Goal: Information Seeking & Learning: Learn about a topic

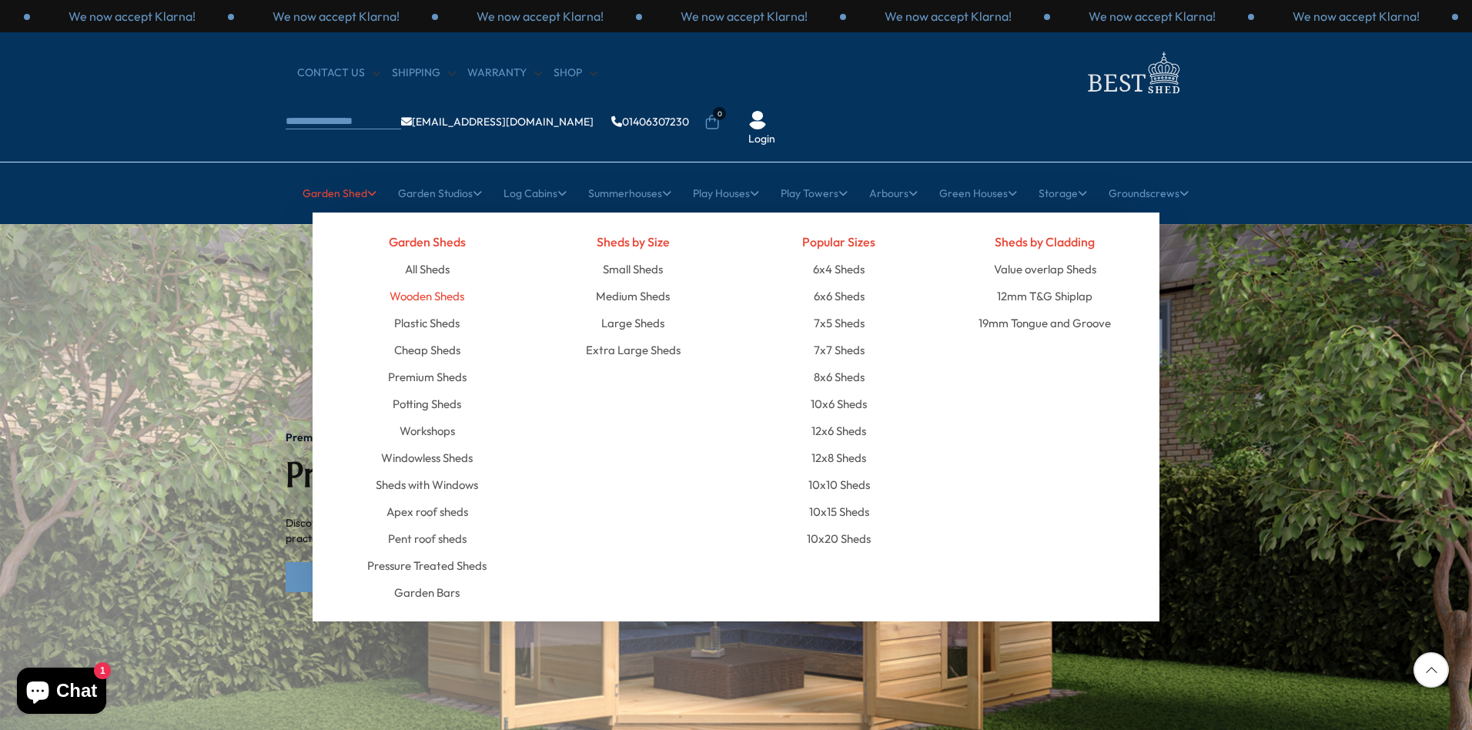
click at [423, 283] on link "Wooden Sheds" at bounding box center [427, 296] width 75 height 27
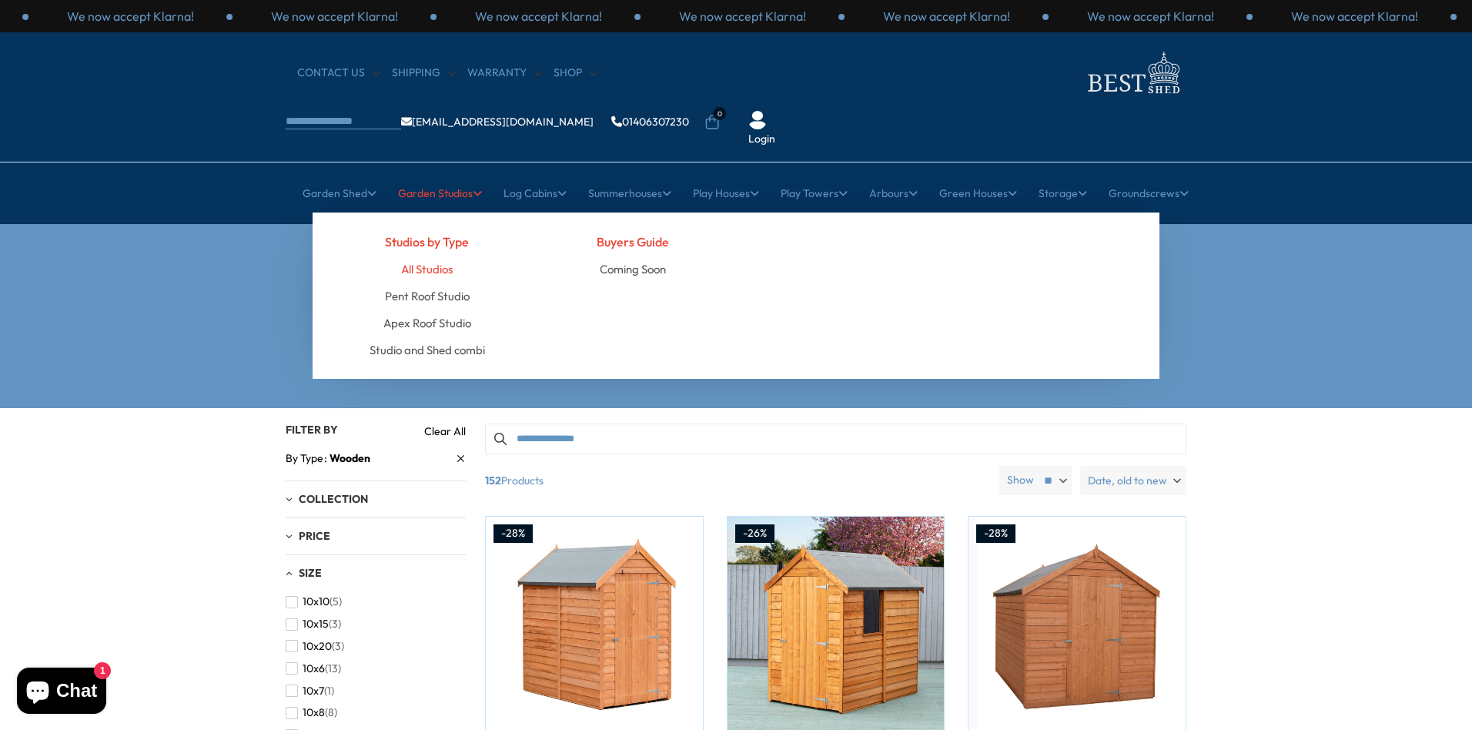
click at [420, 256] on link "All Studios" at bounding box center [427, 269] width 52 height 27
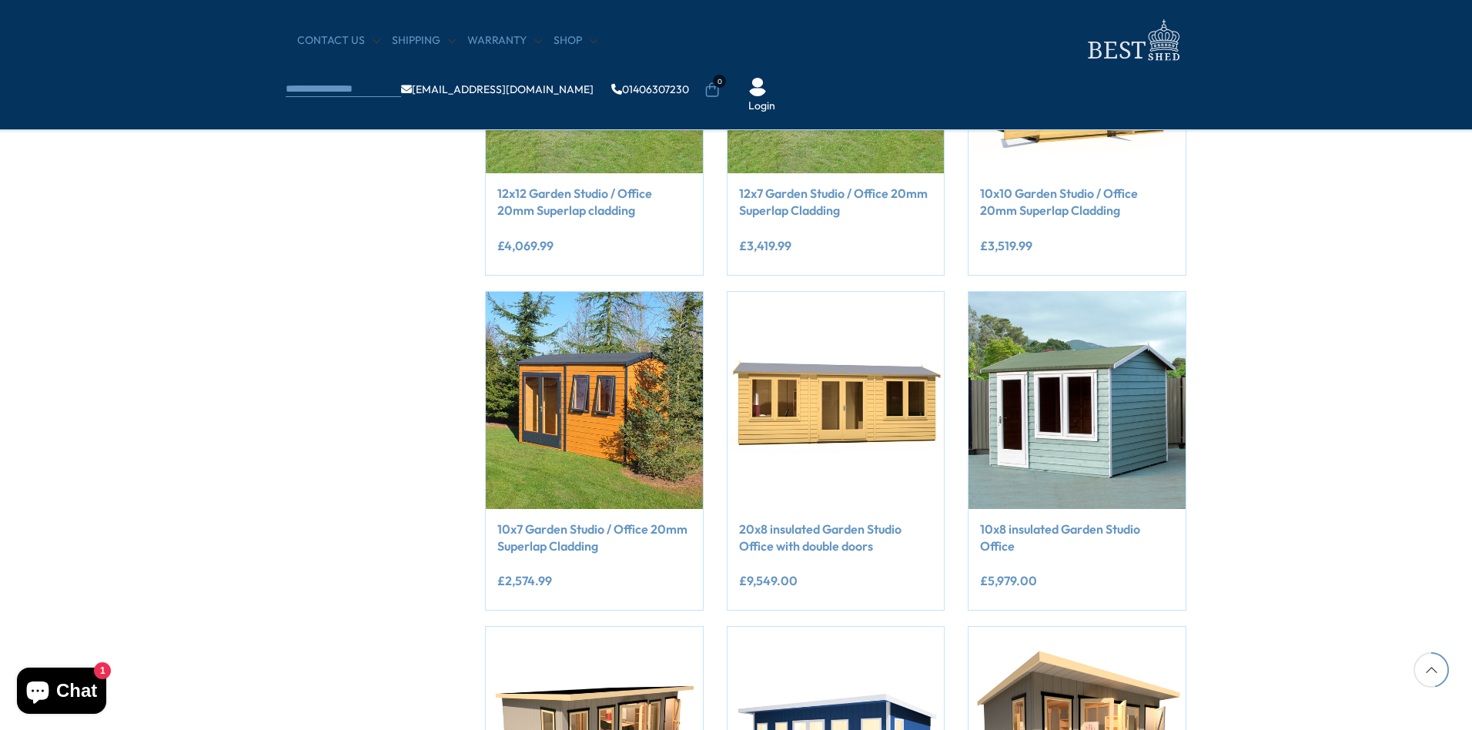
scroll to position [385, 0]
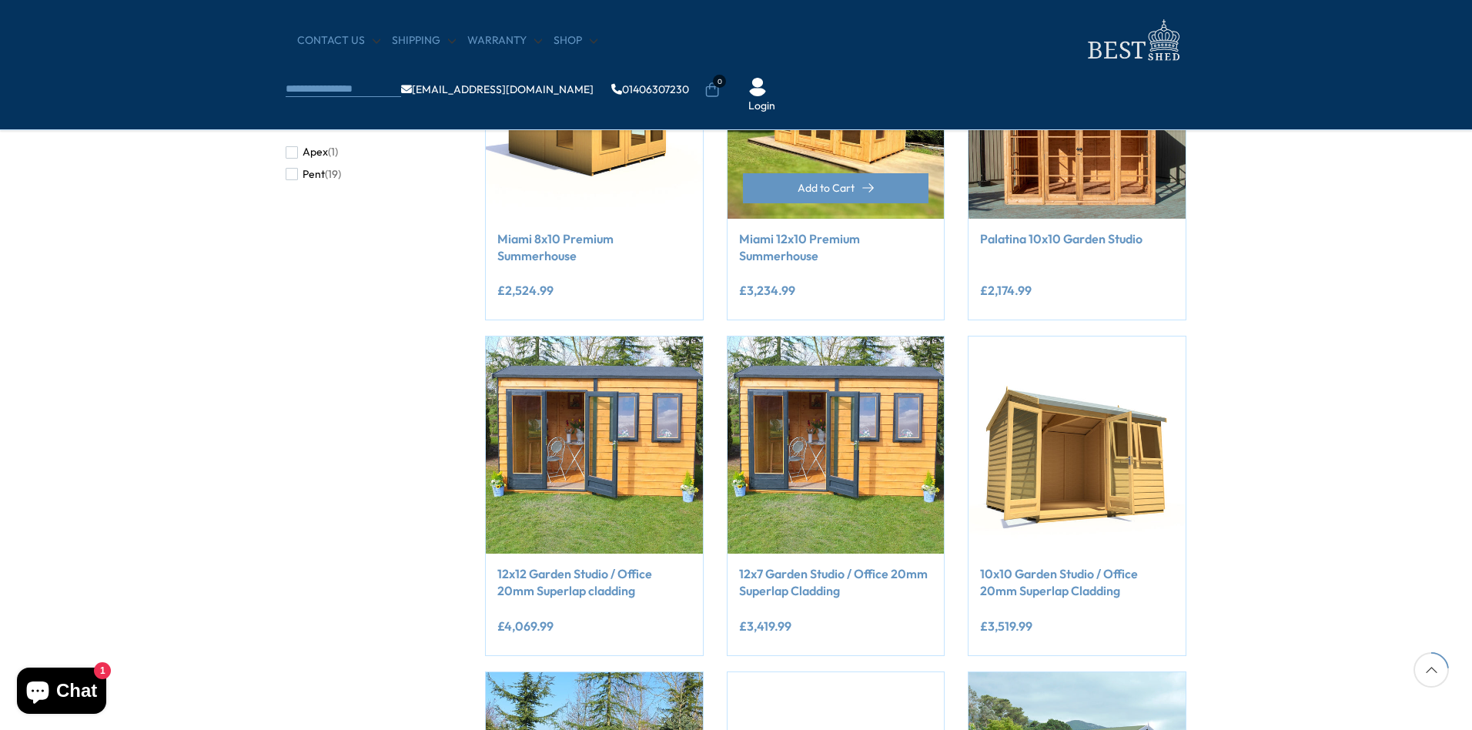
click at [778, 248] on link "Miami 12x10 Premium Summerhouse" at bounding box center [836, 247] width 194 height 35
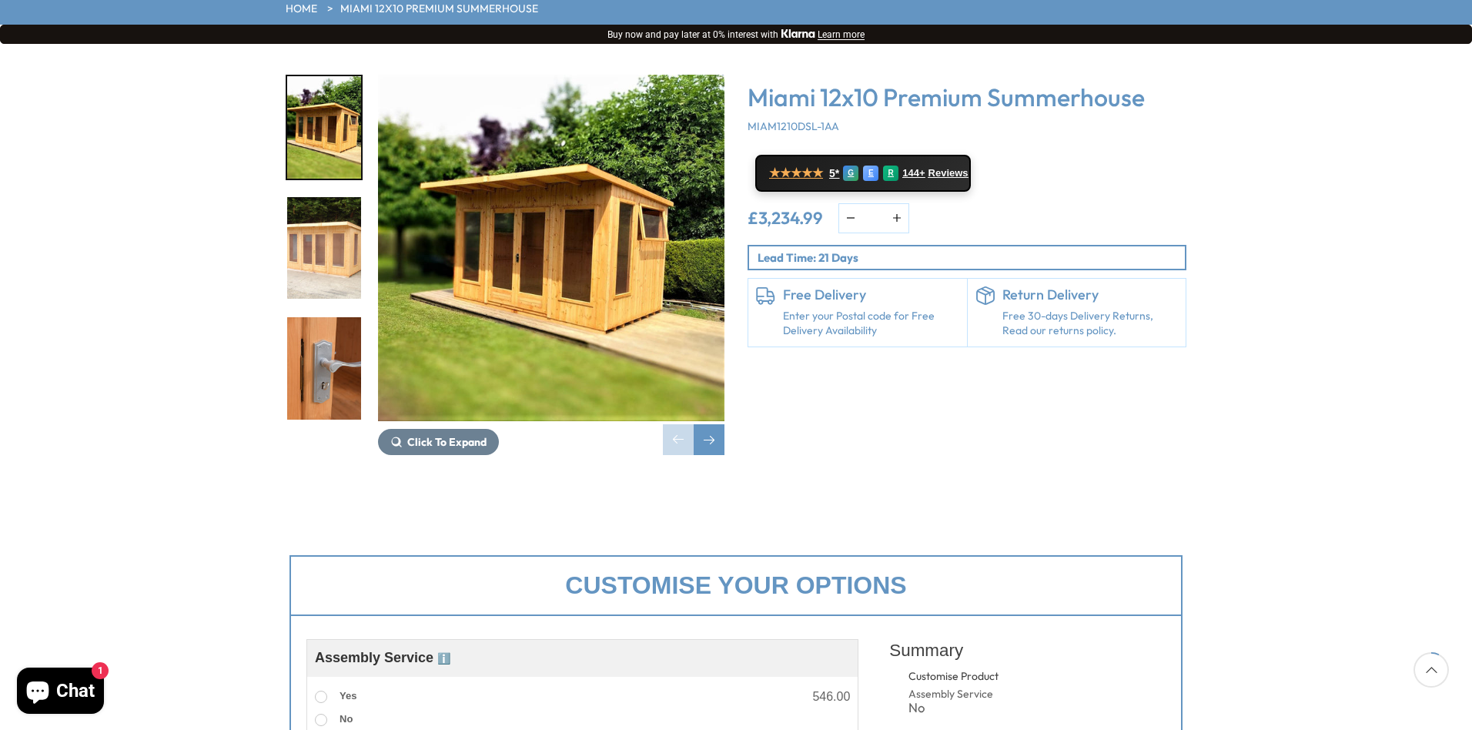
scroll to position [153, 0]
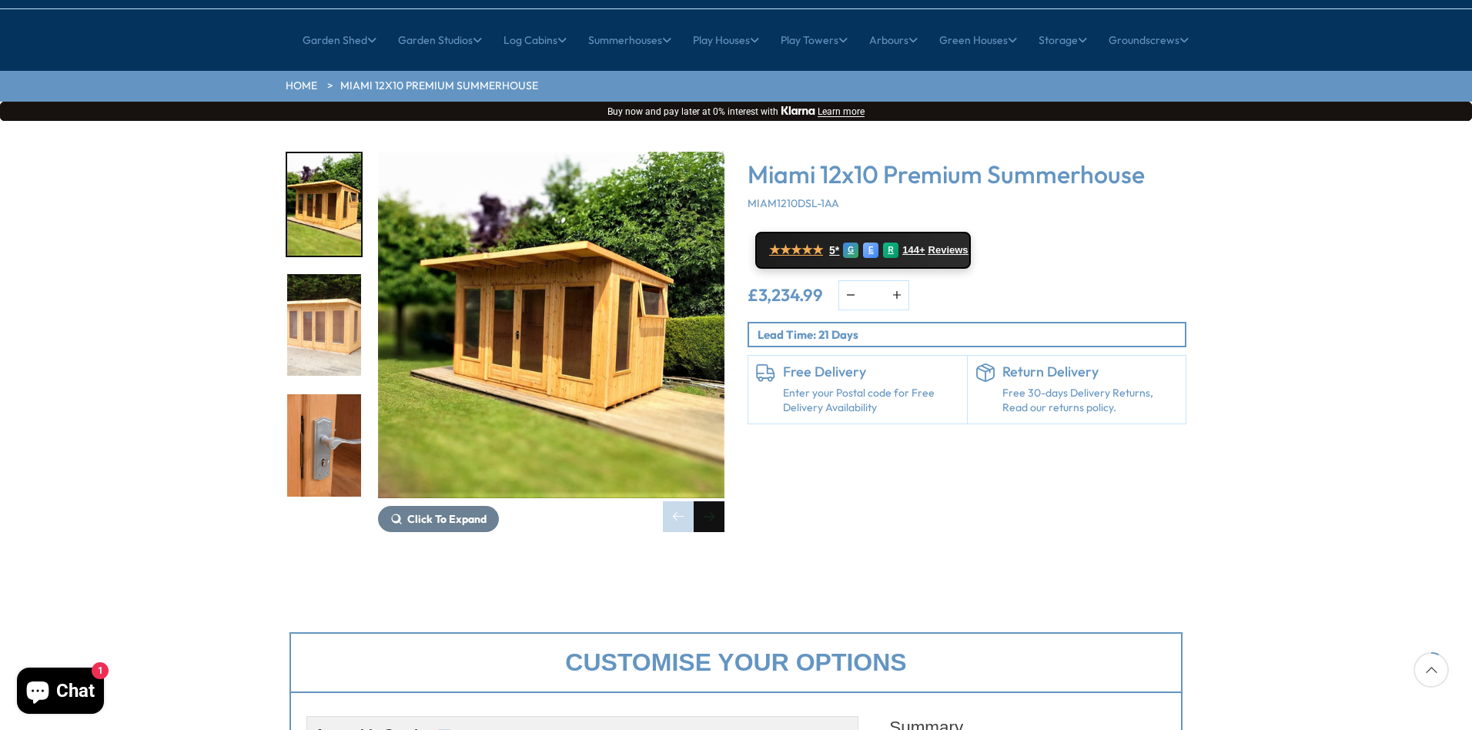
click at [707, 501] on div "Next slide" at bounding box center [709, 516] width 31 height 31
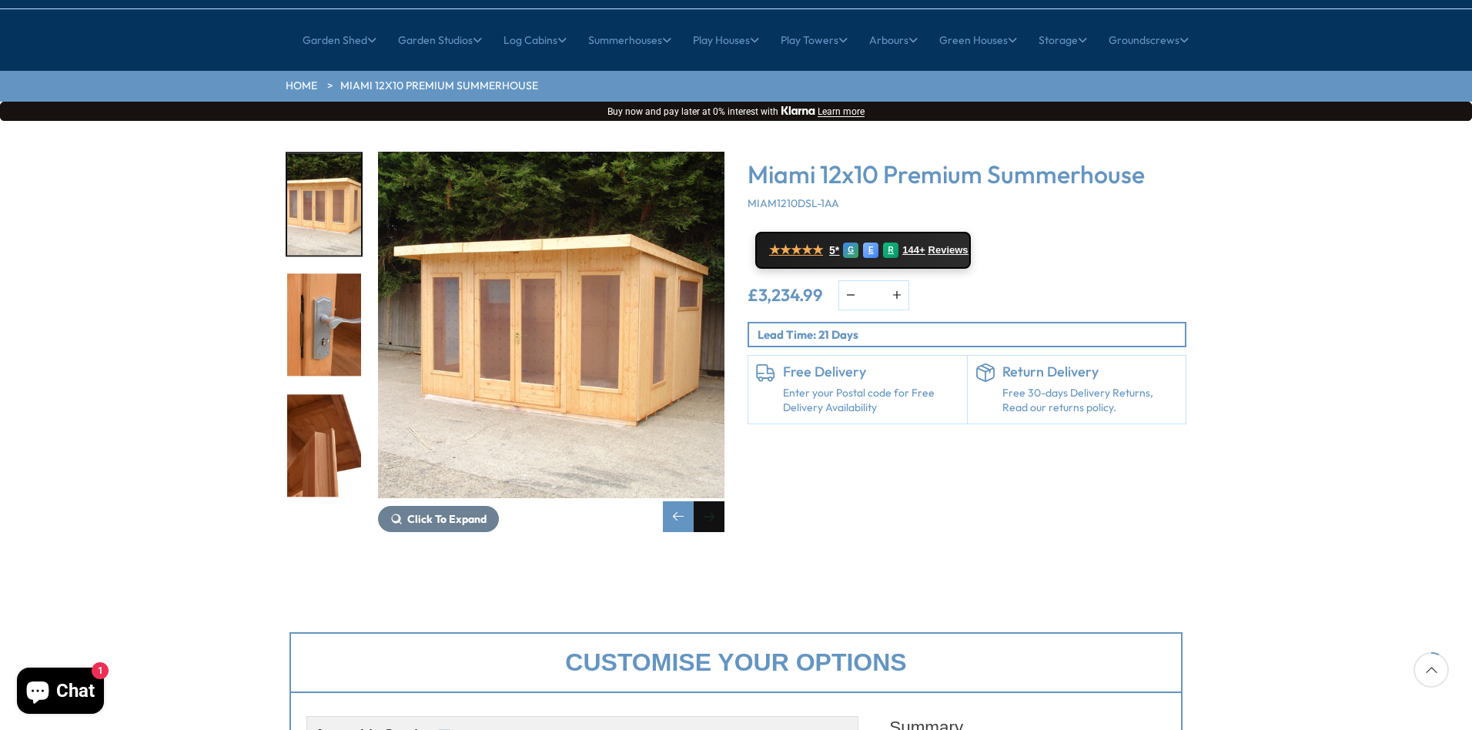
click at [707, 501] on div "Next slide" at bounding box center [709, 516] width 31 height 31
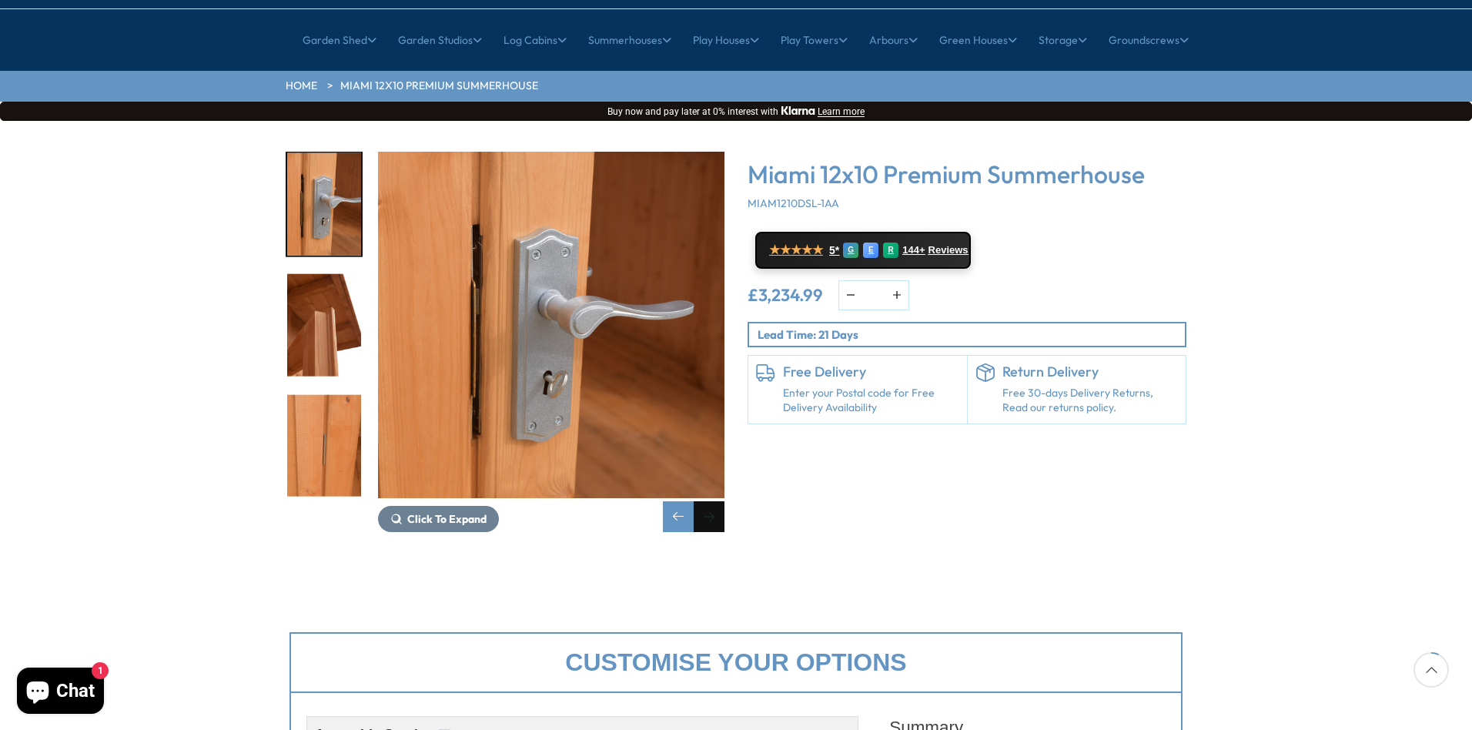
click at [707, 501] on div "Next slide" at bounding box center [709, 516] width 31 height 31
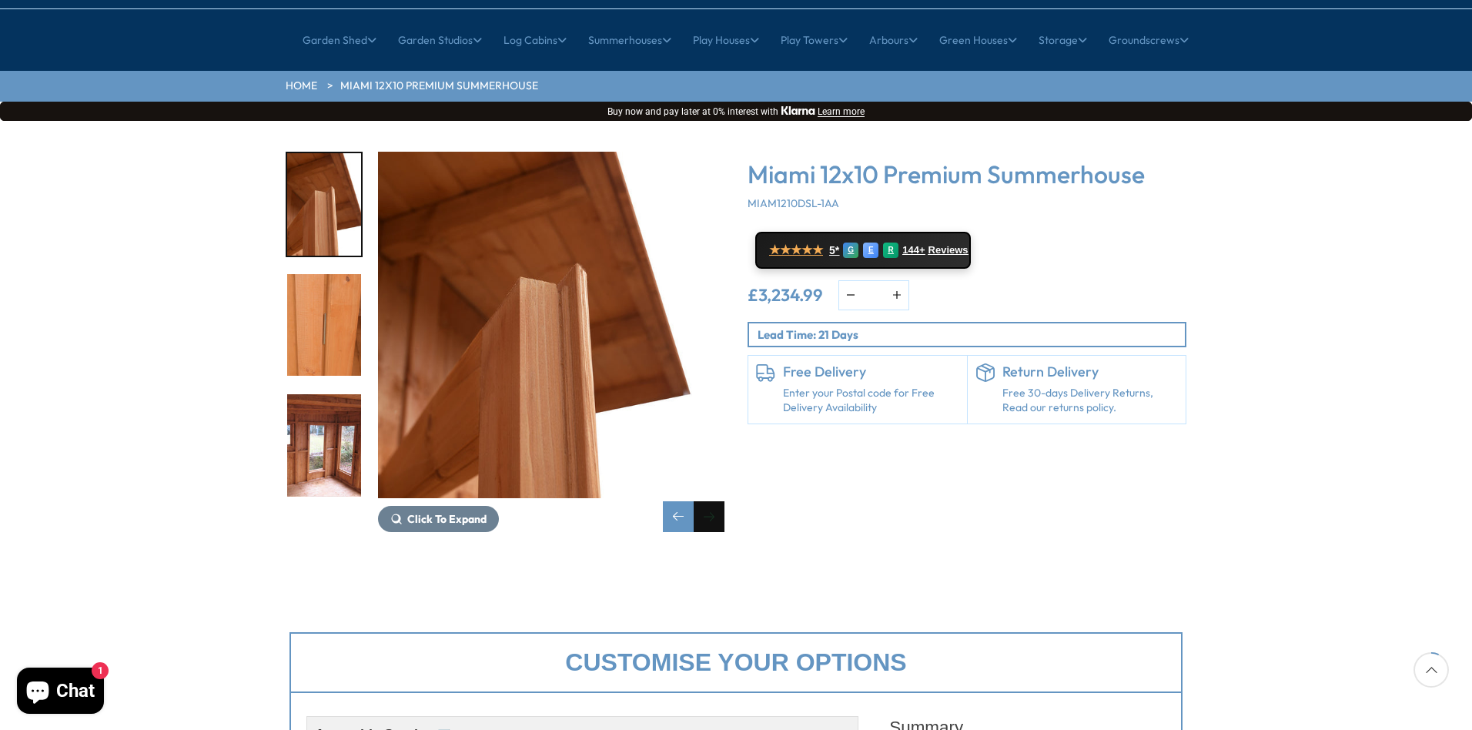
click at [707, 501] on div "Next slide" at bounding box center [709, 516] width 31 height 31
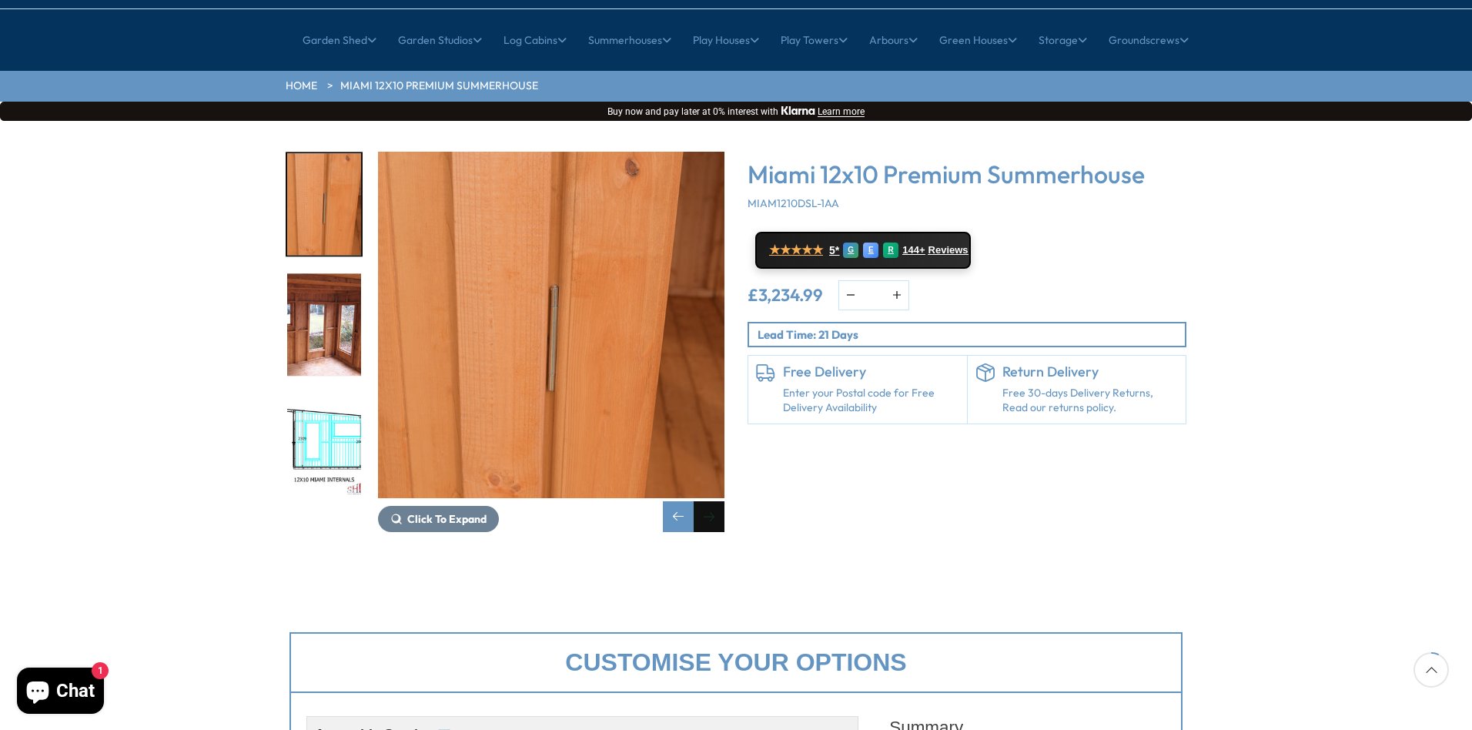
click at [707, 501] on div "Next slide" at bounding box center [709, 516] width 31 height 31
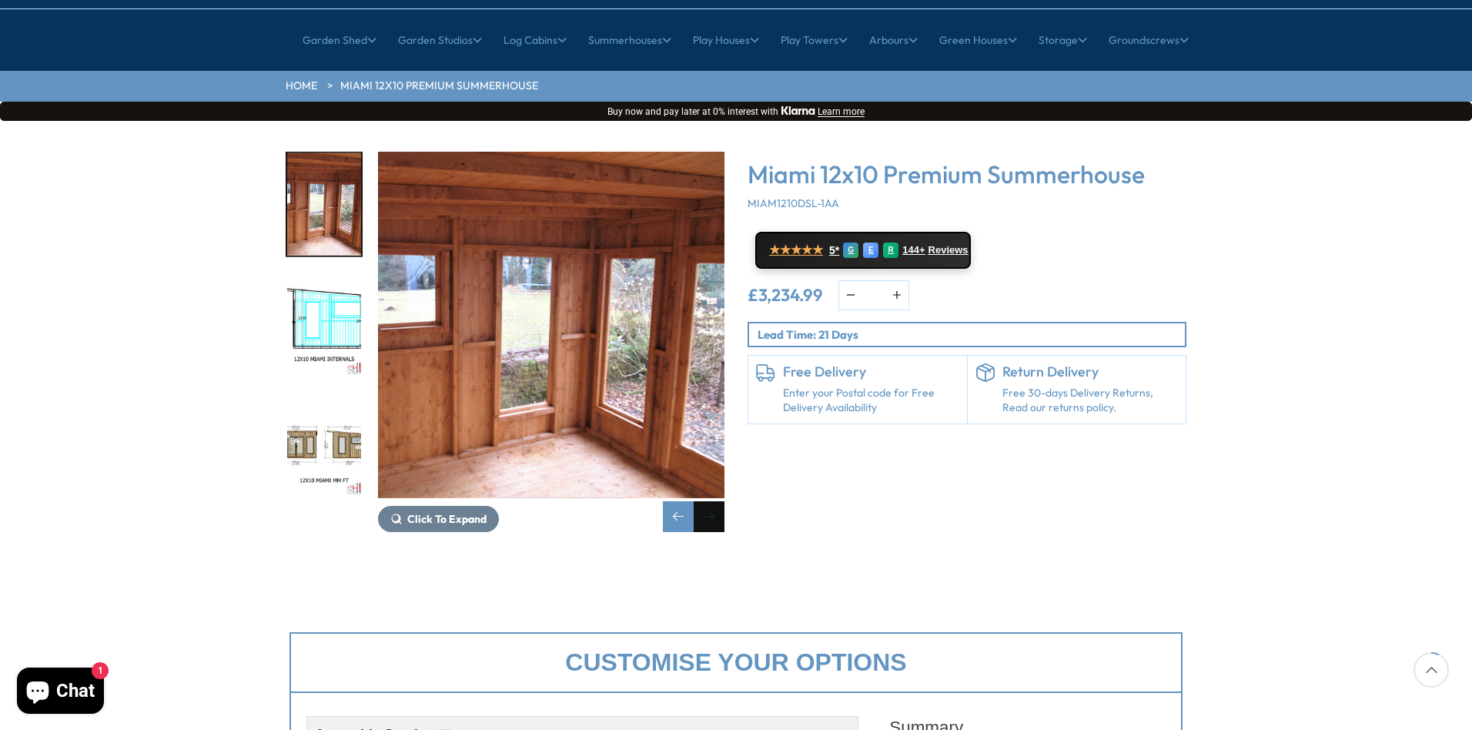
click at [707, 501] on div "Next slide" at bounding box center [709, 516] width 31 height 31
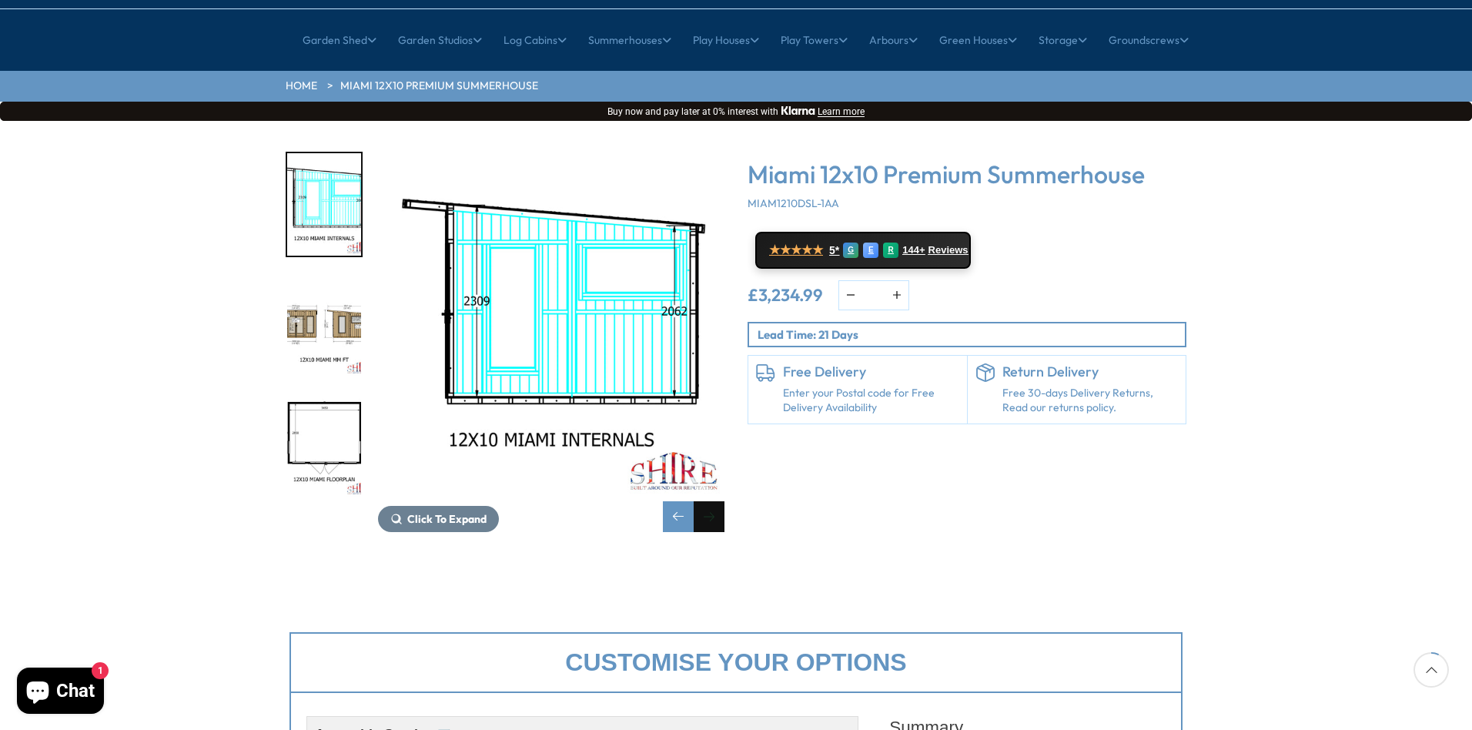
click at [707, 501] on div "Next slide" at bounding box center [709, 516] width 31 height 31
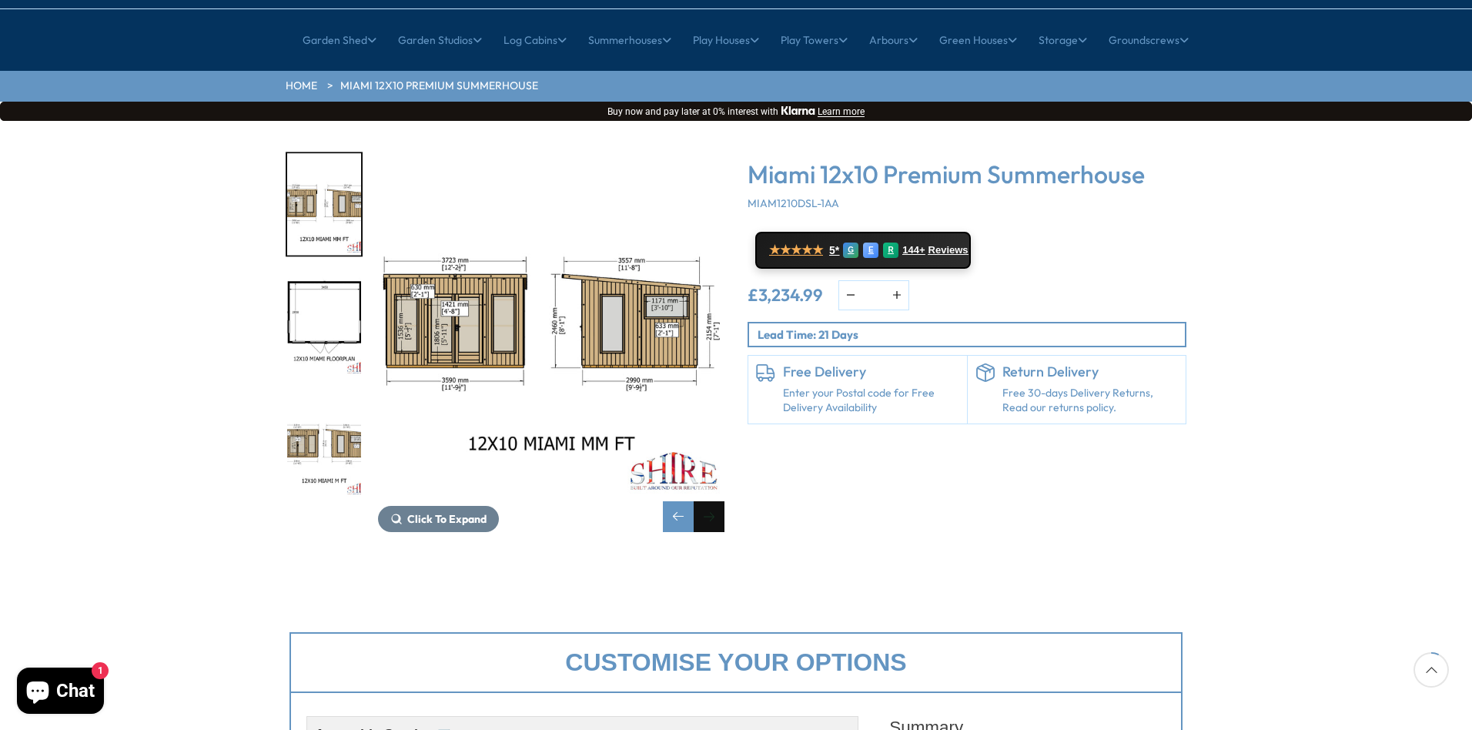
click at [707, 501] on div "Next slide" at bounding box center [709, 516] width 31 height 31
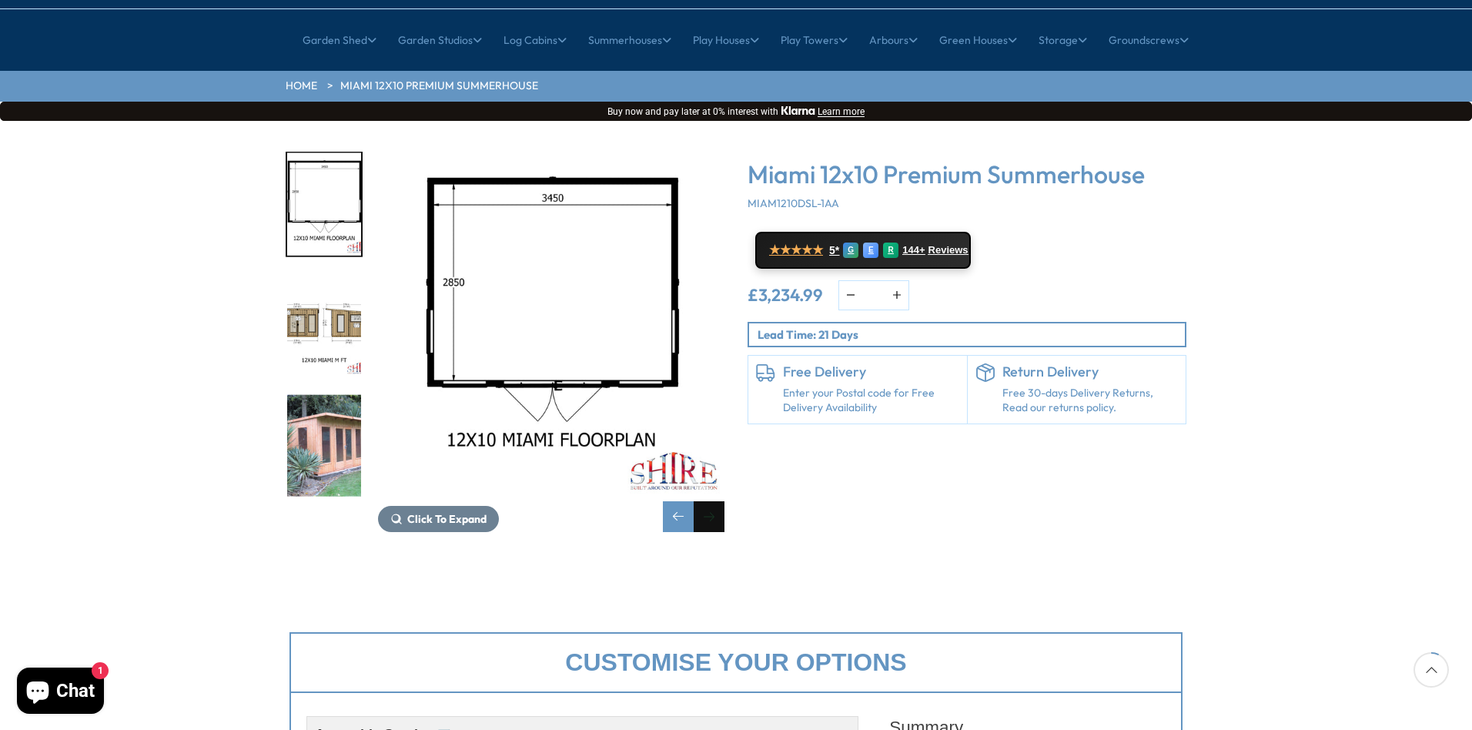
click at [707, 501] on div "Next slide" at bounding box center [709, 516] width 31 height 31
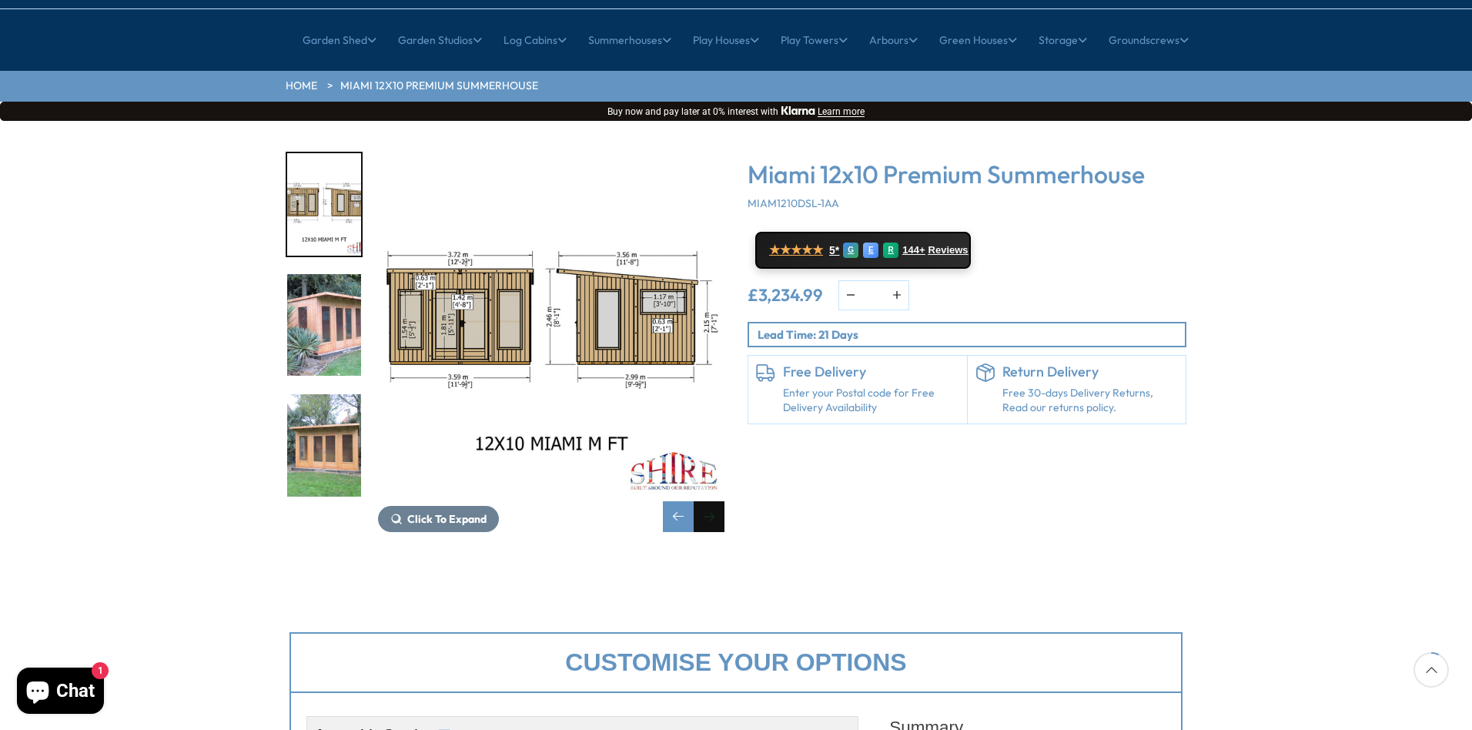
click at [707, 501] on div "Next slide" at bounding box center [709, 516] width 31 height 31
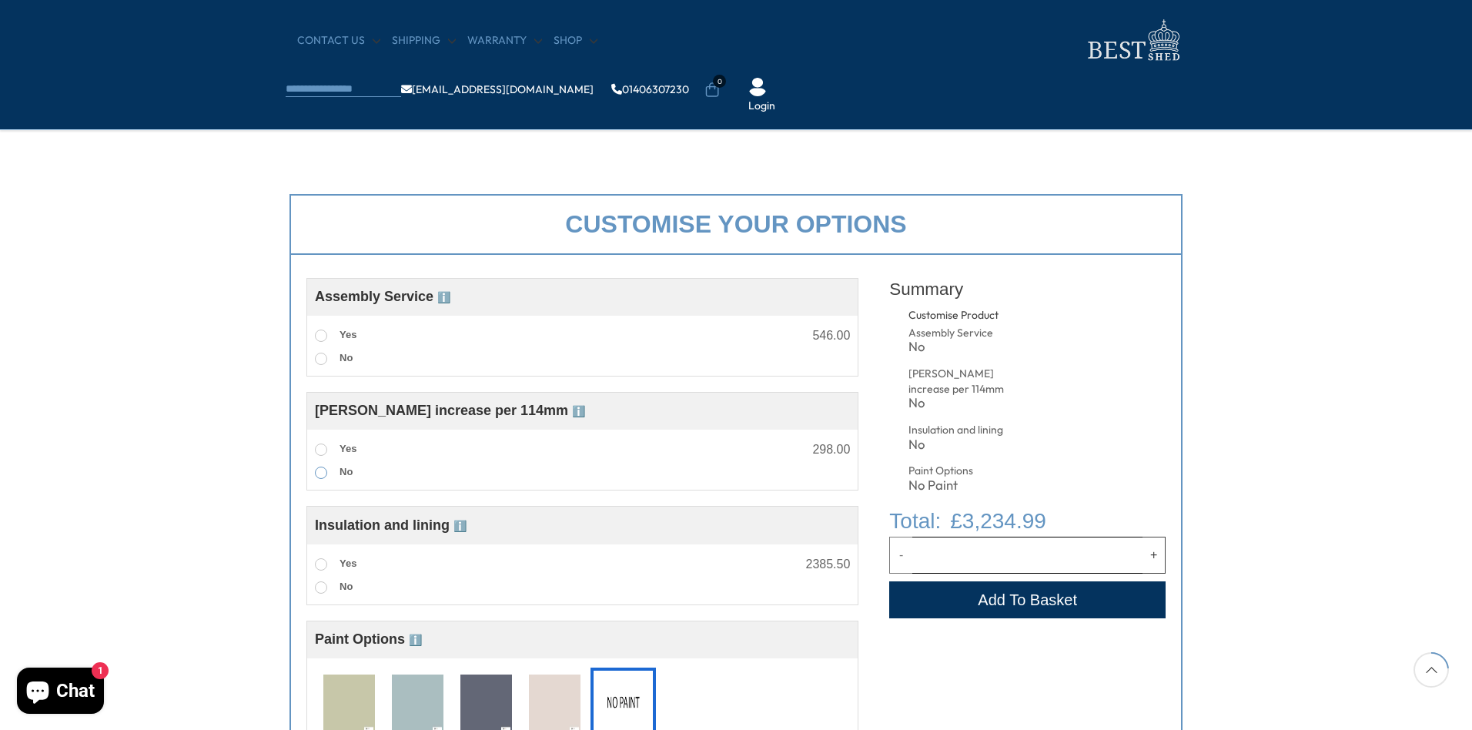
scroll to position [538, 0]
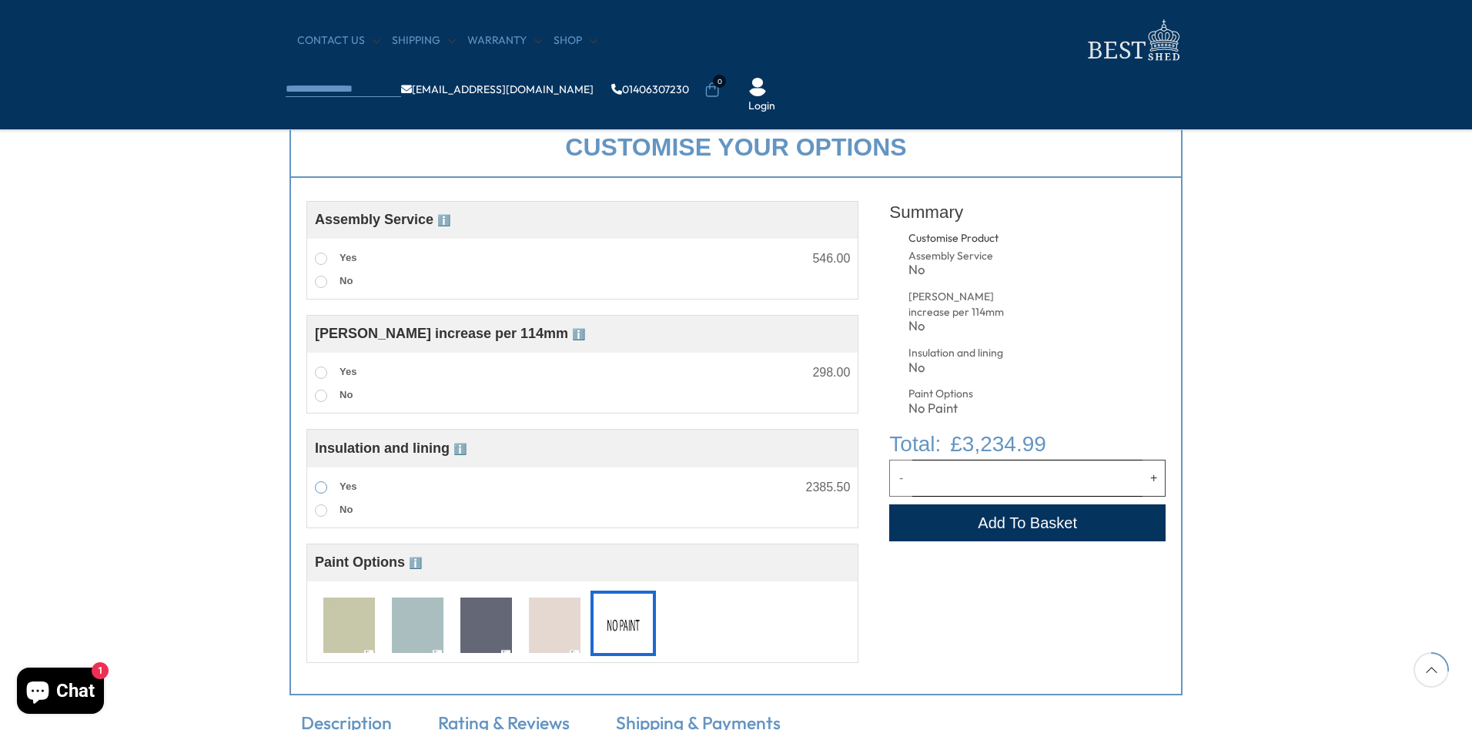
click at [318, 487] on span at bounding box center [321, 487] width 12 height 12
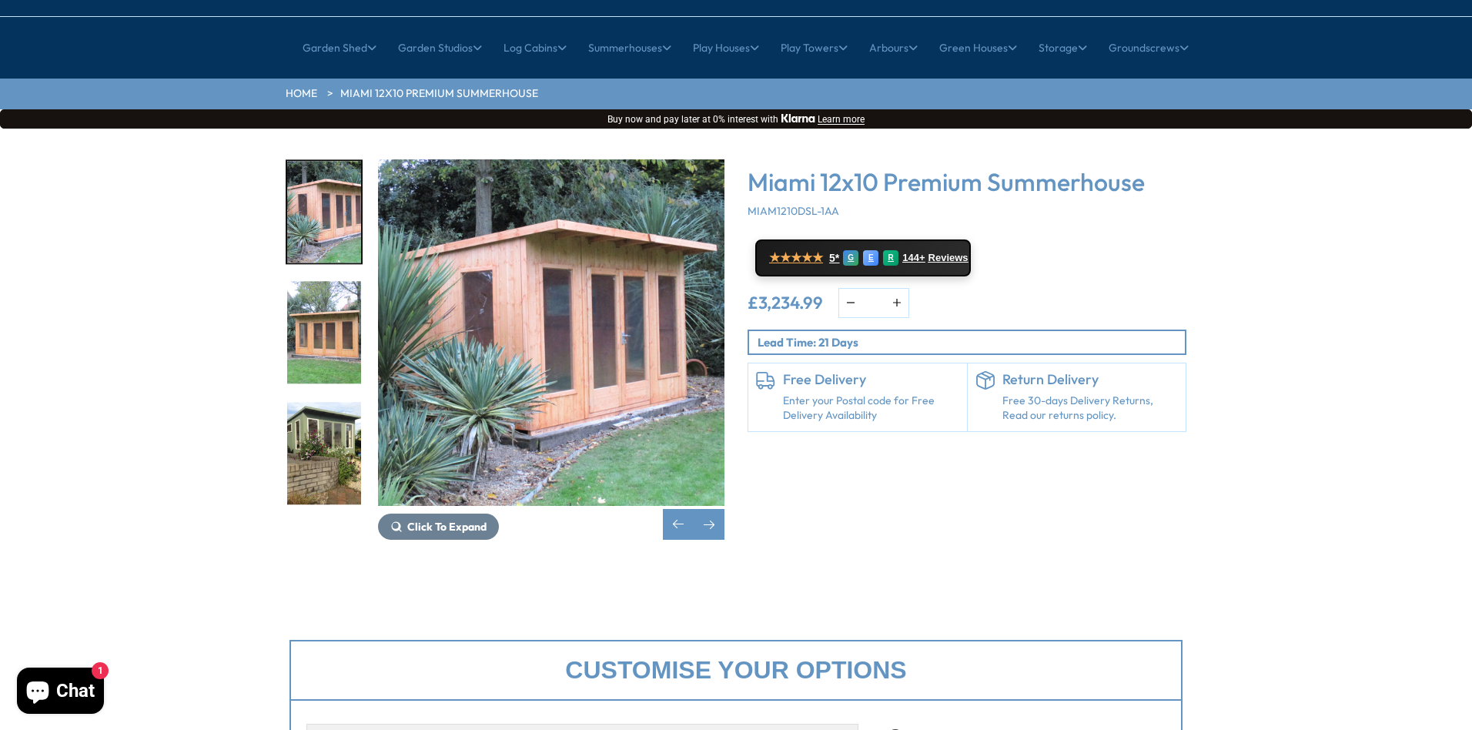
scroll to position [0, 0]
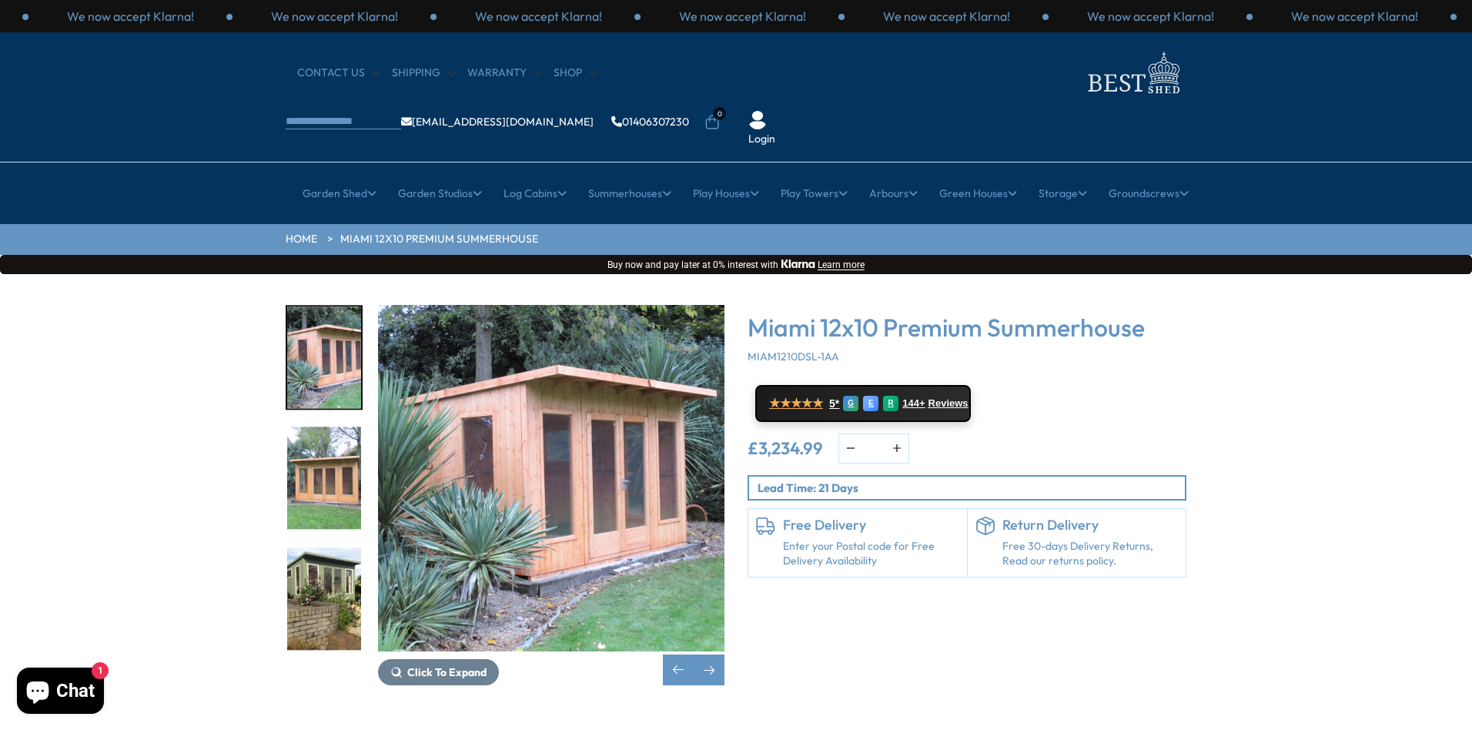
click at [340, 547] on img "13 / 19" at bounding box center [324, 598] width 74 height 102
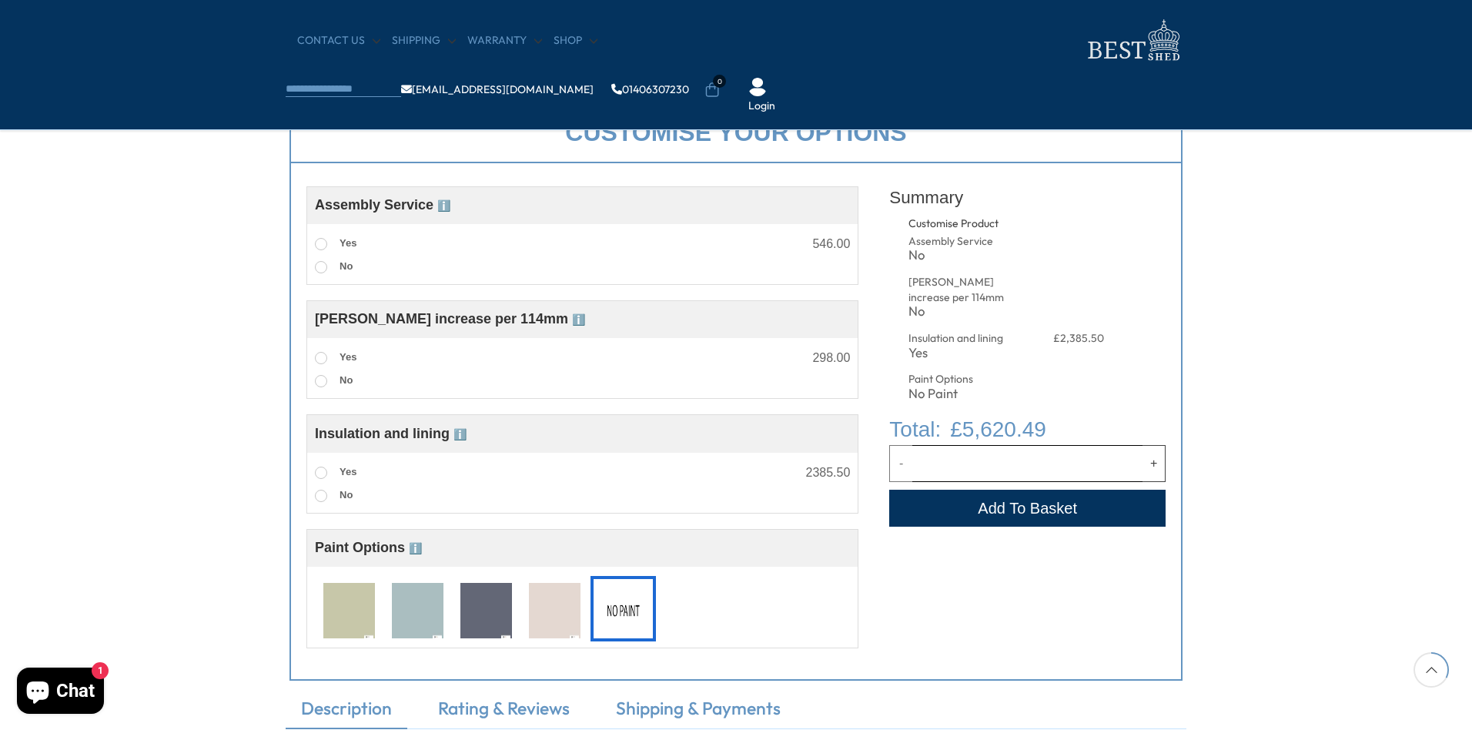
scroll to position [666, 0]
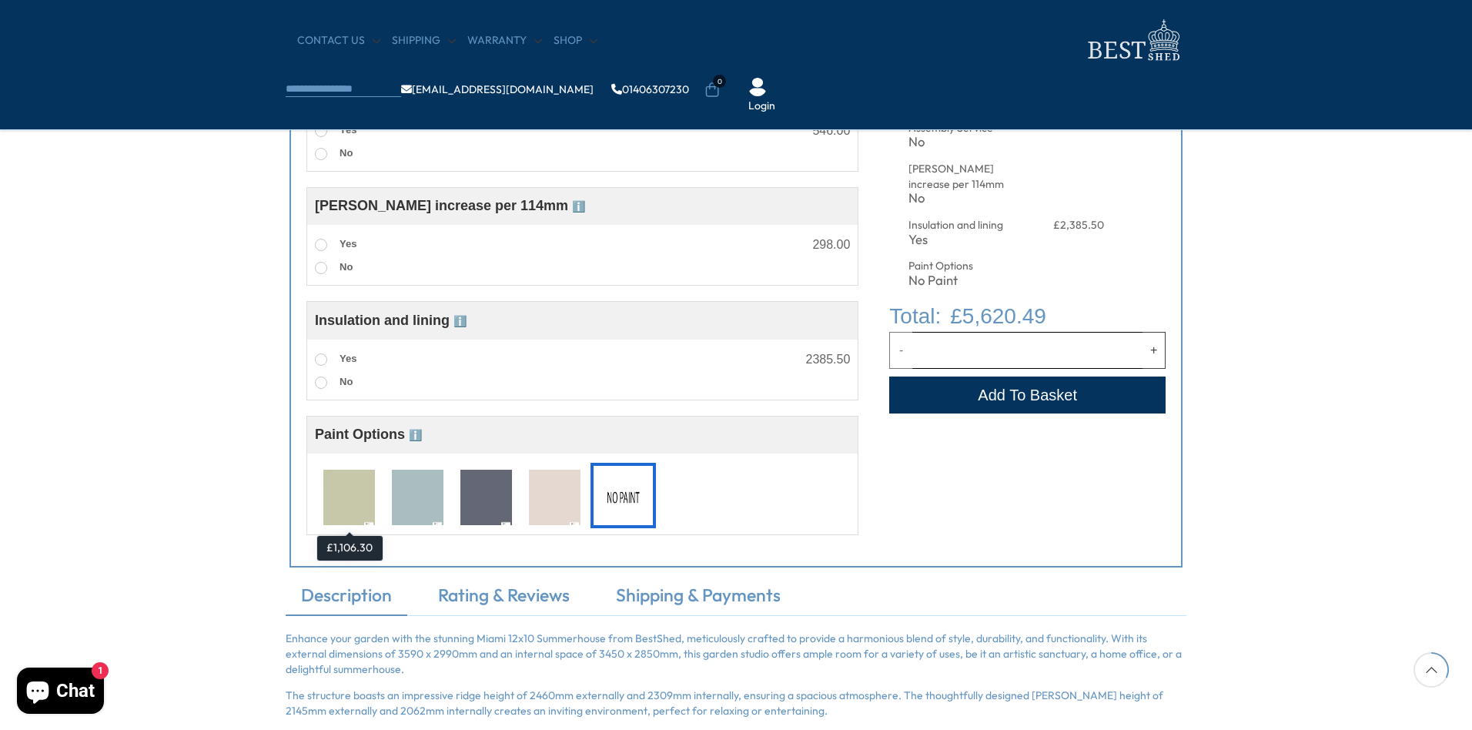
click at [367, 500] on img at bounding box center [349, 498] width 52 height 57
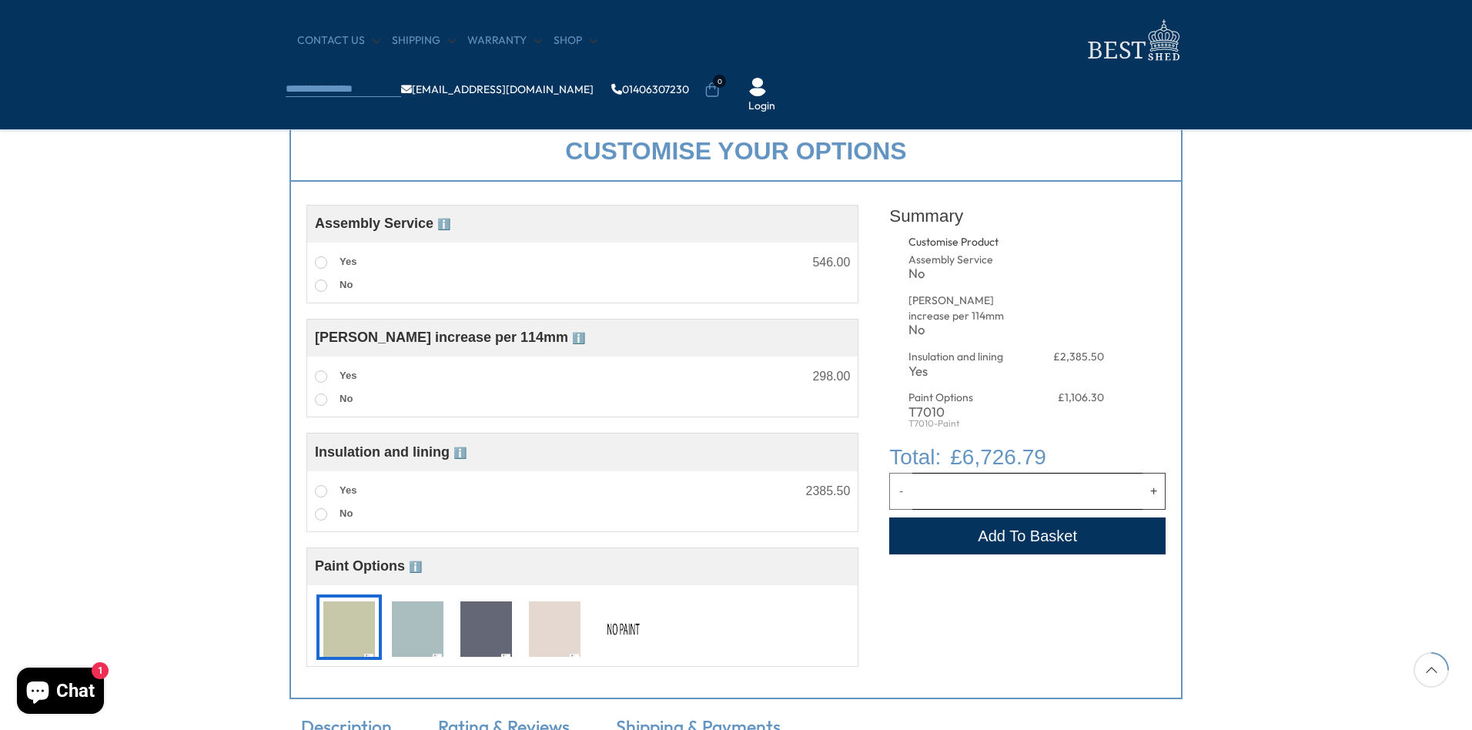
scroll to position [517, 0]
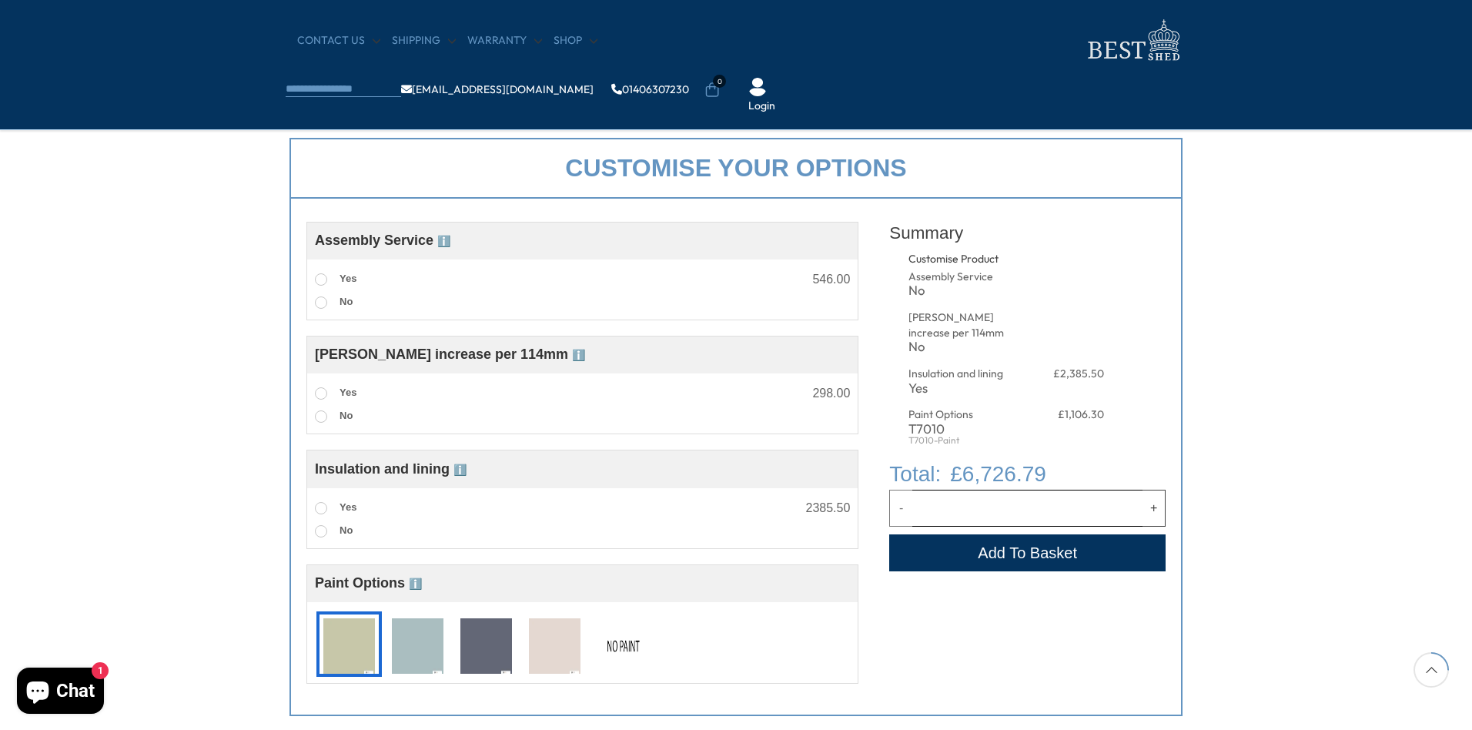
click at [414, 643] on img at bounding box center [418, 646] width 52 height 57
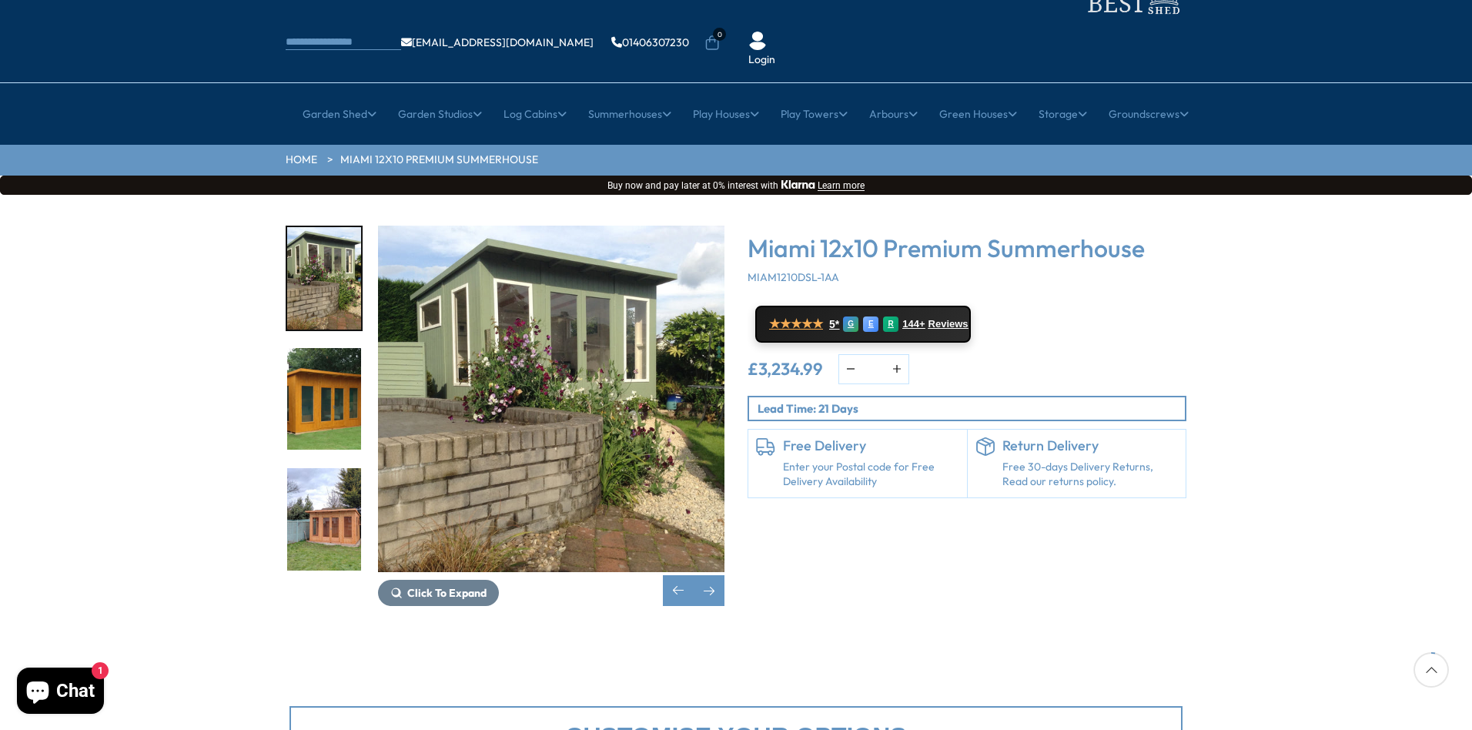
scroll to position [591, 0]
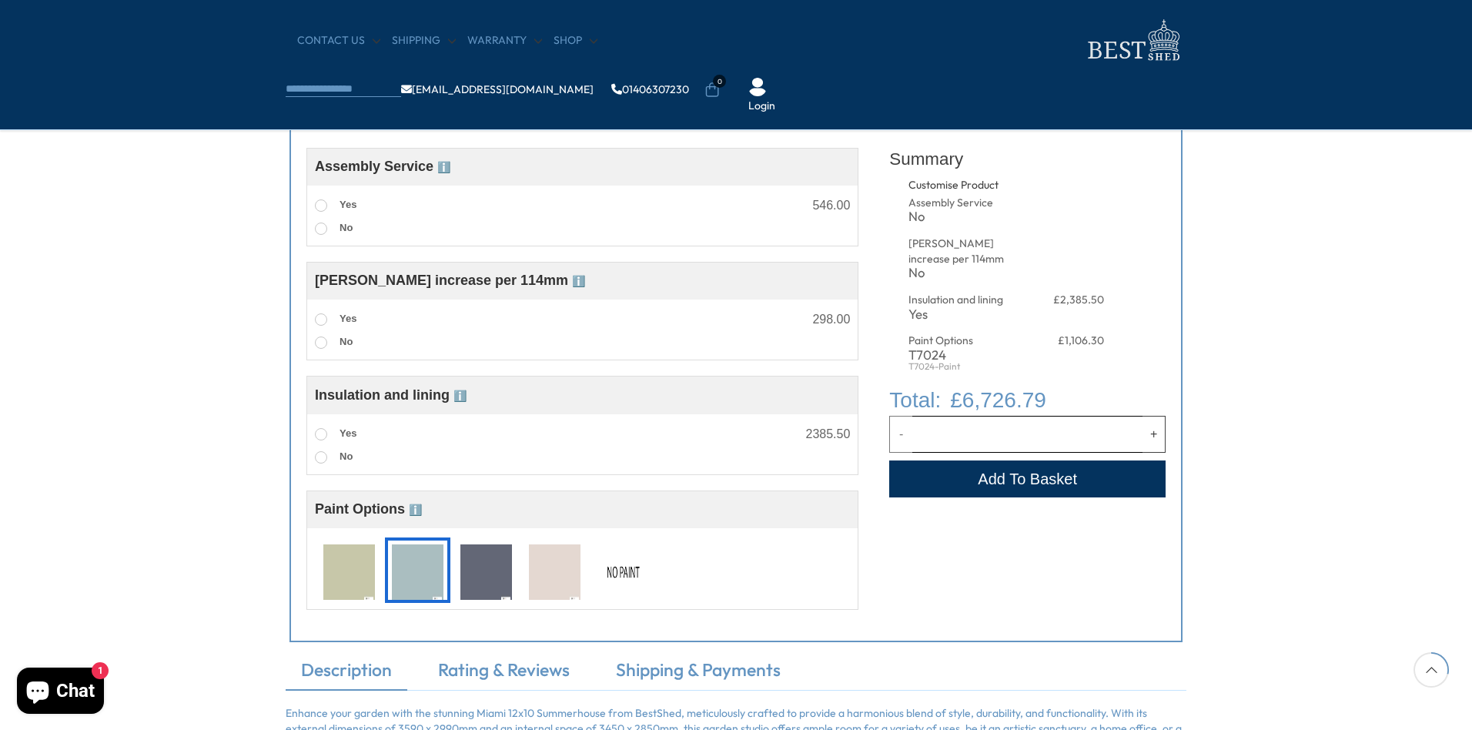
click at [488, 579] on img at bounding box center [486, 572] width 52 height 57
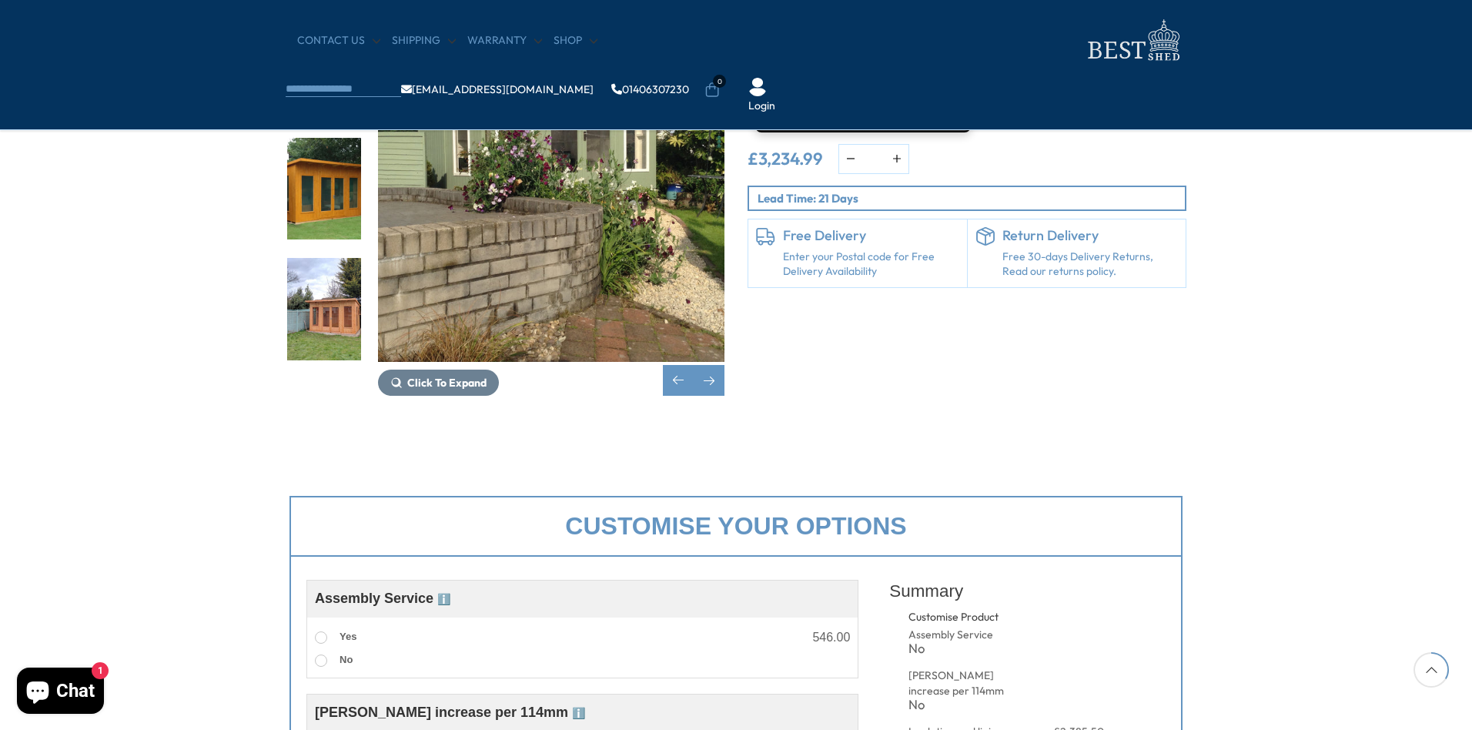
scroll to position [692, 0]
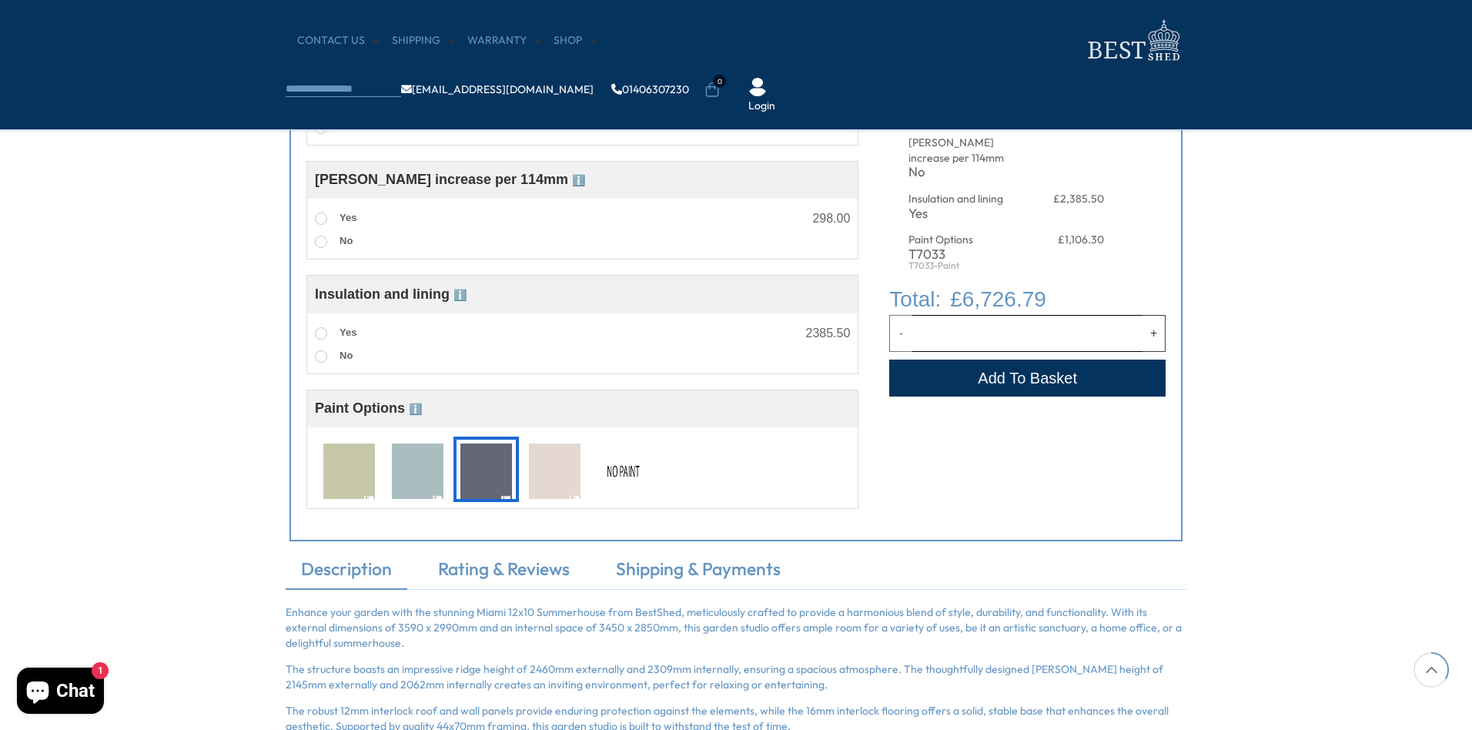
click at [613, 471] on img at bounding box center [624, 472] width 52 height 57
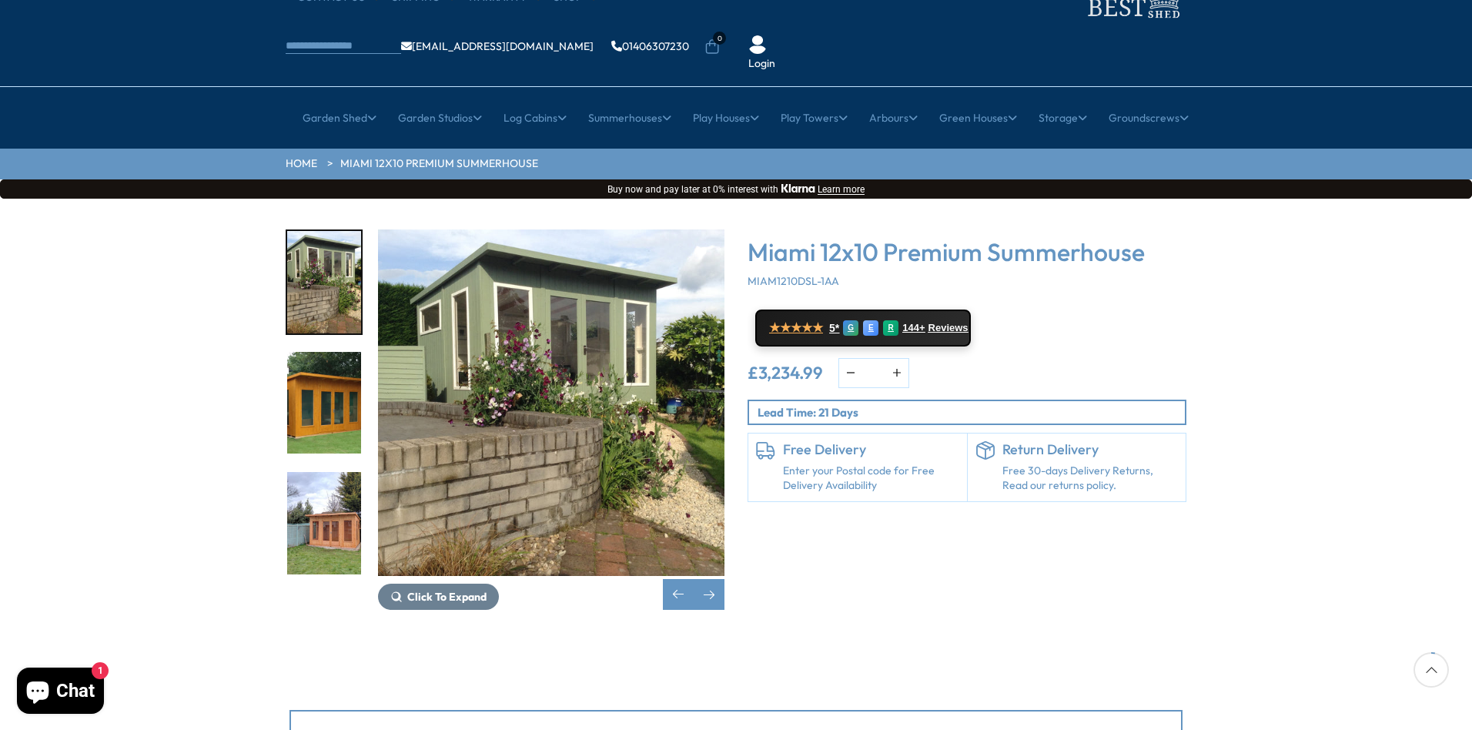
scroll to position [76, 0]
click at [326, 474] on img "15 / 19" at bounding box center [324, 522] width 74 height 102
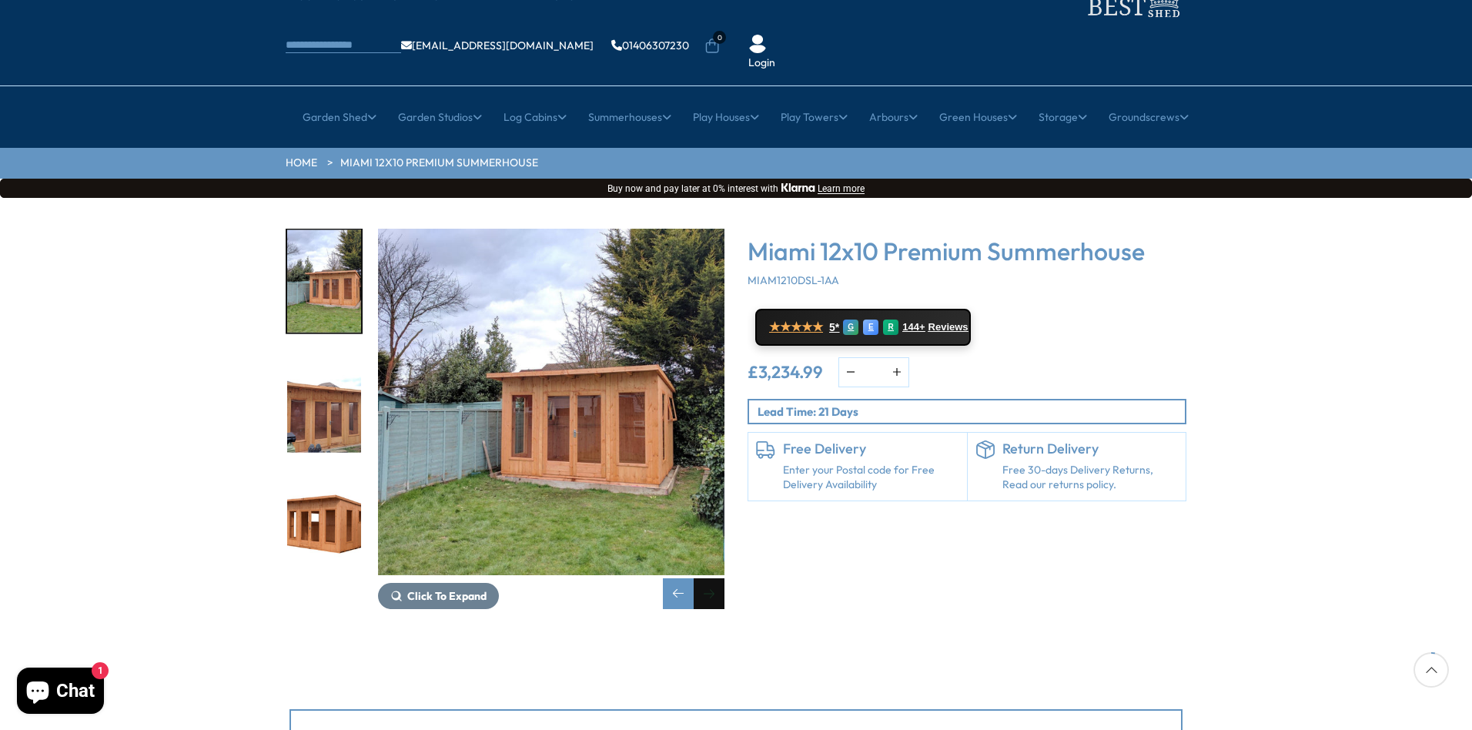
click at [721, 578] on div "Next slide" at bounding box center [709, 593] width 31 height 31
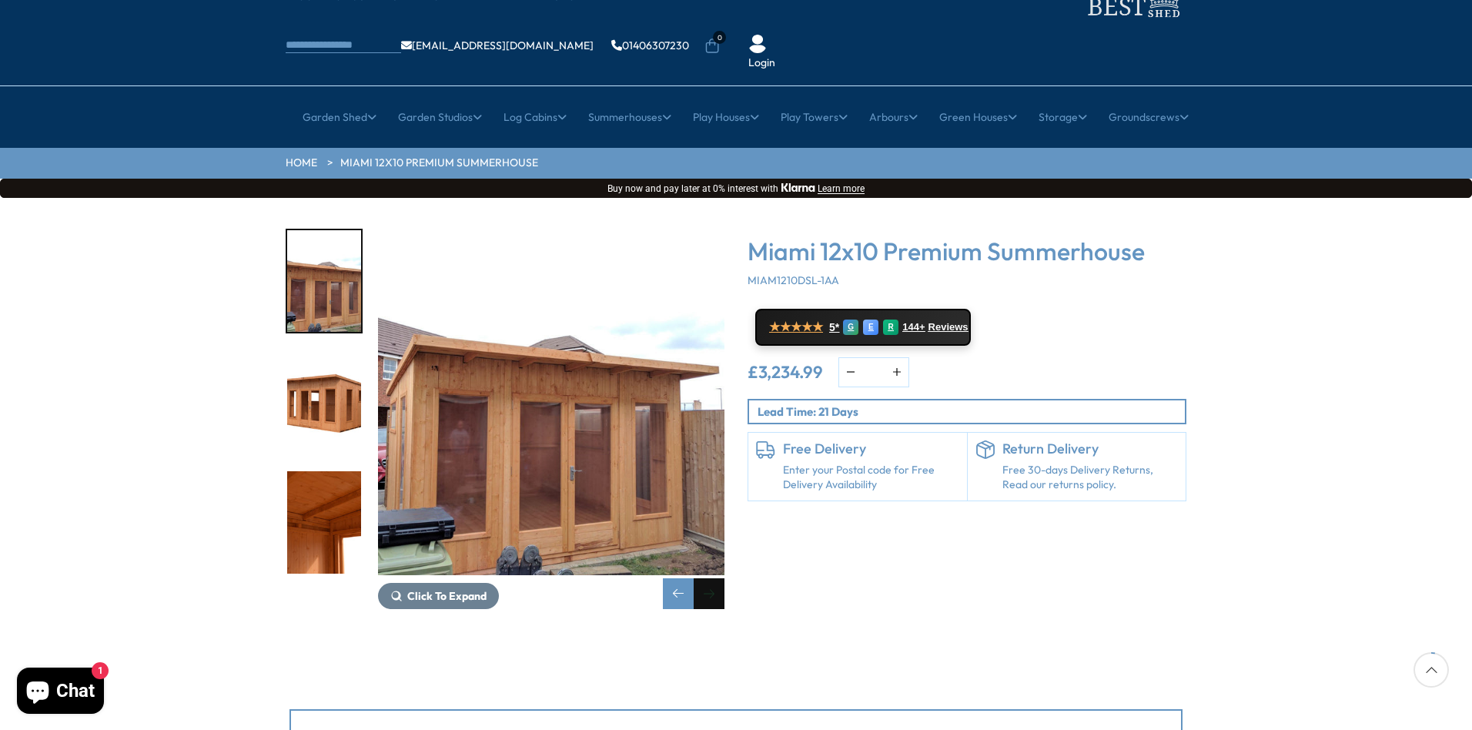
click at [721, 578] on div "Next slide" at bounding box center [709, 593] width 31 height 31
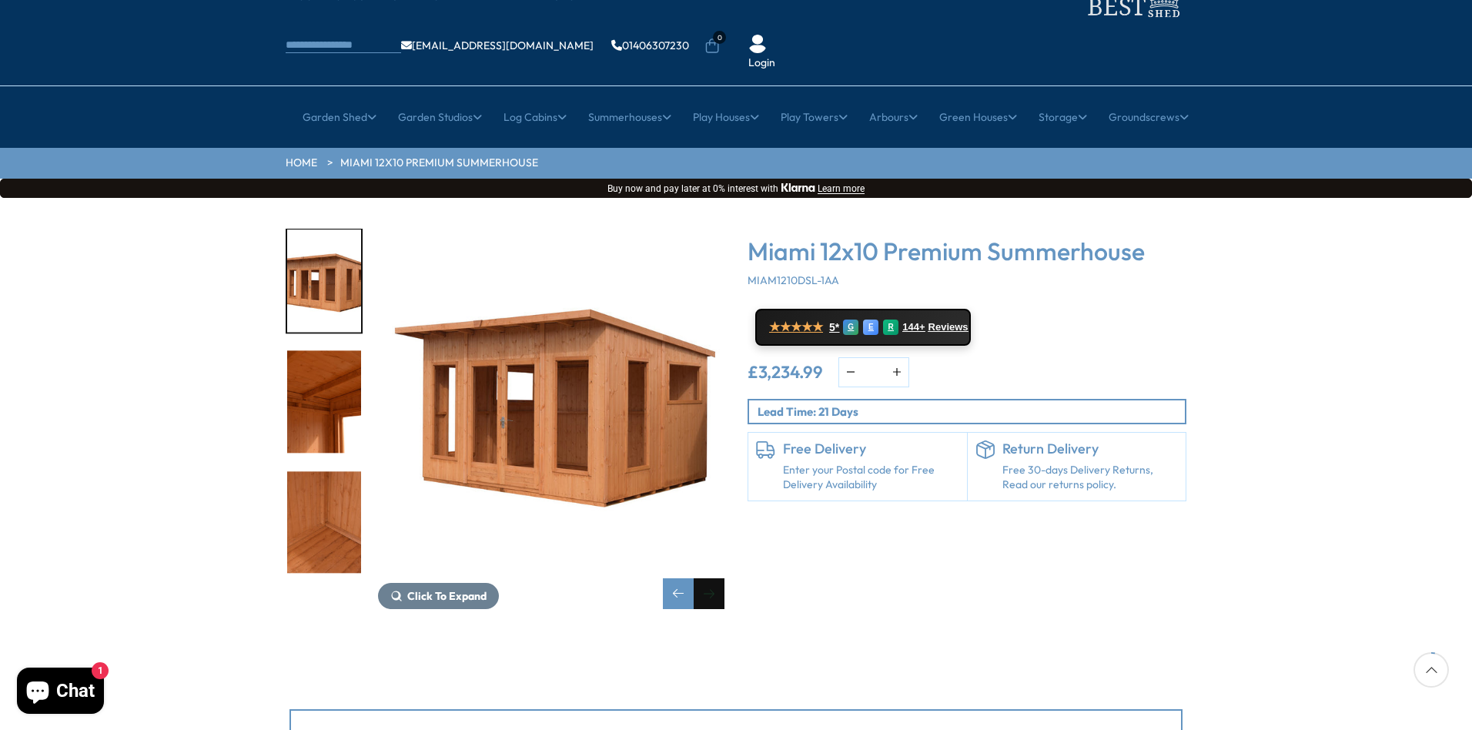
click at [721, 578] on div "Next slide" at bounding box center [709, 593] width 31 height 31
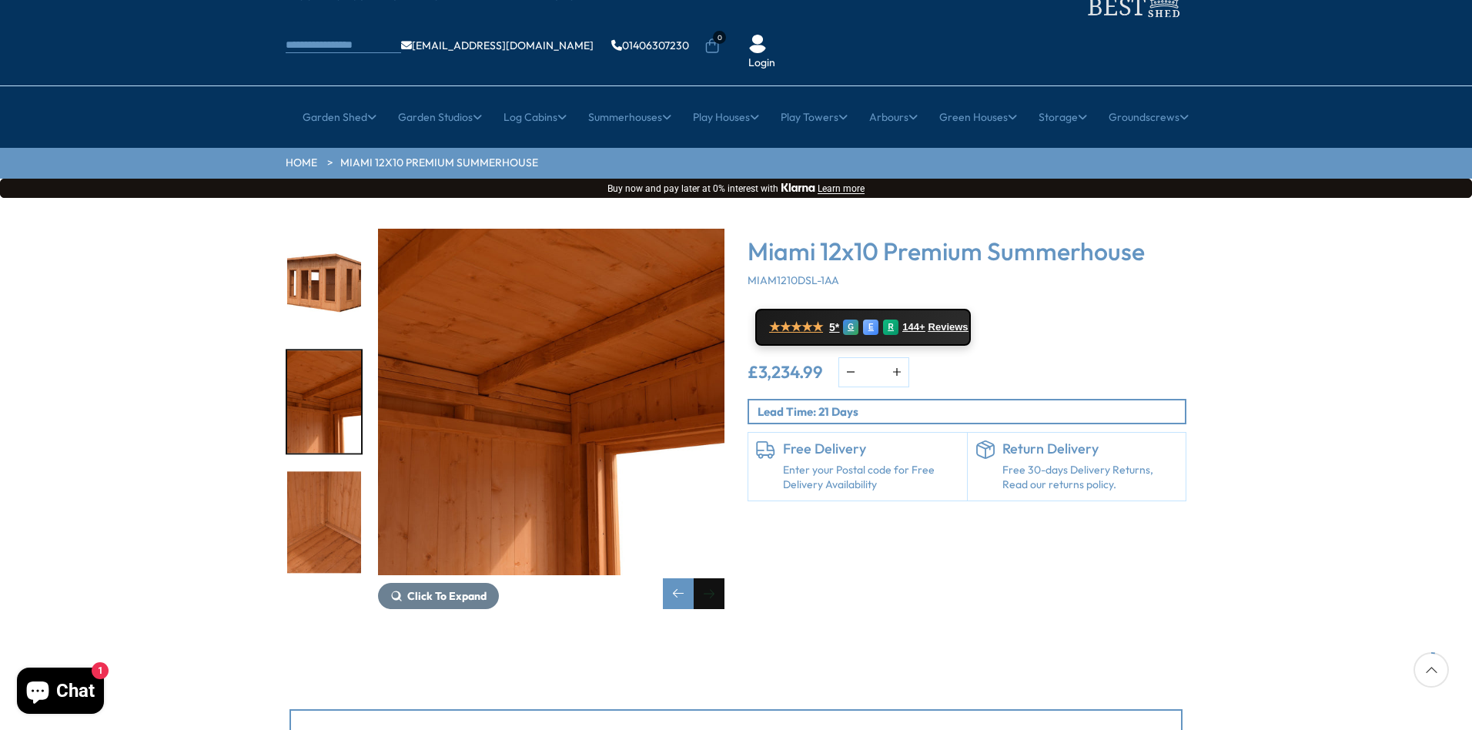
click at [721, 578] on div "Next slide" at bounding box center [709, 593] width 31 height 31
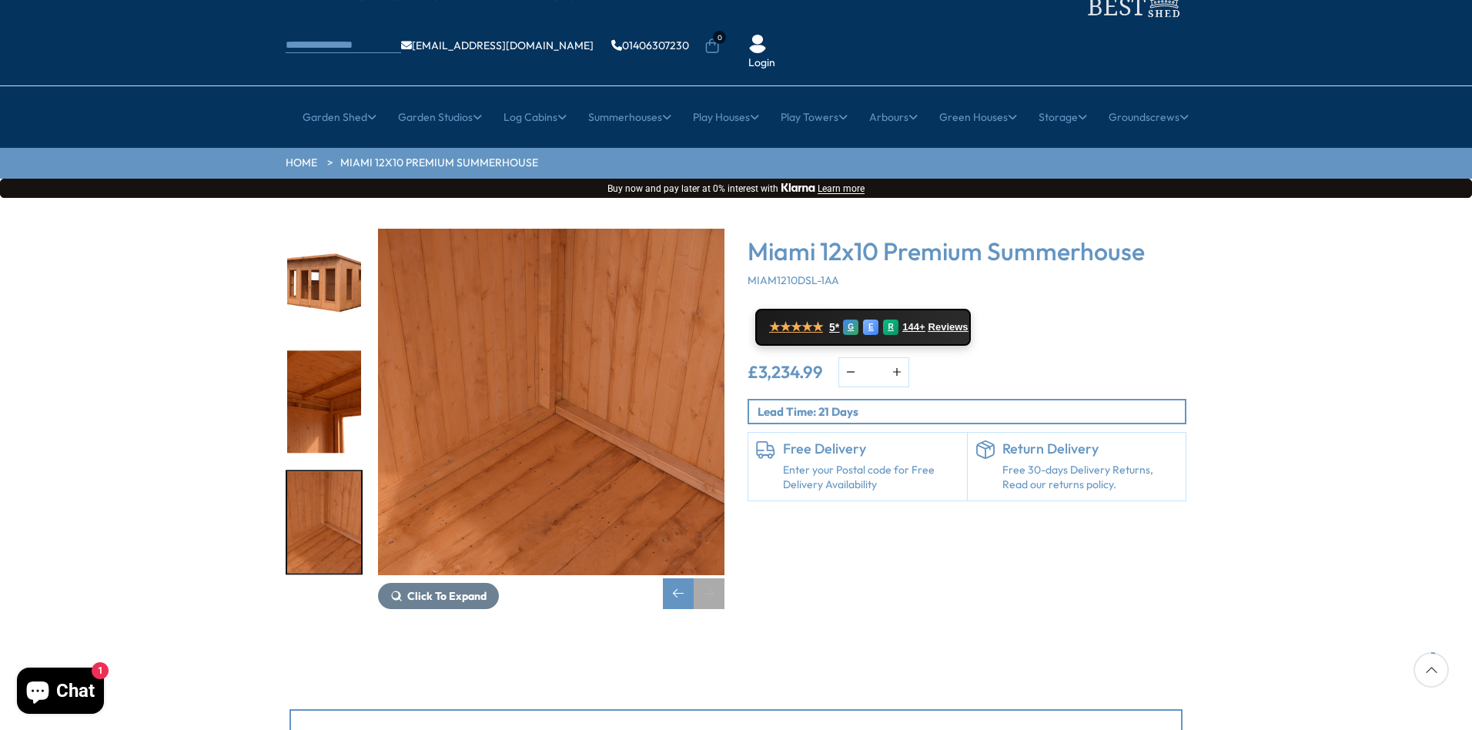
click at [721, 578] on div "Next slide" at bounding box center [709, 593] width 31 height 31
click at [674, 578] on div "Previous slide" at bounding box center [678, 593] width 31 height 31
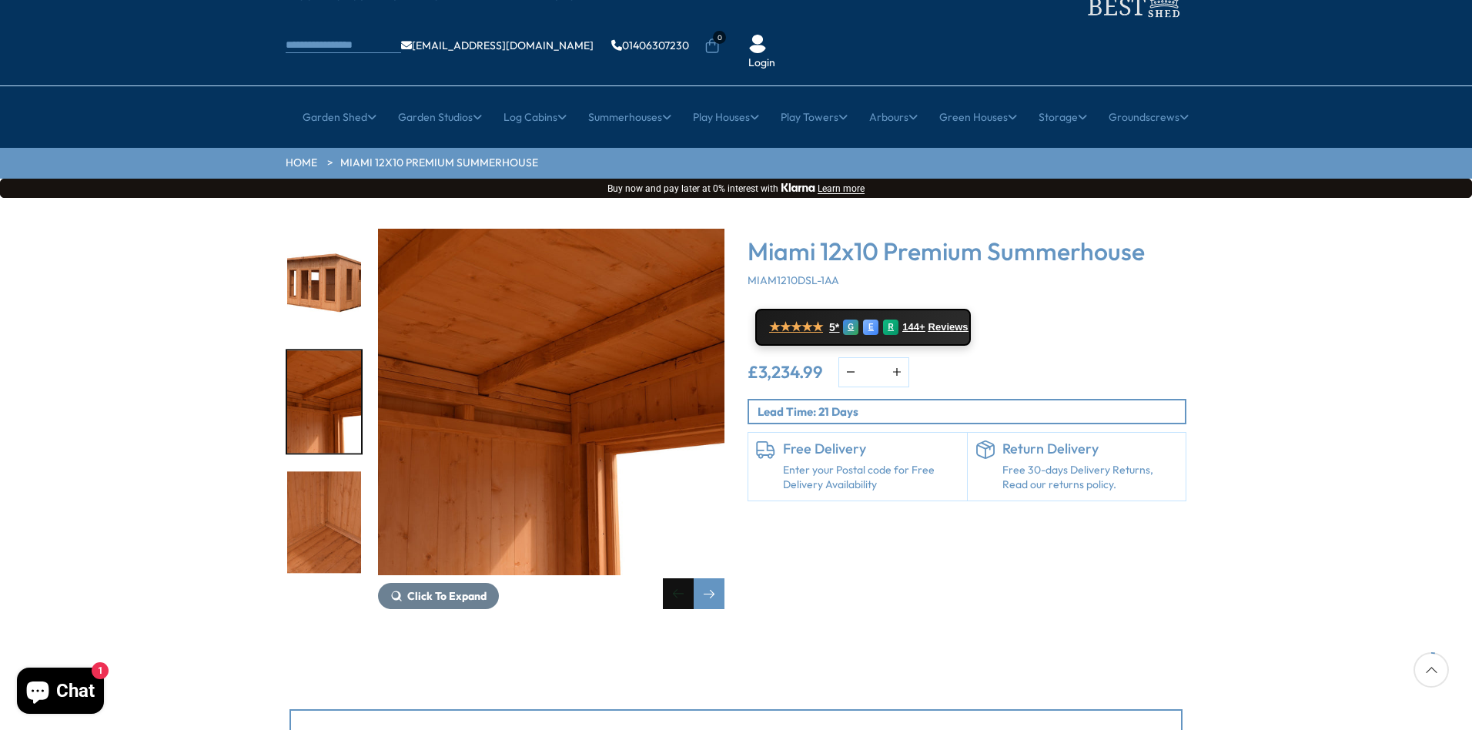
click at [673, 578] on div "Previous slide" at bounding box center [678, 593] width 31 height 31
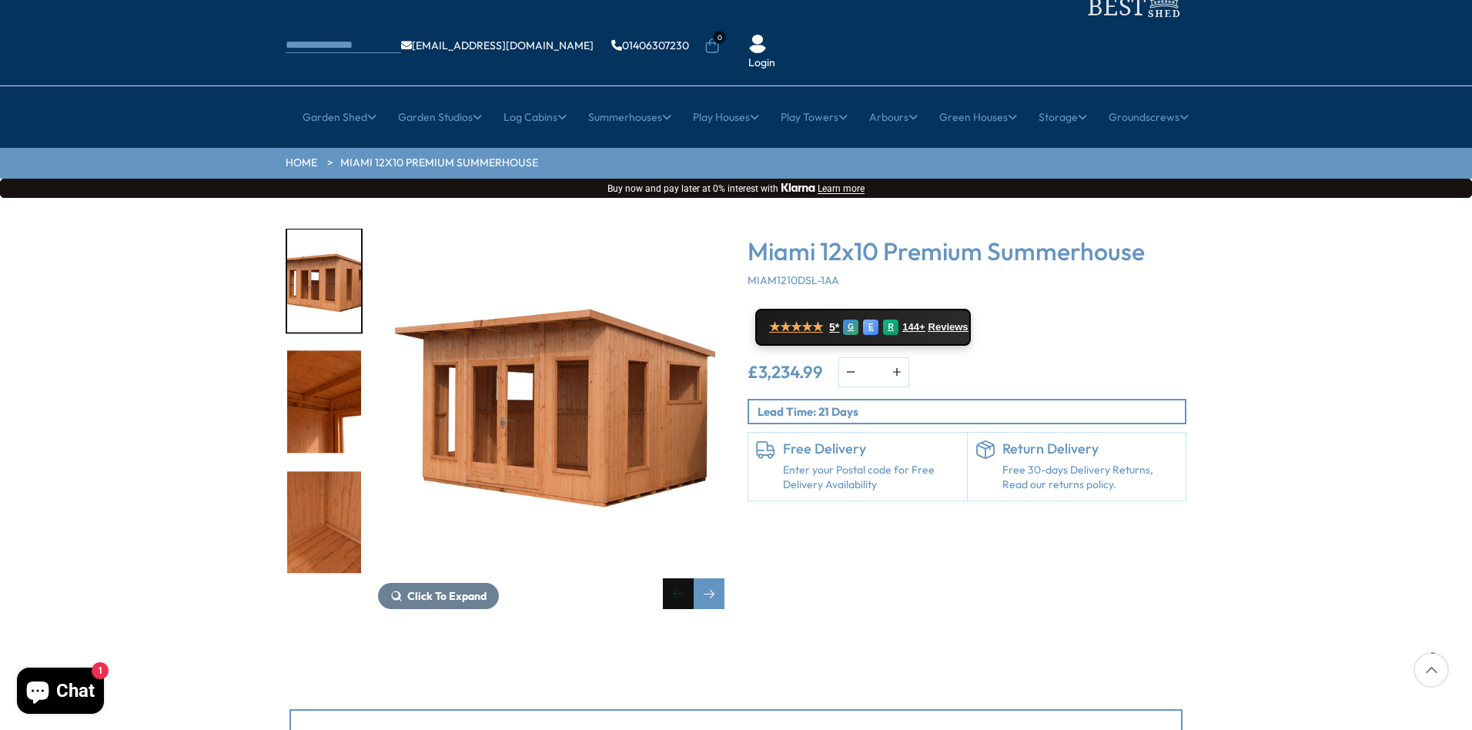
click at [675, 578] on div "Previous slide" at bounding box center [678, 593] width 31 height 31
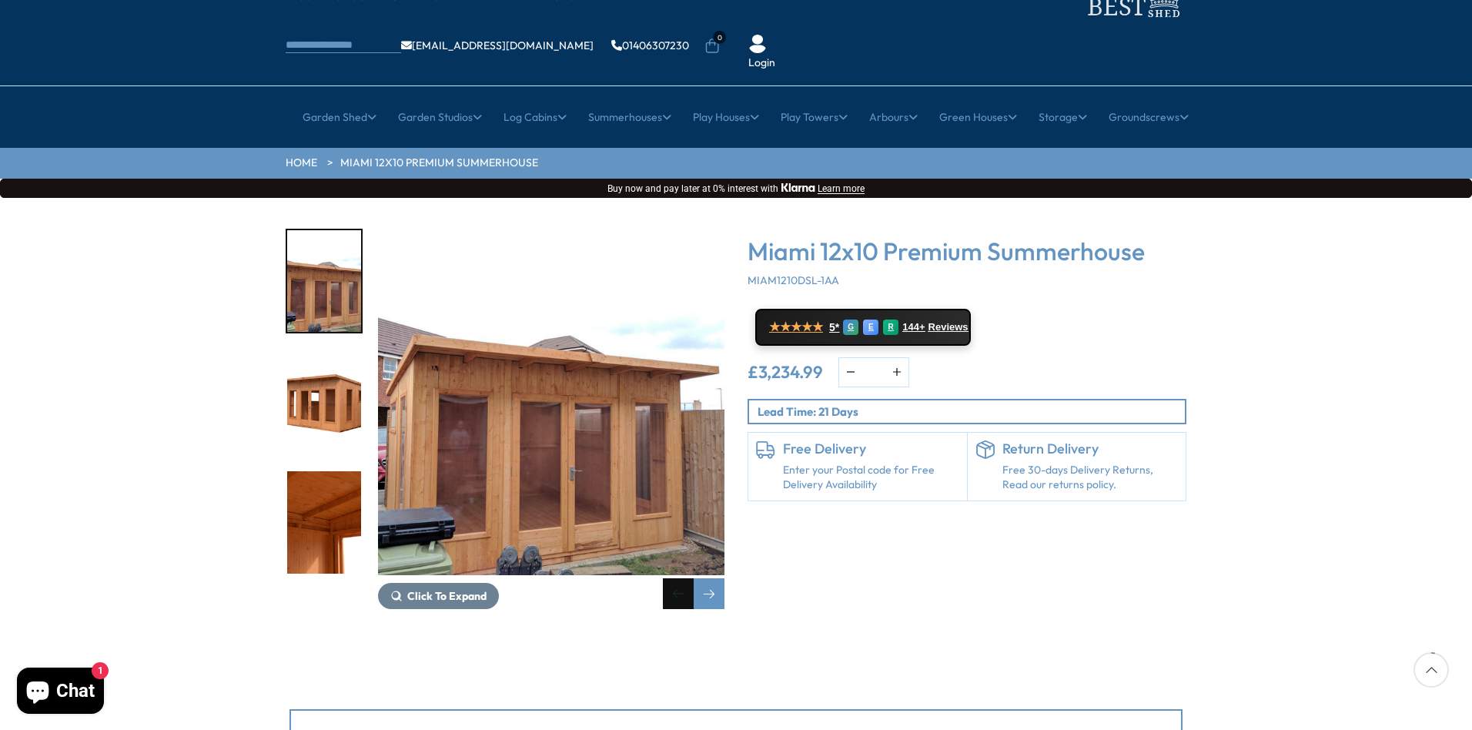
click at [675, 578] on div "Previous slide" at bounding box center [678, 593] width 31 height 31
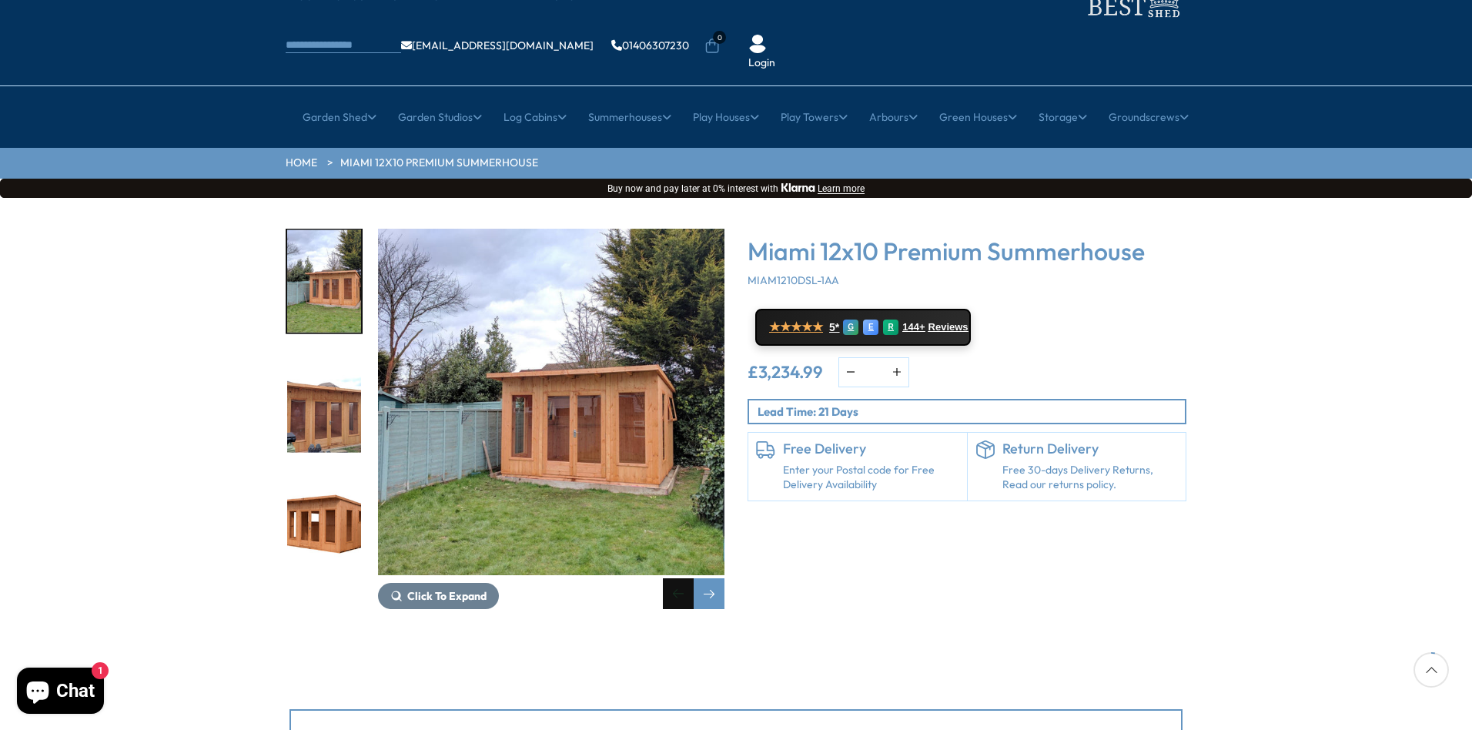
click at [675, 578] on div "Previous slide" at bounding box center [678, 593] width 31 height 31
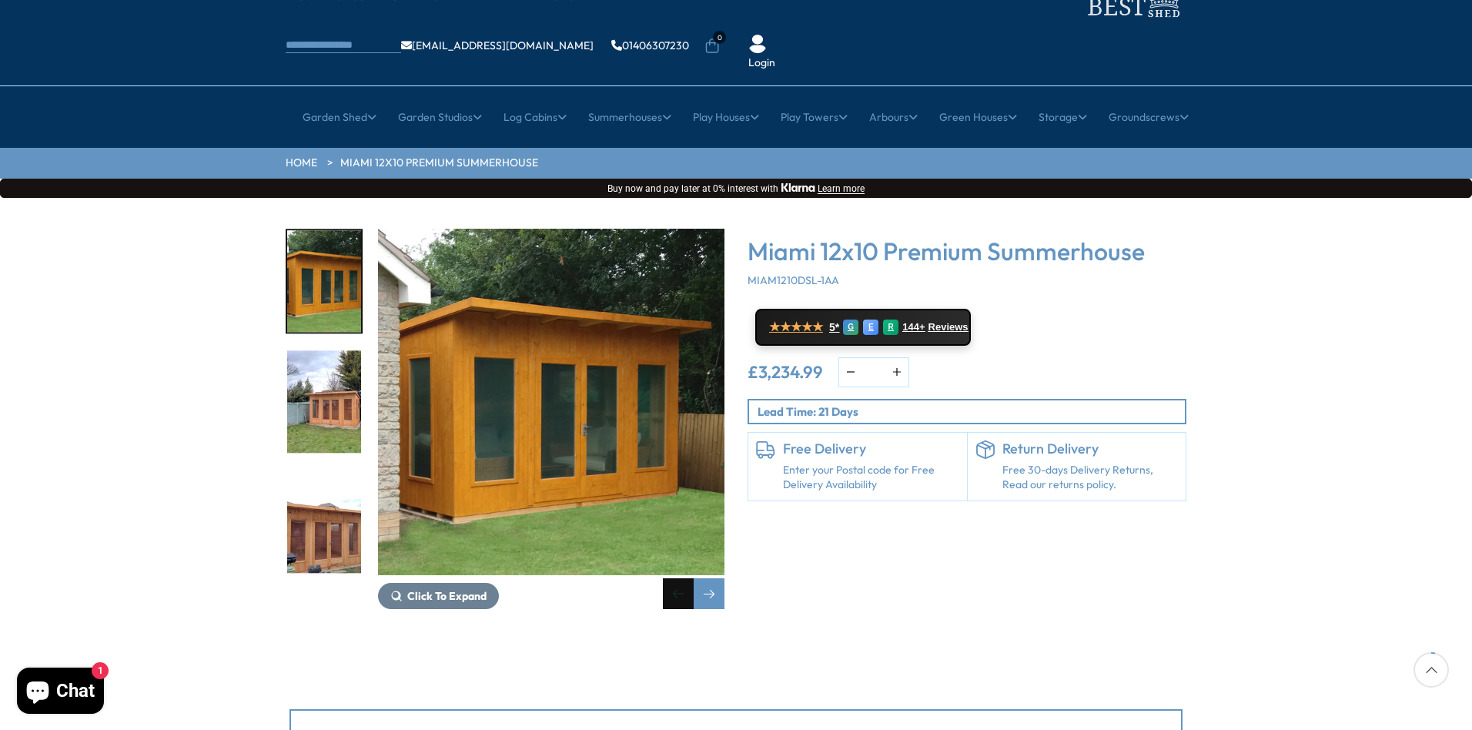
click at [675, 578] on div "Previous slide" at bounding box center [678, 593] width 31 height 31
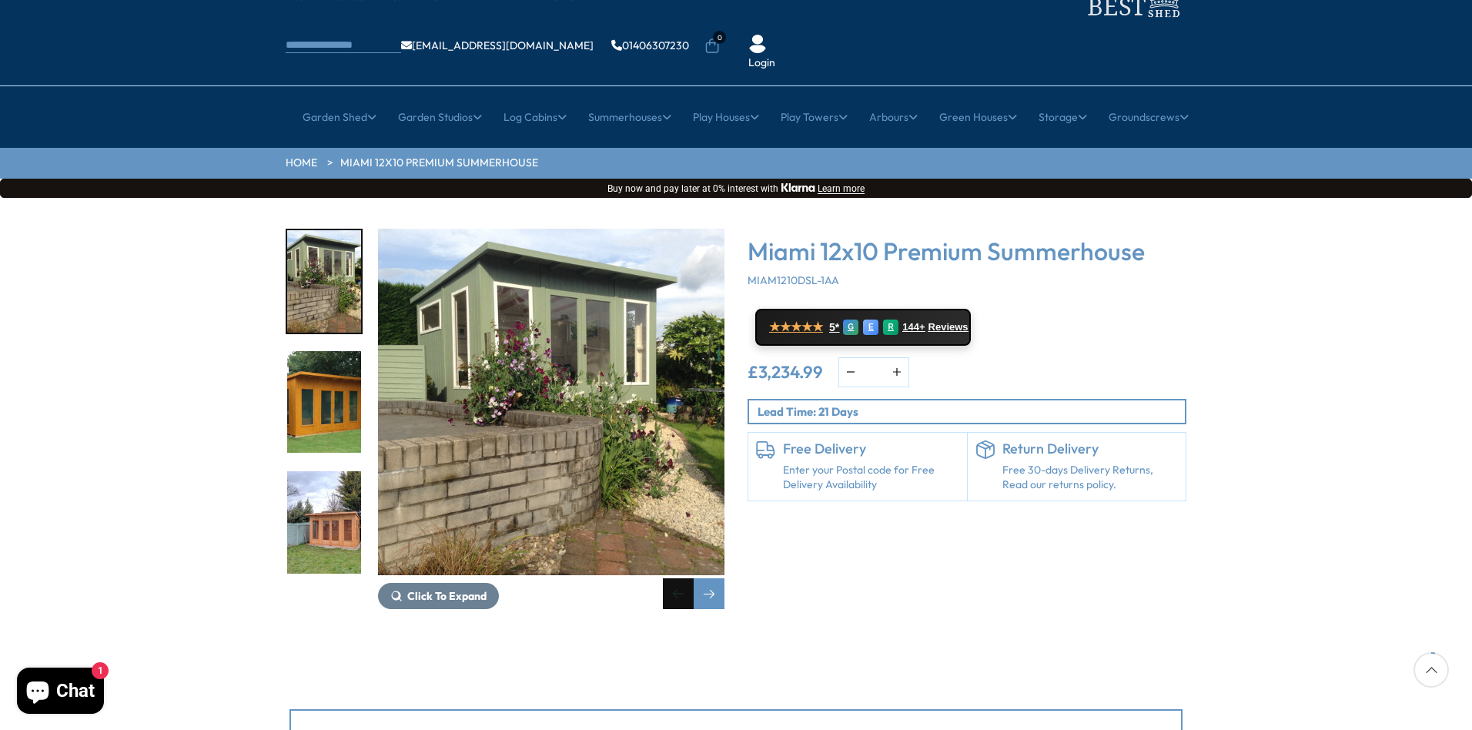
click at [675, 578] on div "Previous slide" at bounding box center [678, 593] width 31 height 31
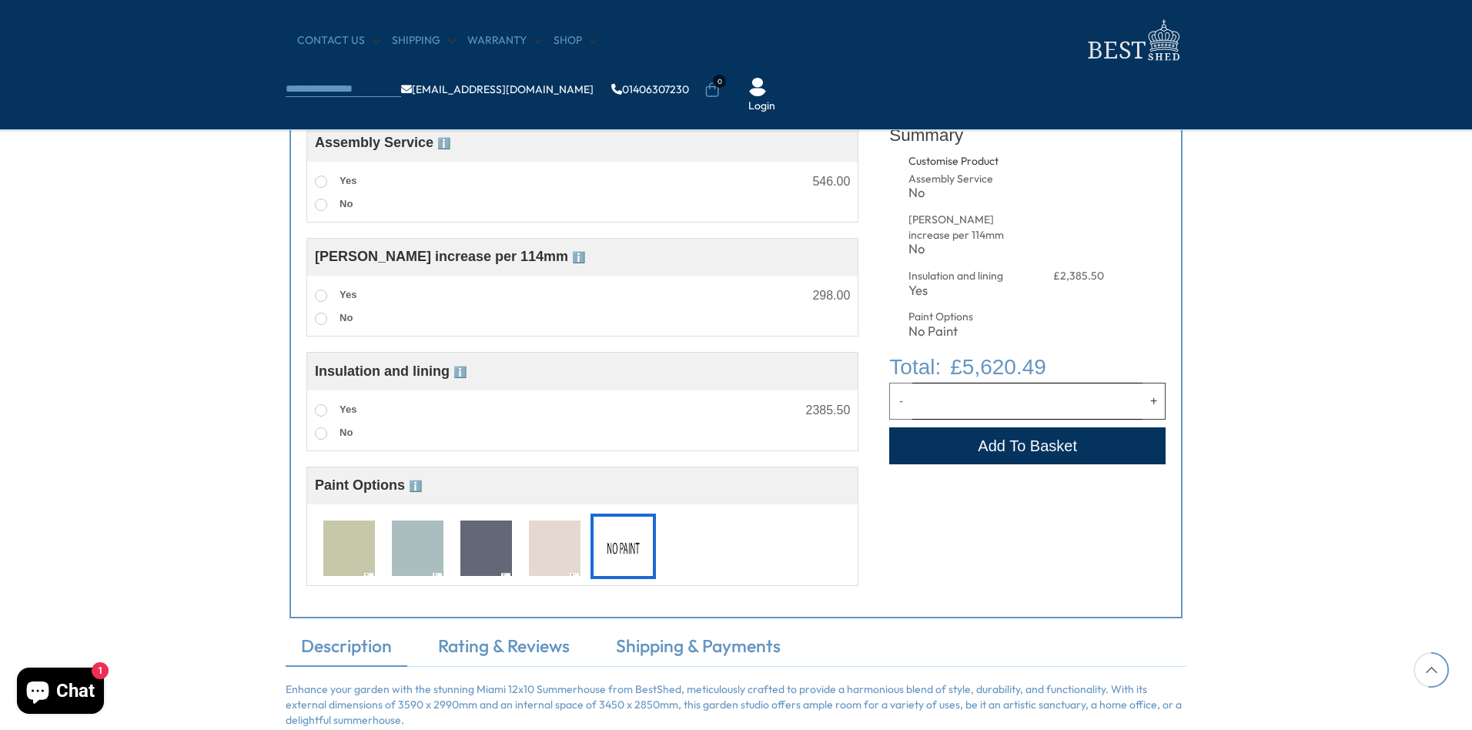
scroll to position [1077, 0]
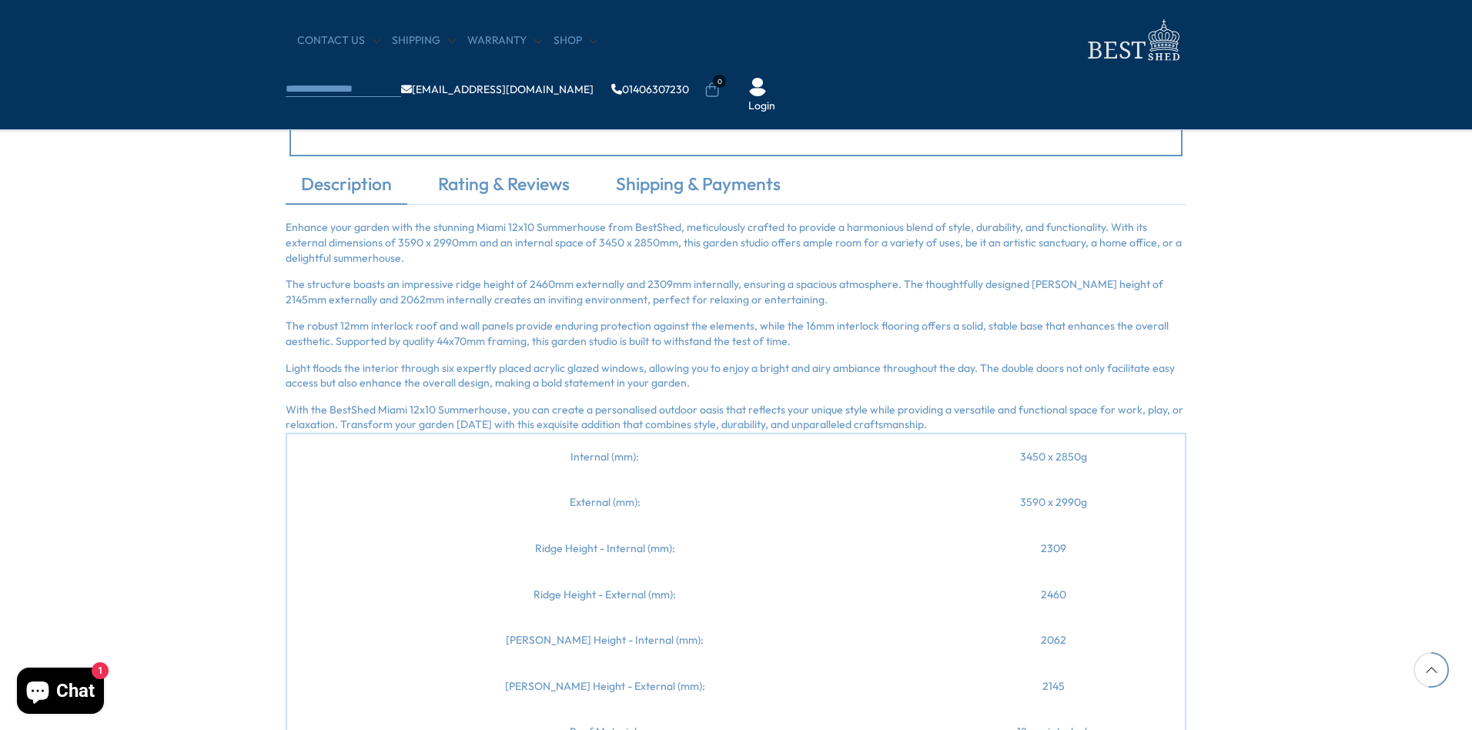
drag, startPoint x: 528, startPoint y: 367, endPoint x: 640, endPoint y: 367, distance: 111.7
click at [640, 367] on p "Light floods the interior through six expertly placed acrylic glazed windows, a…" at bounding box center [736, 376] width 901 height 30
copy p "acrylic glazed windows"
click at [403, 390] on p "Light floods the interior through six expertly placed acrylic glazed windows, a…" at bounding box center [736, 376] width 901 height 30
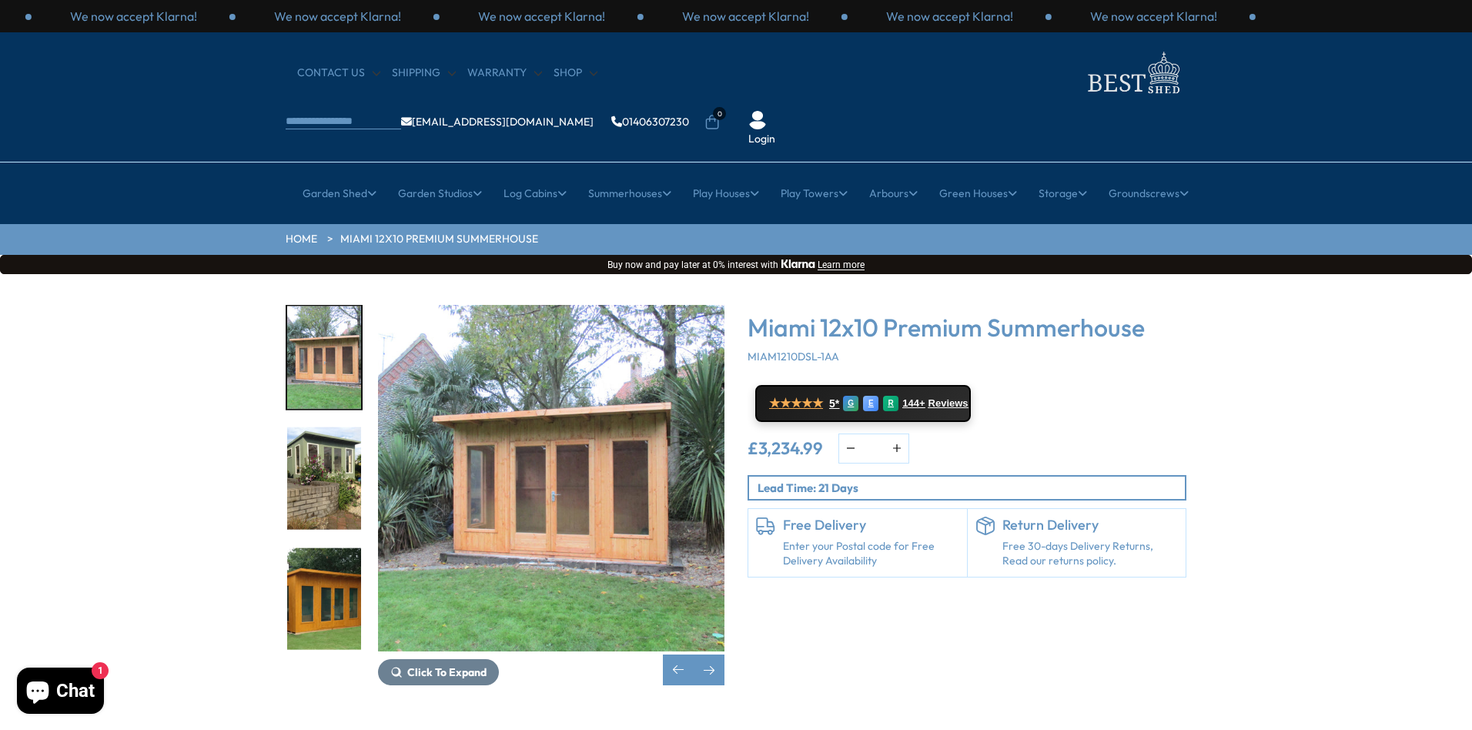
scroll to position [153, 0]
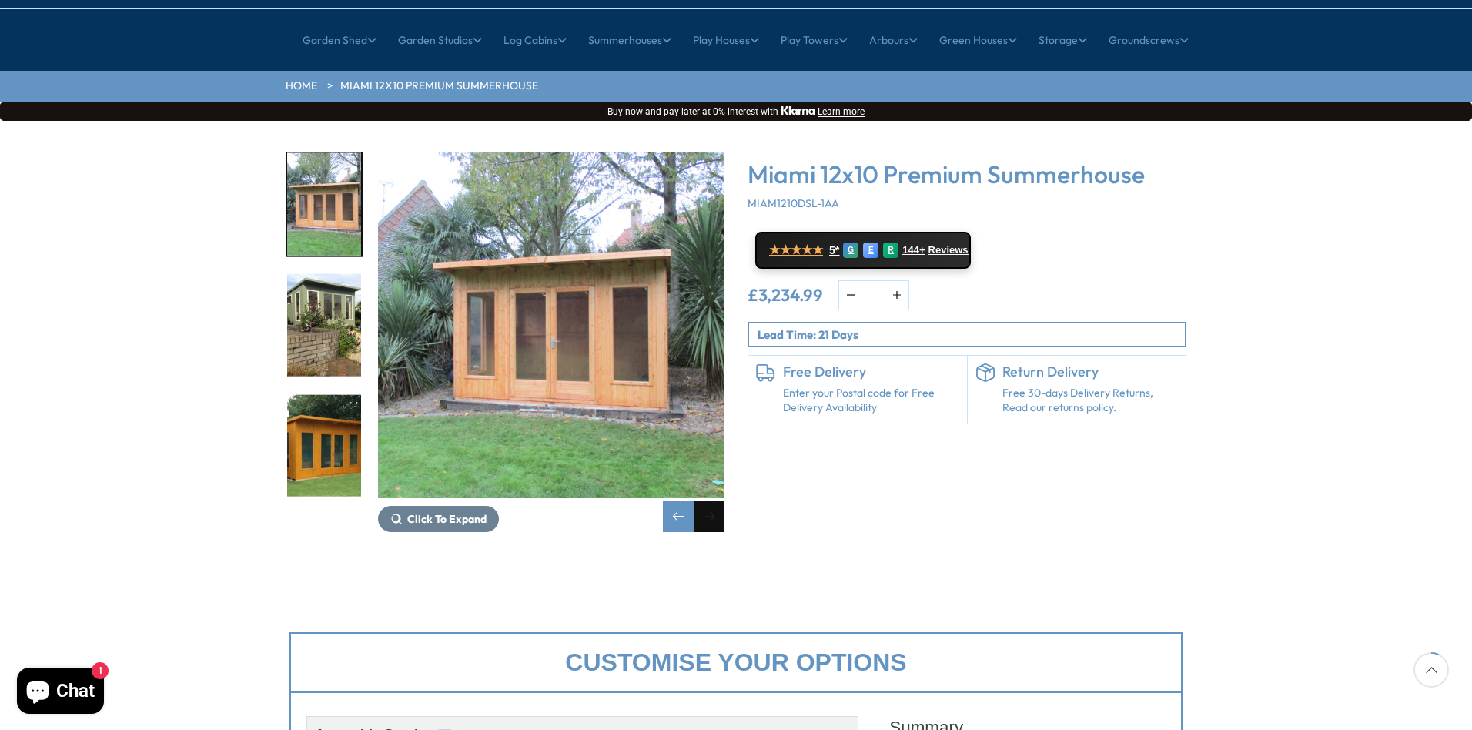
click at [715, 501] on div "Next slide" at bounding box center [709, 516] width 31 height 31
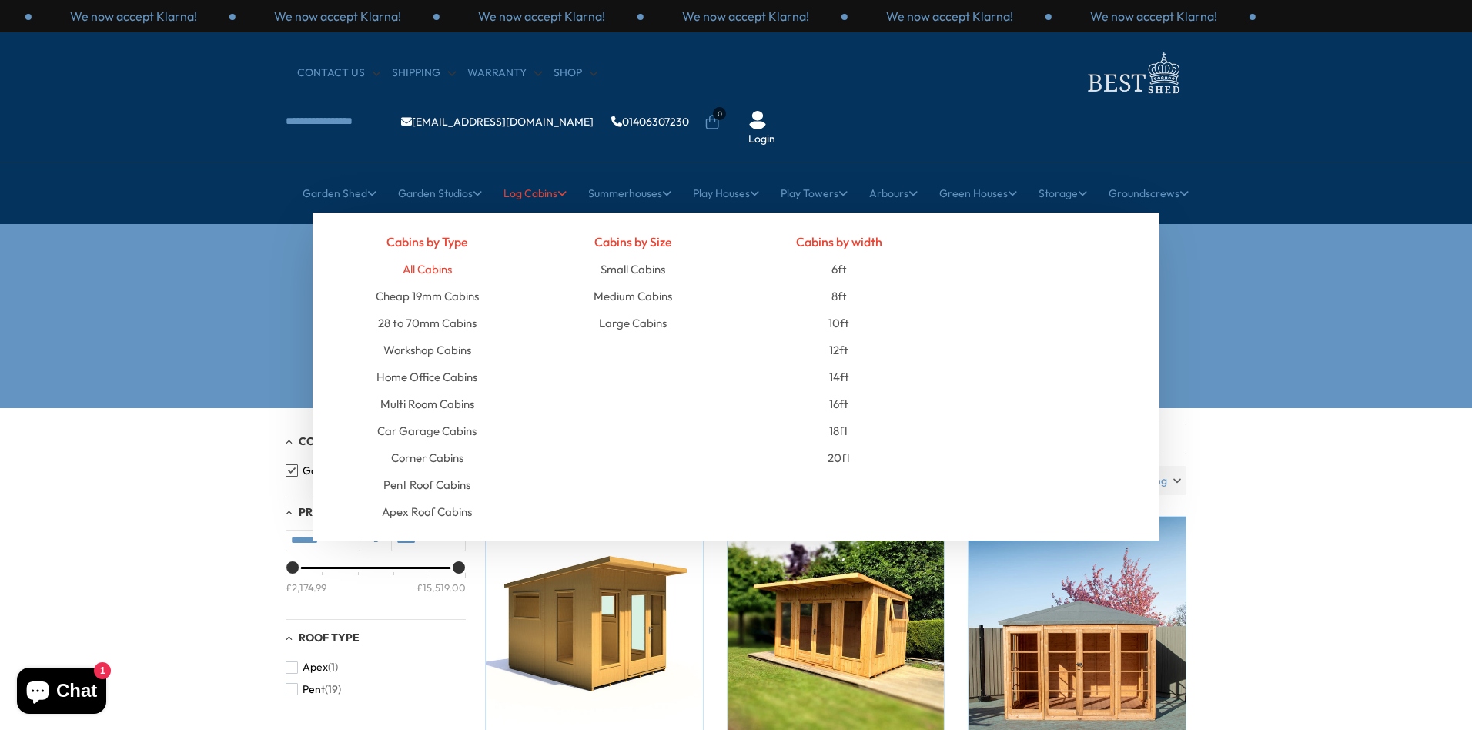
click at [437, 256] on link "All Cabins" at bounding box center [427, 269] width 49 height 27
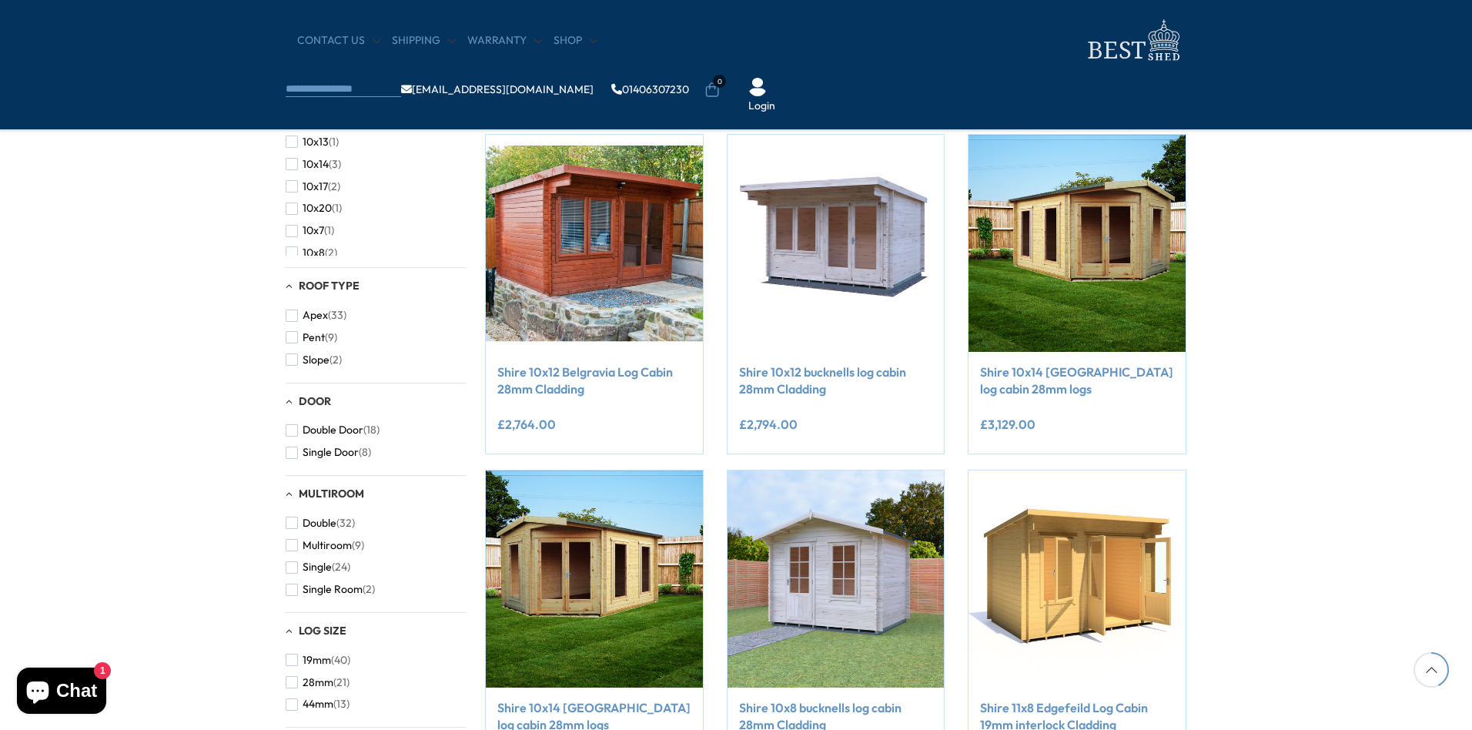
scroll to position [770, 0]
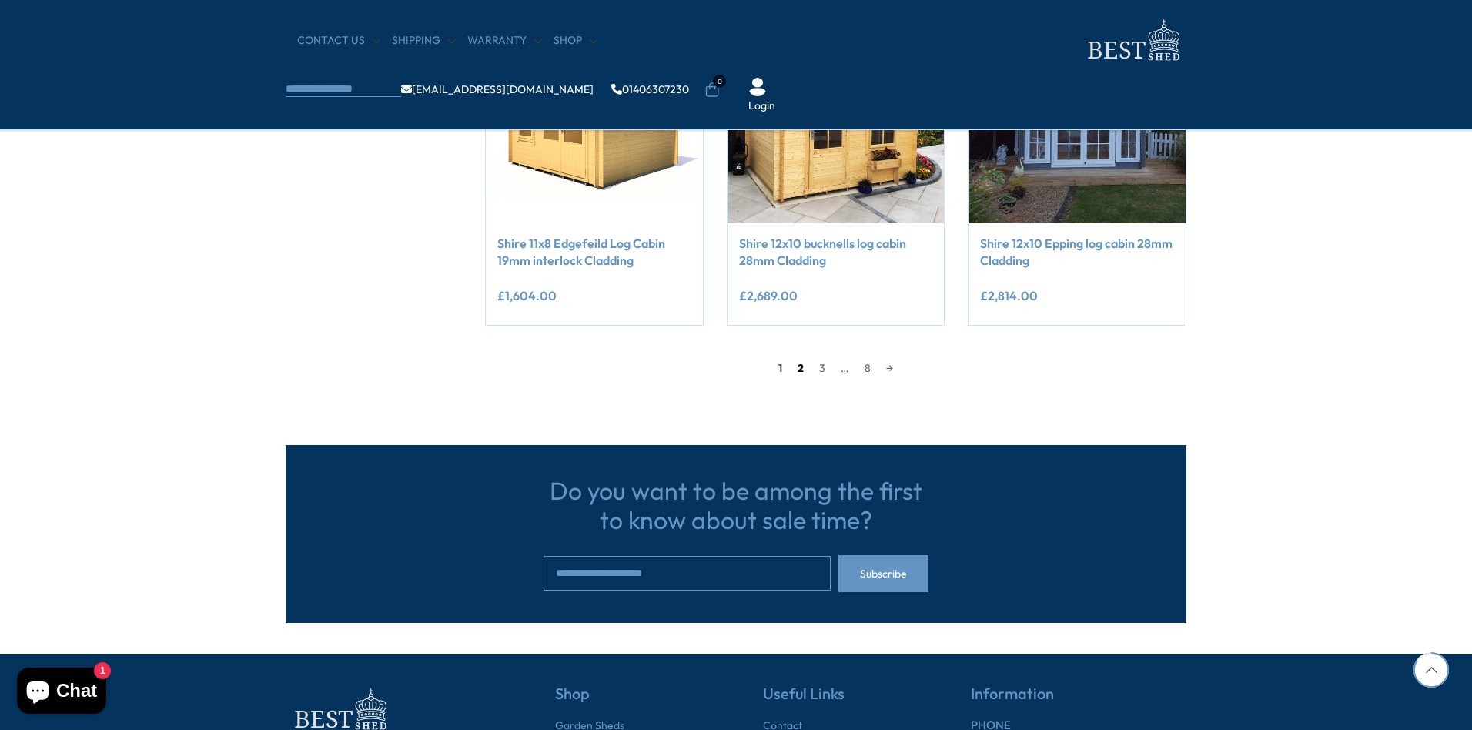
click at [801, 368] on link "2" at bounding box center [801, 368] width 22 height 23
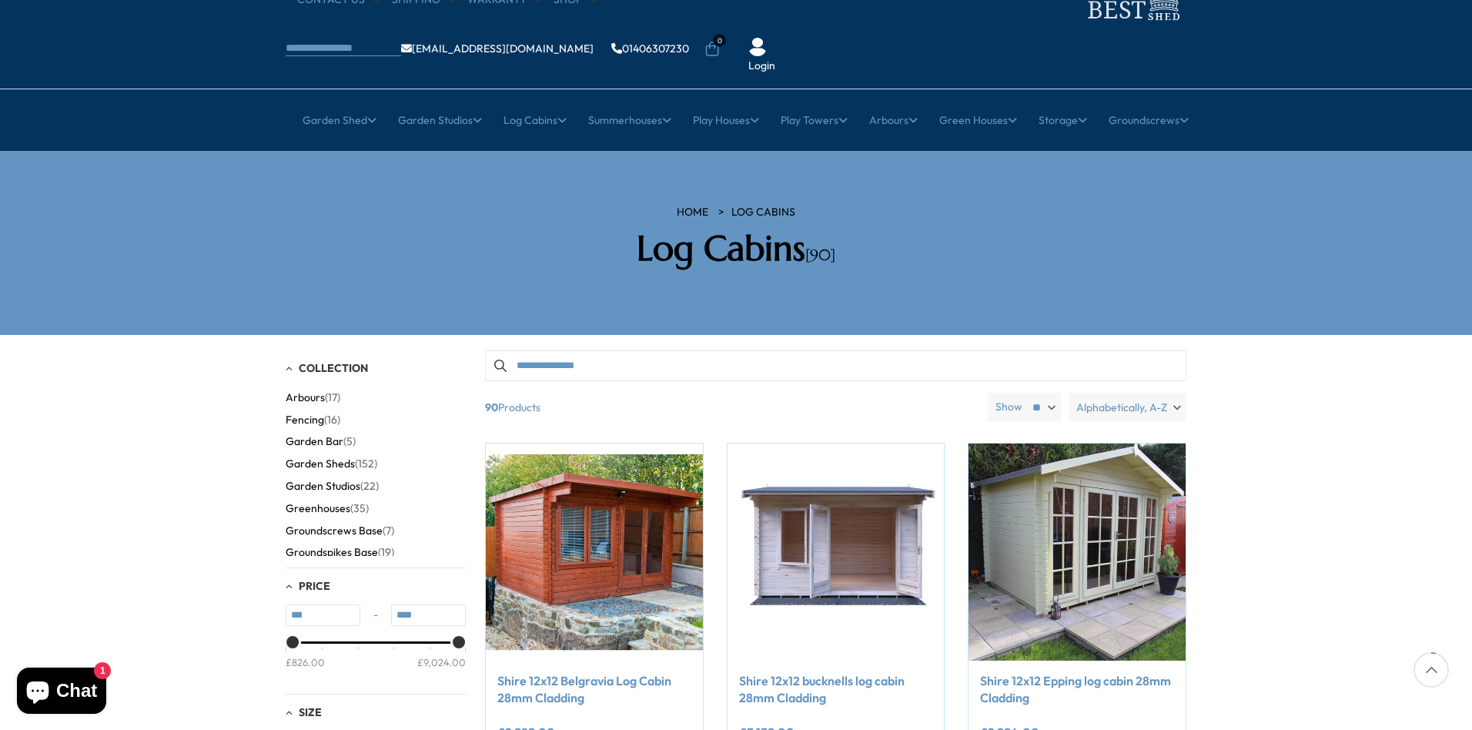
scroll to position [72, 0]
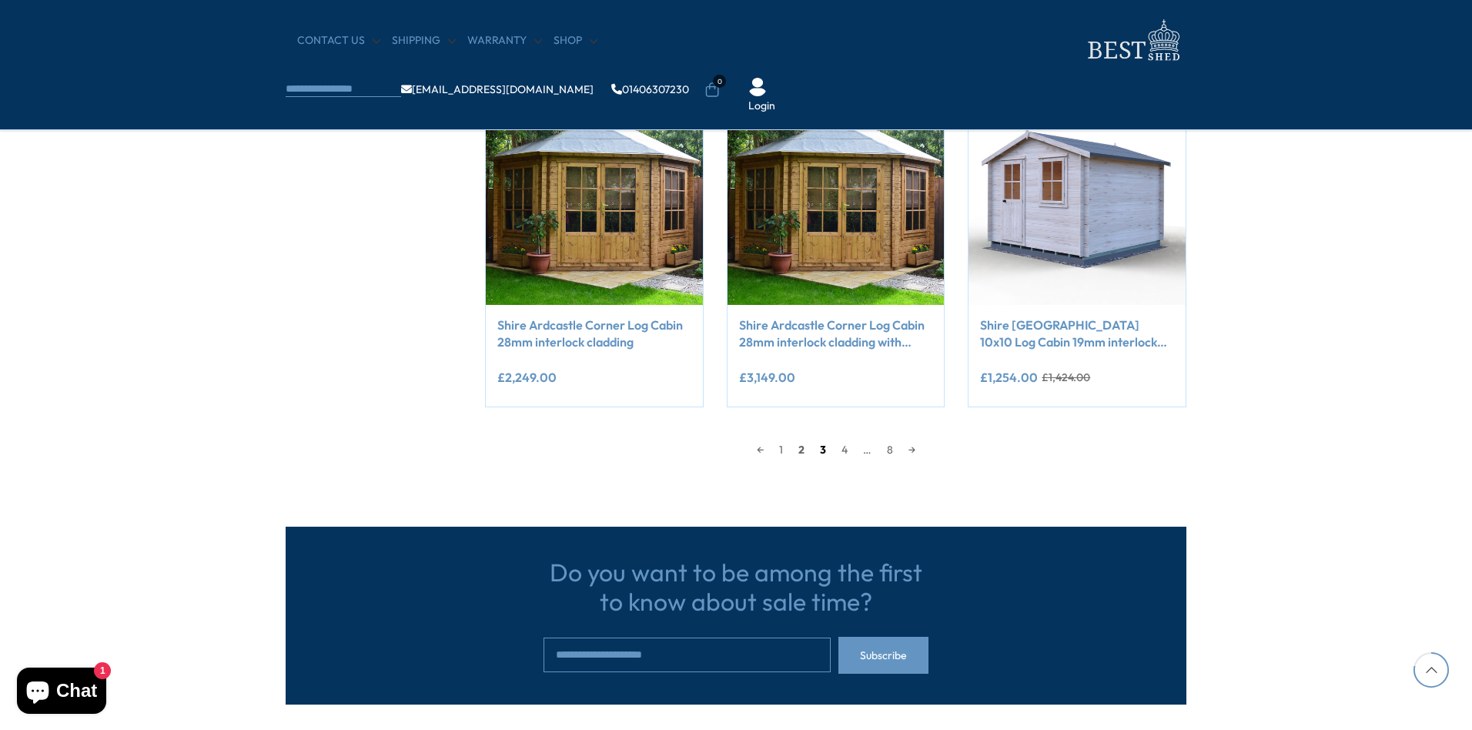
click at [825, 454] on link "3" at bounding box center [823, 449] width 22 height 23
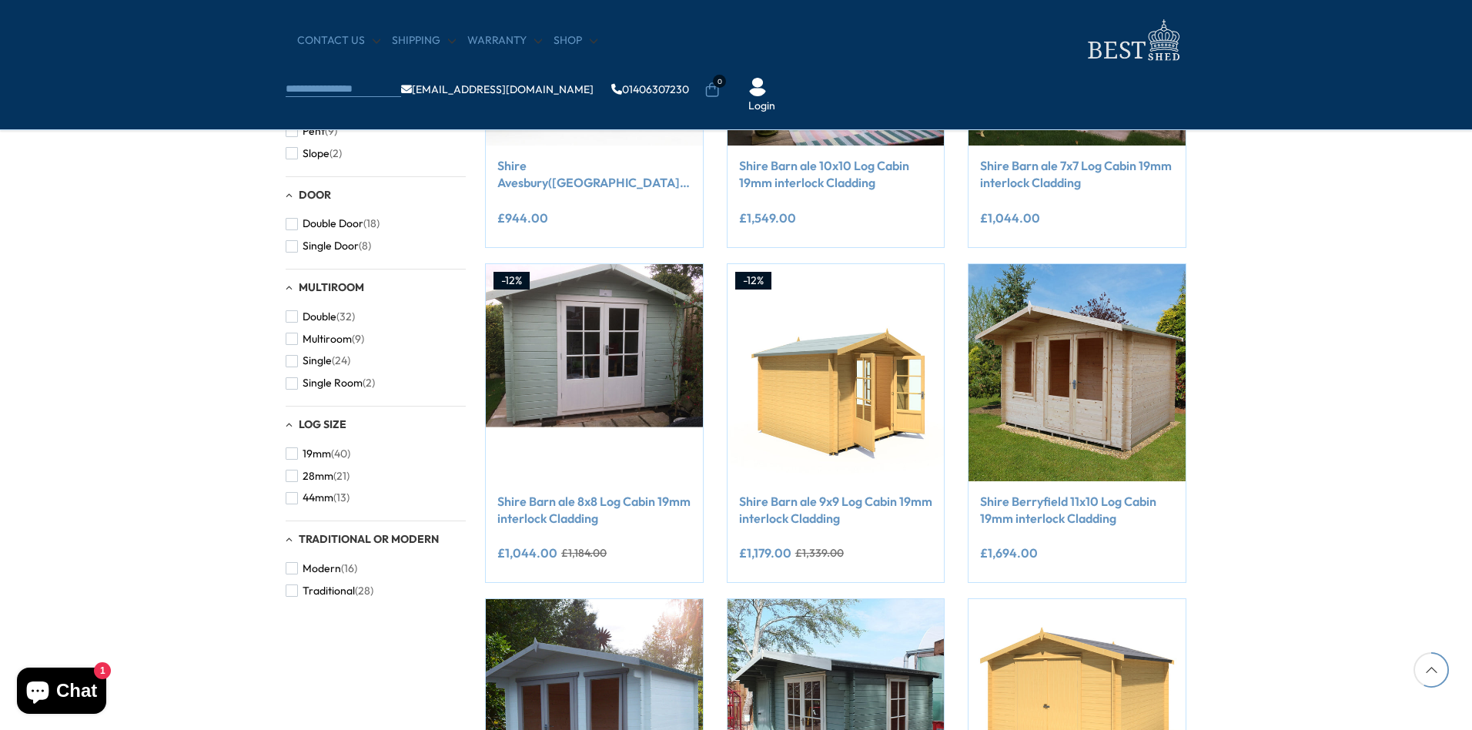
scroll to position [1217, 0]
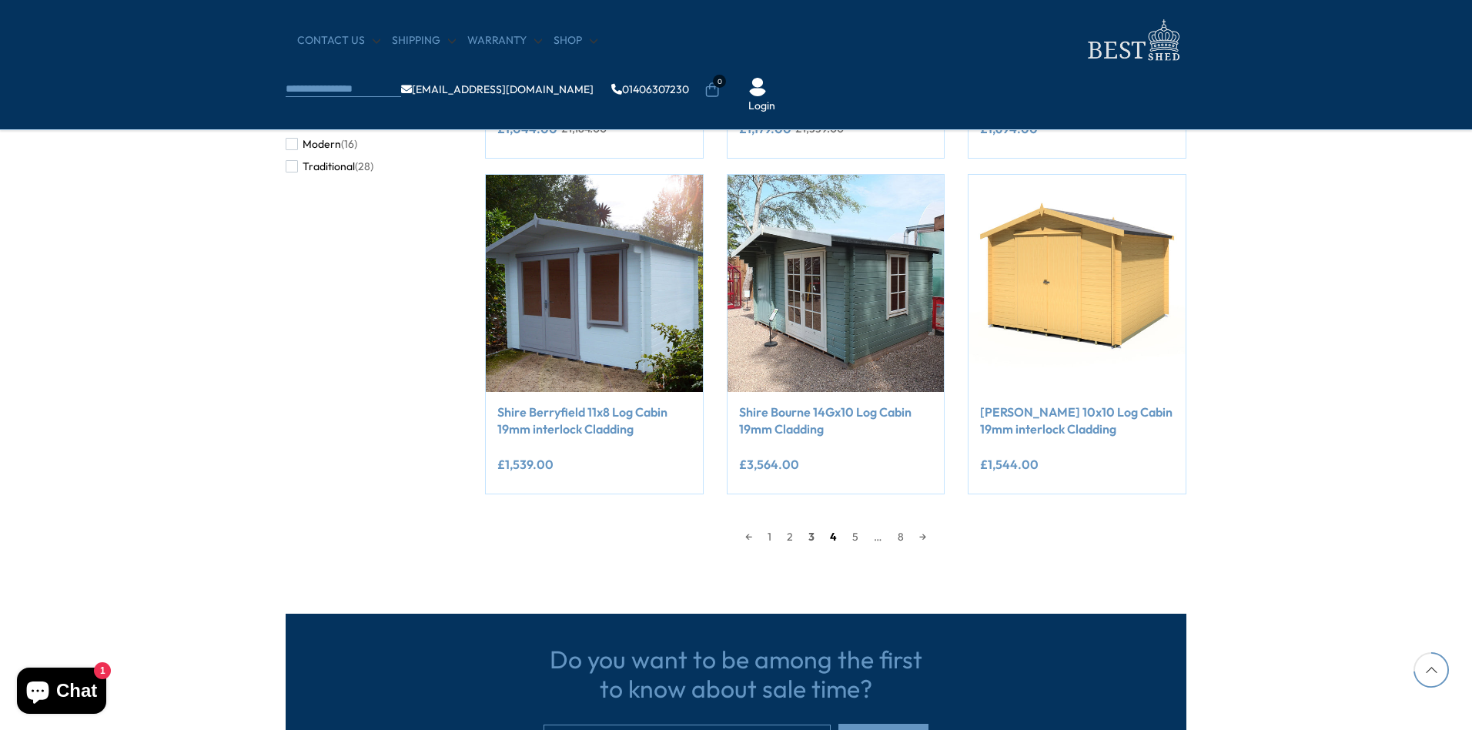
click at [835, 541] on link "4" at bounding box center [833, 536] width 22 height 23
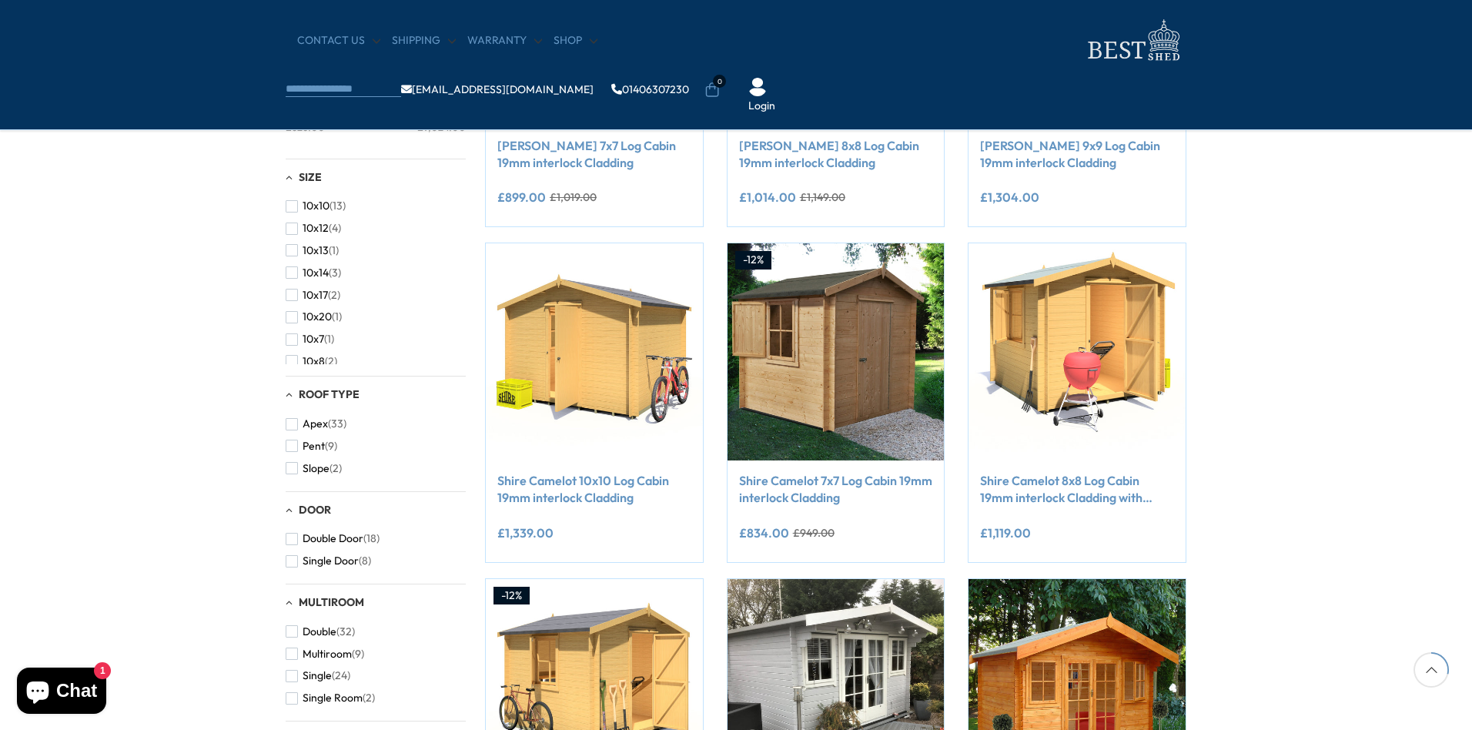
scroll to position [76, 0]
click at [295, 310] on span "button" at bounding box center [292, 307] width 12 height 12
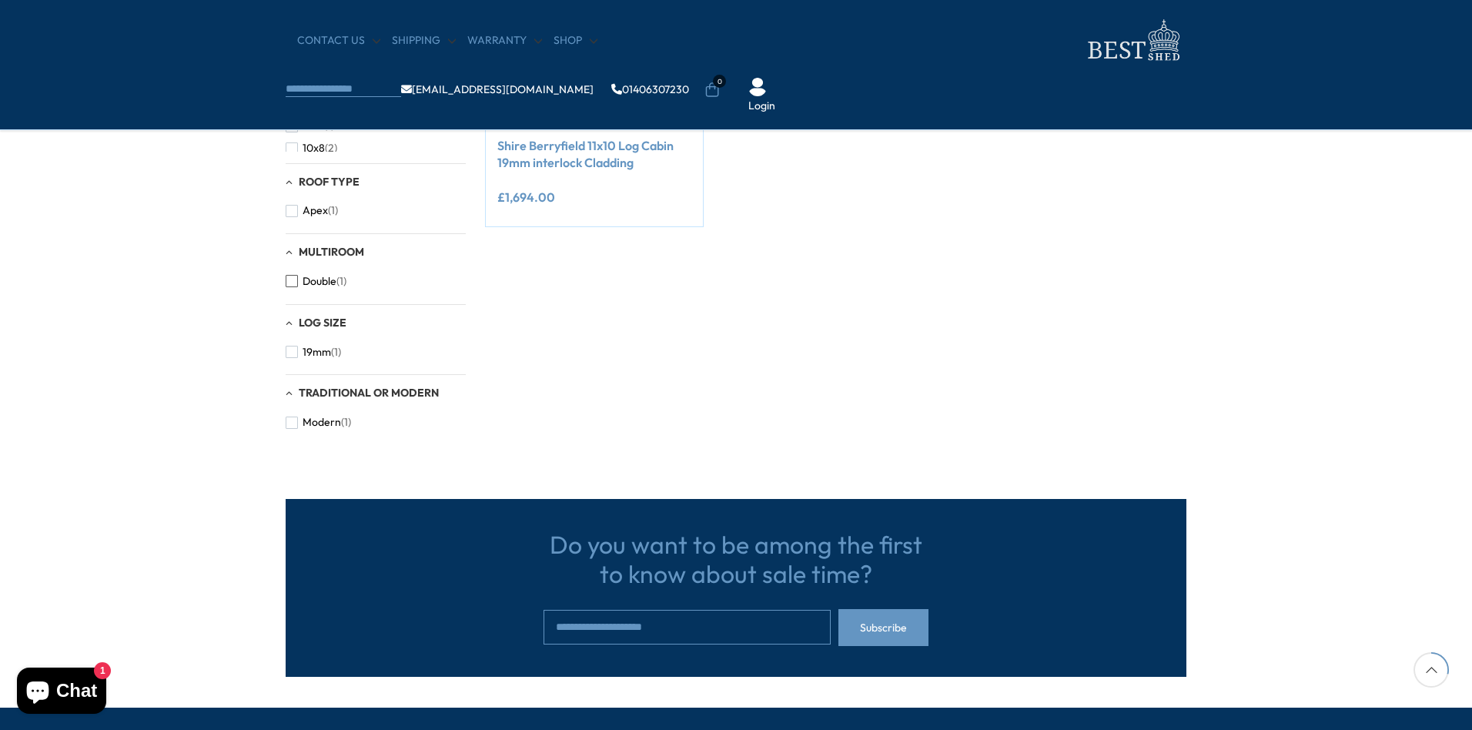
click at [291, 288] on button "Double (1)" at bounding box center [316, 281] width 61 height 22
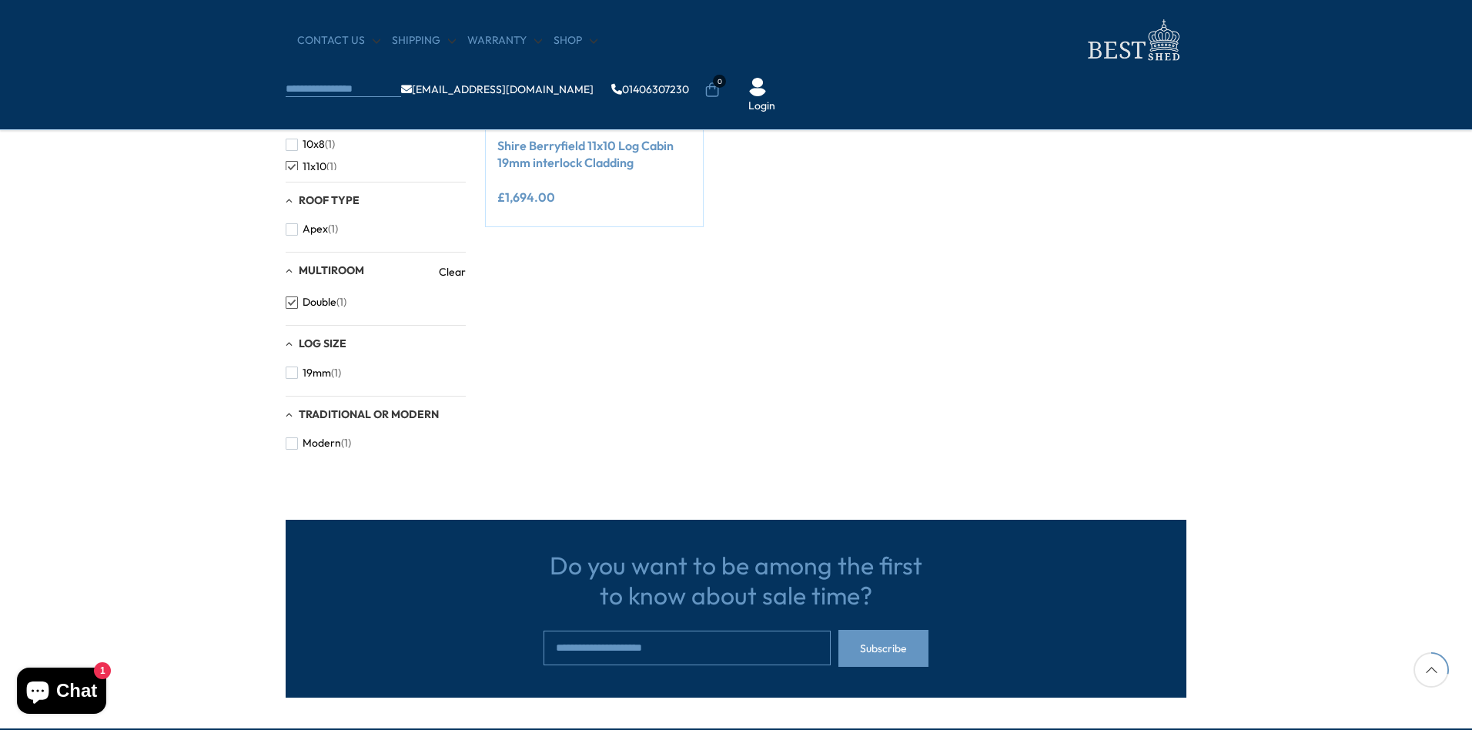
click at [291, 306] on span "button" at bounding box center [292, 302] width 12 height 12
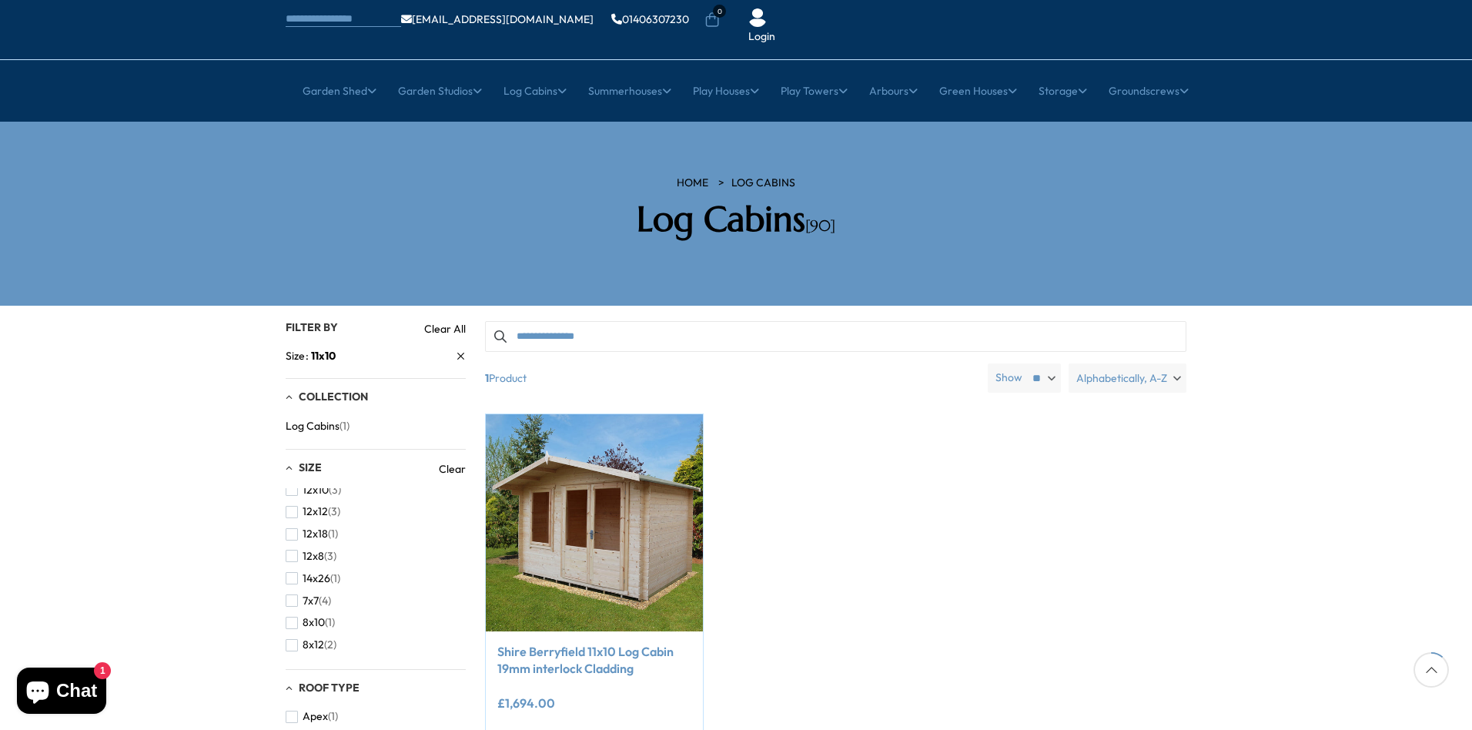
scroll to position [153, 0]
click at [292, 495] on span "button" at bounding box center [292, 501] width 12 height 12
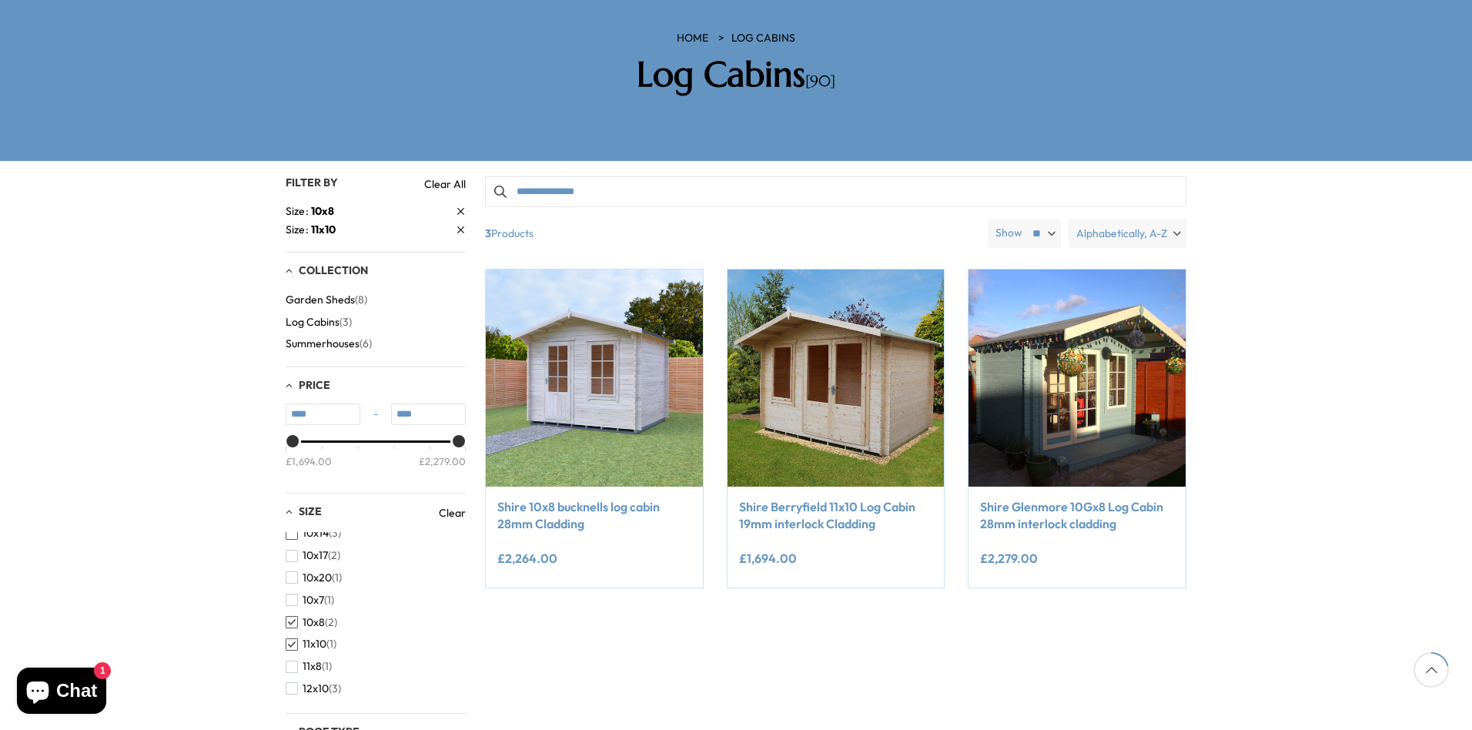
scroll to position [231, 0]
click at [293, 661] on span "button" at bounding box center [292, 667] width 12 height 12
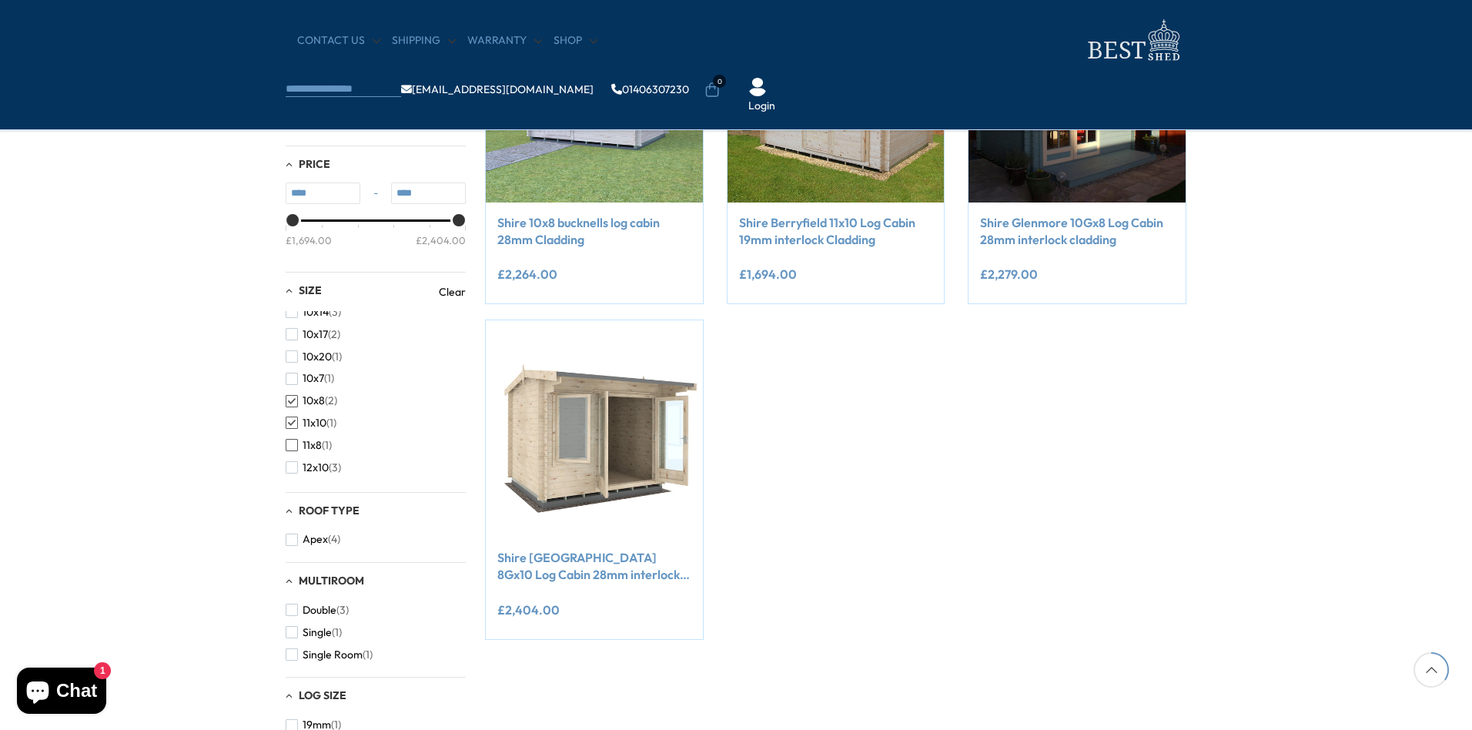
scroll to position [153, 0]
click at [289, 371] on span "button" at bounding box center [292, 368] width 12 height 12
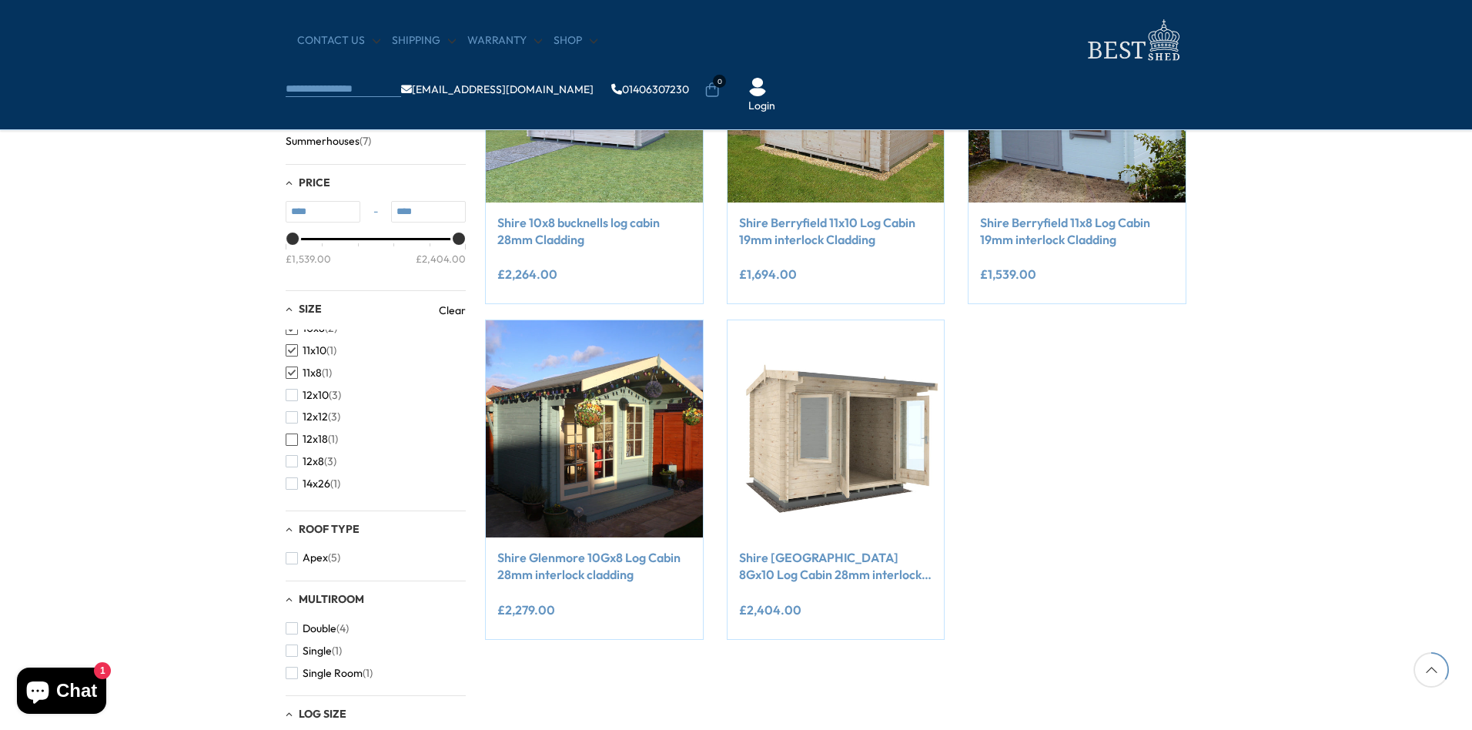
scroll to position [182, 0]
click at [292, 380] on span "button" at bounding box center [292, 379] width 12 height 12
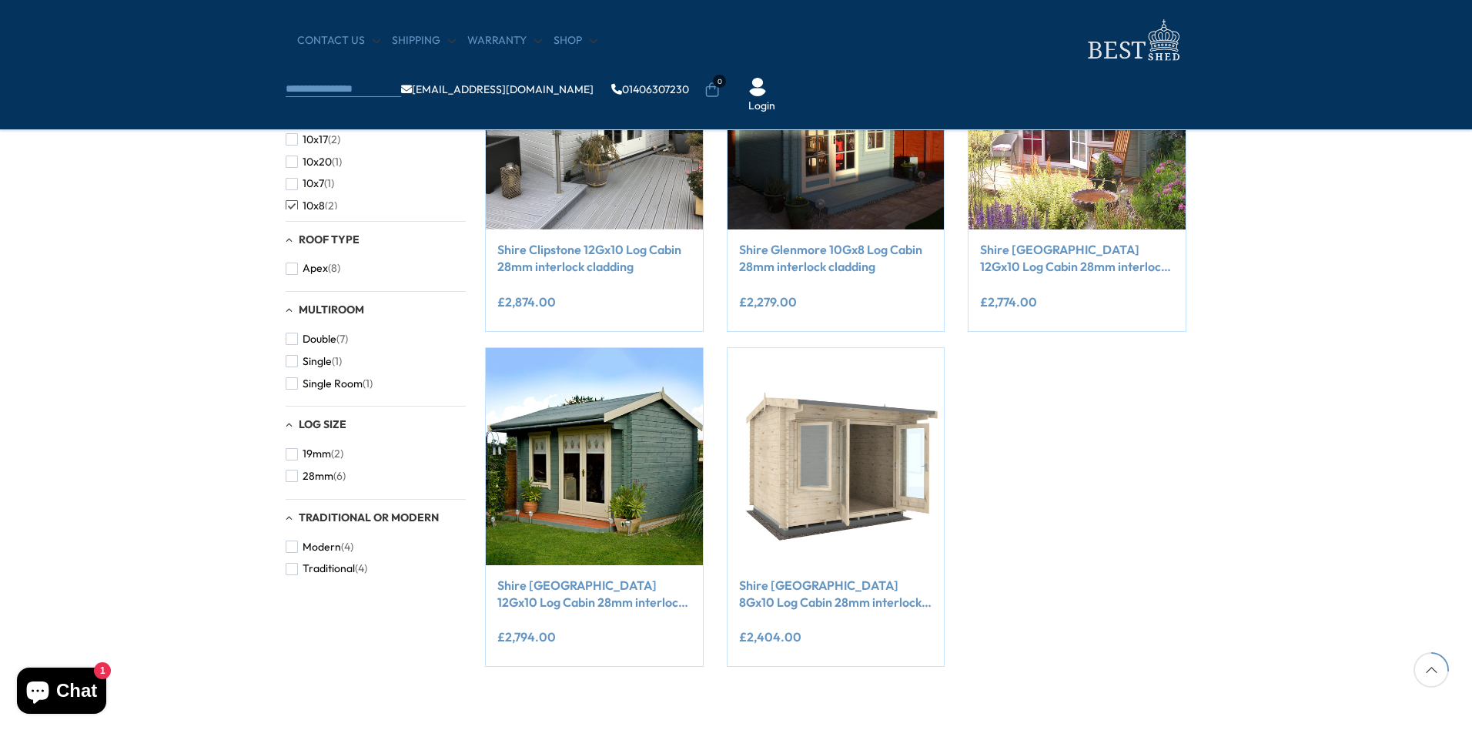
scroll to position [324, 0]
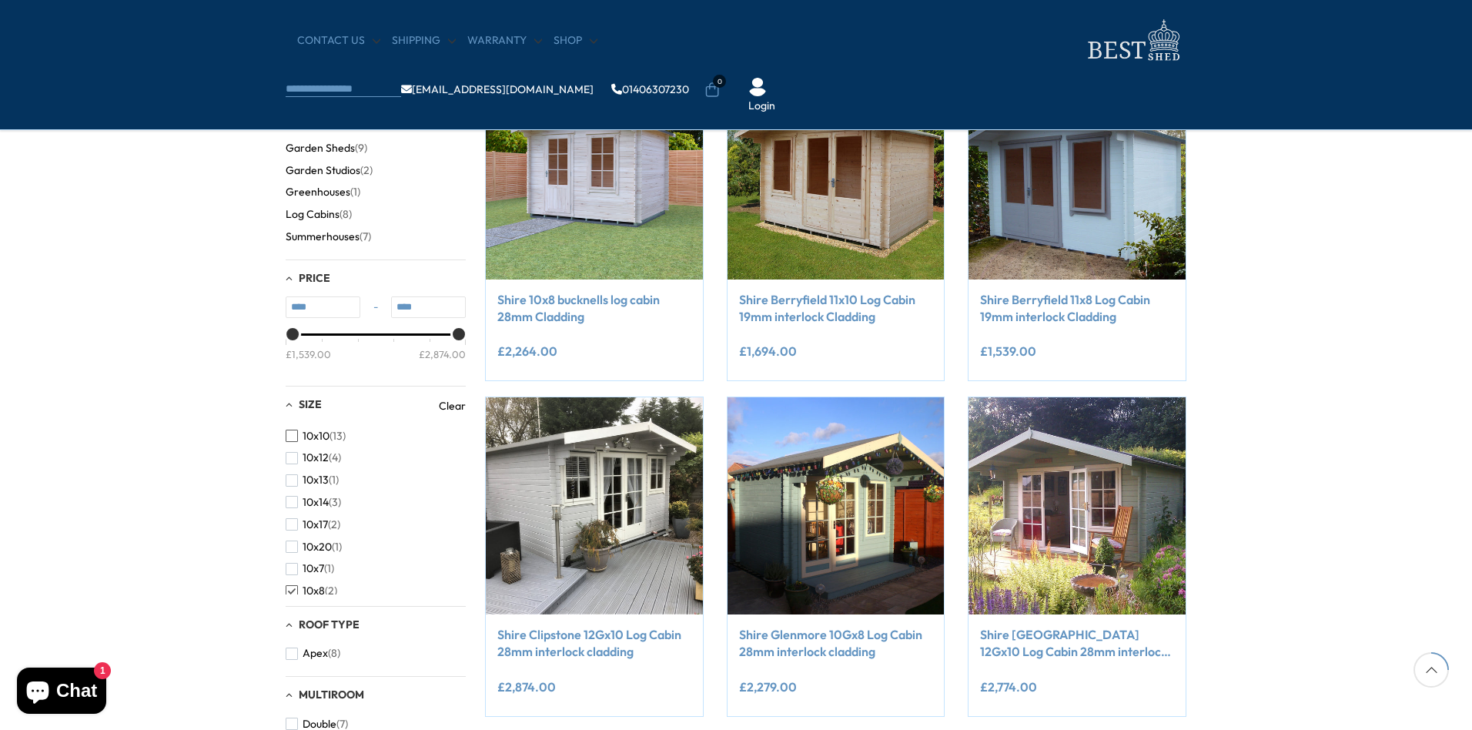
click at [300, 437] on button "10x10 (13)" at bounding box center [316, 436] width 60 height 22
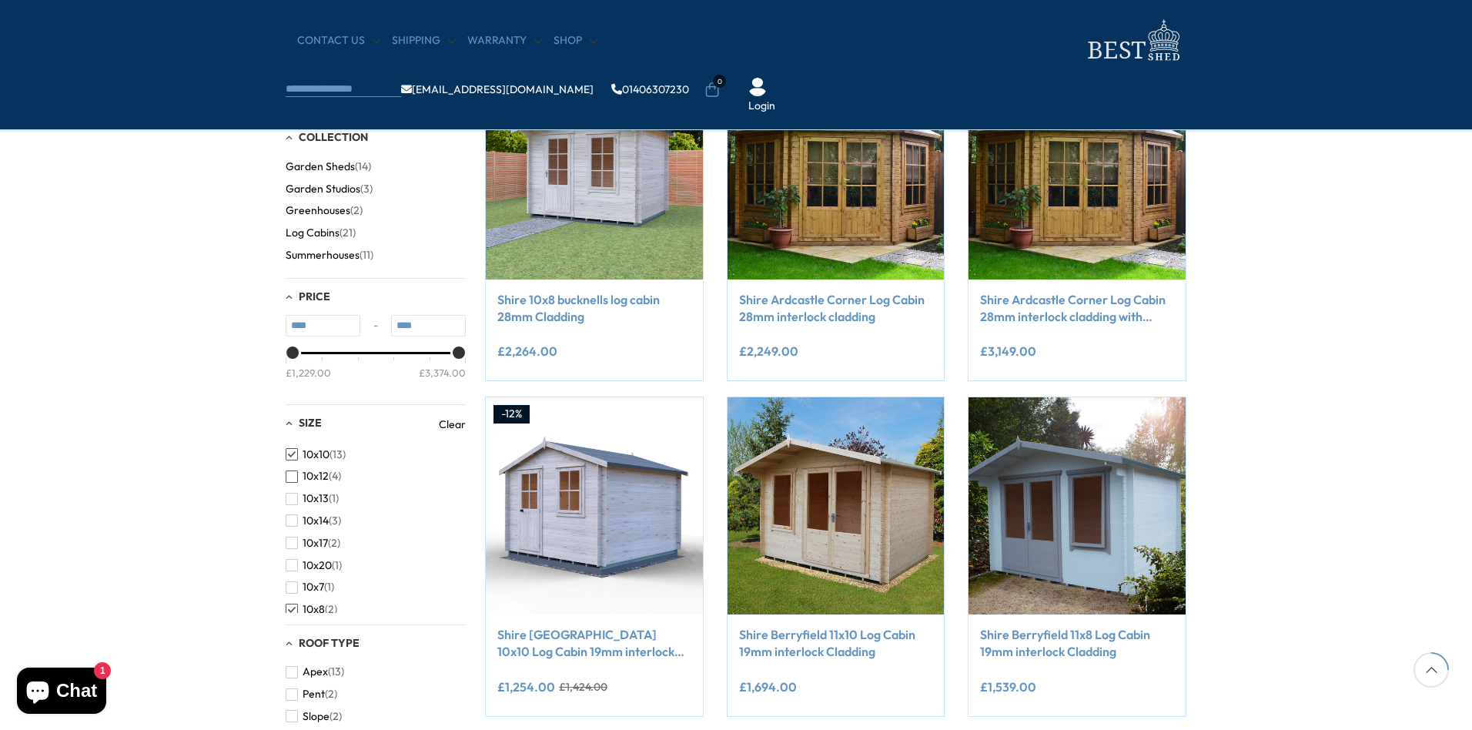
click at [306, 474] on span "10x12" at bounding box center [316, 476] width 26 height 13
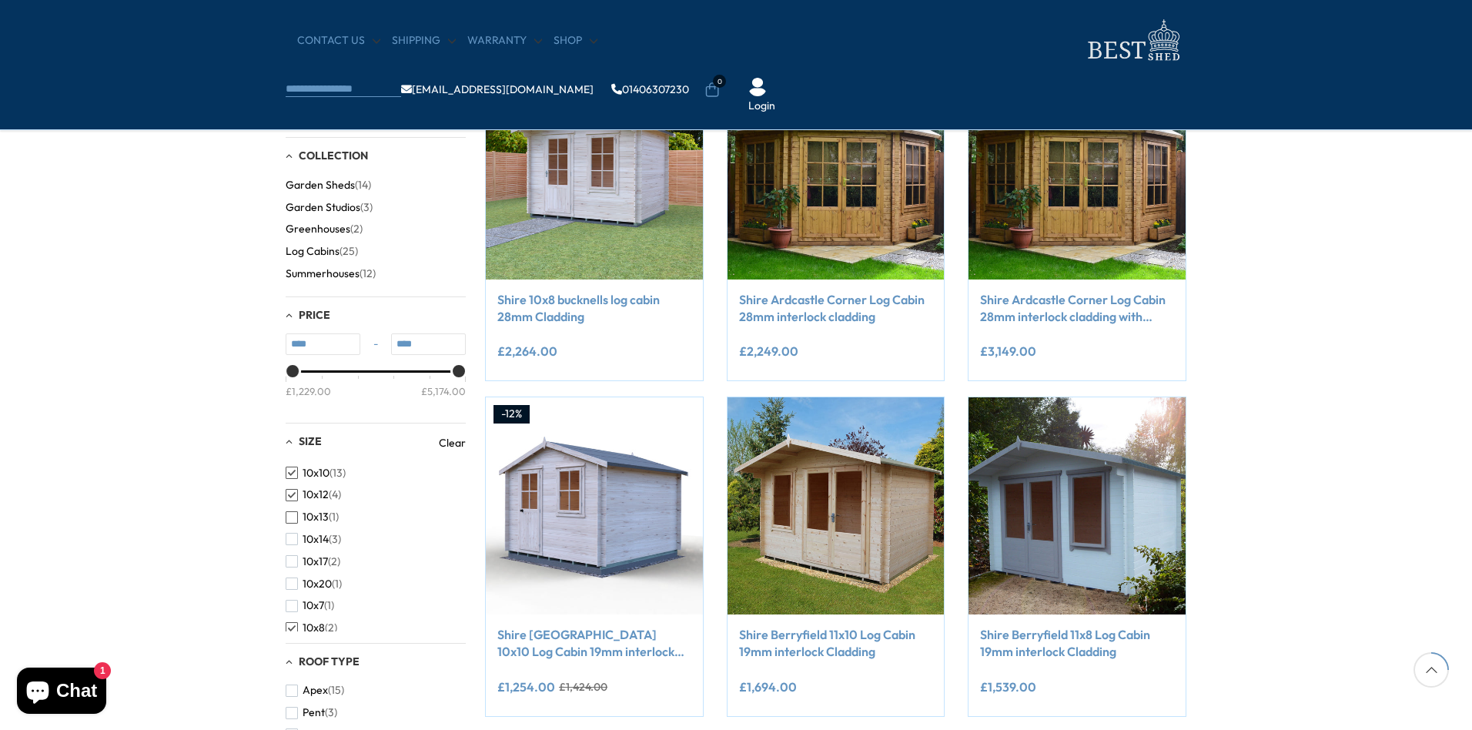
click at [300, 517] on button "10x13 (1)" at bounding box center [312, 517] width 53 height 22
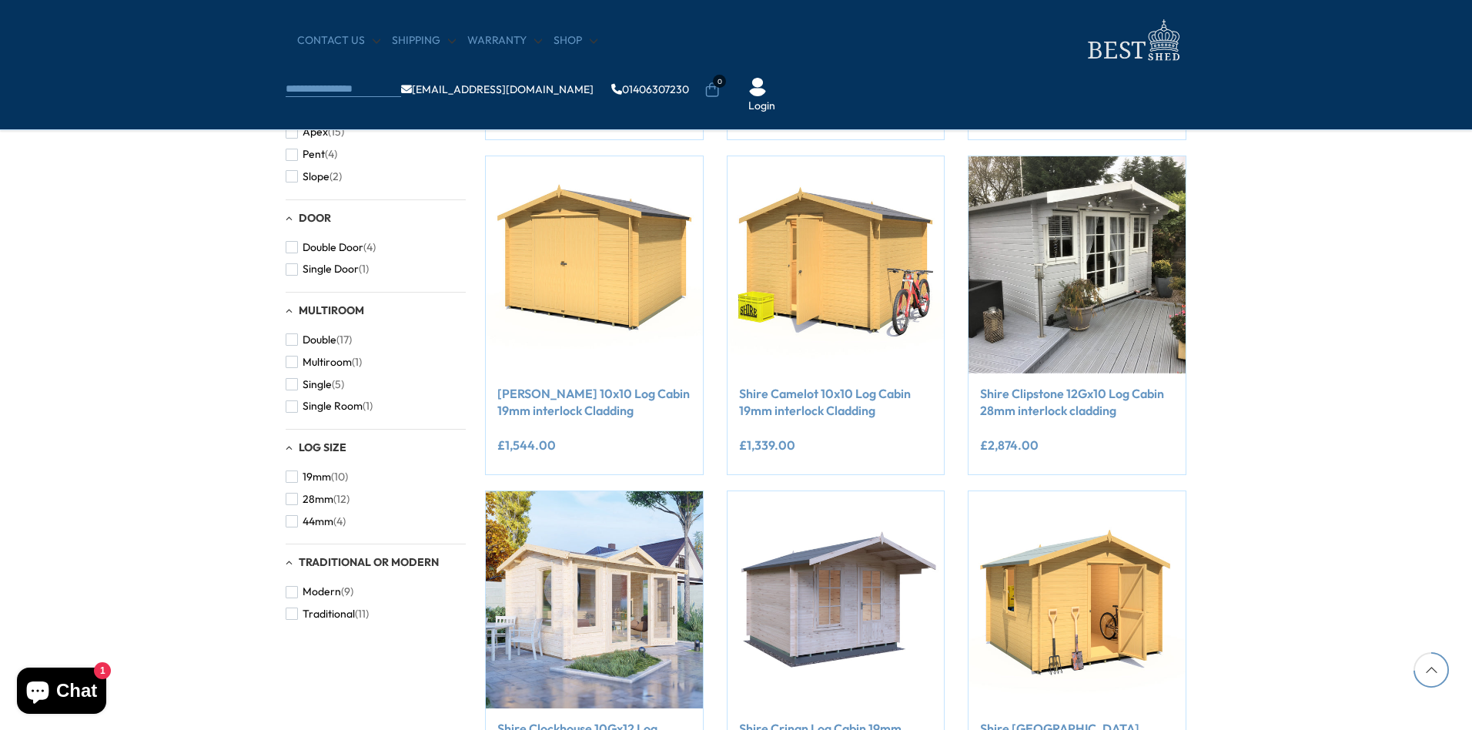
scroll to position [1232, 0]
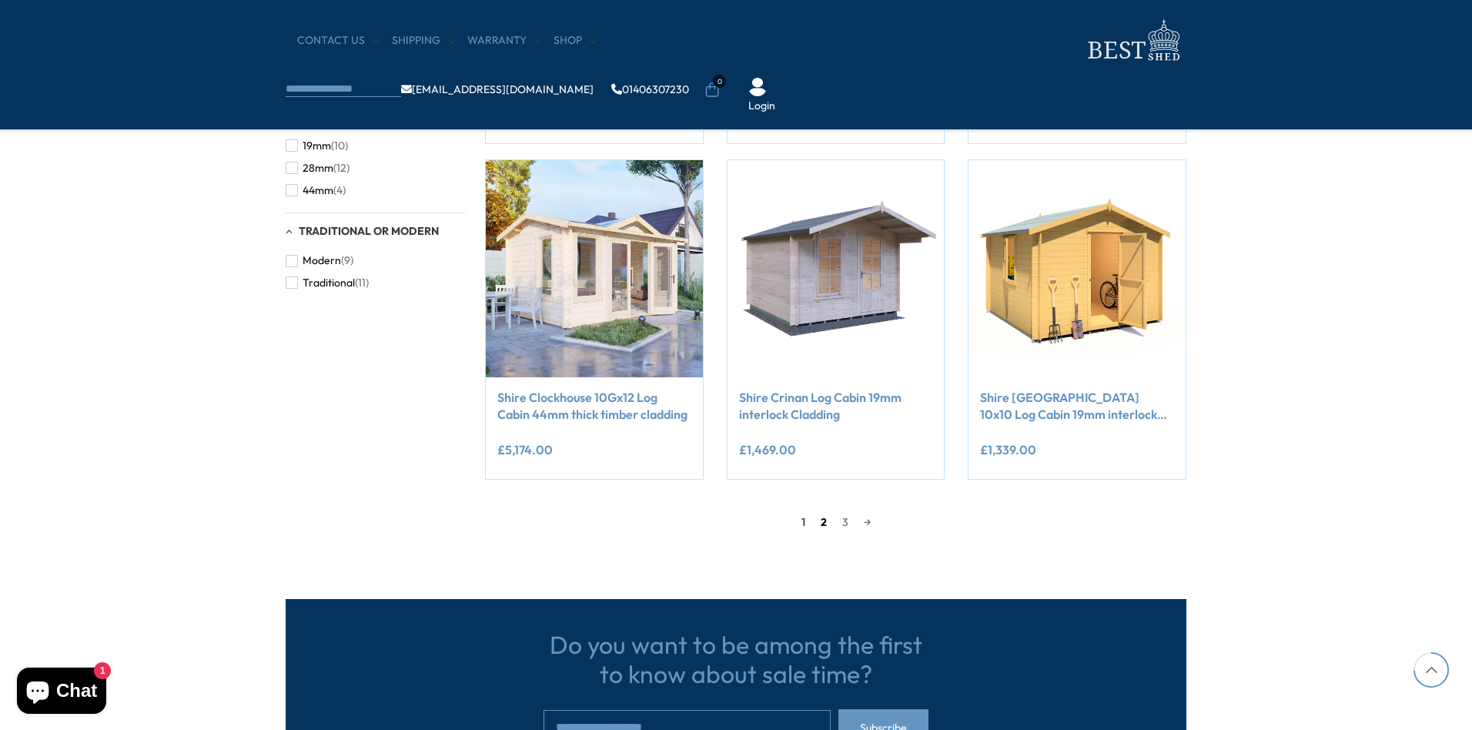
click at [821, 518] on link "2" at bounding box center [824, 522] width 22 height 23
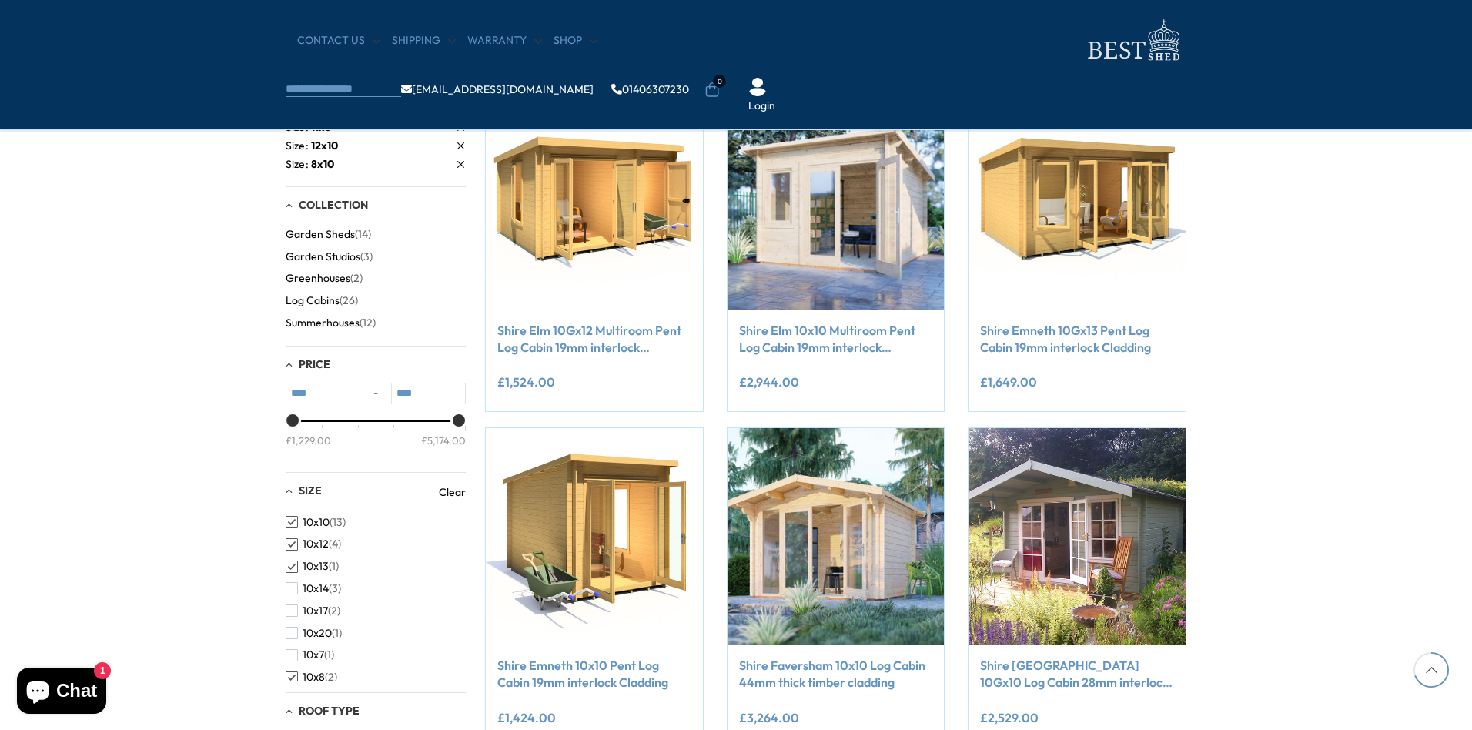
scroll to position [953, 0]
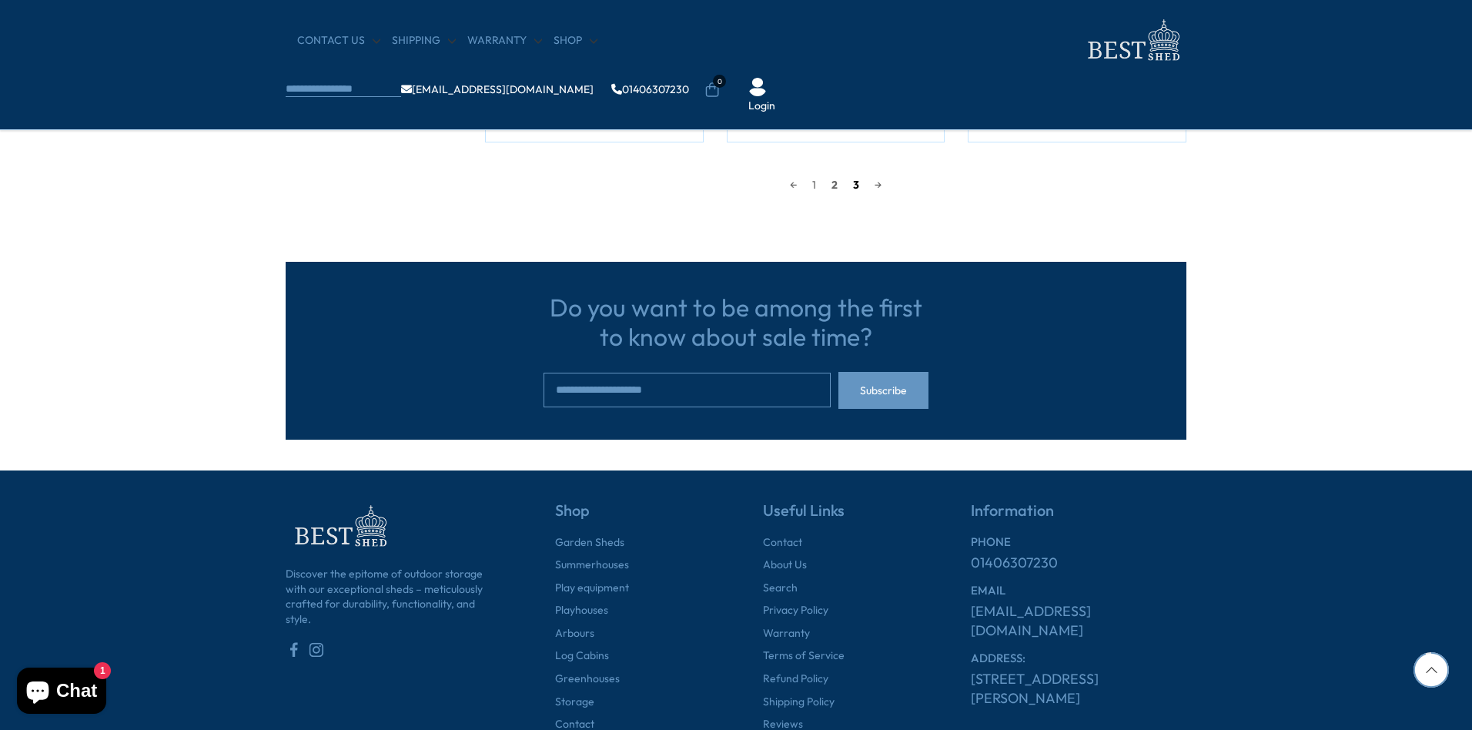
click at [857, 184] on link "3" at bounding box center [856, 184] width 22 height 23
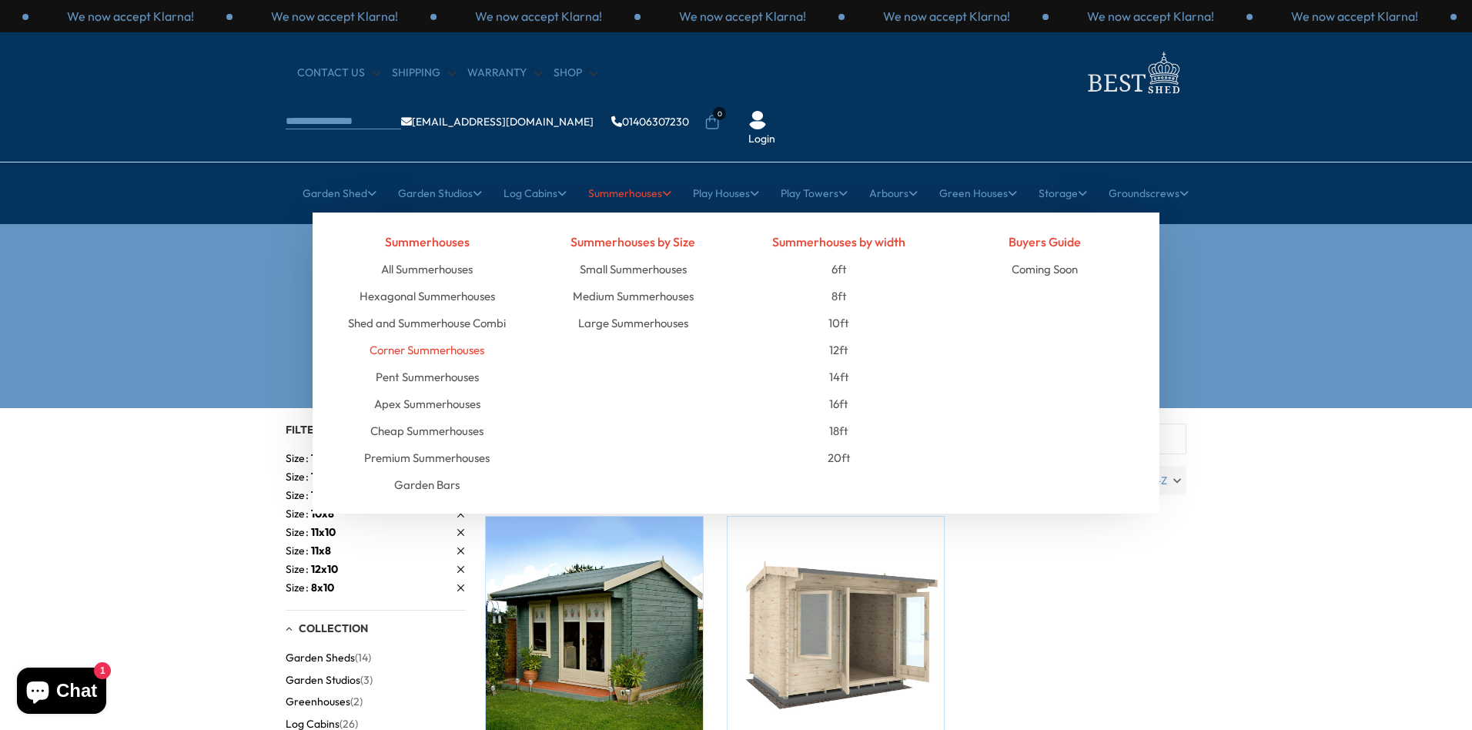
click at [432, 337] on link "Corner Summerhouses" at bounding box center [427, 350] width 115 height 27
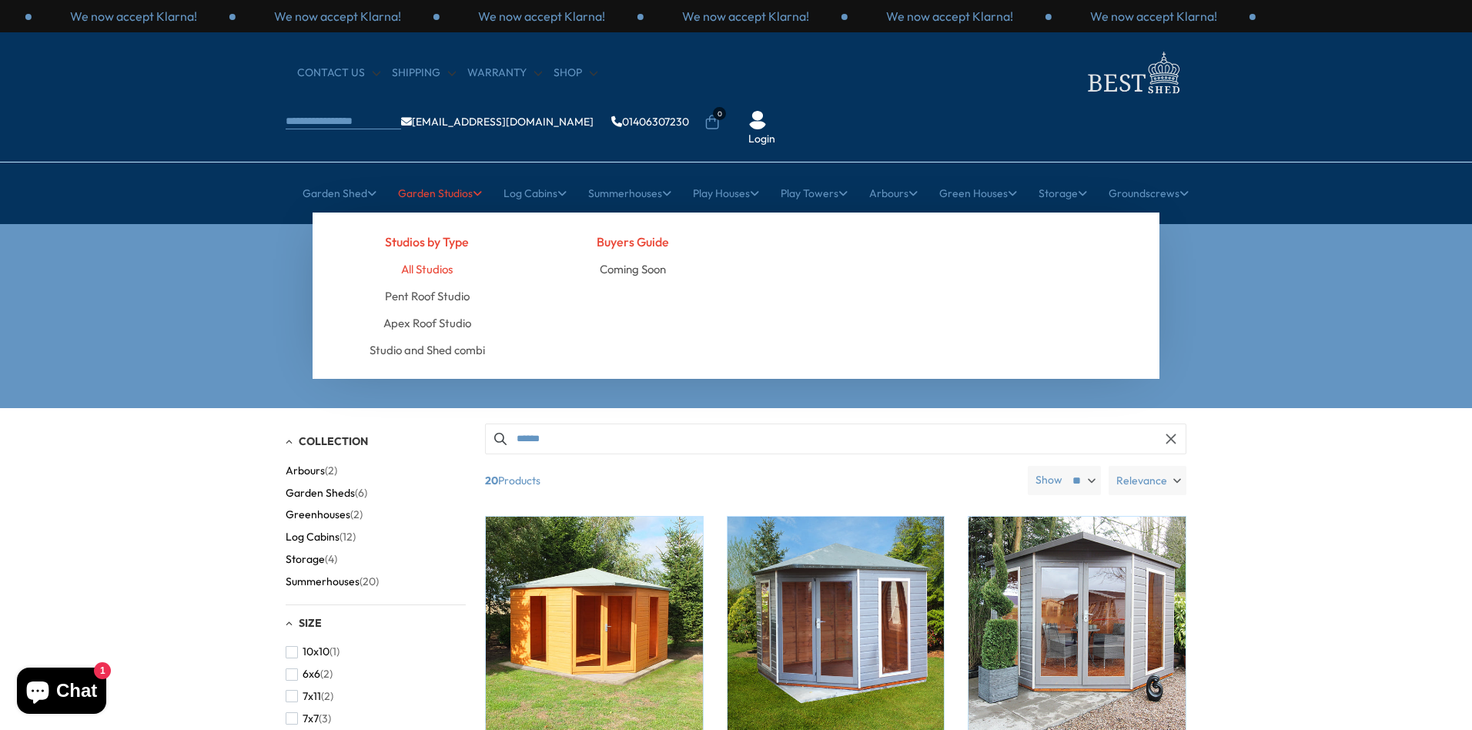
click at [420, 256] on link "All Studios" at bounding box center [427, 269] width 52 height 27
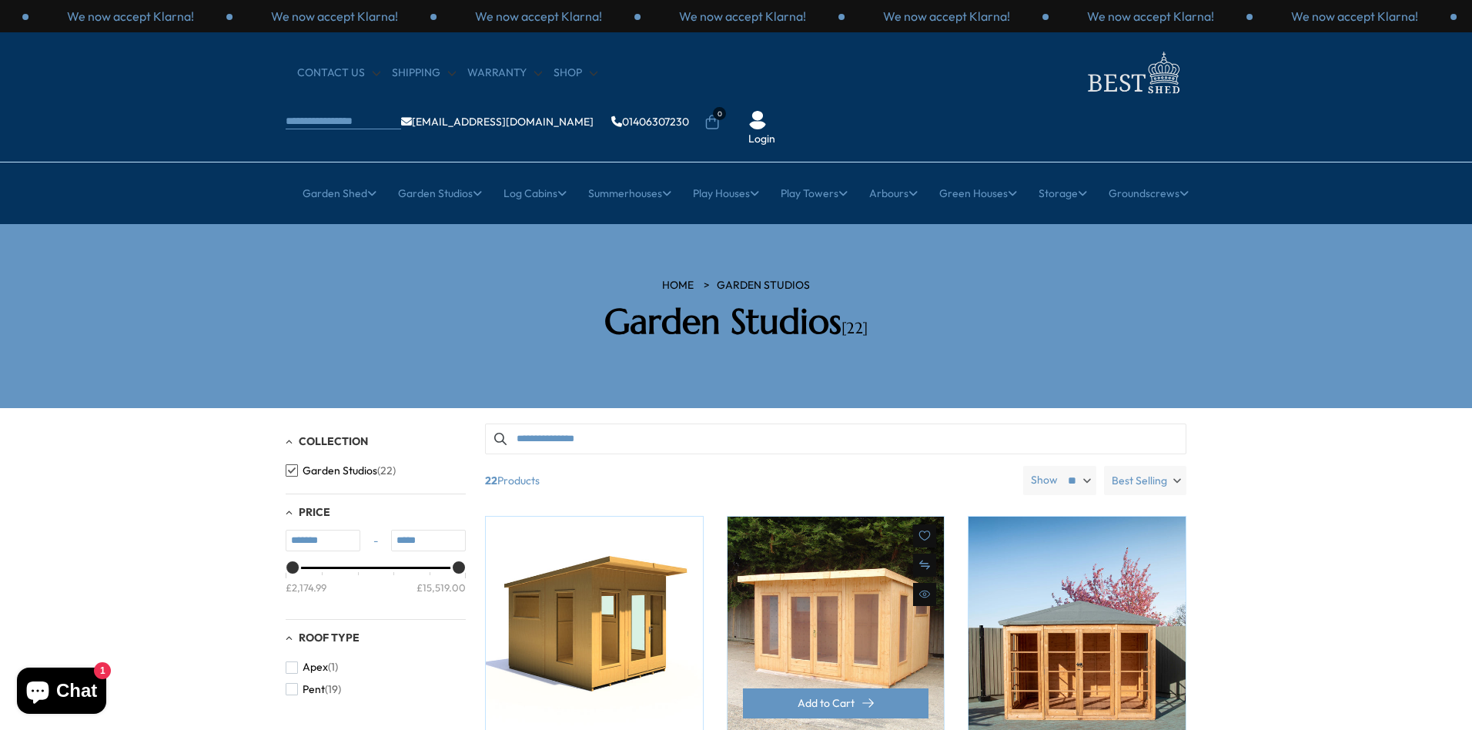
scroll to position [308, 0]
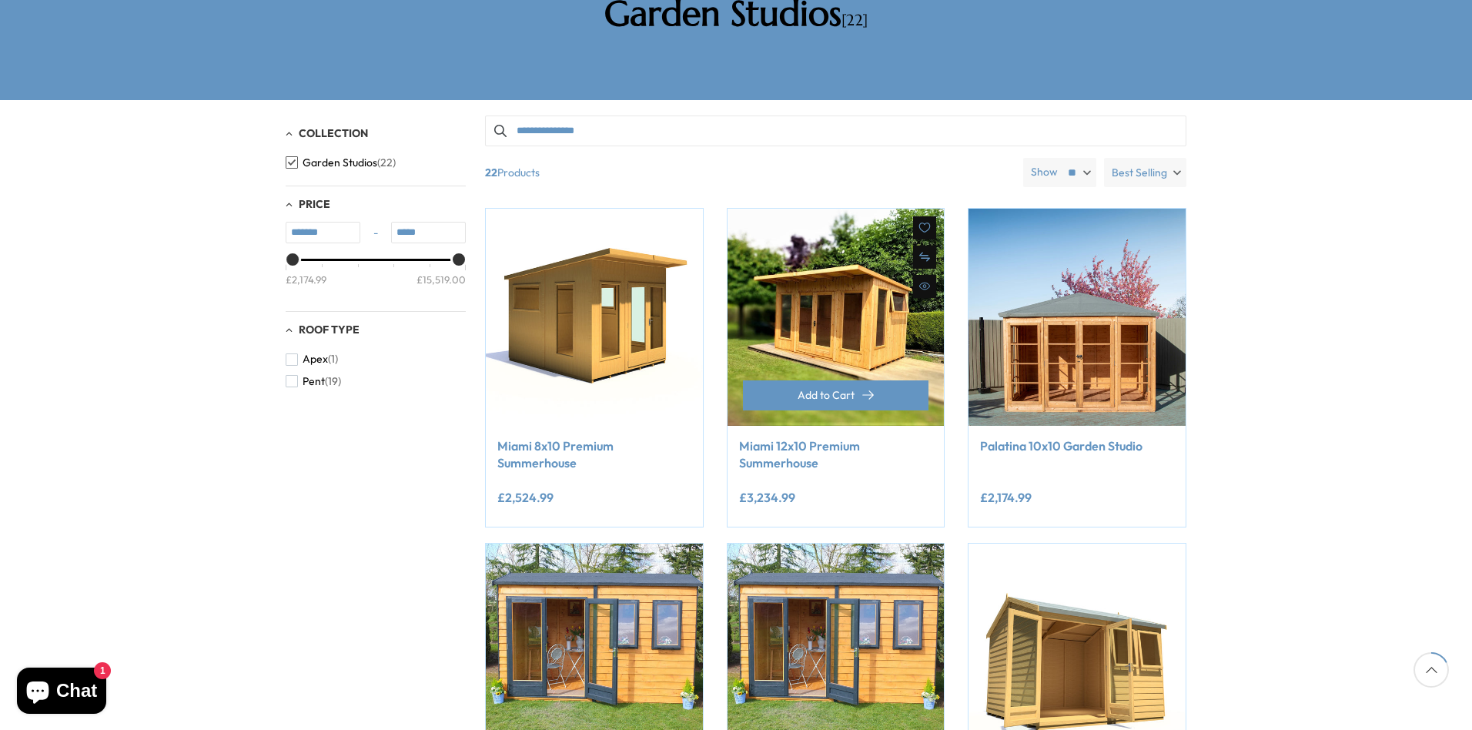
click at [777, 437] on link "Miami 12x10 Premium Summerhouse" at bounding box center [836, 454] width 194 height 35
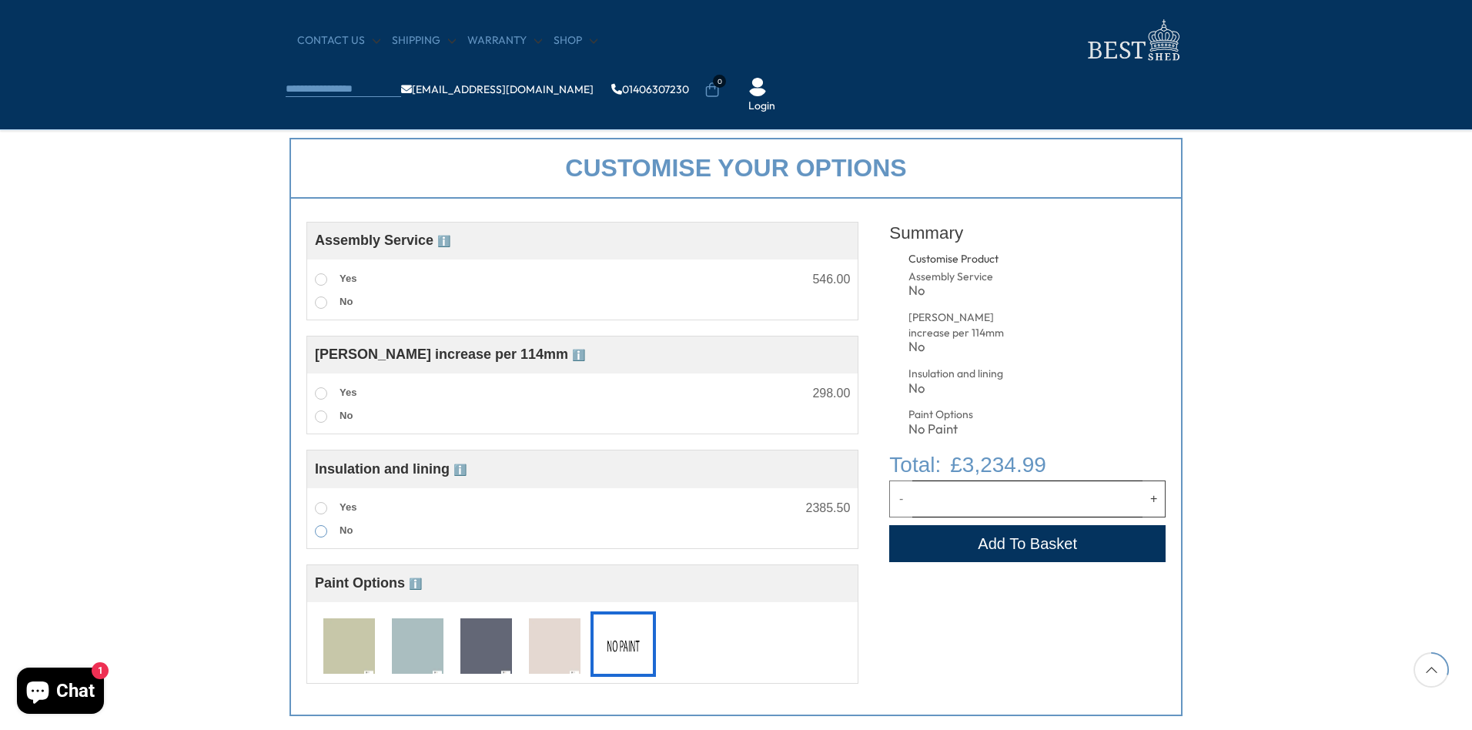
scroll to position [615, 0]
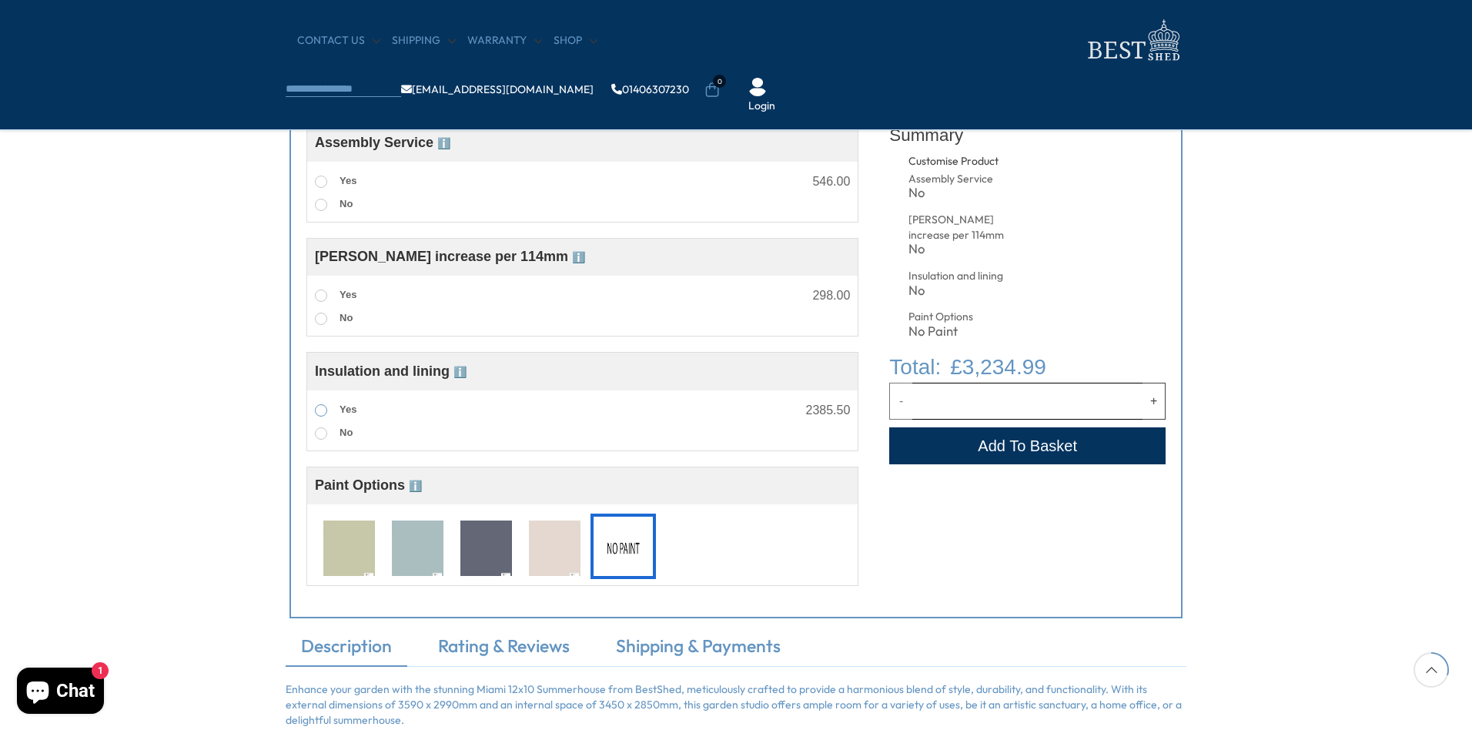
click at [318, 414] on span at bounding box center [321, 410] width 12 height 12
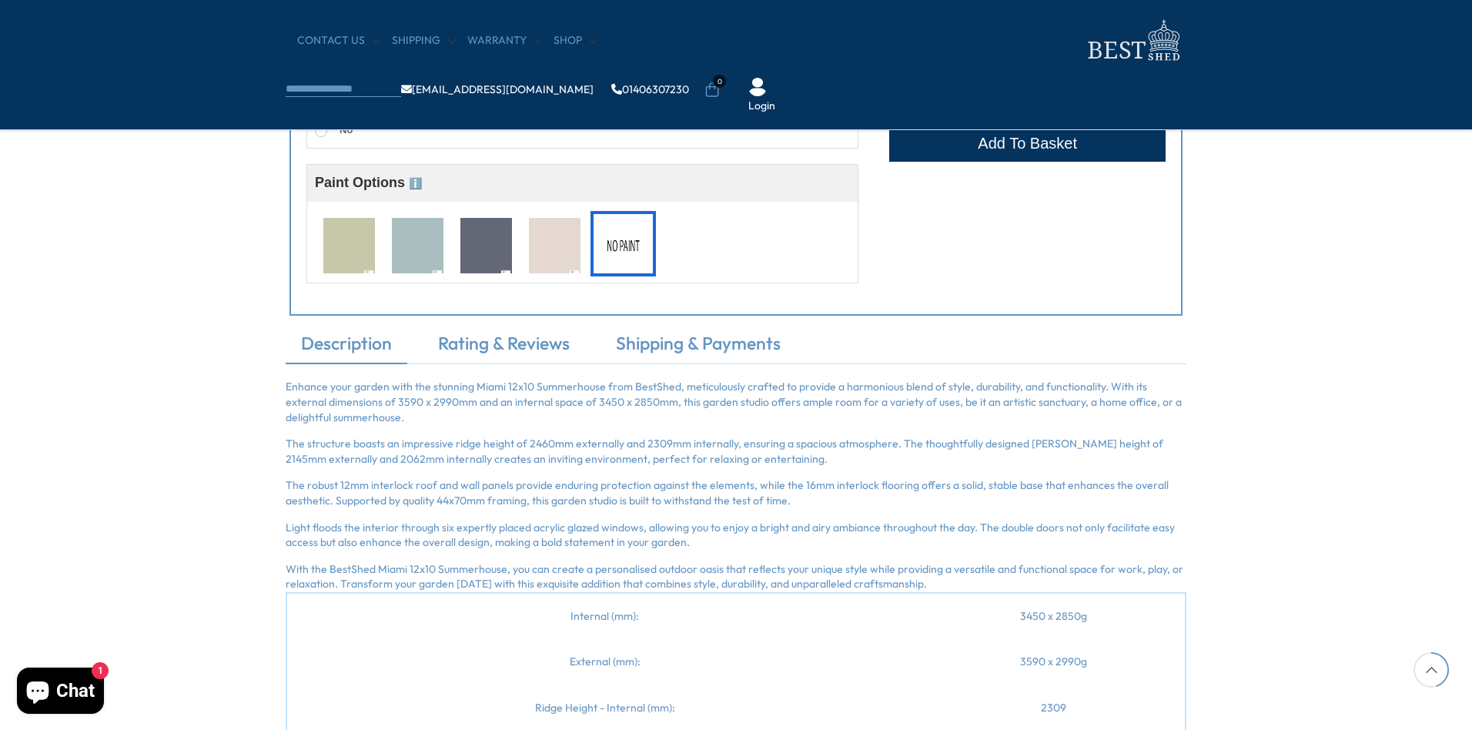
scroll to position [923, 0]
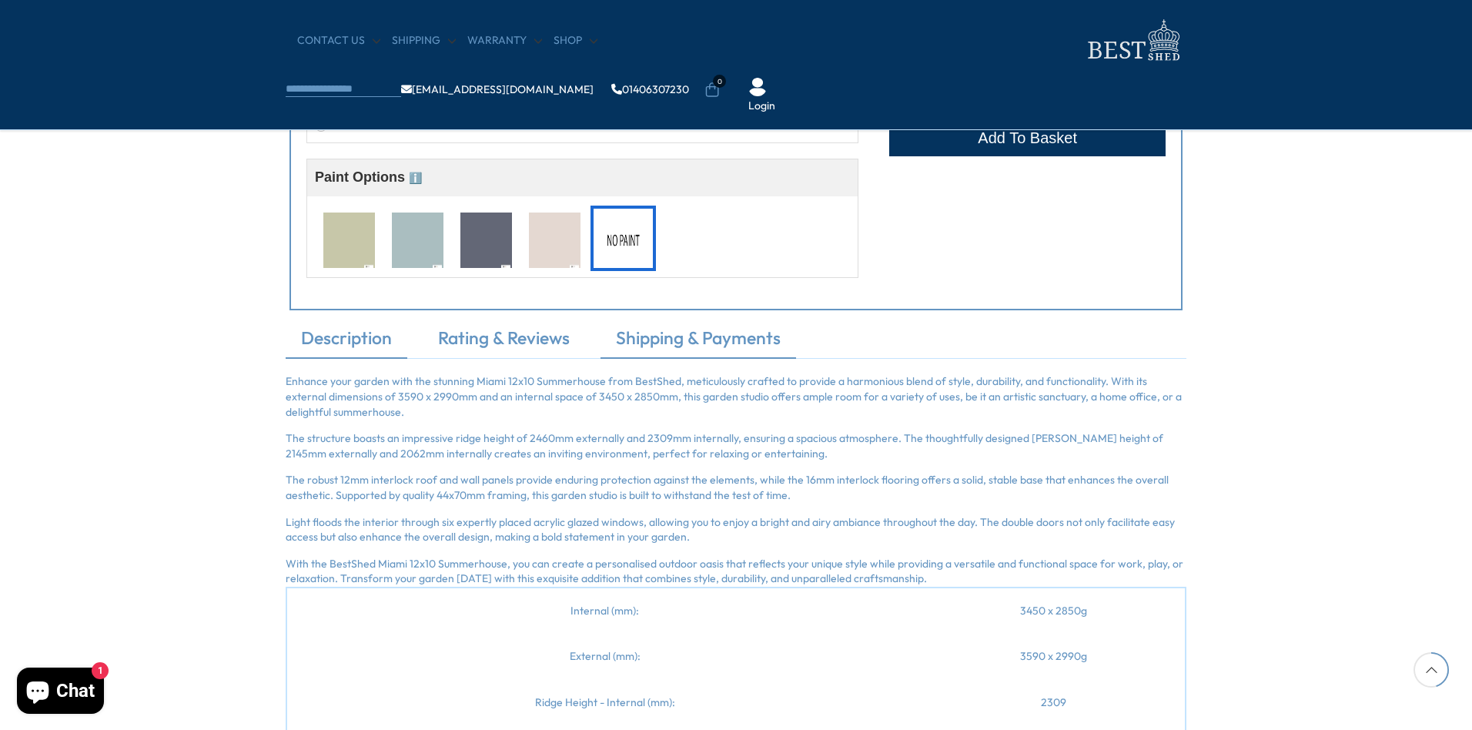
click at [656, 343] on link "Shipping & Payments" at bounding box center [699, 342] width 196 height 32
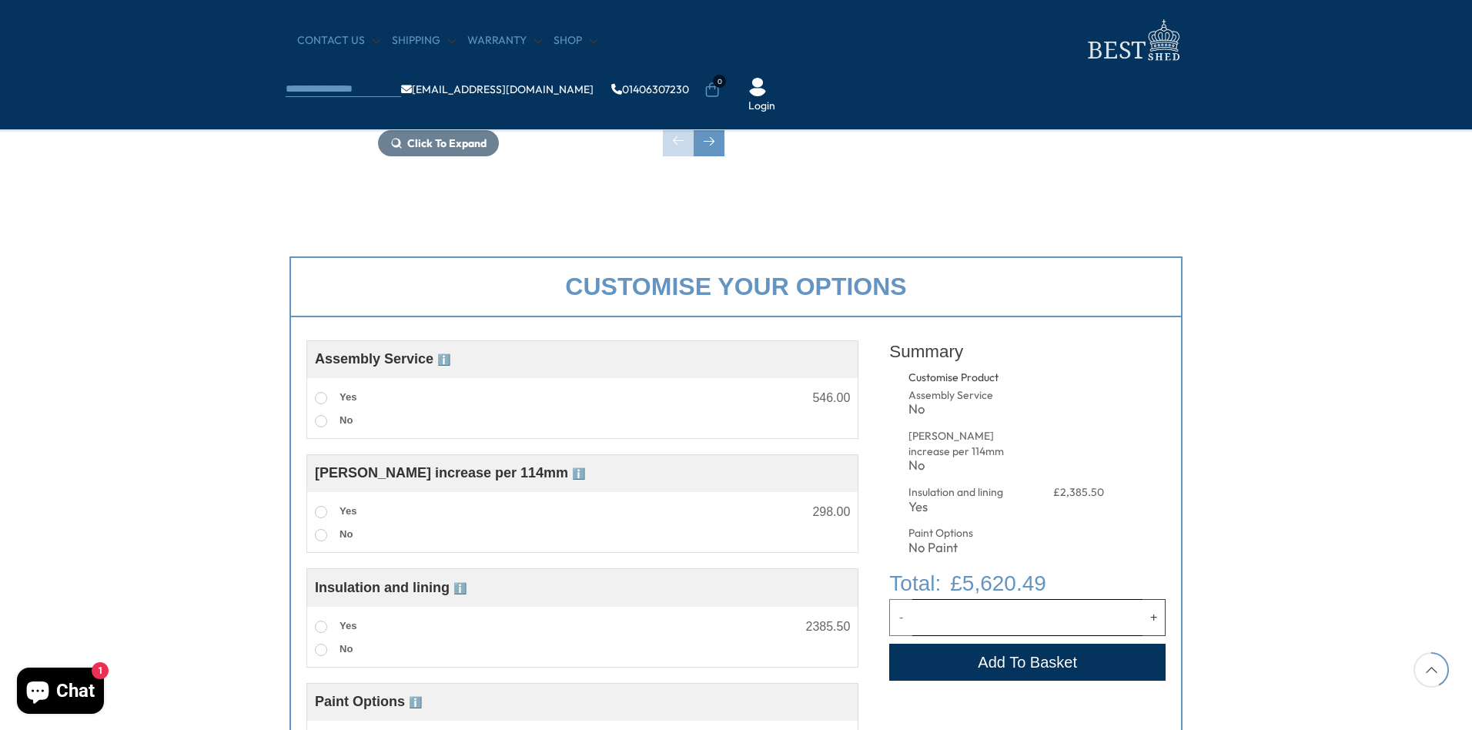
scroll to position [846, 0]
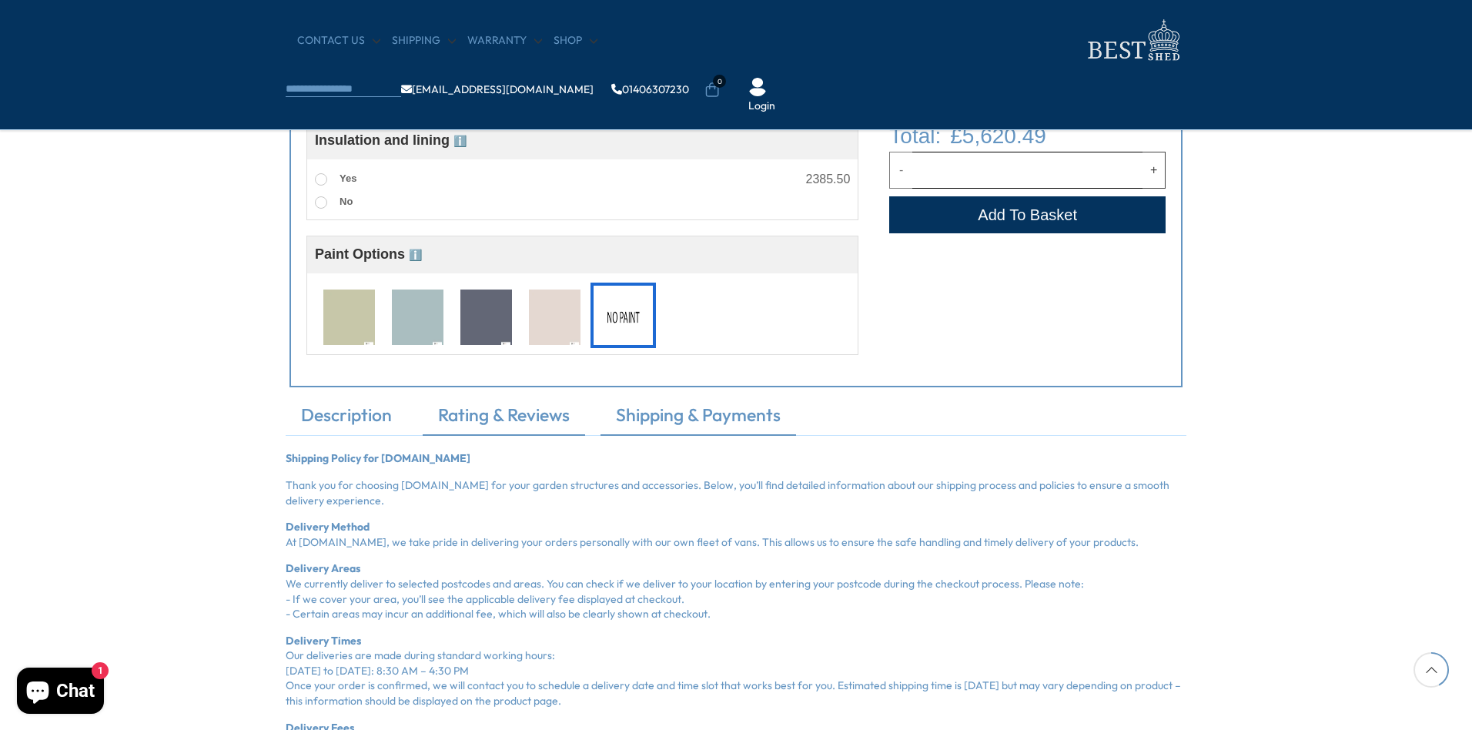
click at [471, 420] on link "Rating & Reviews" at bounding box center [504, 419] width 162 height 32
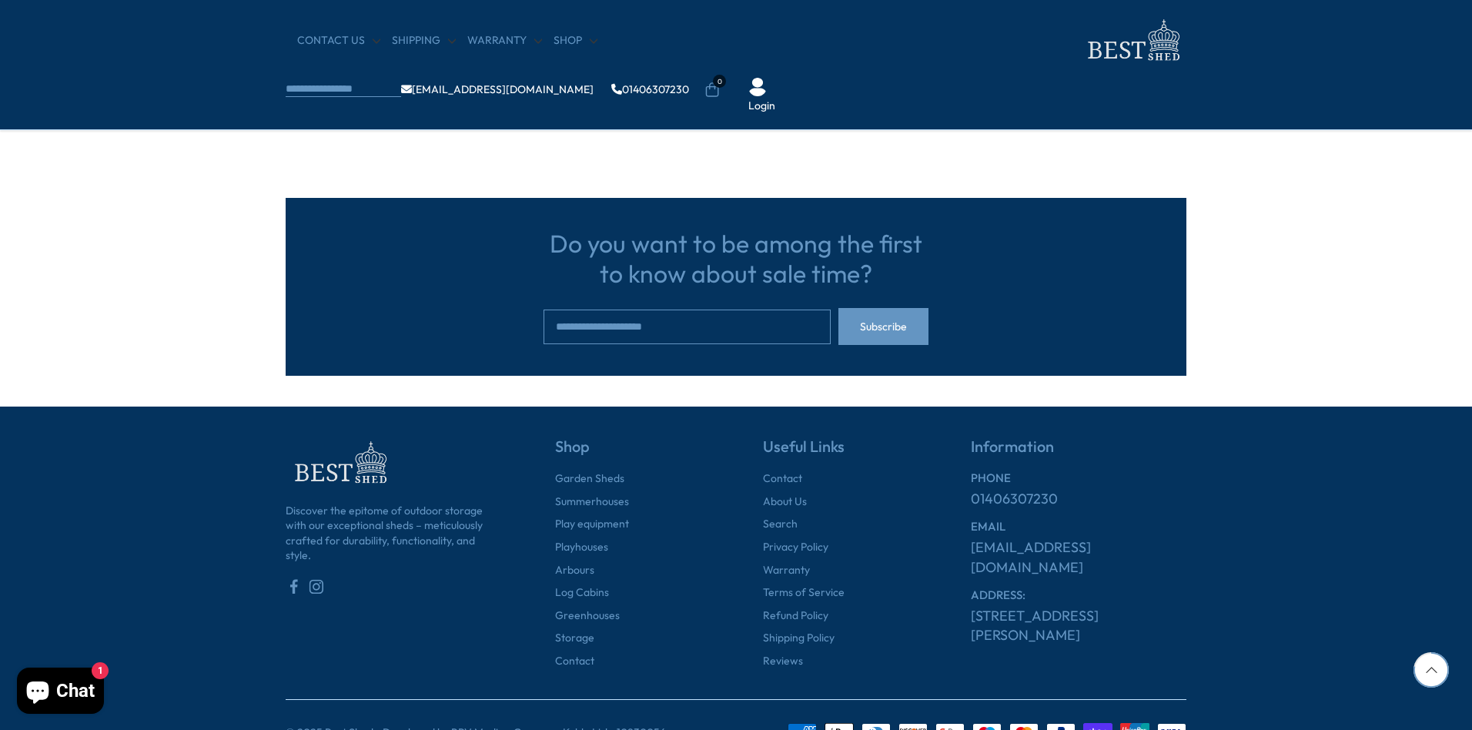
scroll to position [922, 0]
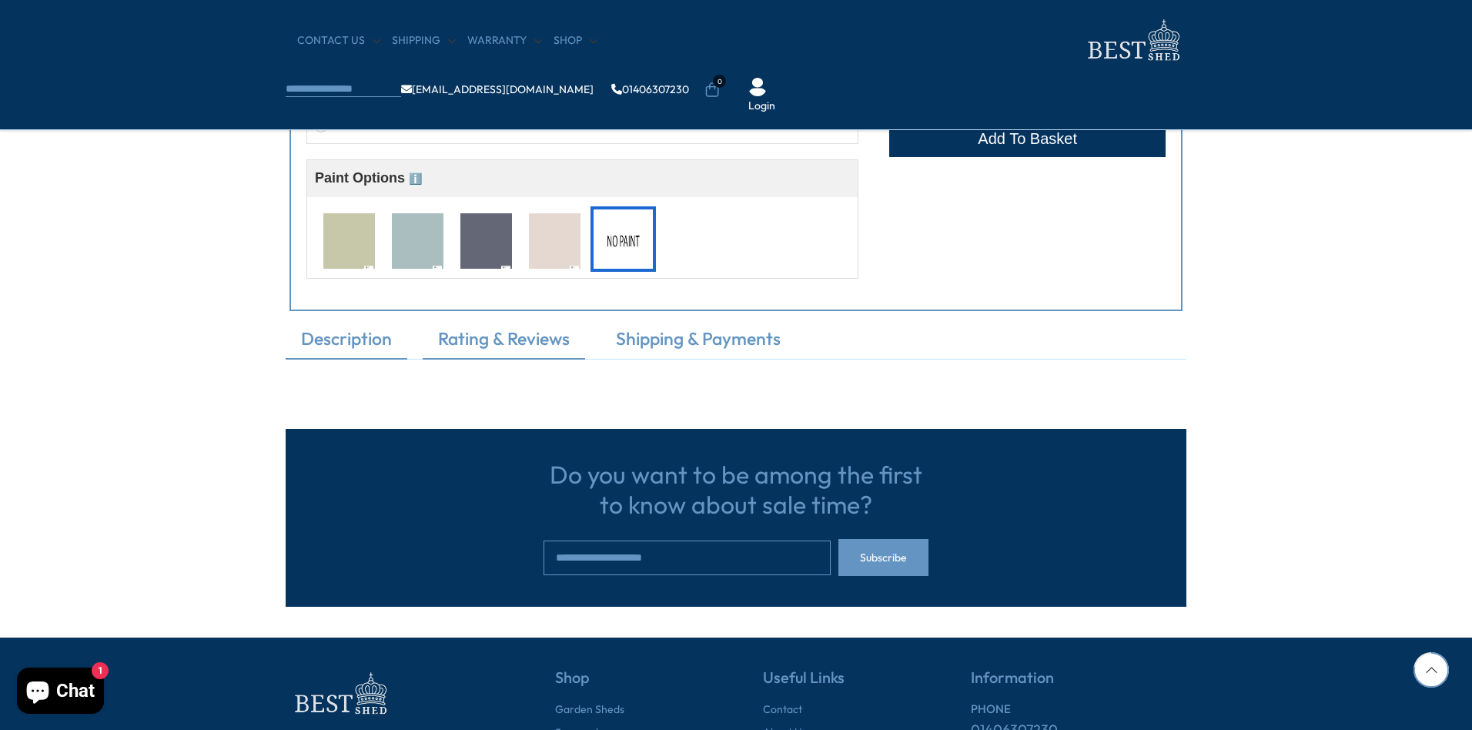
click at [360, 342] on link "Description" at bounding box center [347, 342] width 122 height 32
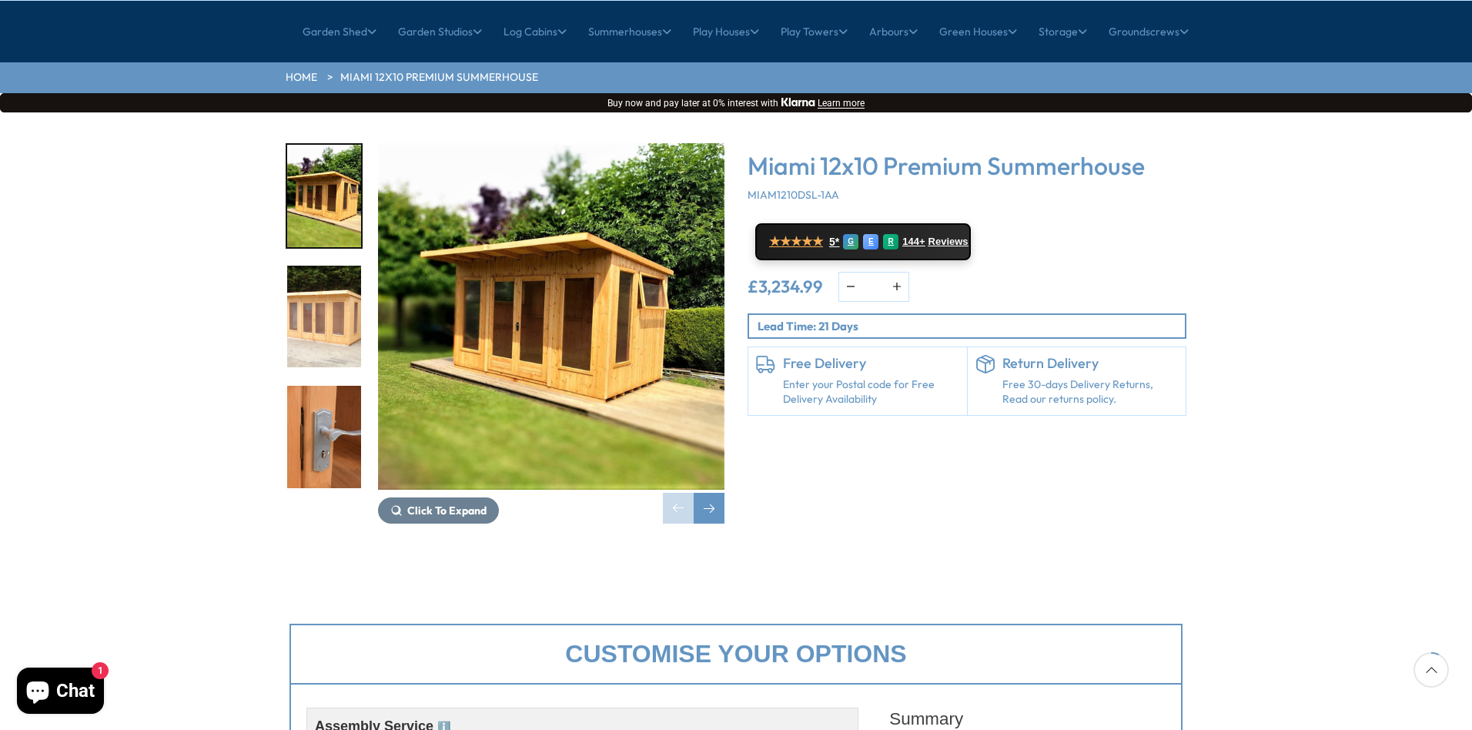
scroll to position [153, 0]
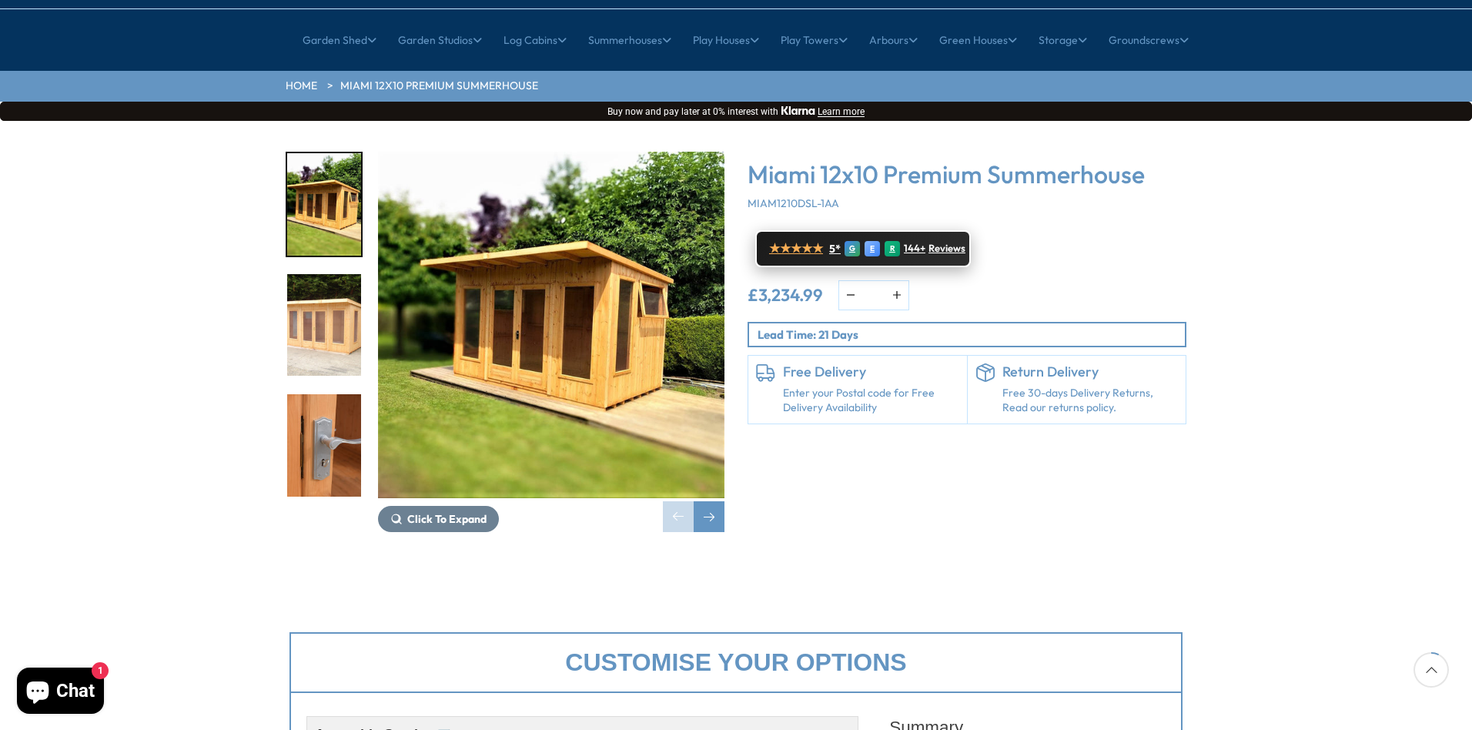
click at [916, 243] on span "144+" at bounding box center [915, 249] width 22 height 12
click at [331, 184] on img "1 / 19" at bounding box center [324, 204] width 74 height 102
click at [331, 274] on img "2 / 19" at bounding box center [324, 325] width 74 height 102
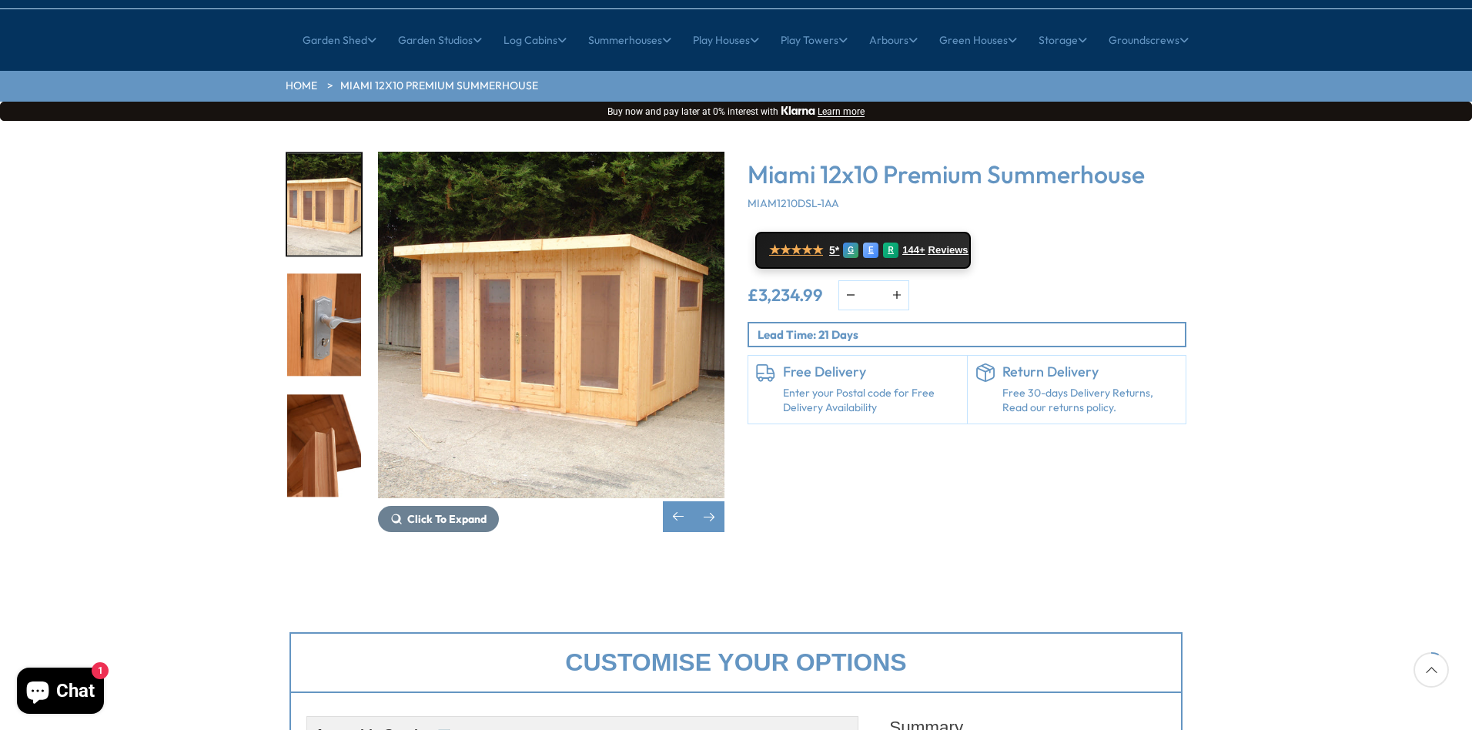
click at [332, 288] on img "3 / 19" at bounding box center [324, 325] width 74 height 102
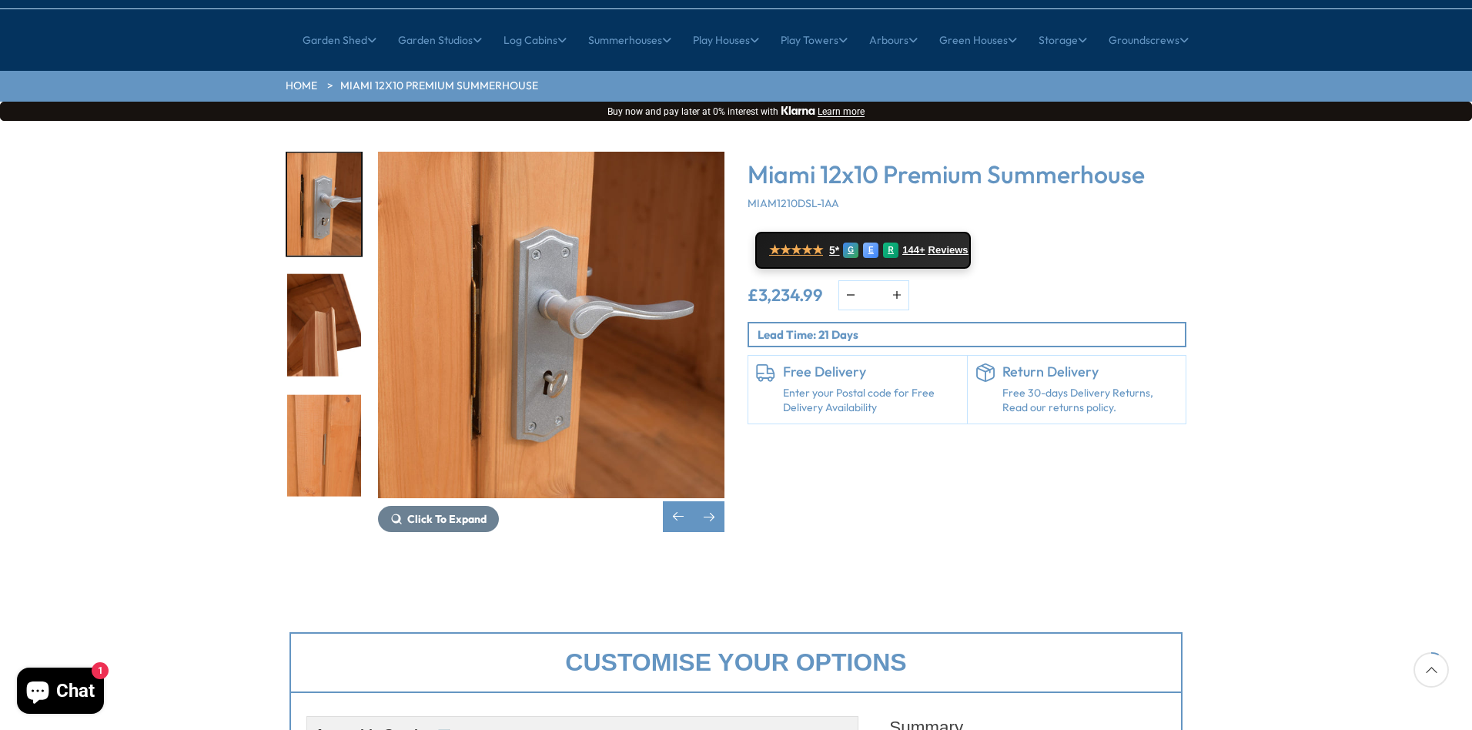
click at [330, 274] on img "4 / 19" at bounding box center [324, 325] width 74 height 102
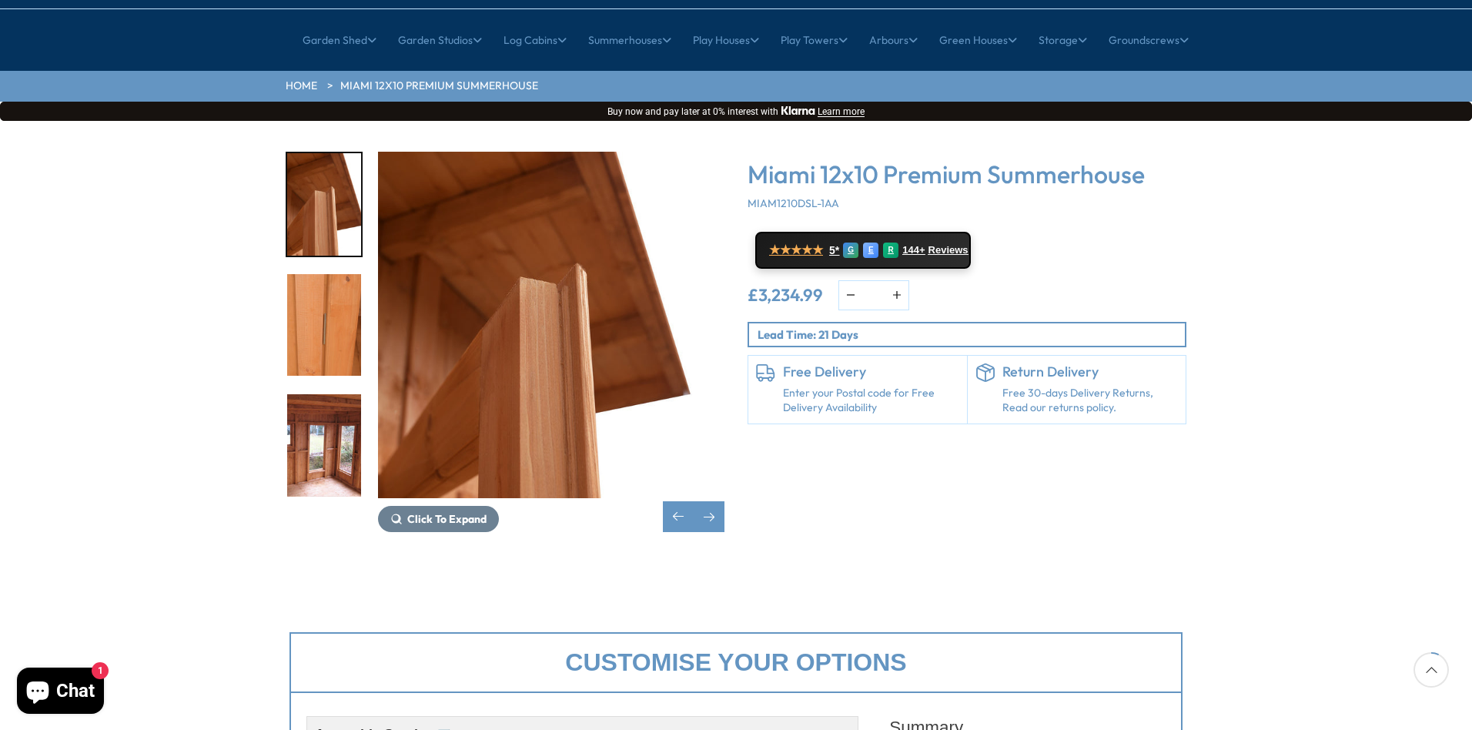
click at [330, 274] on img "5 / 19" at bounding box center [324, 325] width 74 height 102
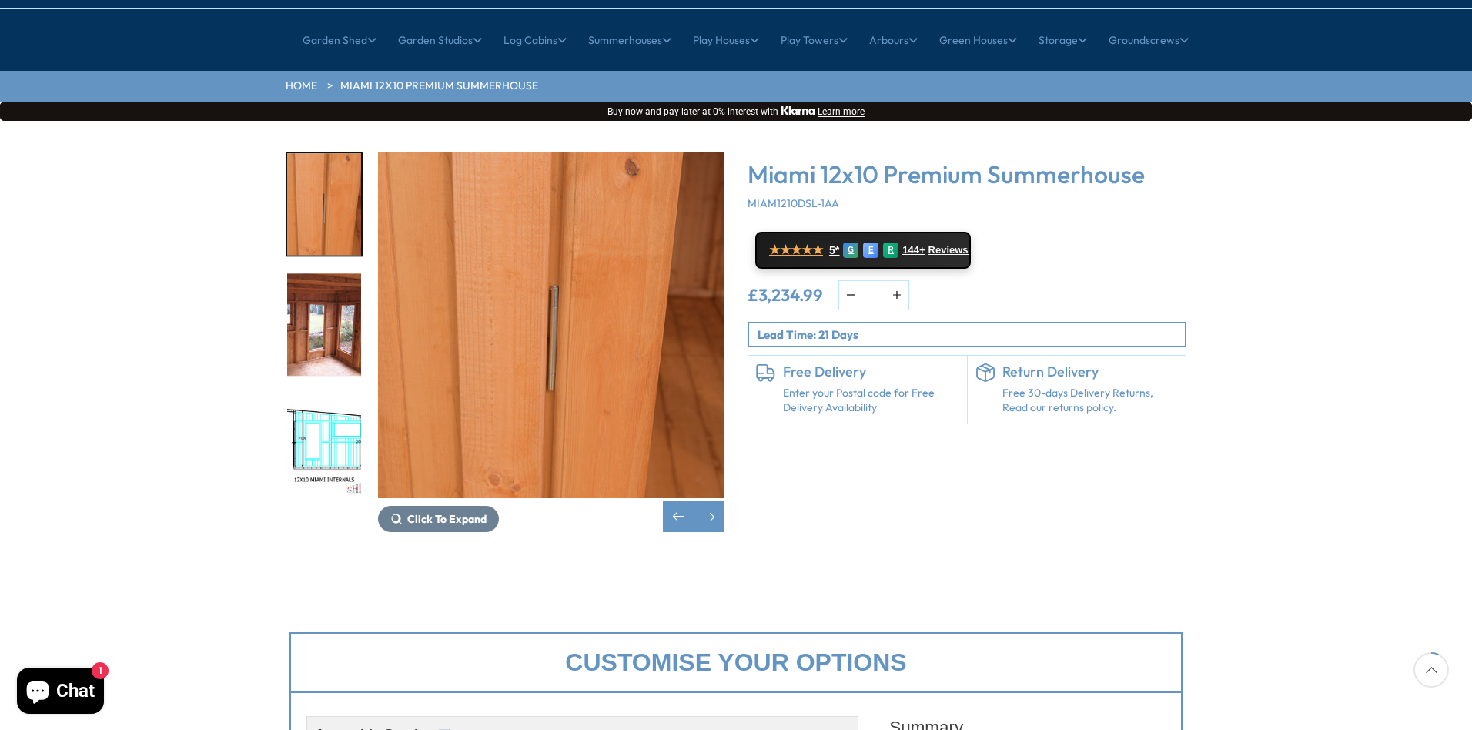
click at [330, 274] on img "6 / 19" at bounding box center [324, 325] width 74 height 102
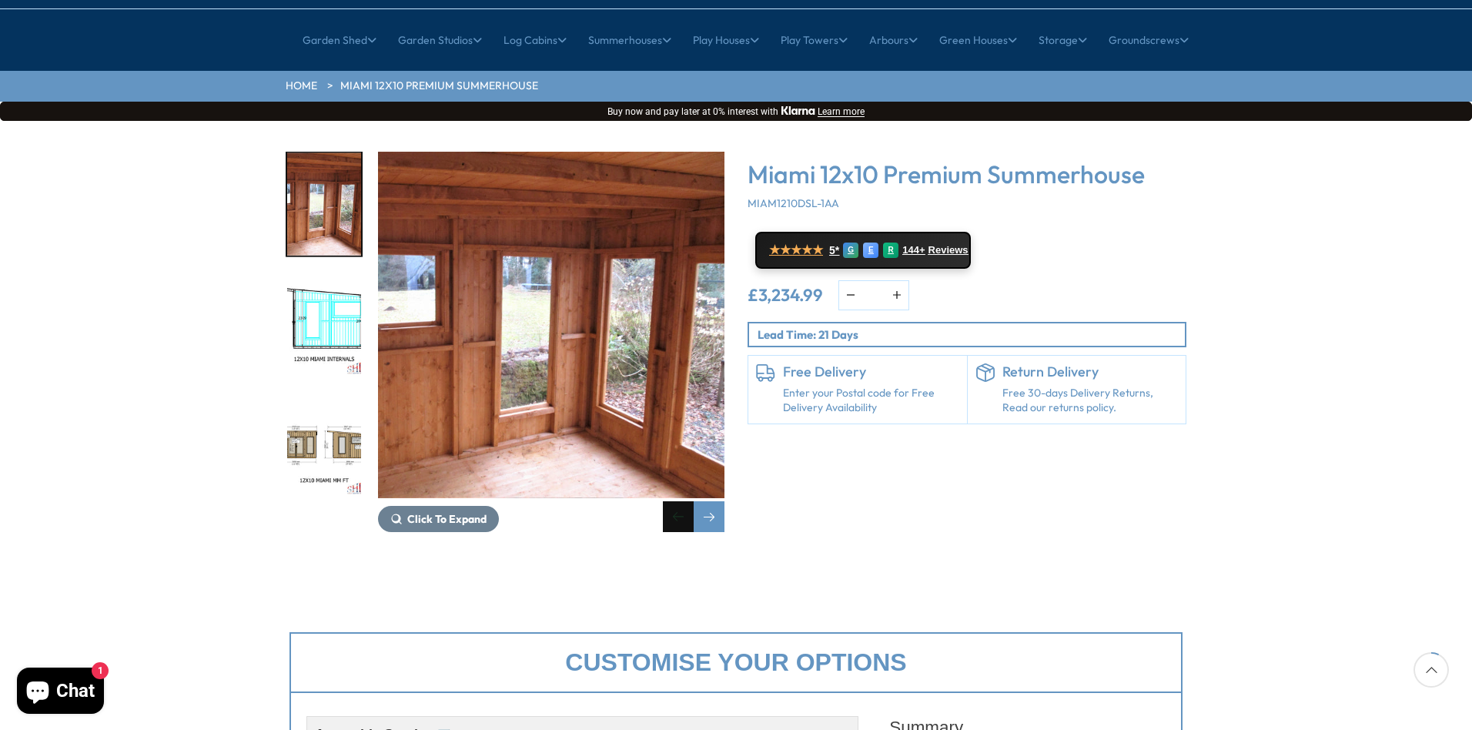
click at [671, 501] on div "Previous slide" at bounding box center [678, 516] width 31 height 31
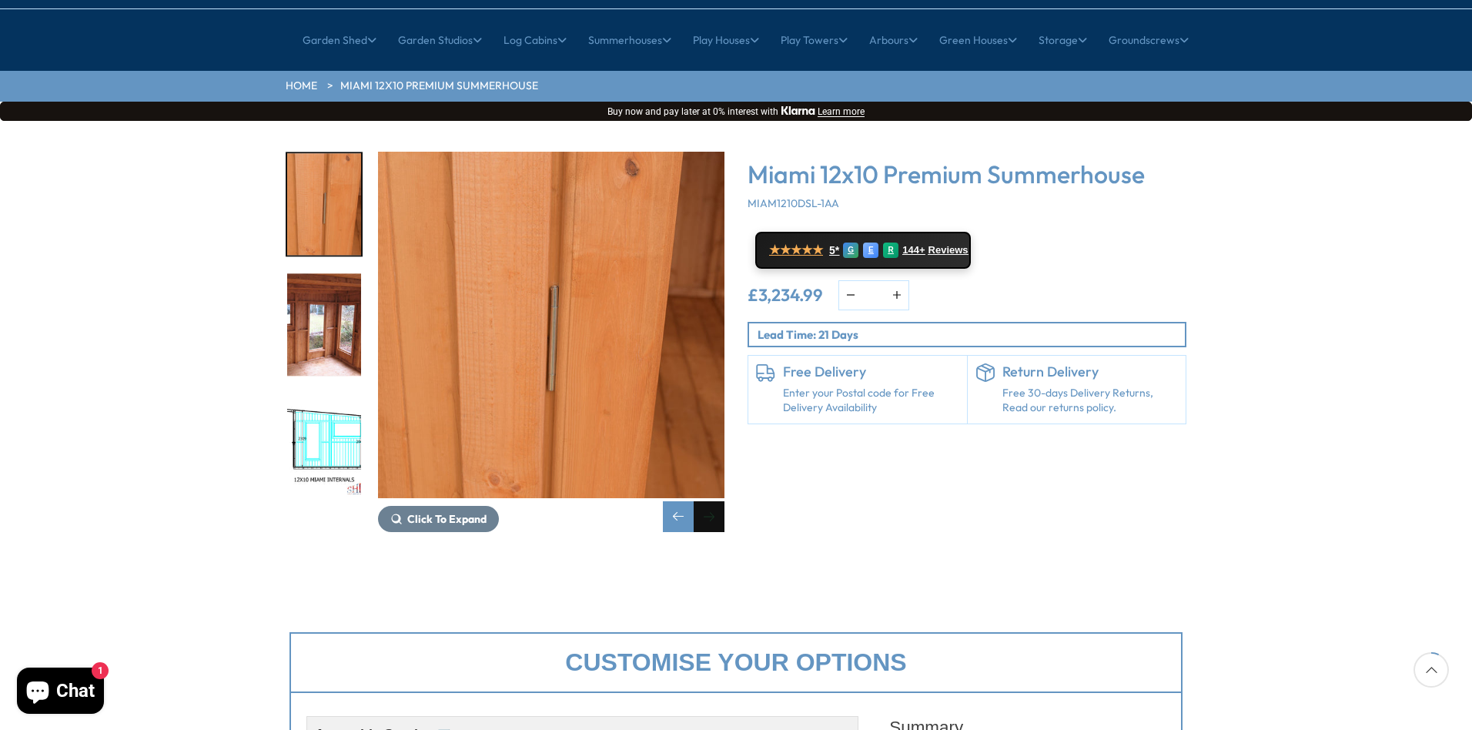
click at [715, 501] on div "Next slide" at bounding box center [709, 516] width 31 height 31
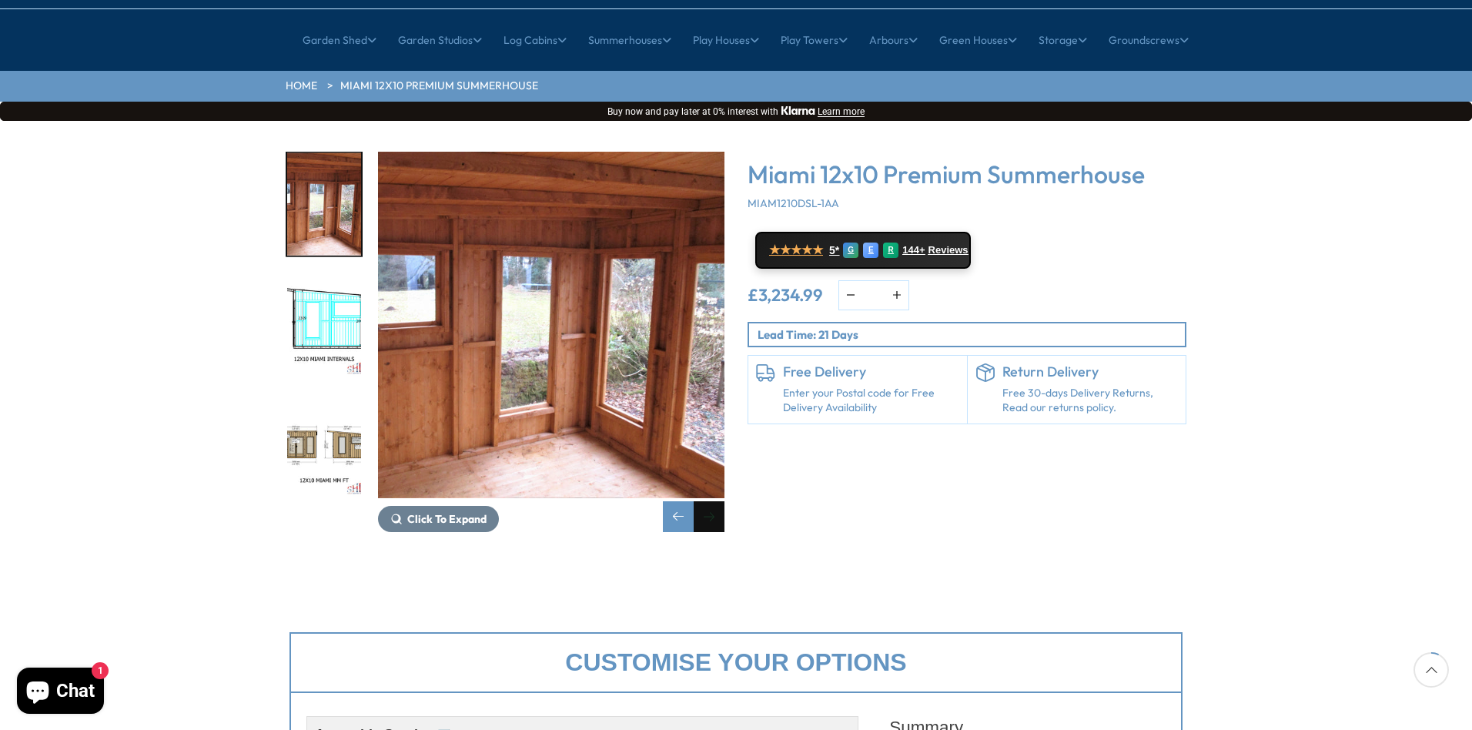
click at [715, 501] on div "Next slide" at bounding box center [709, 516] width 31 height 31
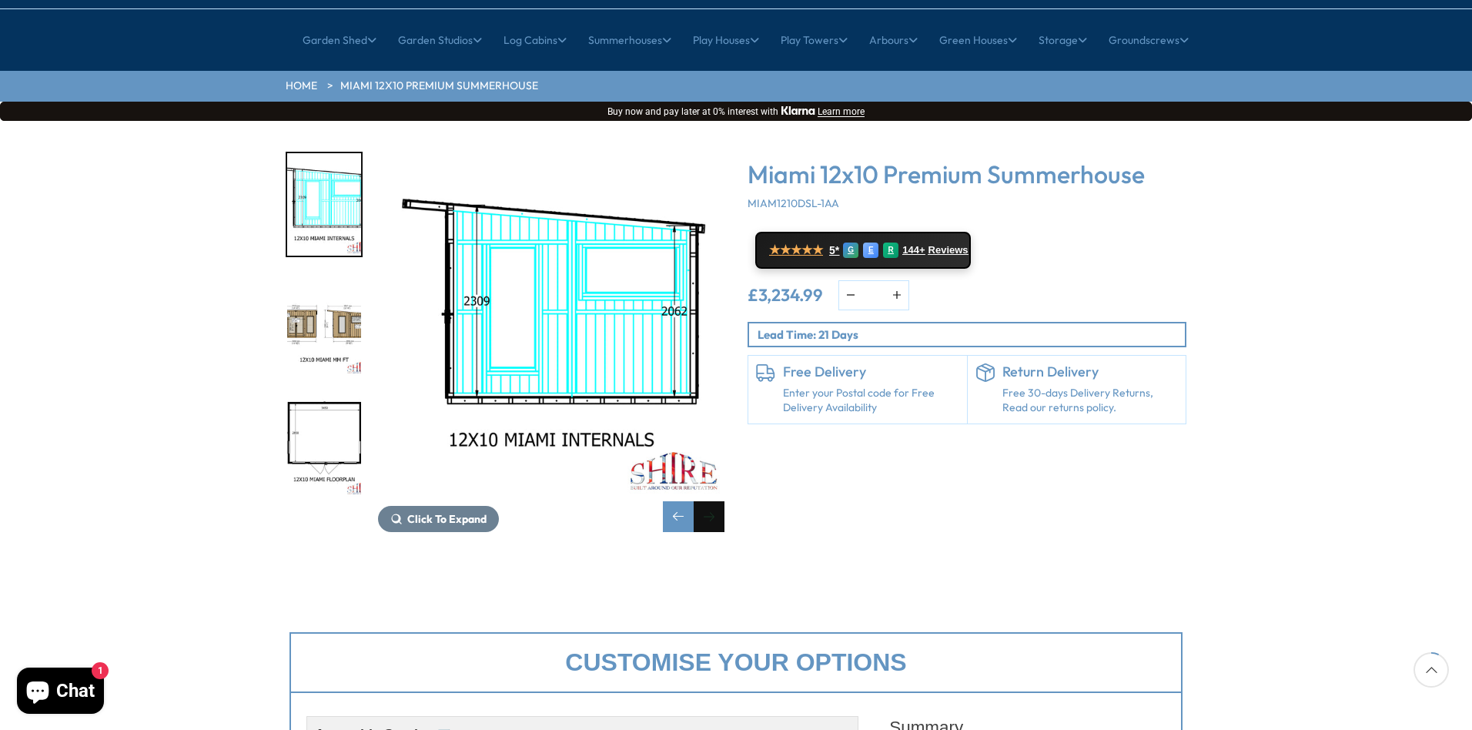
click at [715, 501] on div "Next slide" at bounding box center [709, 516] width 31 height 31
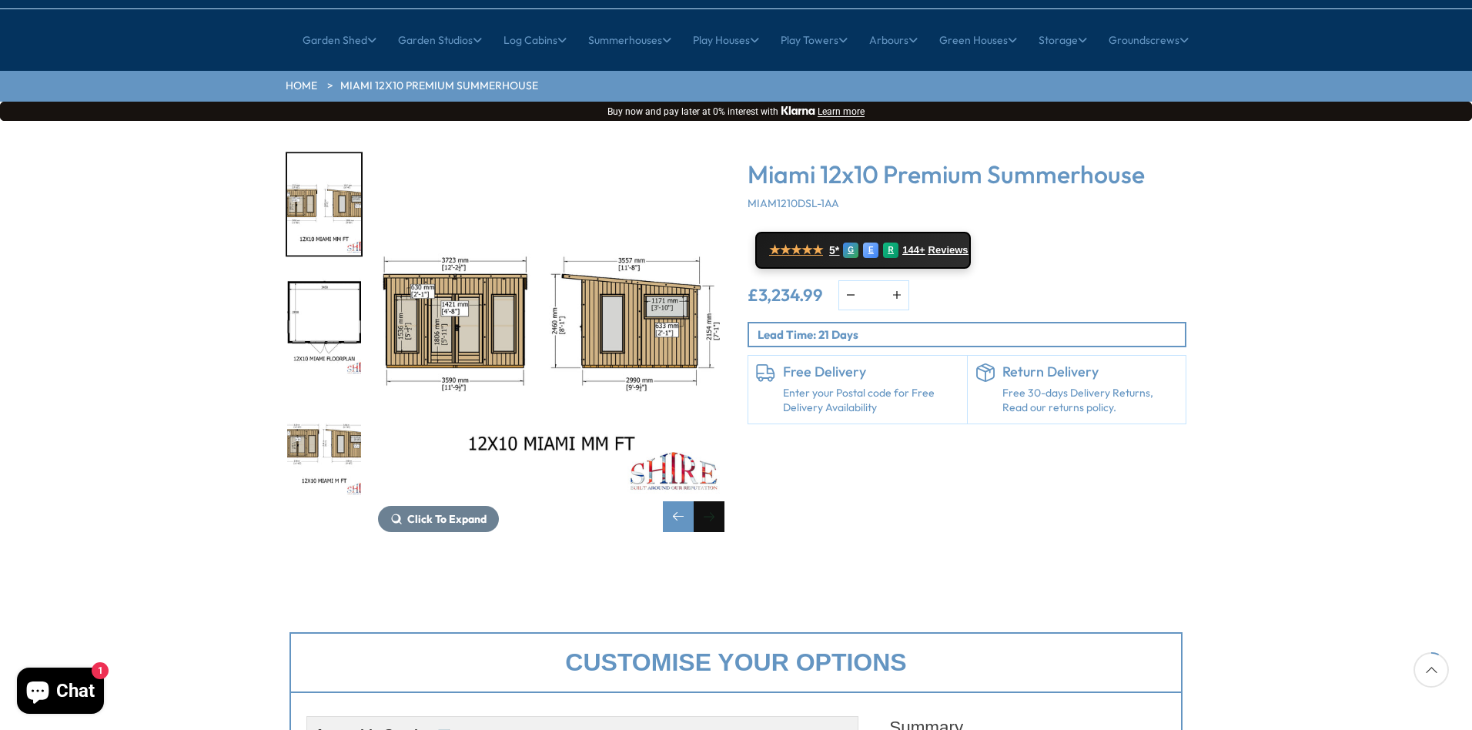
click at [715, 501] on div "Next slide" at bounding box center [709, 516] width 31 height 31
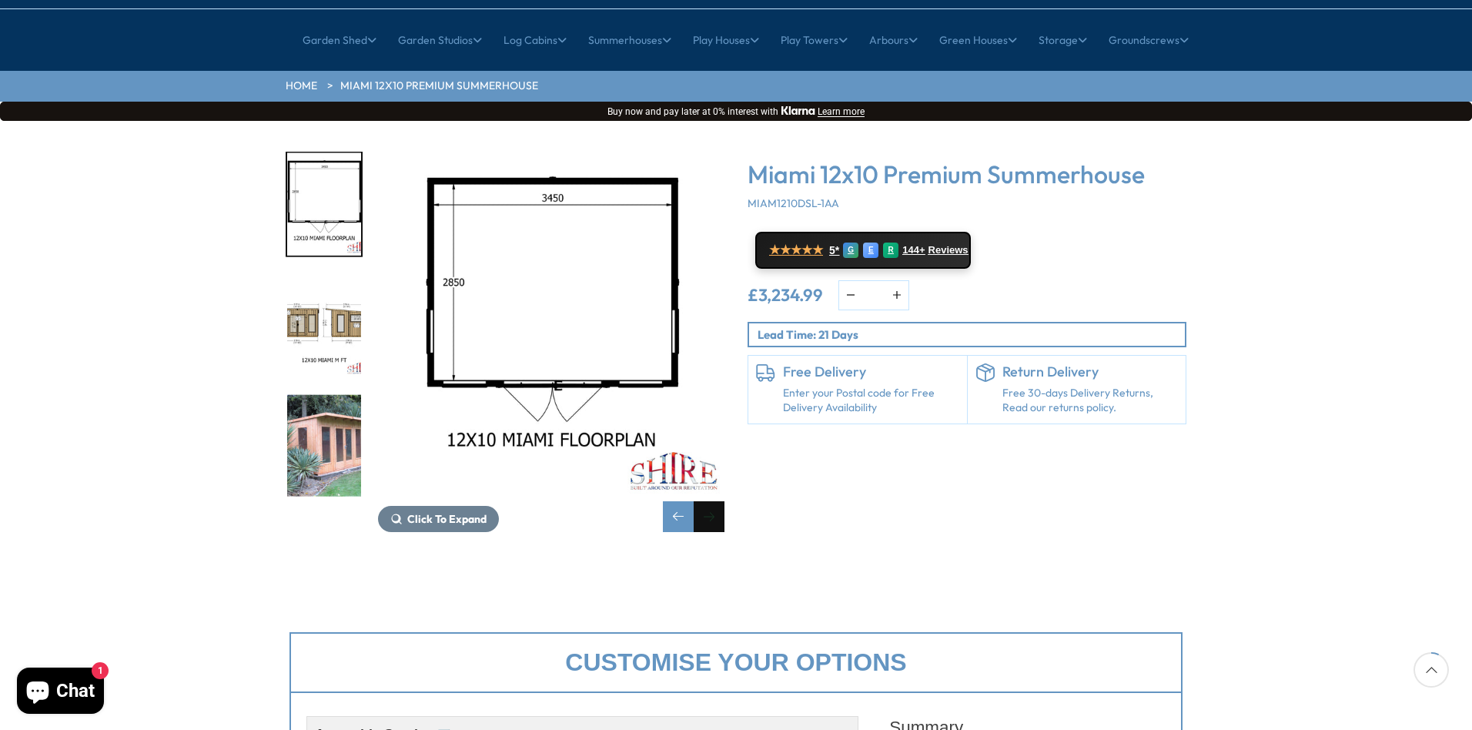
click at [715, 501] on div "Next slide" at bounding box center [709, 516] width 31 height 31
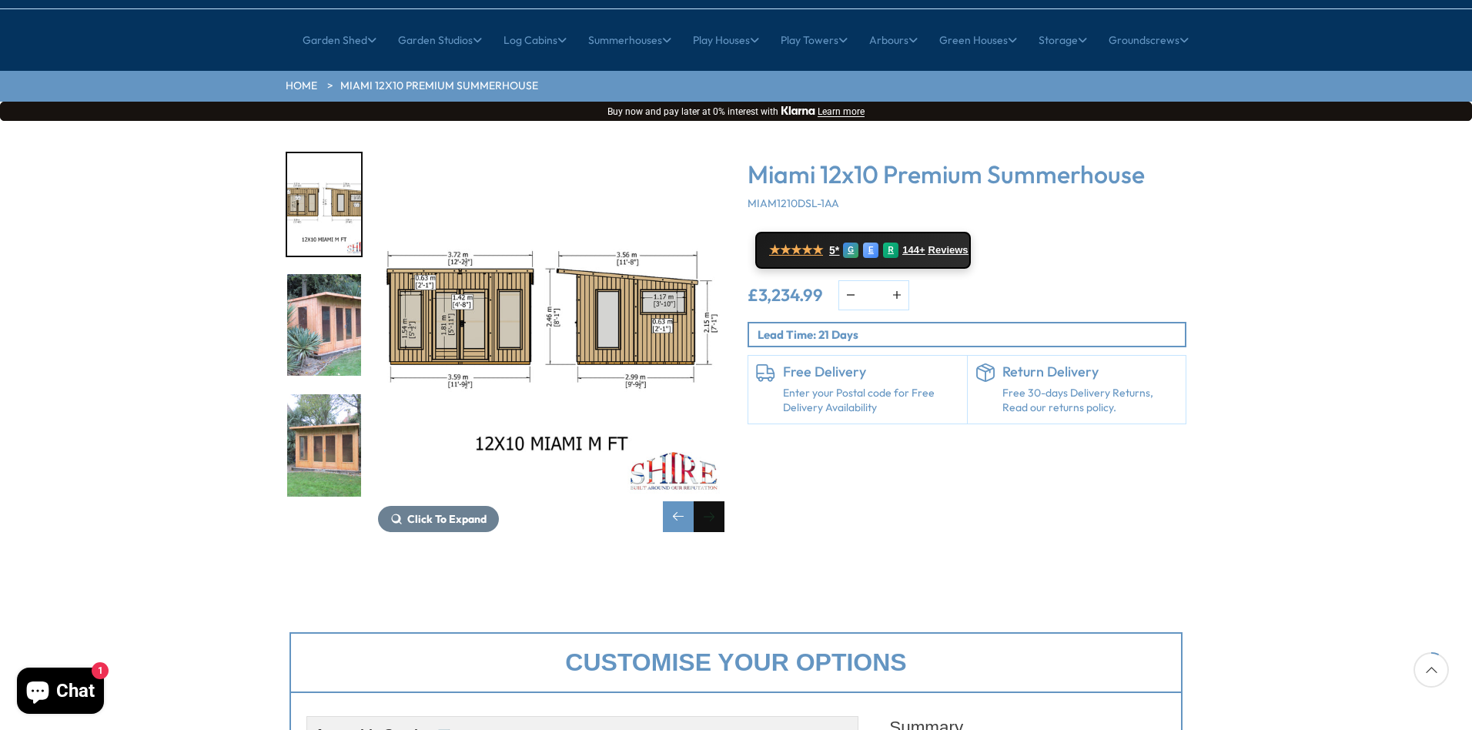
click at [715, 501] on div "Next slide" at bounding box center [709, 516] width 31 height 31
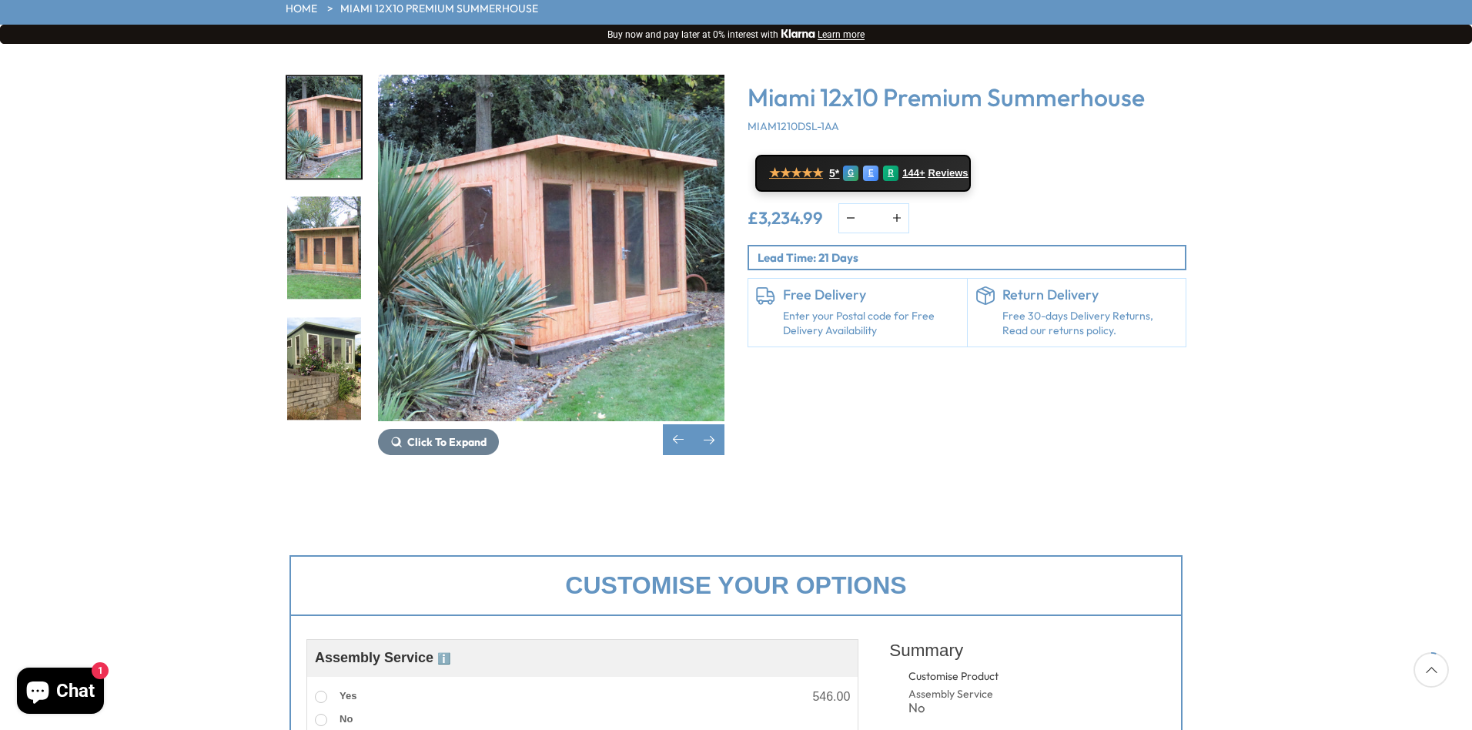
scroll to position [0, 0]
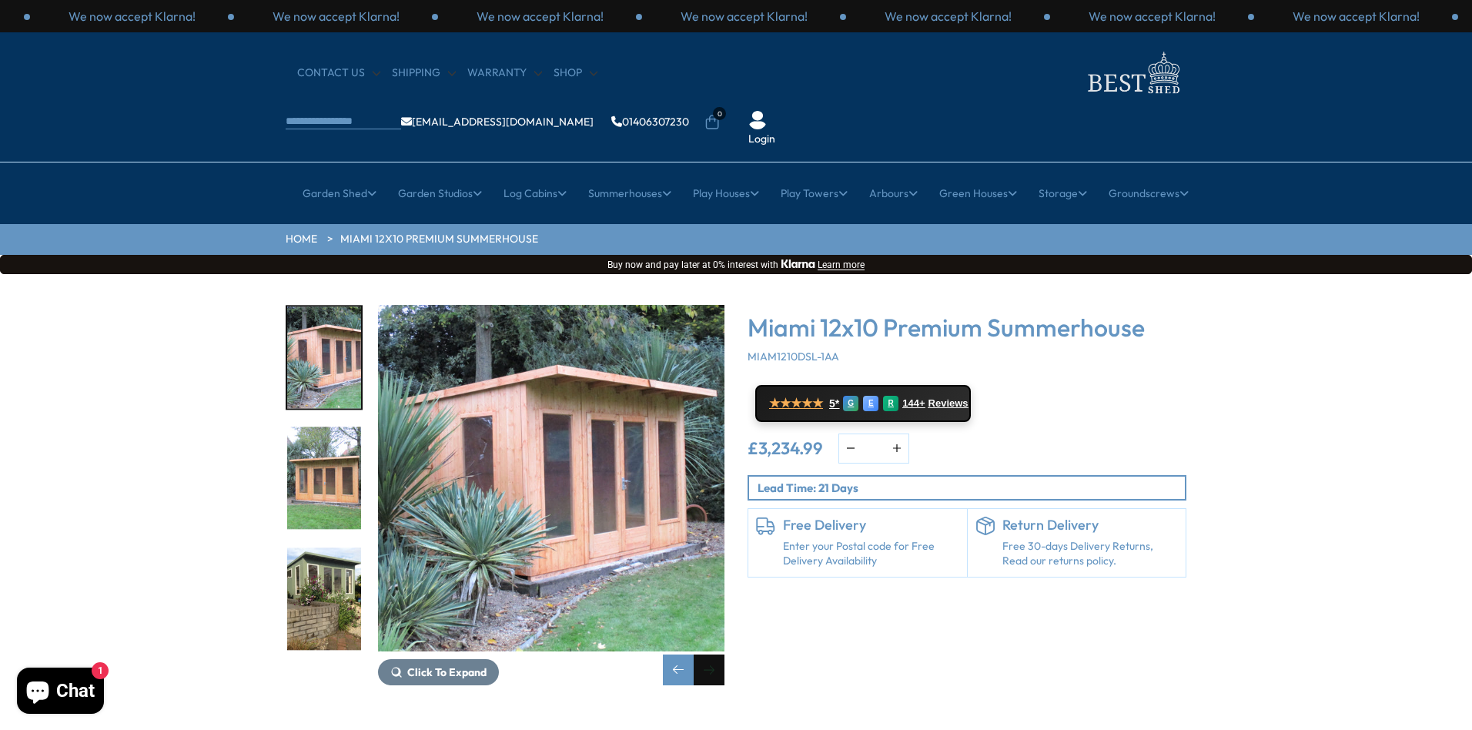
click at [715, 655] on div "Next slide" at bounding box center [709, 670] width 31 height 31
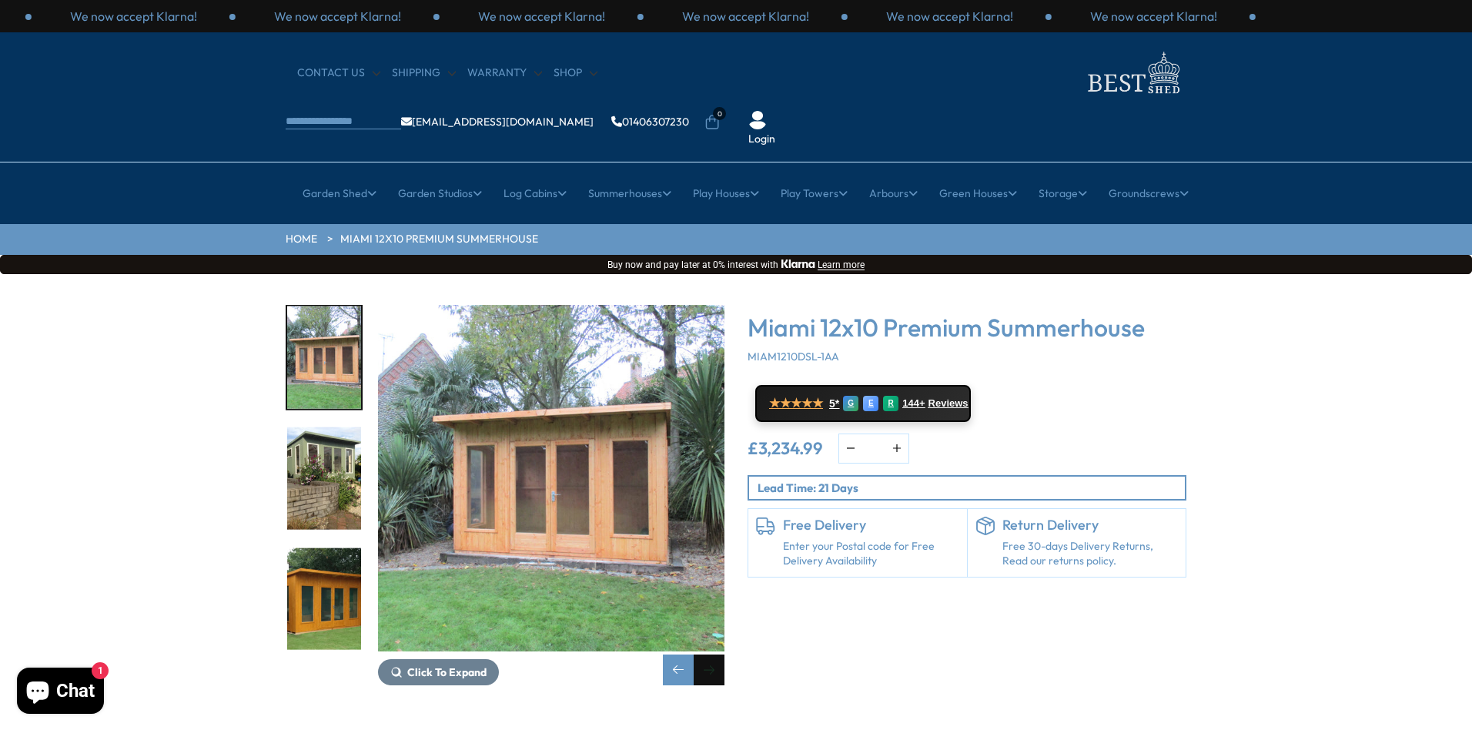
click at [715, 655] on div "Next slide" at bounding box center [709, 670] width 31 height 31
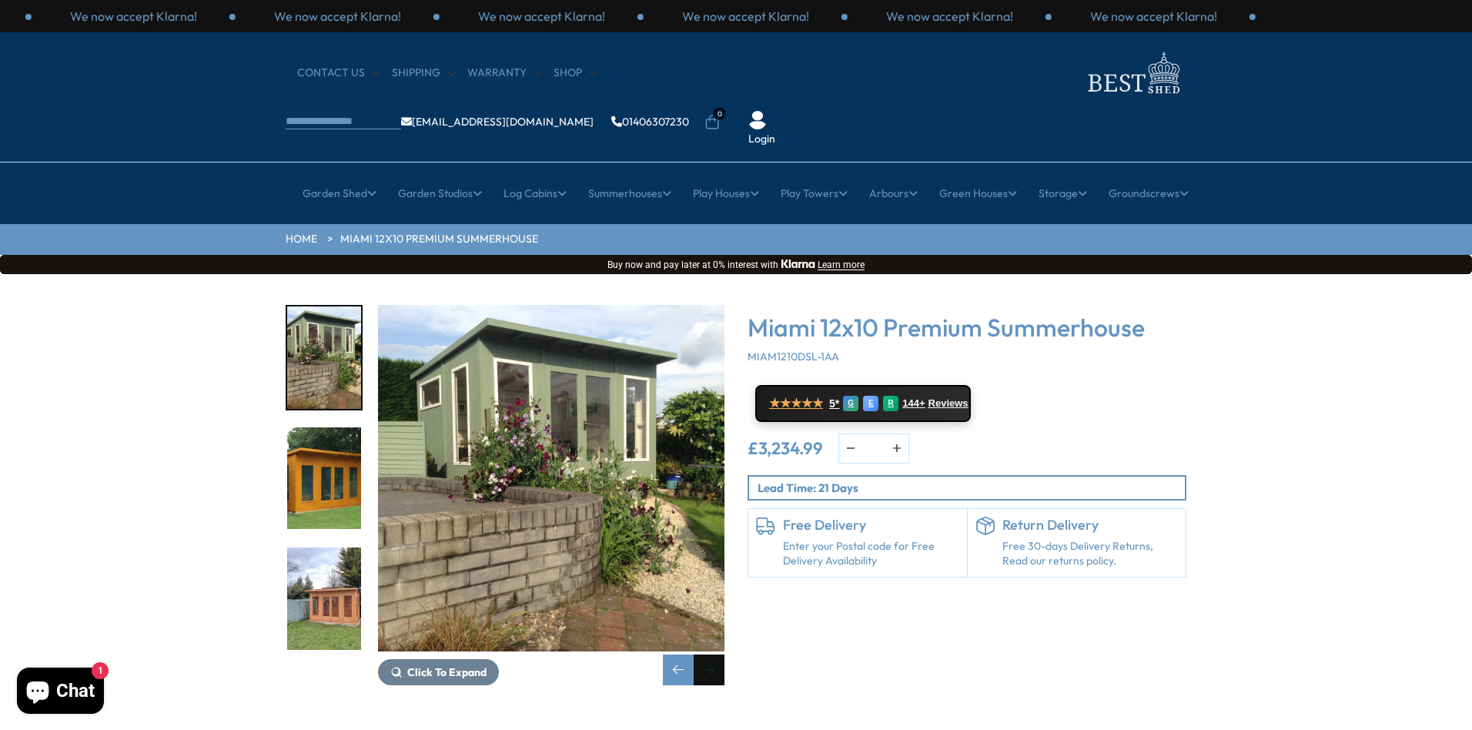
click at [715, 655] on div "Next slide" at bounding box center [709, 670] width 31 height 31
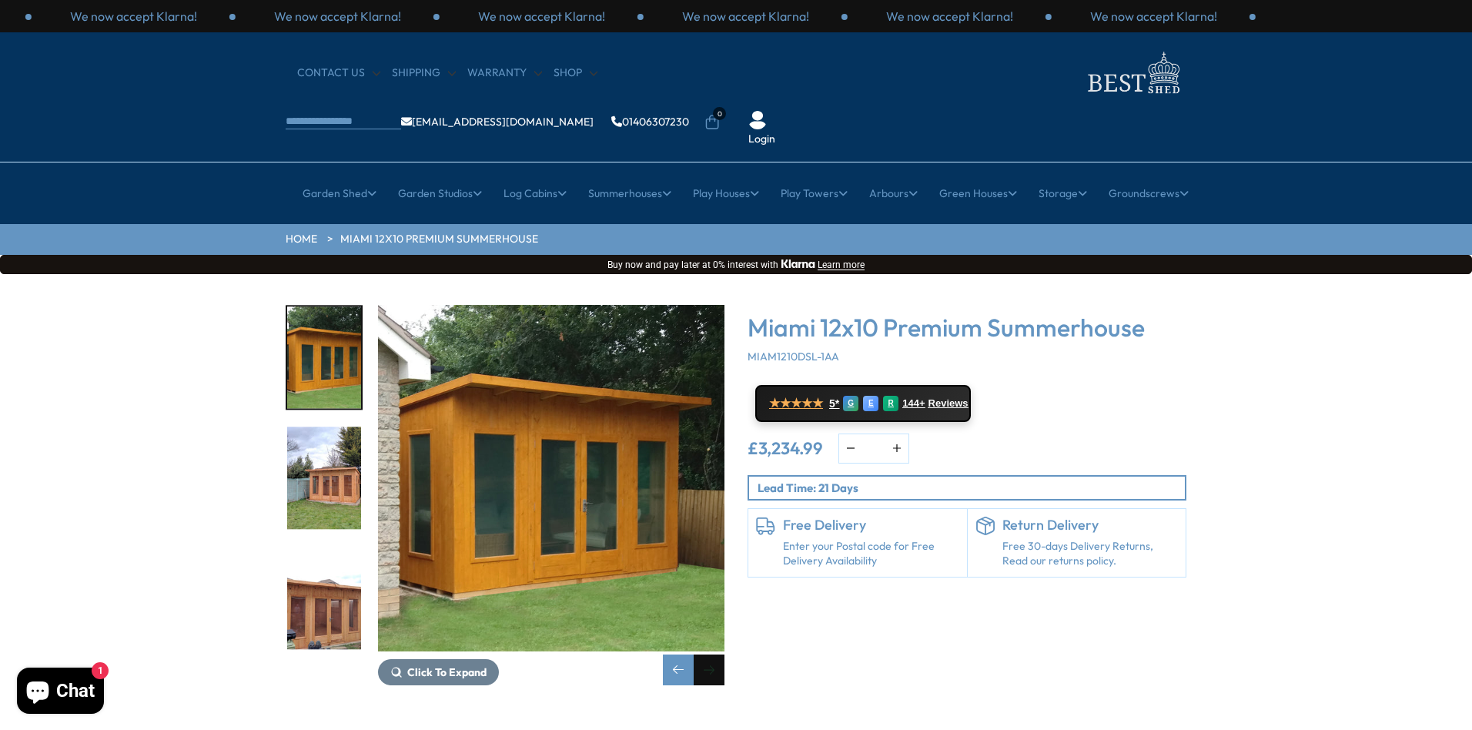
click at [715, 655] on div "Next slide" at bounding box center [709, 670] width 31 height 31
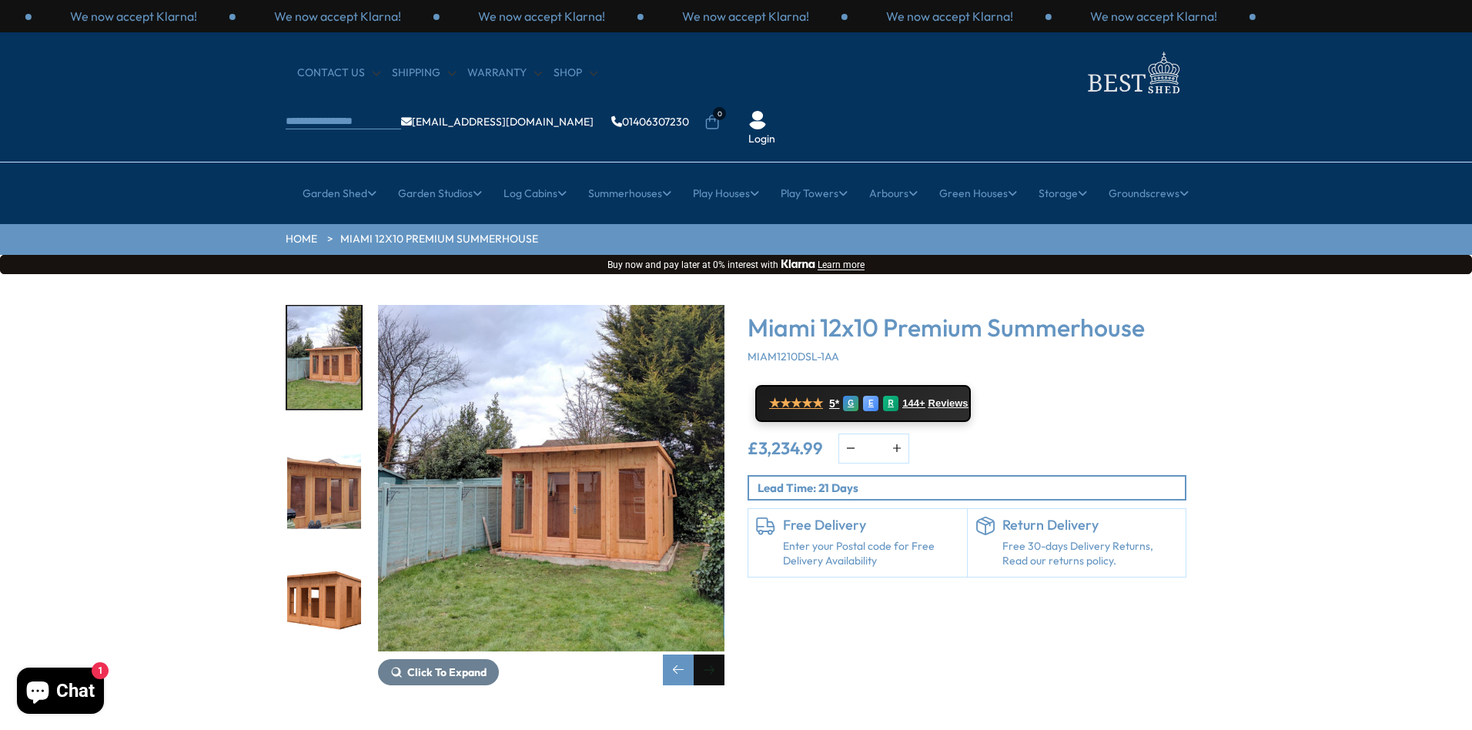
click at [715, 655] on div "Next slide" at bounding box center [709, 670] width 31 height 31
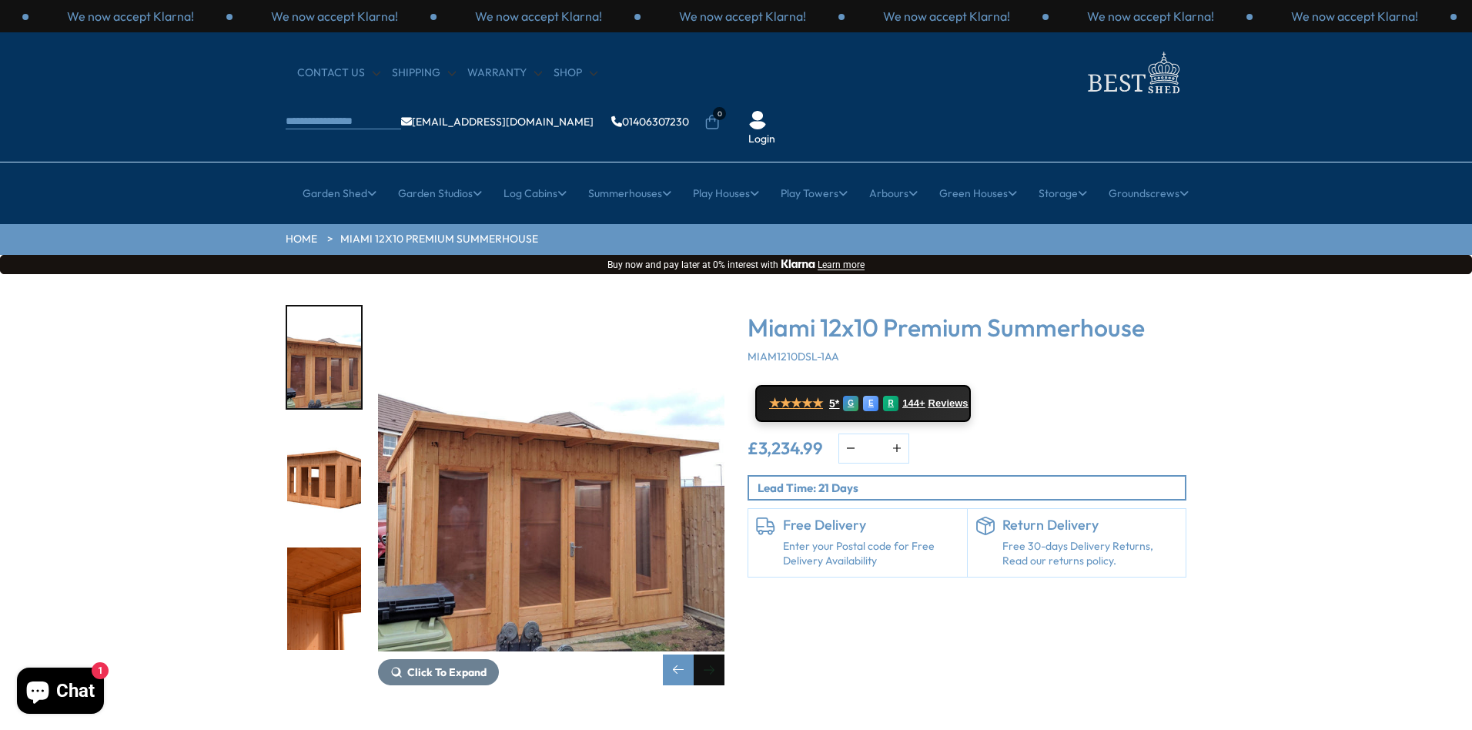
click at [715, 655] on div "Next slide" at bounding box center [709, 670] width 31 height 31
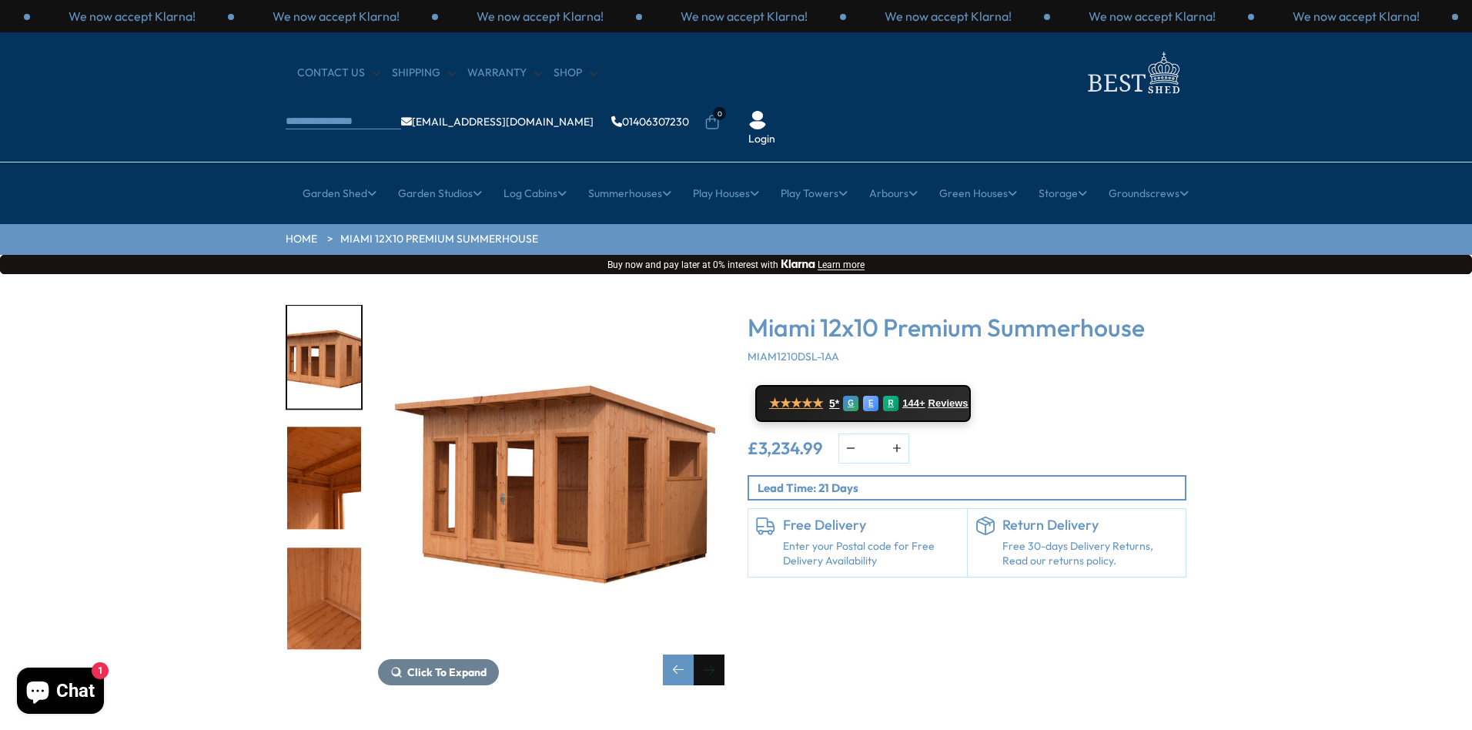
click at [713, 655] on div "Next slide" at bounding box center [709, 670] width 31 height 31
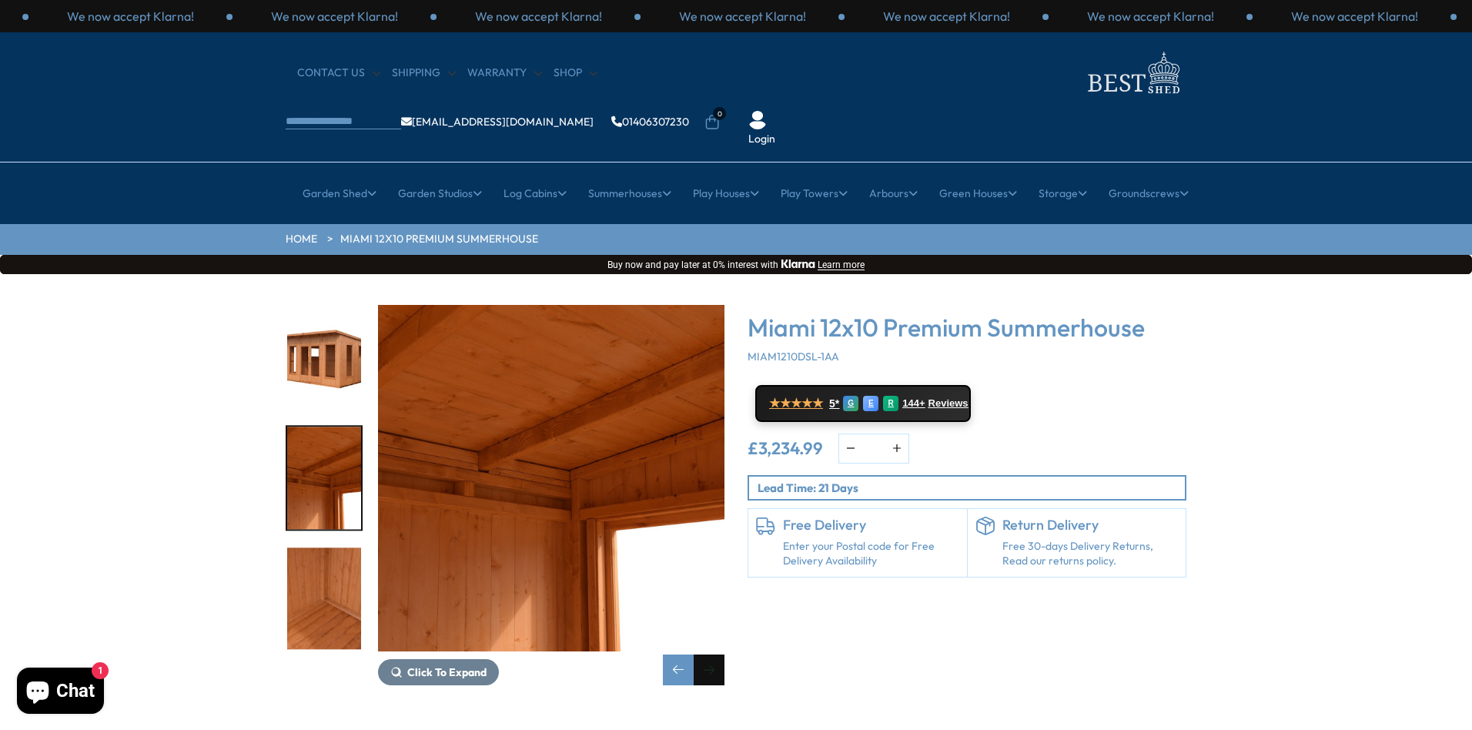
click at [713, 655] on div "Next slide" at bounding box center [709, 670] width 31 height 31
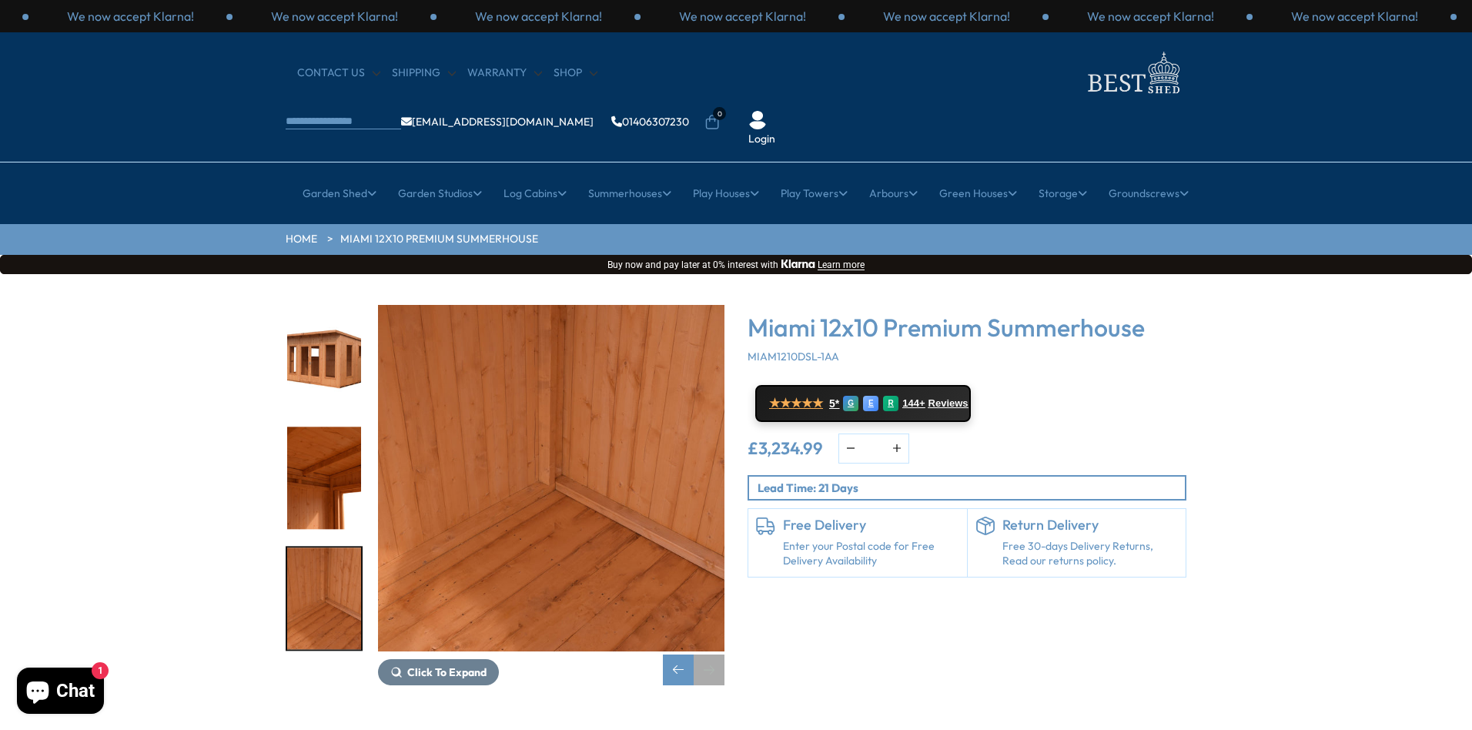
click at [713, 655] on div "Next slide" at bounding box center [709, 670] width 31 height 31
click at [683, 655] on div "Previous slide" at bounding box center [678, 670] width 31 height 31
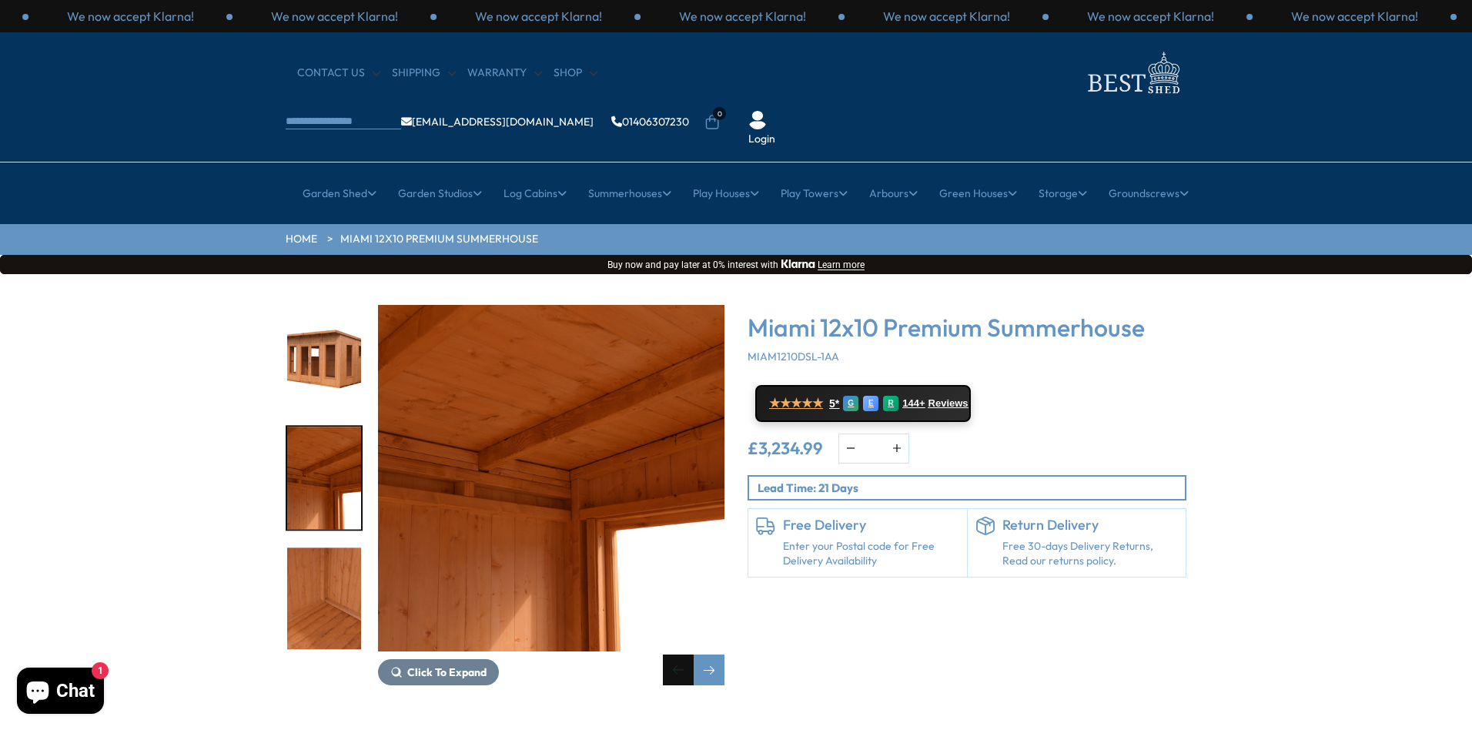
click at [683, 655] on div "Previous slide" at bounding box center [678, 670] width 31 height 31
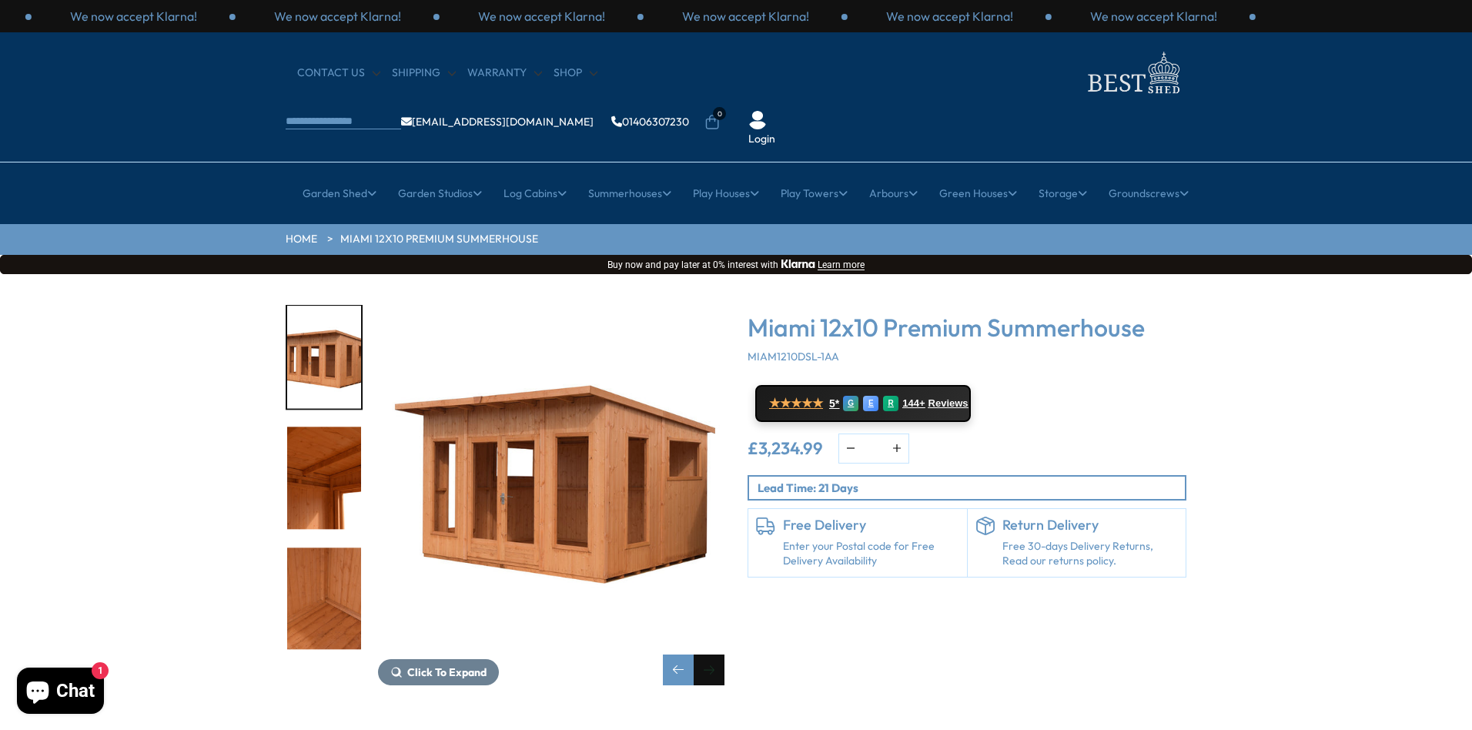
click at [717, 655] on div "Next slide" at bounding box center [709, 670] width 31 height 31
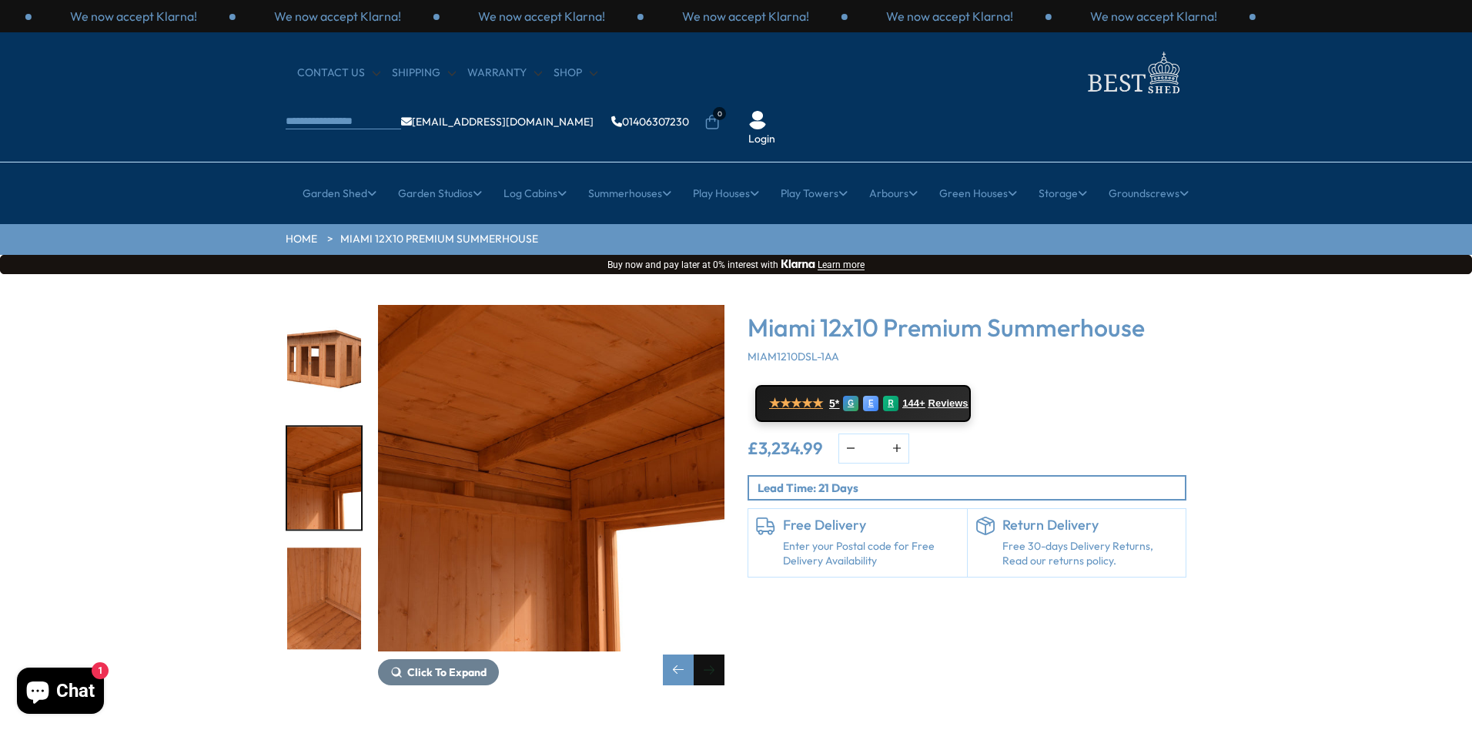
click at [717, 655] on div "Next slide" at bounding box center [709, 670] width 31 height 31
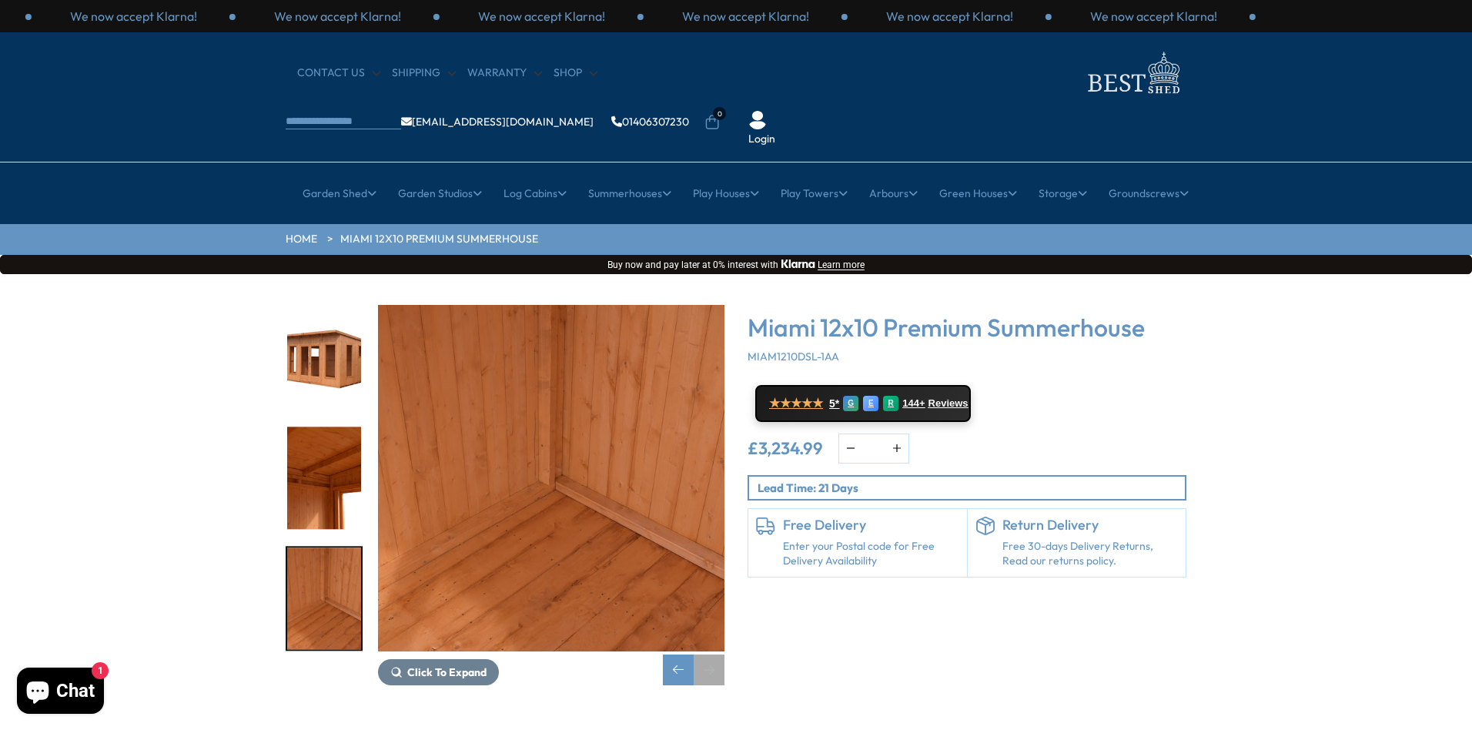
click at [717, 655] on div "Next slide" at bounding box center [709, 670] width 31 height 31
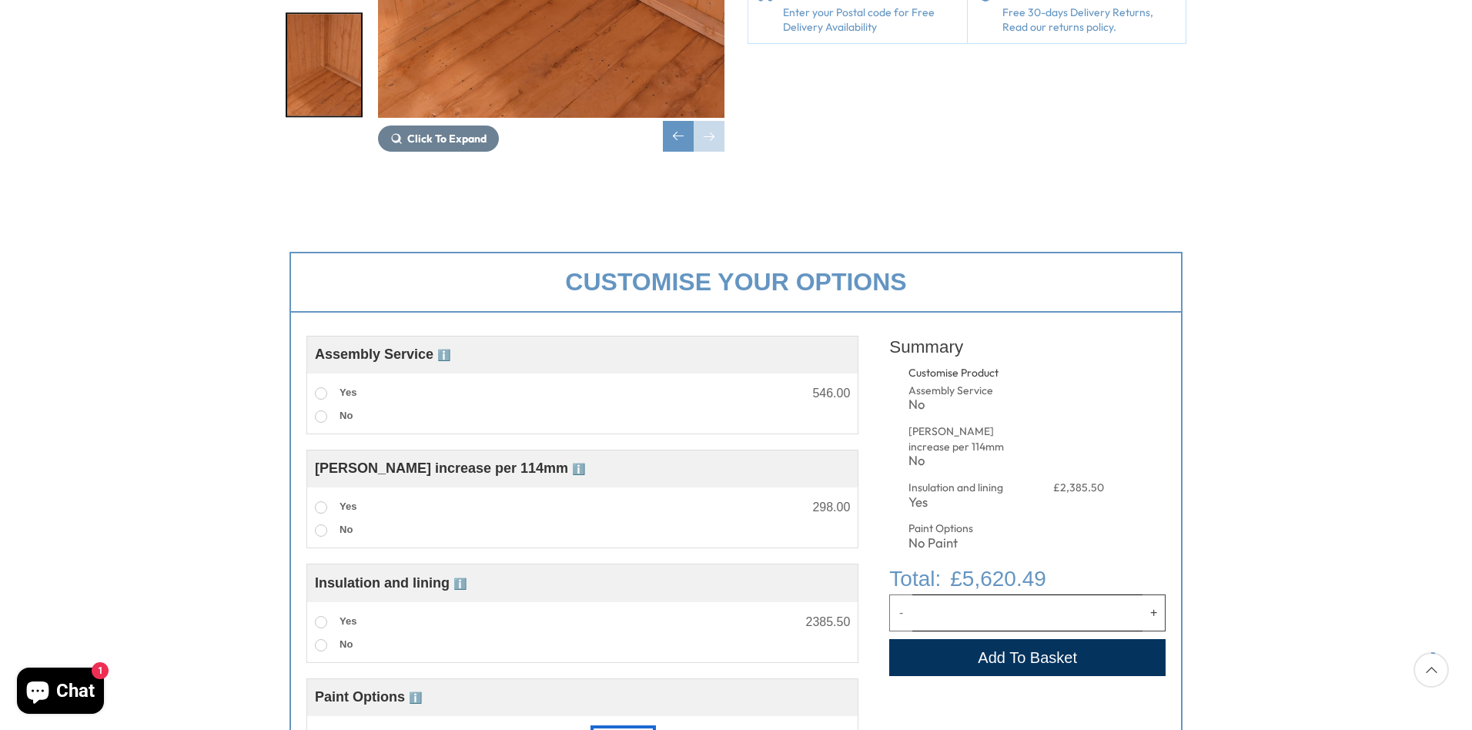
scroll to position [76, 0]
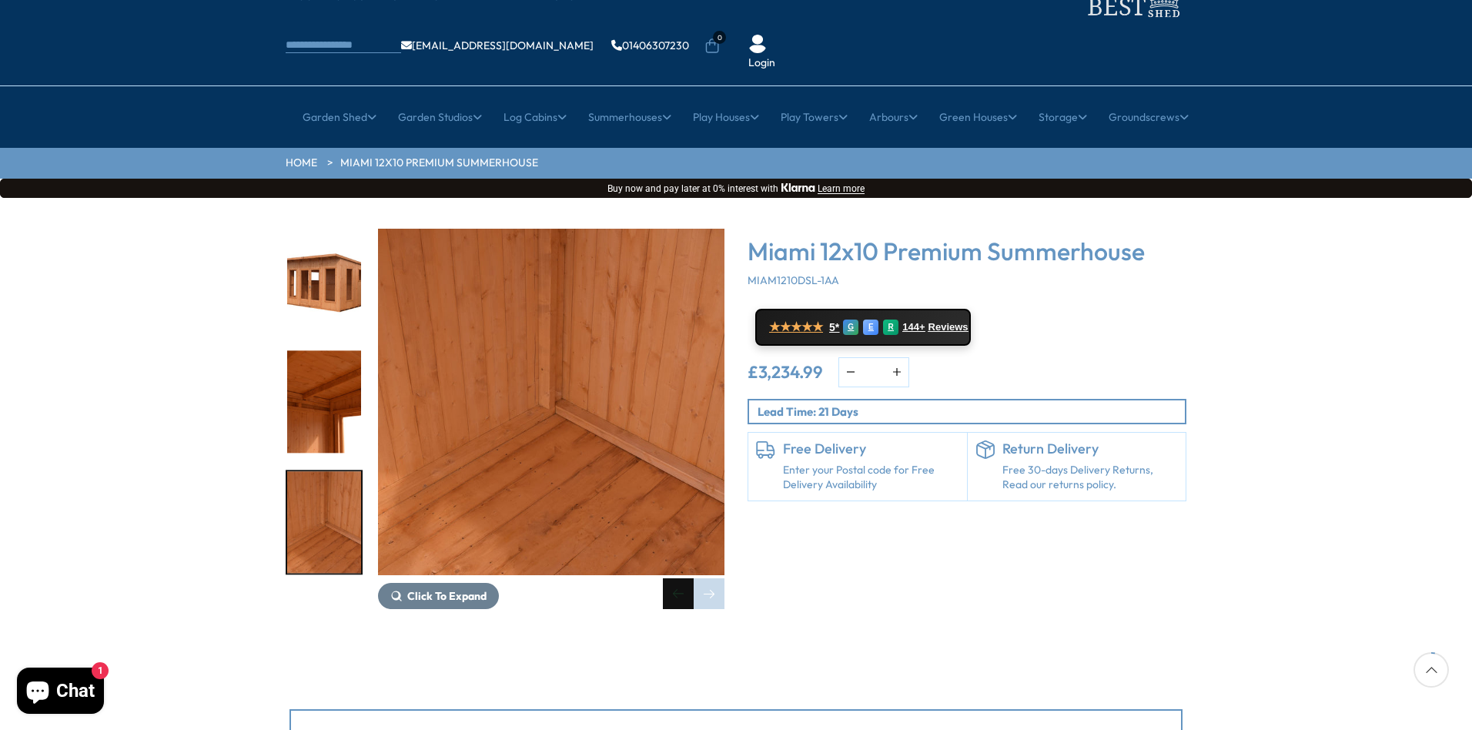
click at [681, 578] on div "Previous slide" at bounding box center [678, 593] width 31 height 31
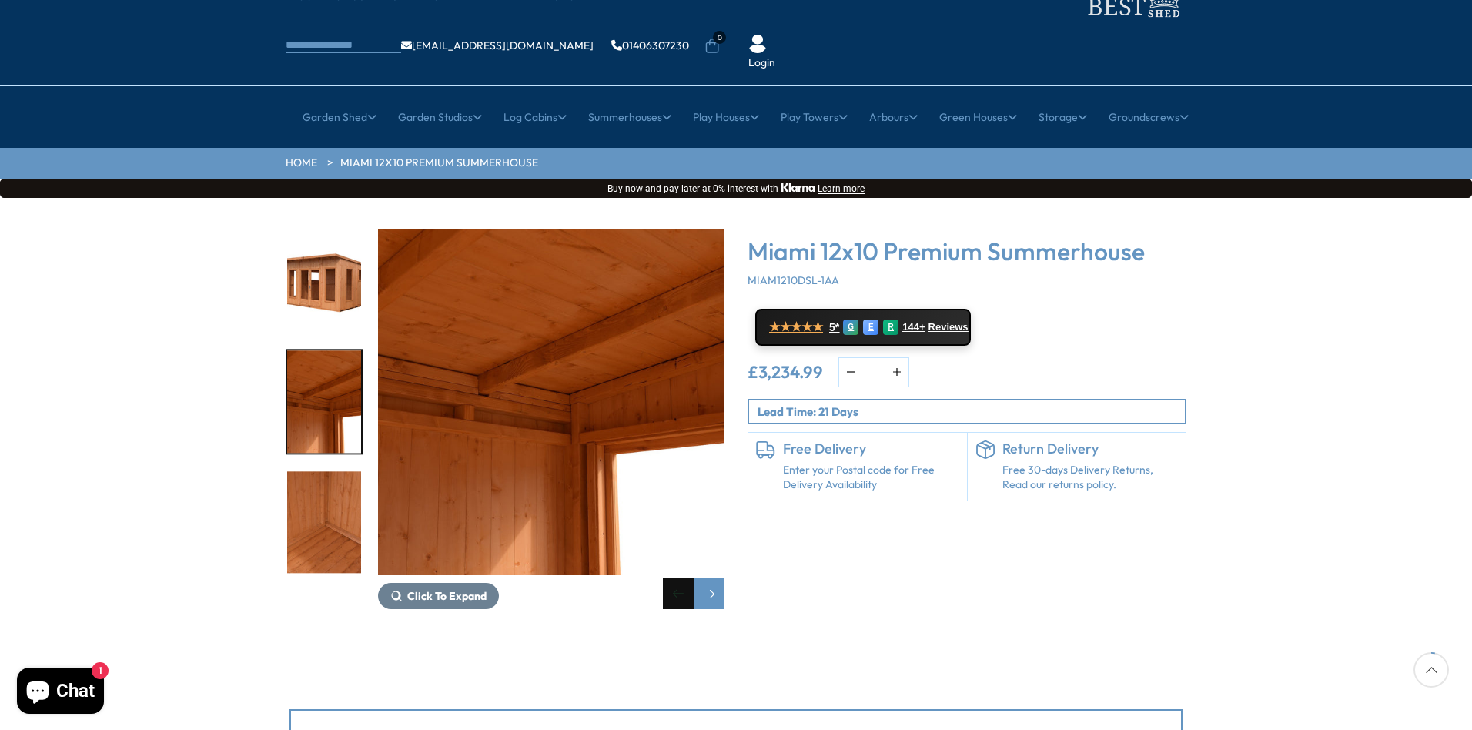
click at [681, 578] on div "Previous slide" at bounding box center [678, 593] width 31 height 31
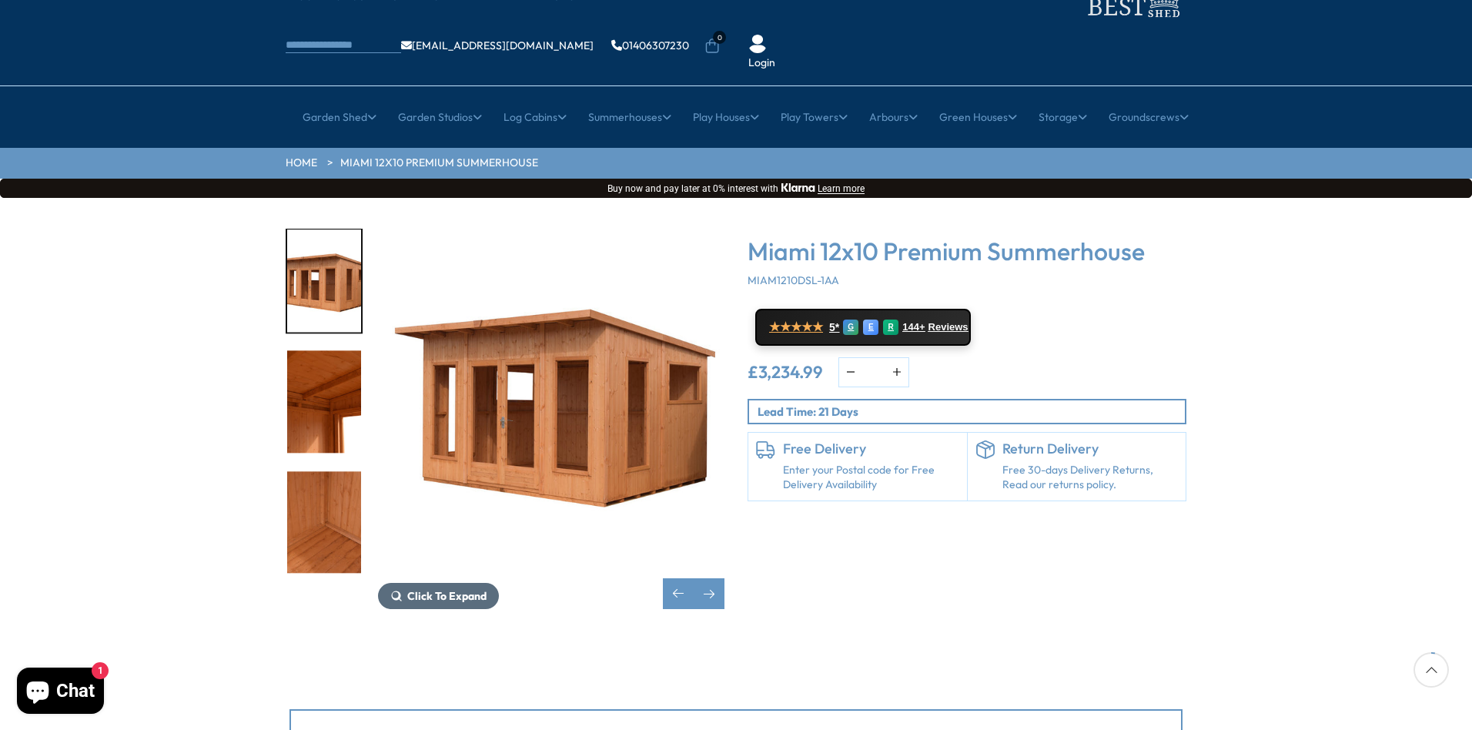
click at [477, 589] on span "Click To Expand" at bounding box center [446, 596] width 79 height 14
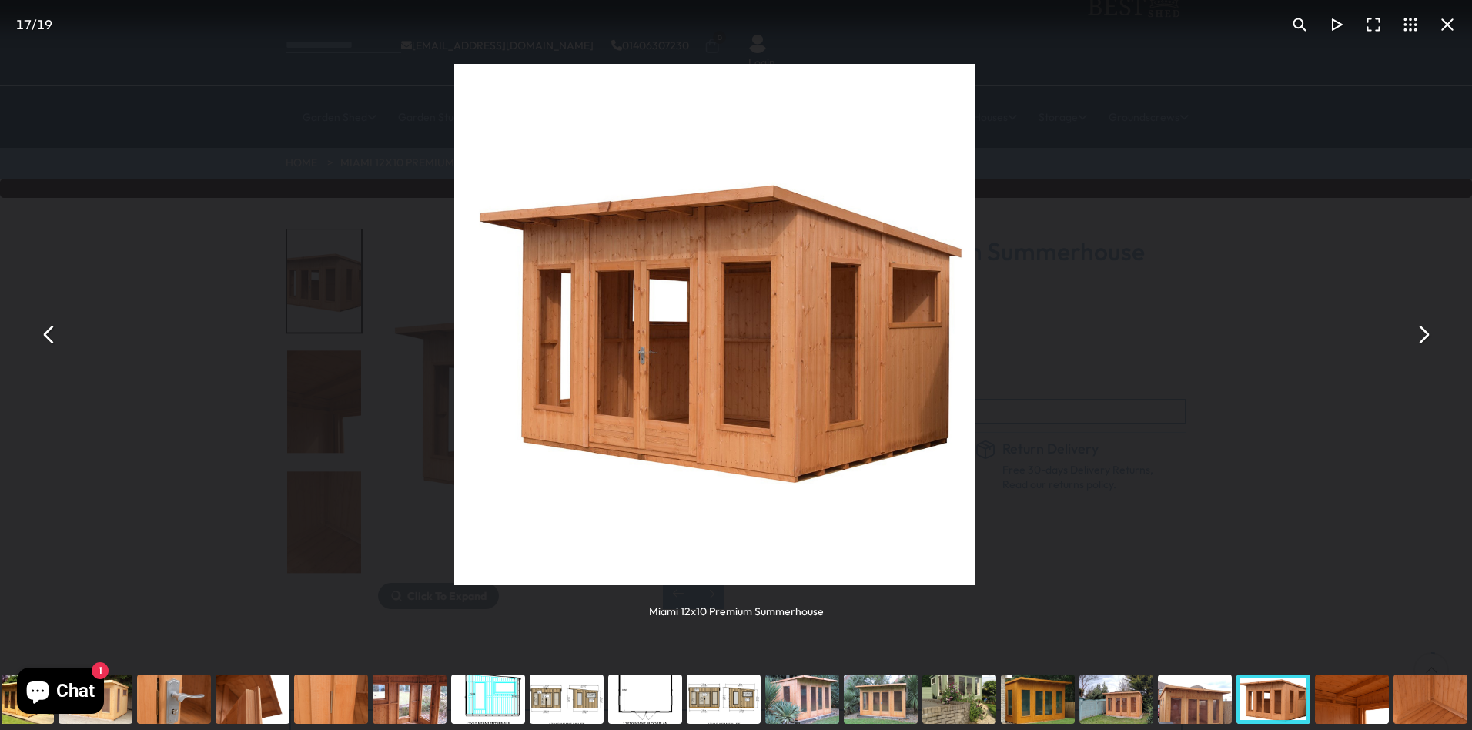
click at [573, 698] on div "You can close this modal content with the ESC key" at bounding box center [566, 699] width 79 height 62
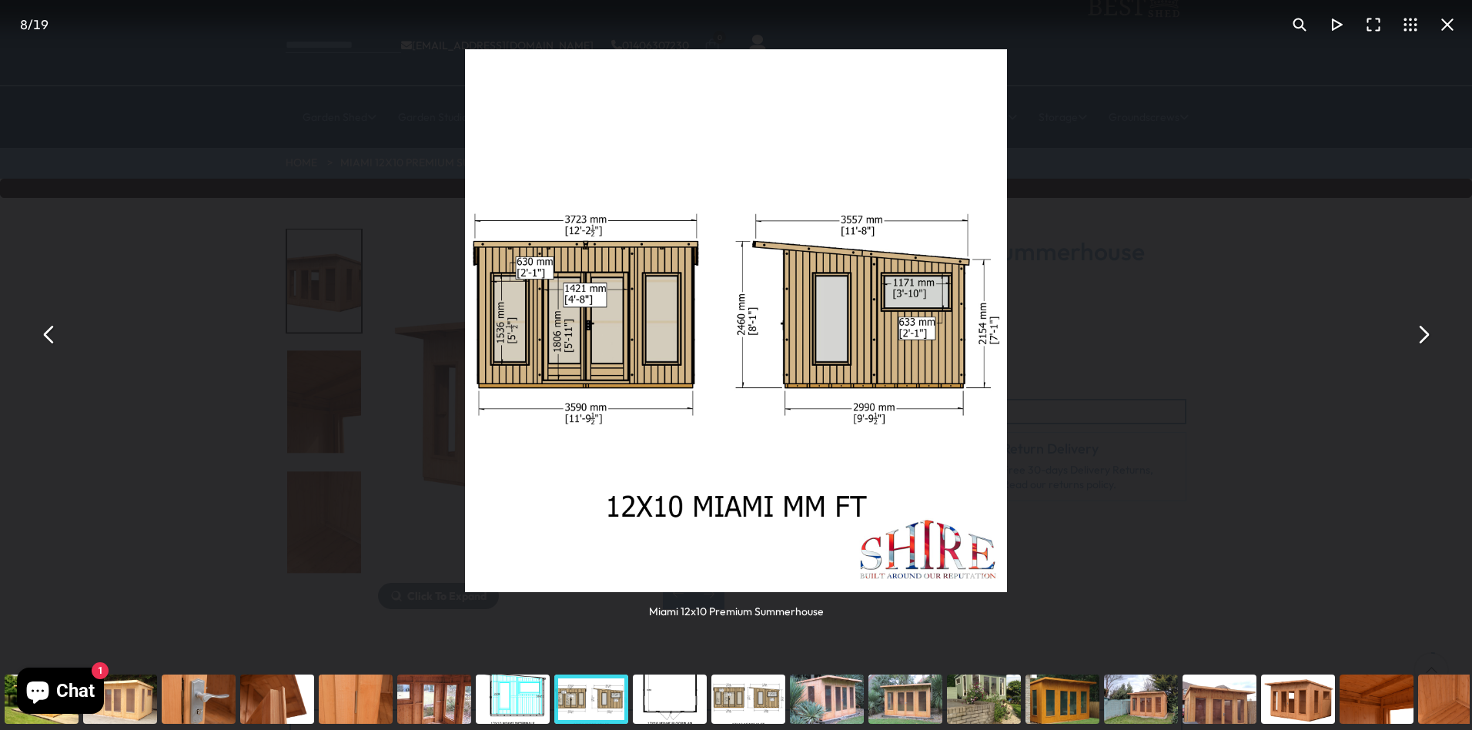
click at [1424, 334] on button "You can close this modal content with the ESC key" at bounding box center [1423, 334] width 37 height 37
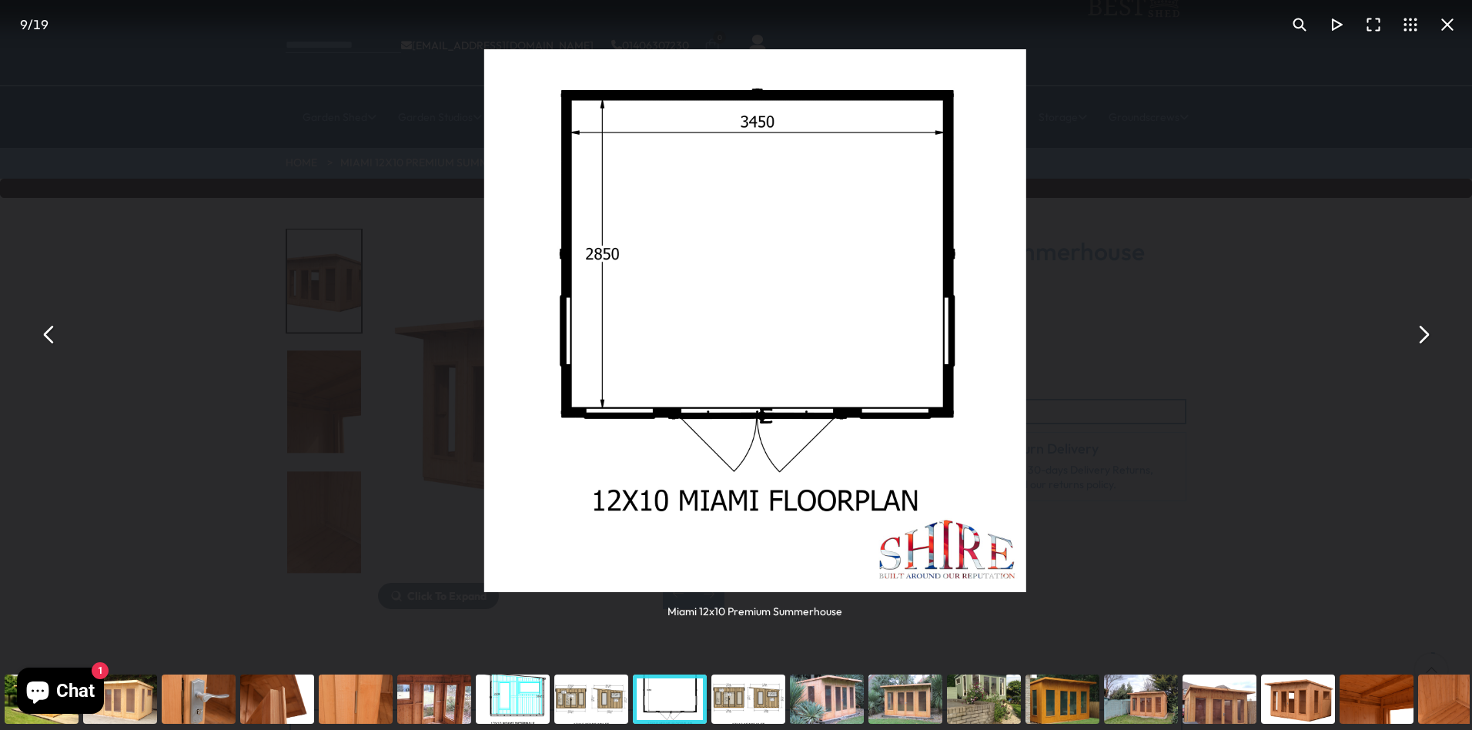
click at [1448, 28] on button "You can close this modal content with the ESC key" at bounding box center [1447, 24] width 37 height 37
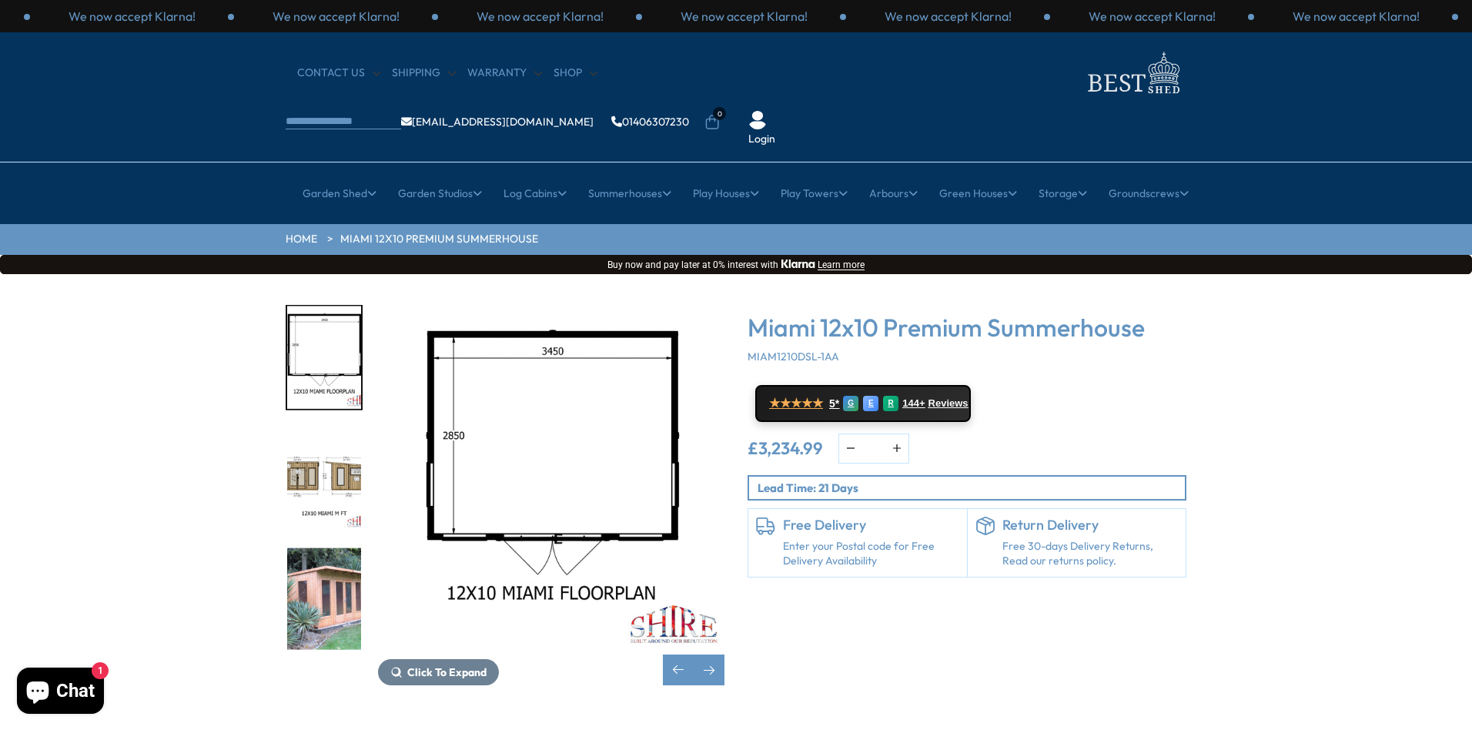
drag, startPoint x: 585, startPoint y: 330, endPoint x: 577, endPoint y: 325, distance: 10.0
click at [577, 325] on img "9 / 19" at bounding box center [551, 478] width 347 height 347
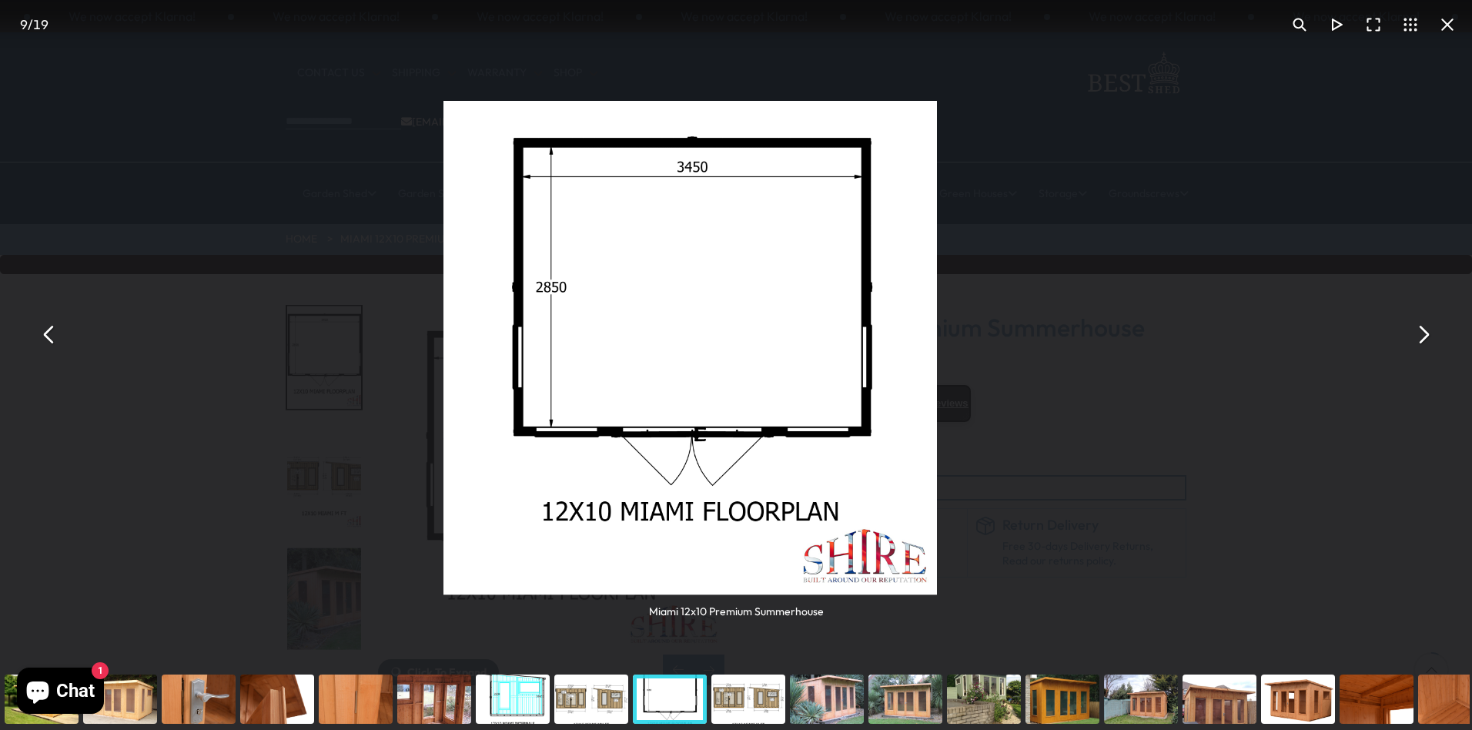
scroll to position [153, 0]
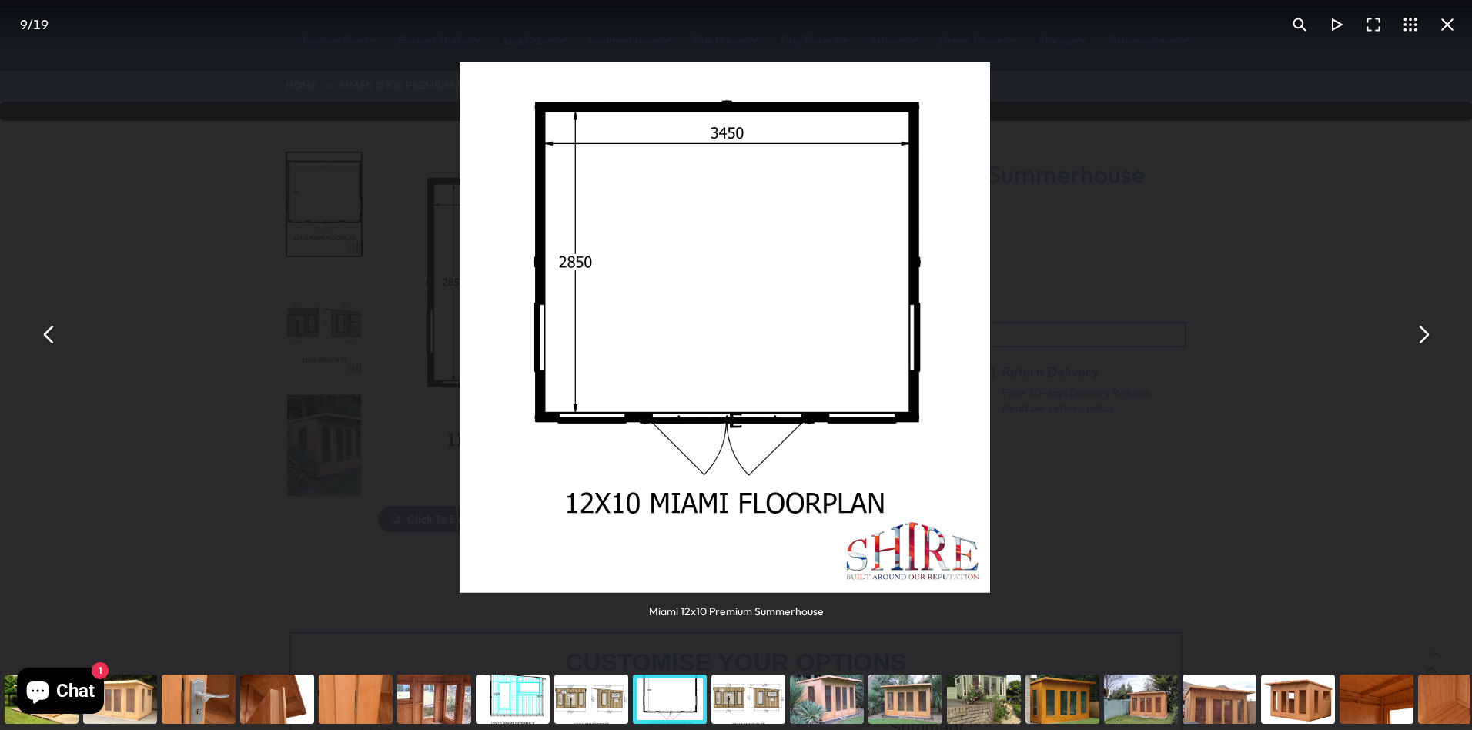
click at [279, 695] on div "You can close this modal content with the ESC key" at bounding box center [277, 699] width 79 height 62
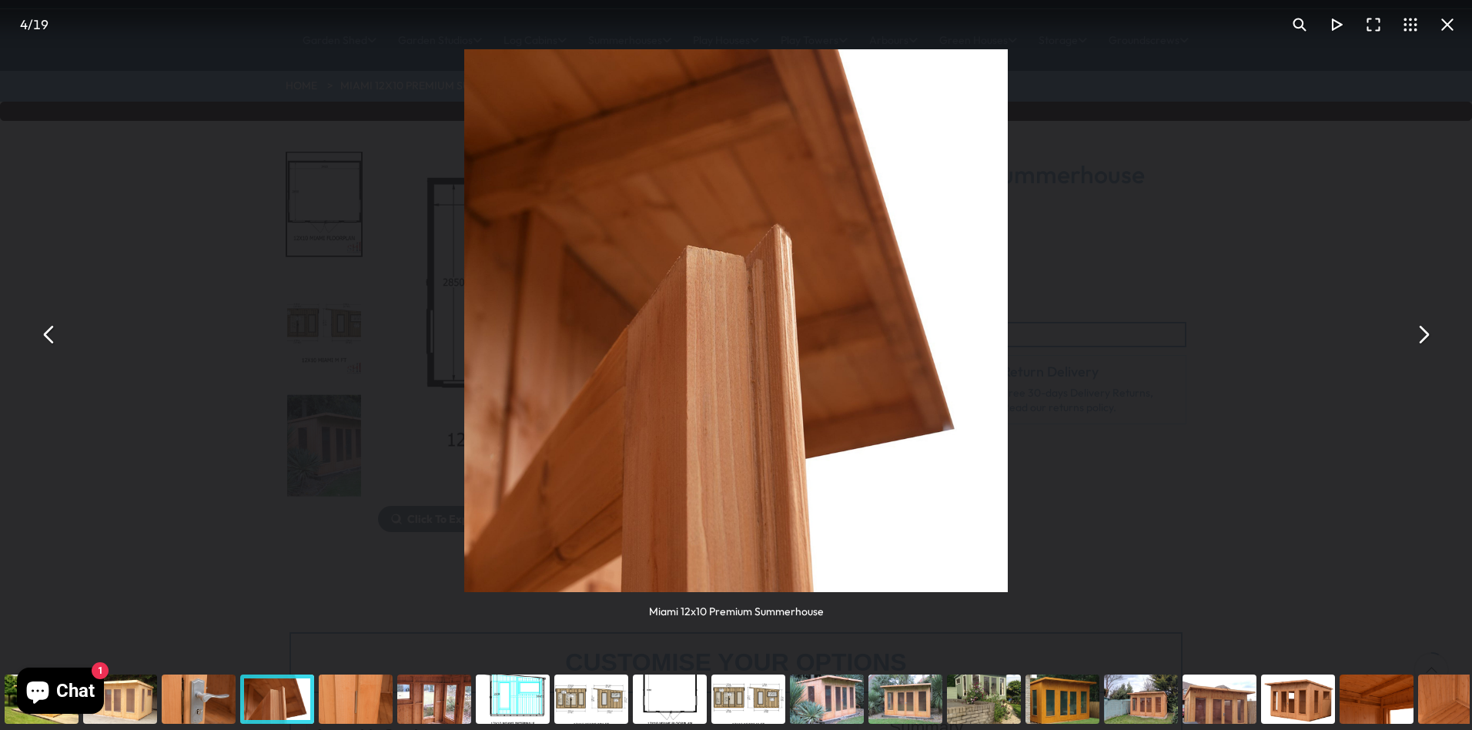
click at [1423, 342] on button "You can close this modal content with the ESC key" at bounding box center [1423, 334] width 37 height 37
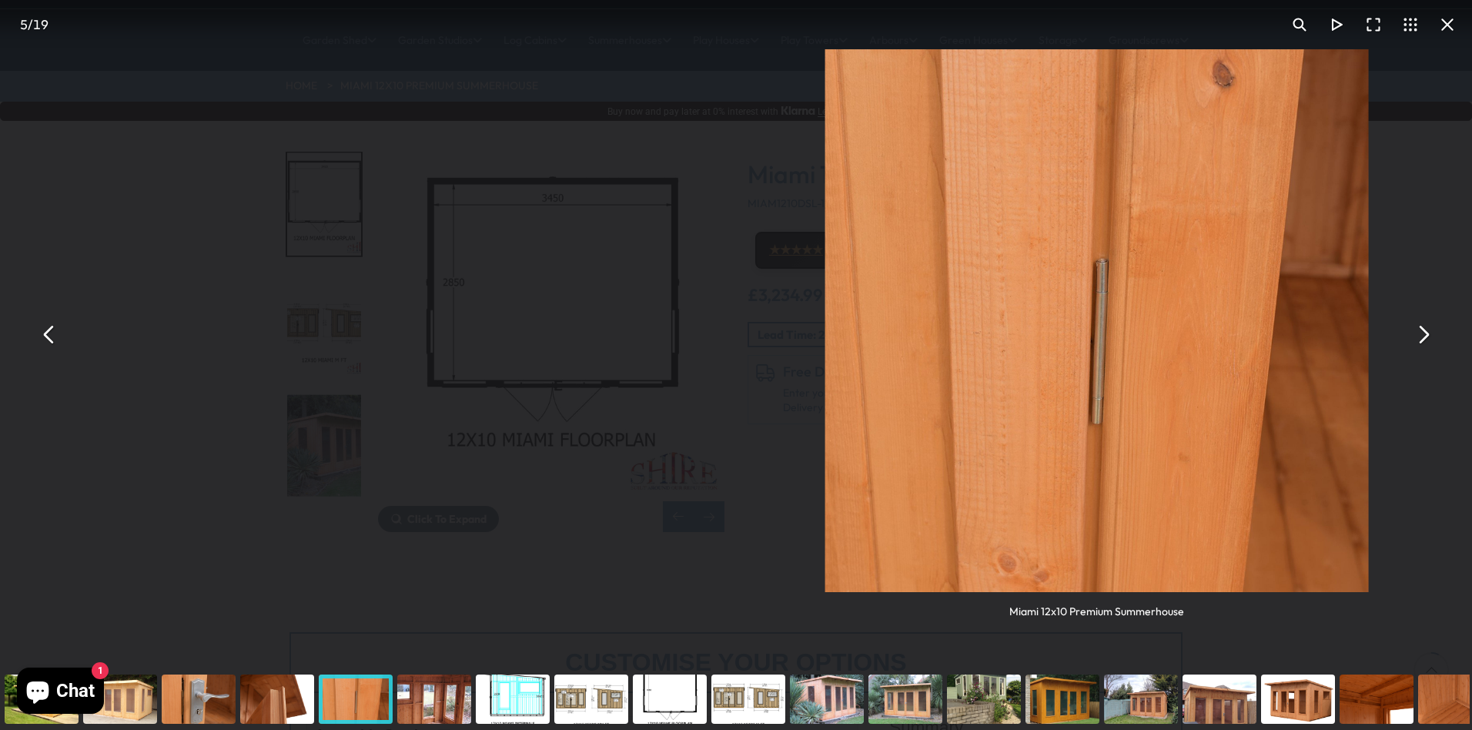
click at [1423, 342] on button "You can close this modal content with the ESC key" at bounding box center [1423, 334] width 37 height 37
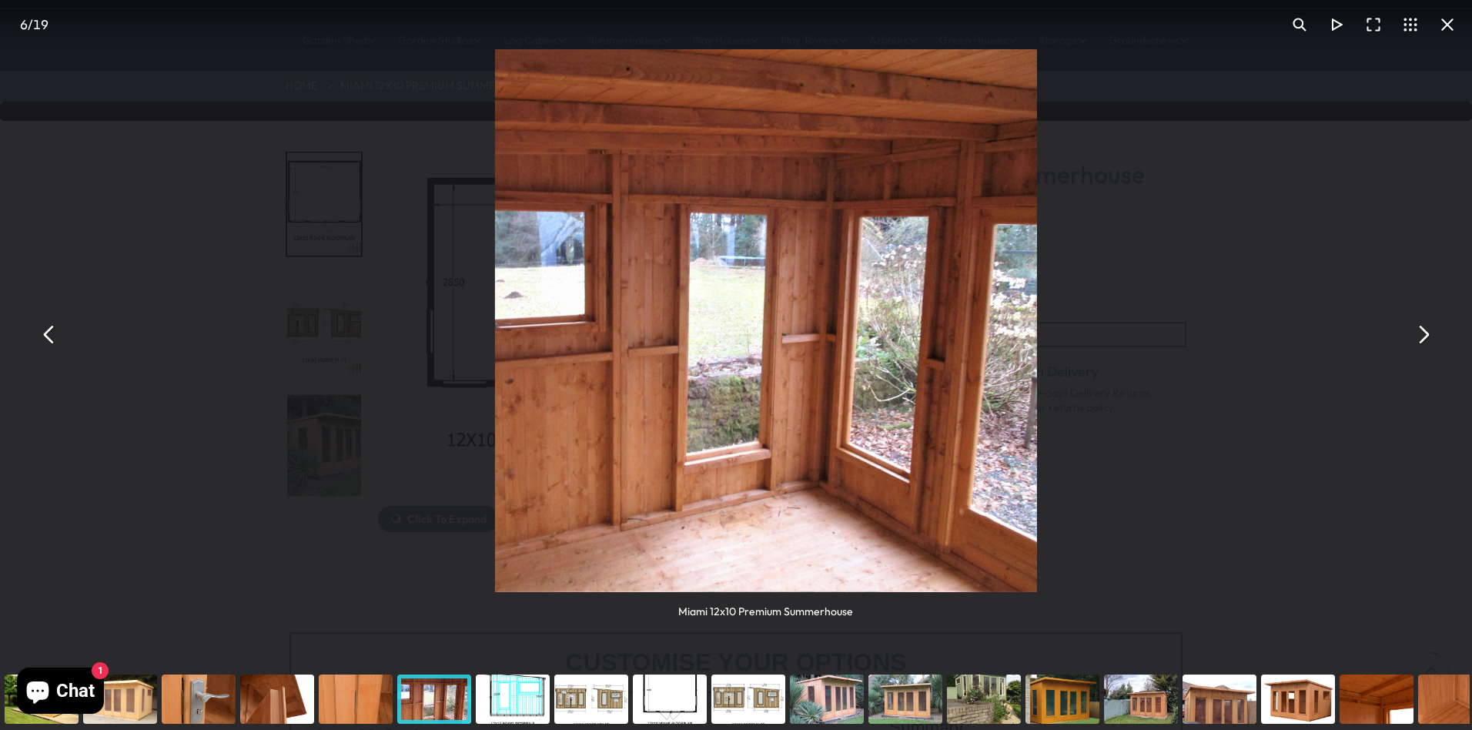
click at [1449, 26] on button "You can close this modal content with the ESC key" at bounding box center [1447, 24] width 37 height 37
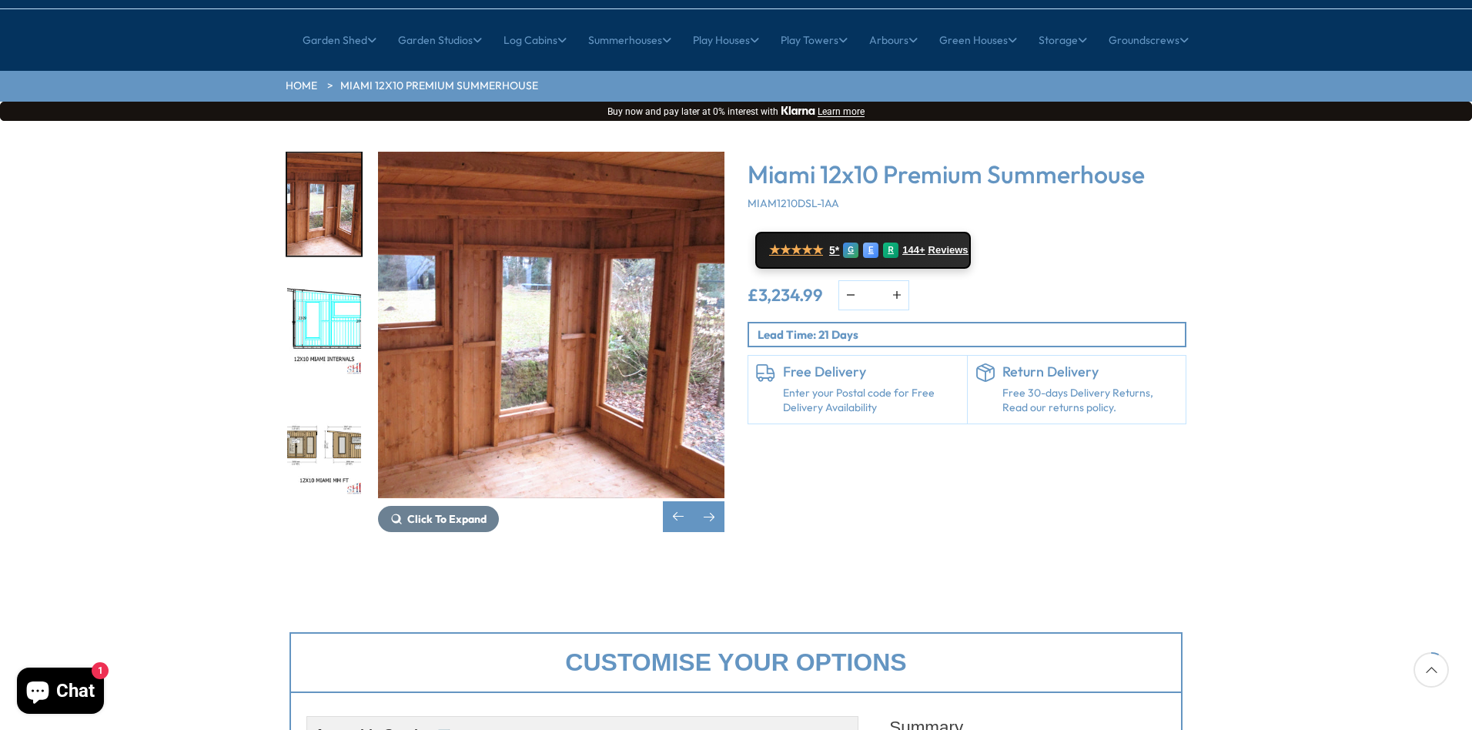
click at [356, 398] on img "8 / 19" at bounding box center [324, 445] width 74 height 102
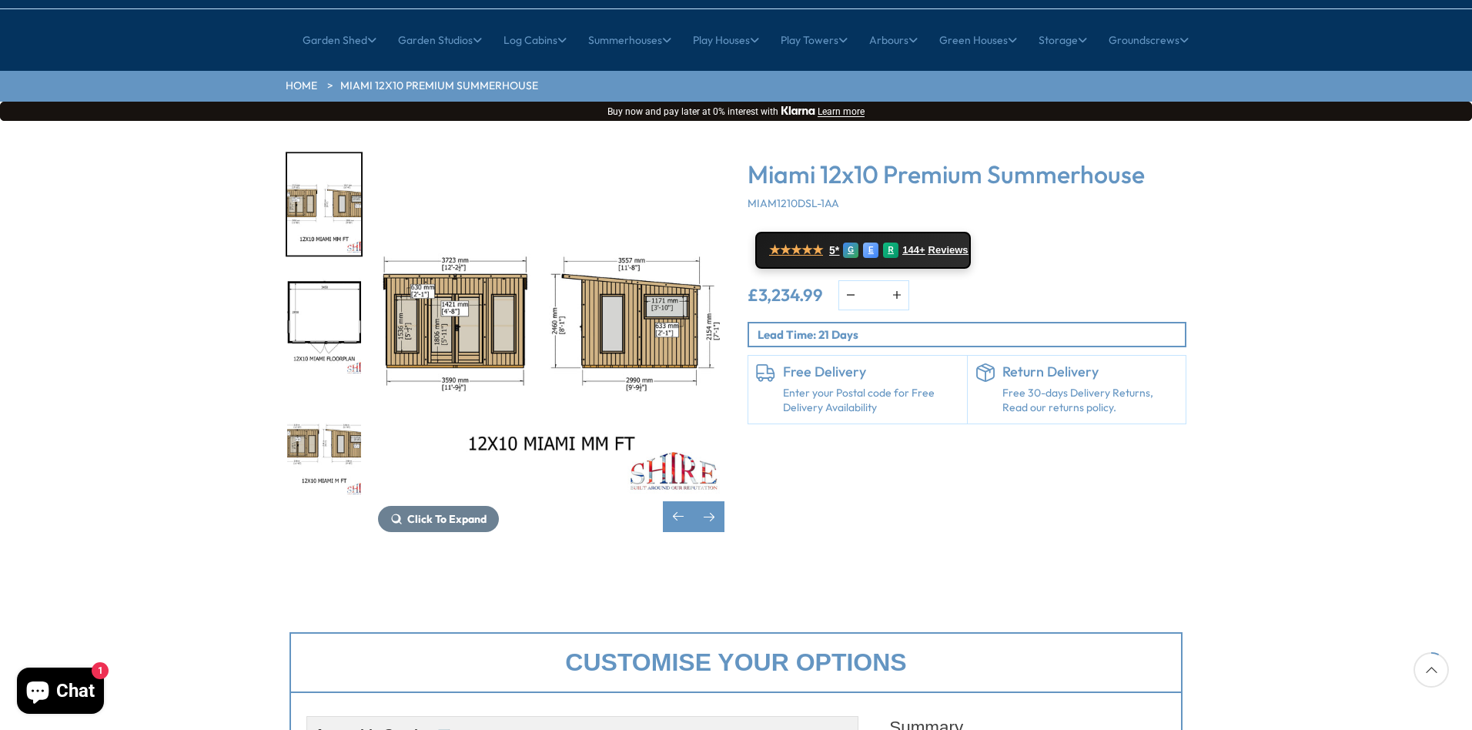
click at [345, 394] on img "10 / 19" at bounding box center [324, 445] width 74 height 102
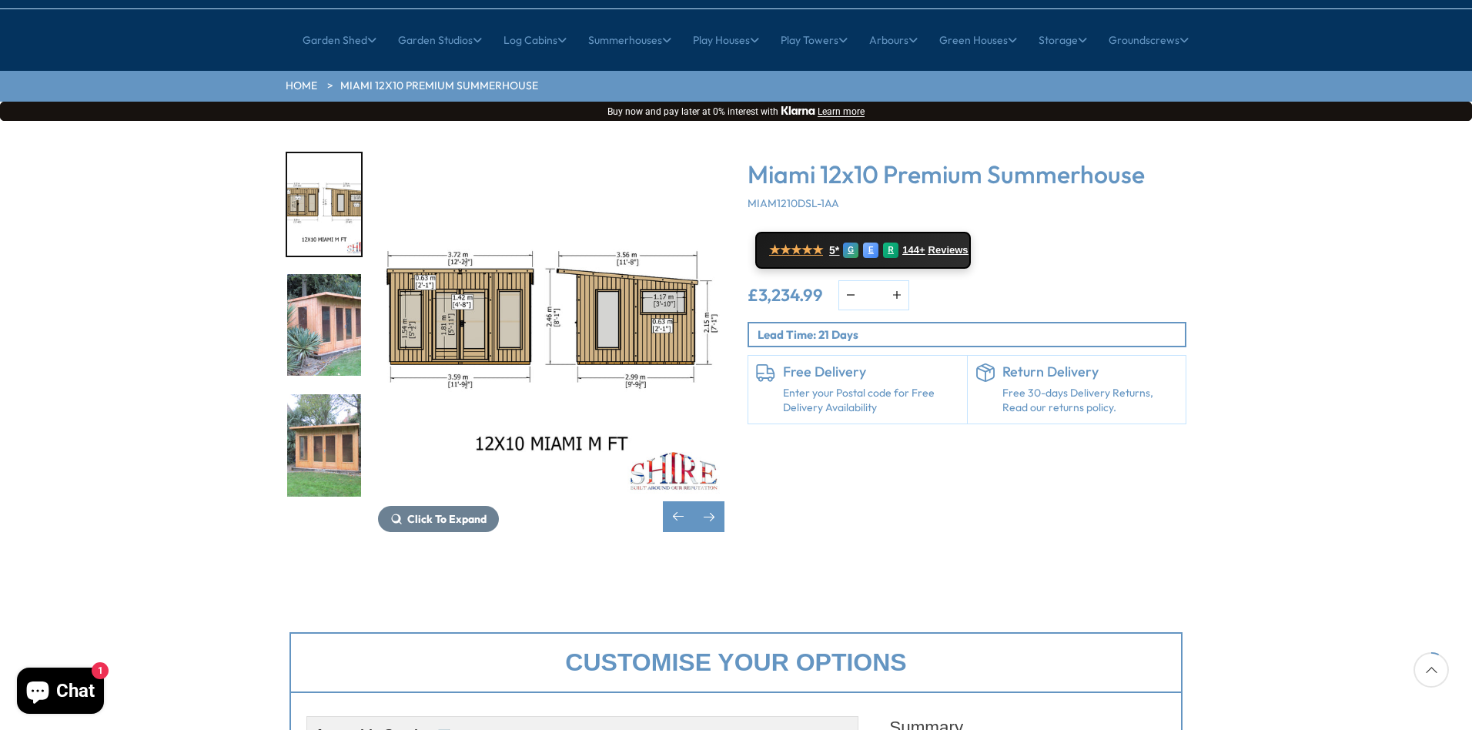
click at [334, 414] on img "12 / 19" at bounding box center [324, 445] width 74 height 102
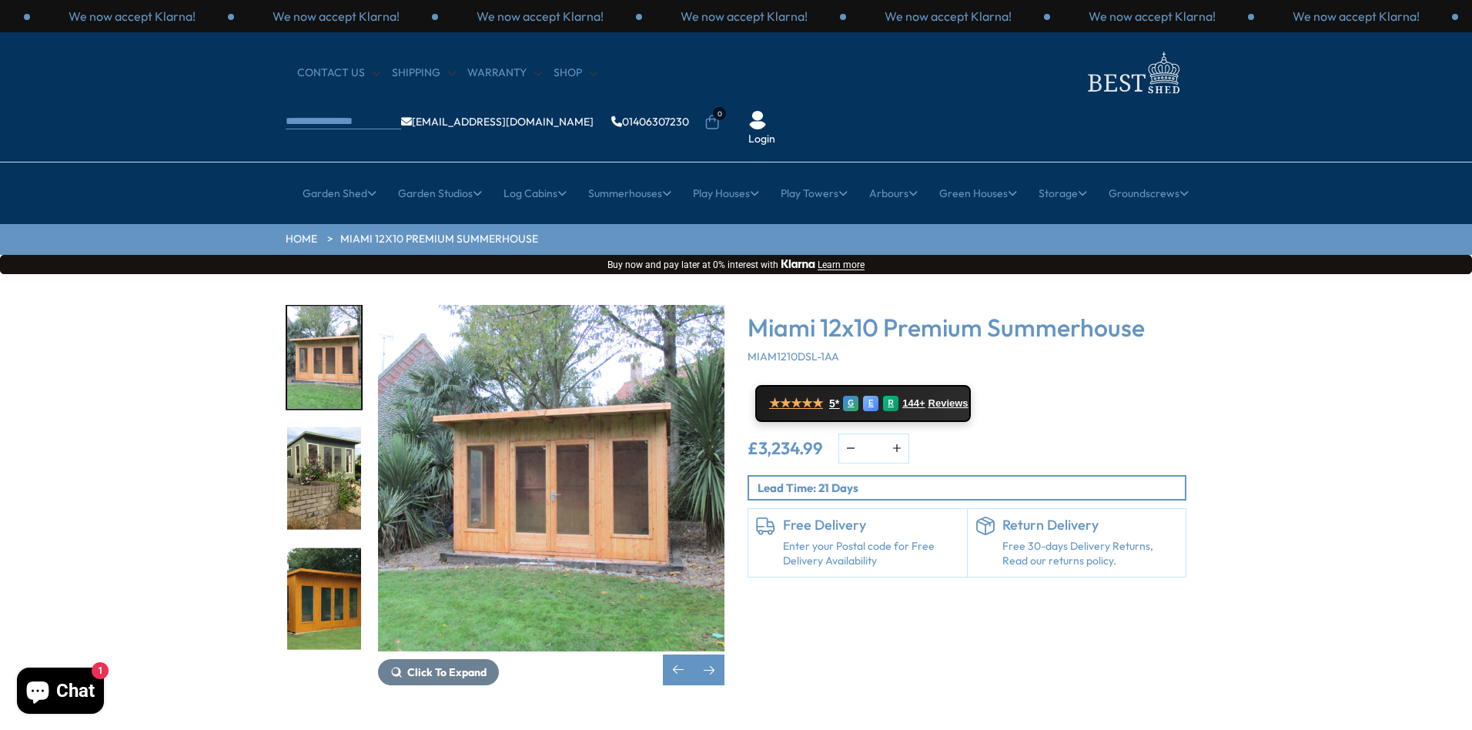
click at [323, 547] on img "14 / 19" at bounding box center [324, 598] width 74 height 102
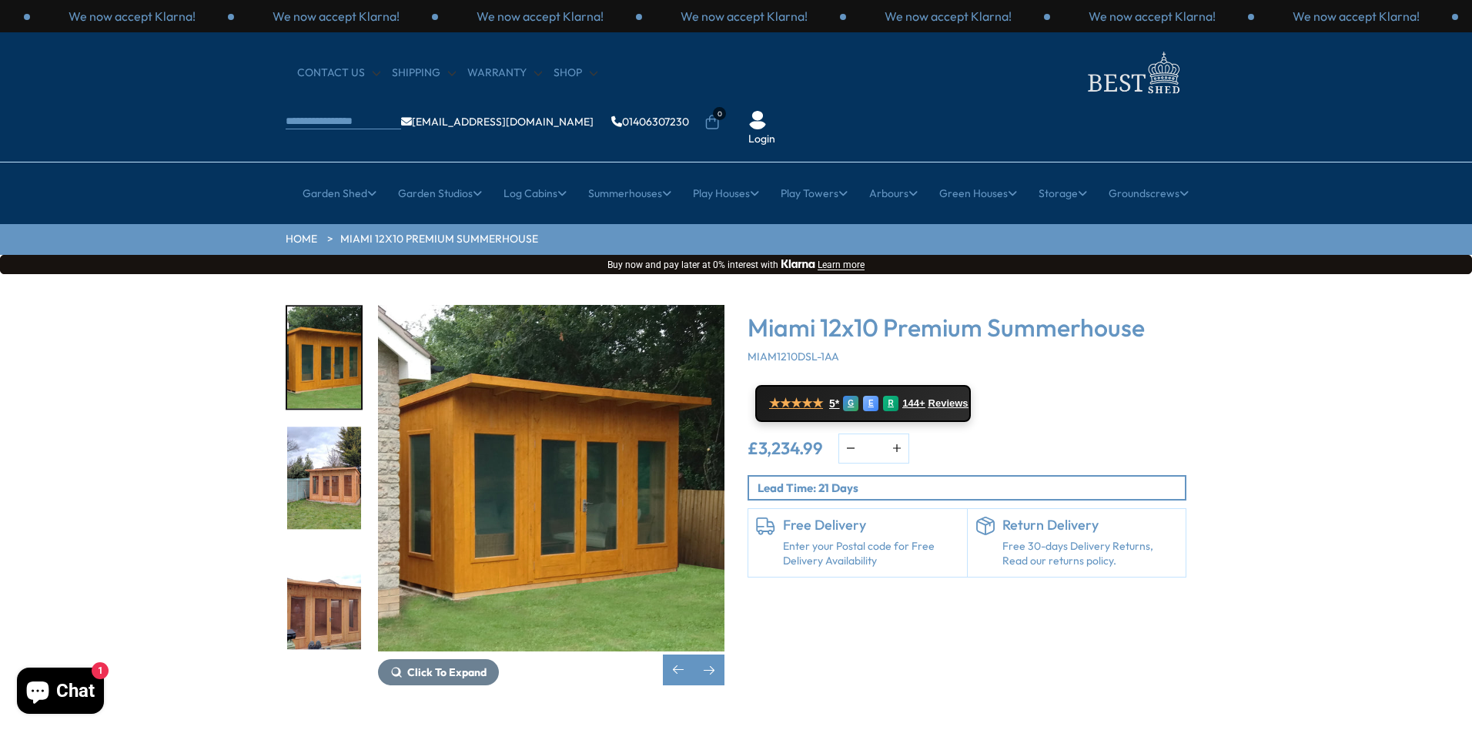
click at [323, 547] on img "16 / 19" at bounding box center [324, 598] width 74 height 102
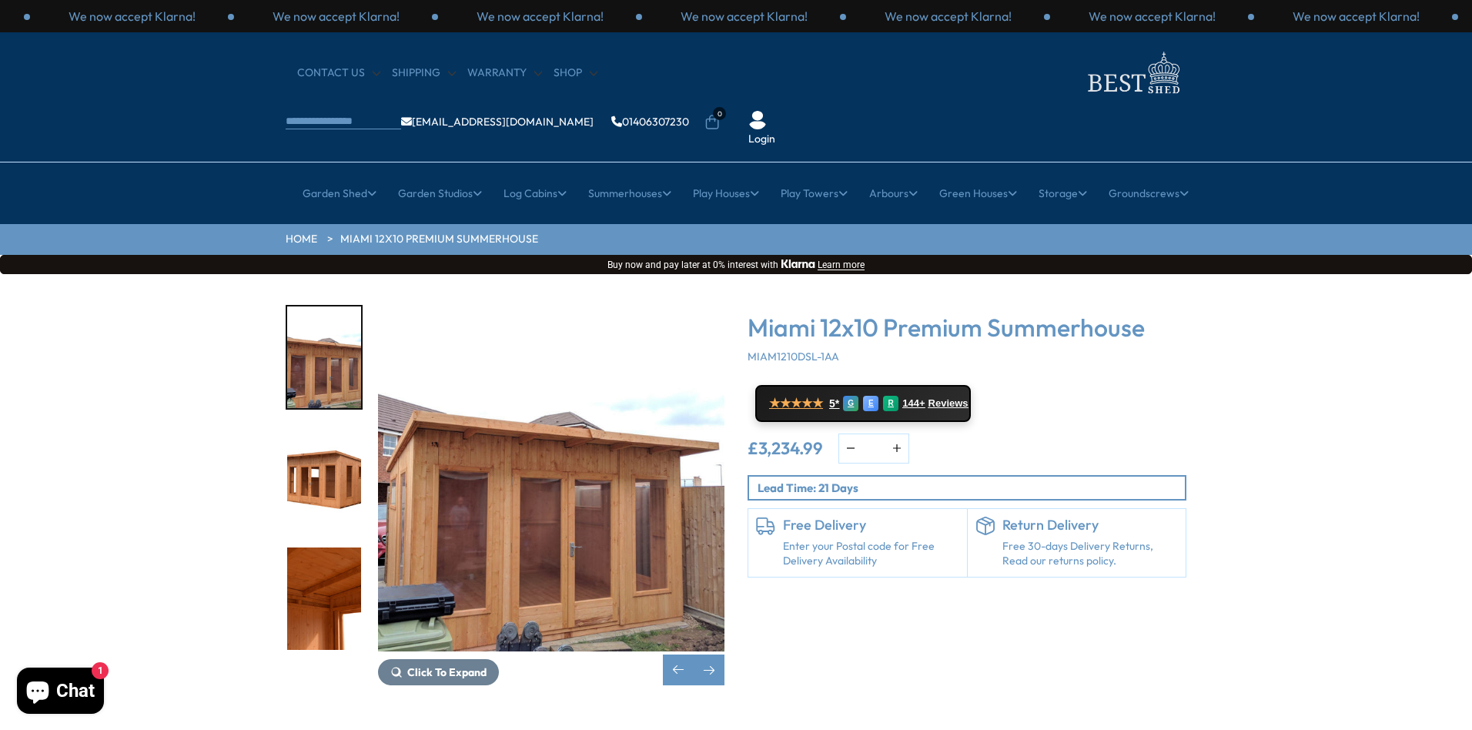
click at [323, 547] on img "18 / 19" at bounding box center [324, 598] width 74 height 102
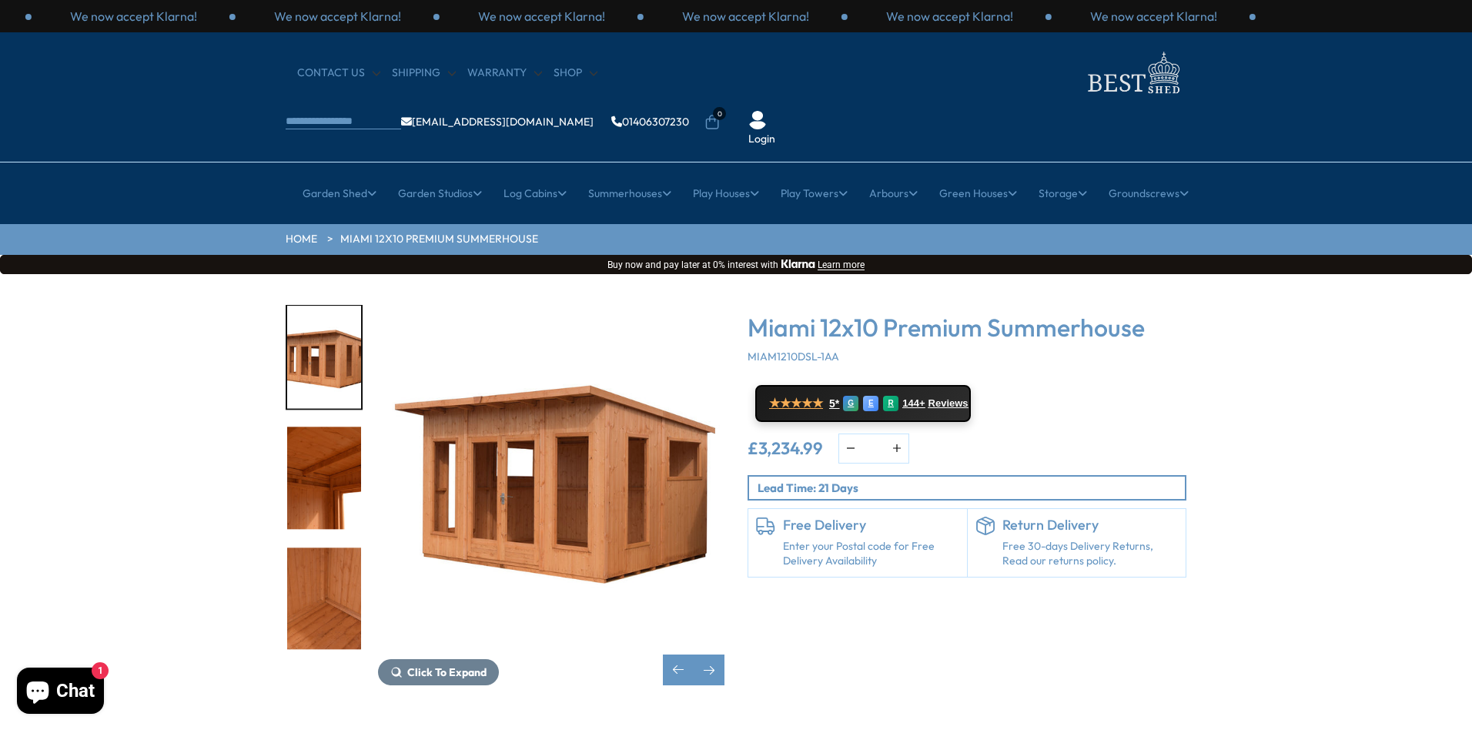
click at [331, 427] on img "18 / 19" at bounding box center [324, 478] width 74 height 102
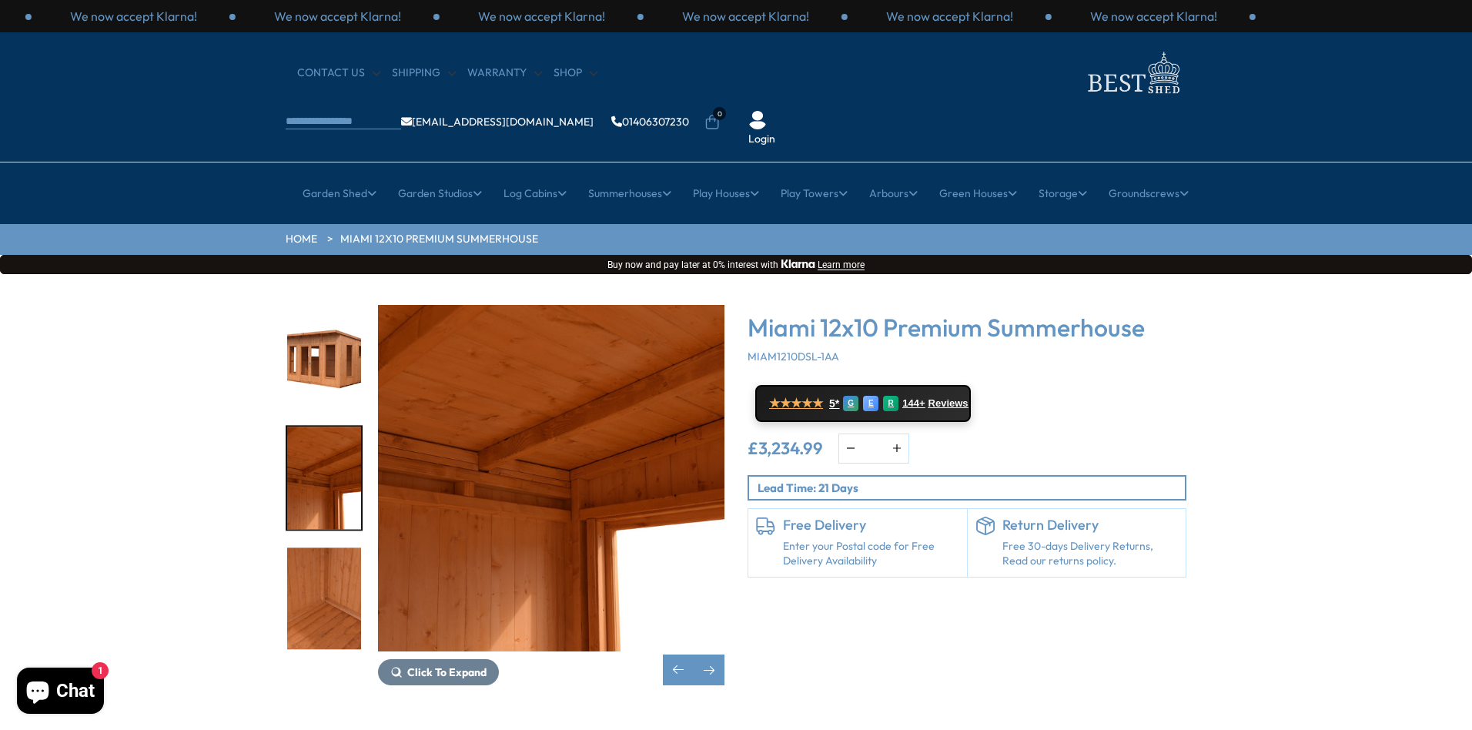
click at [316, 547] on img "19 / 19" at bounding box center [324, 598] width 74 height 102
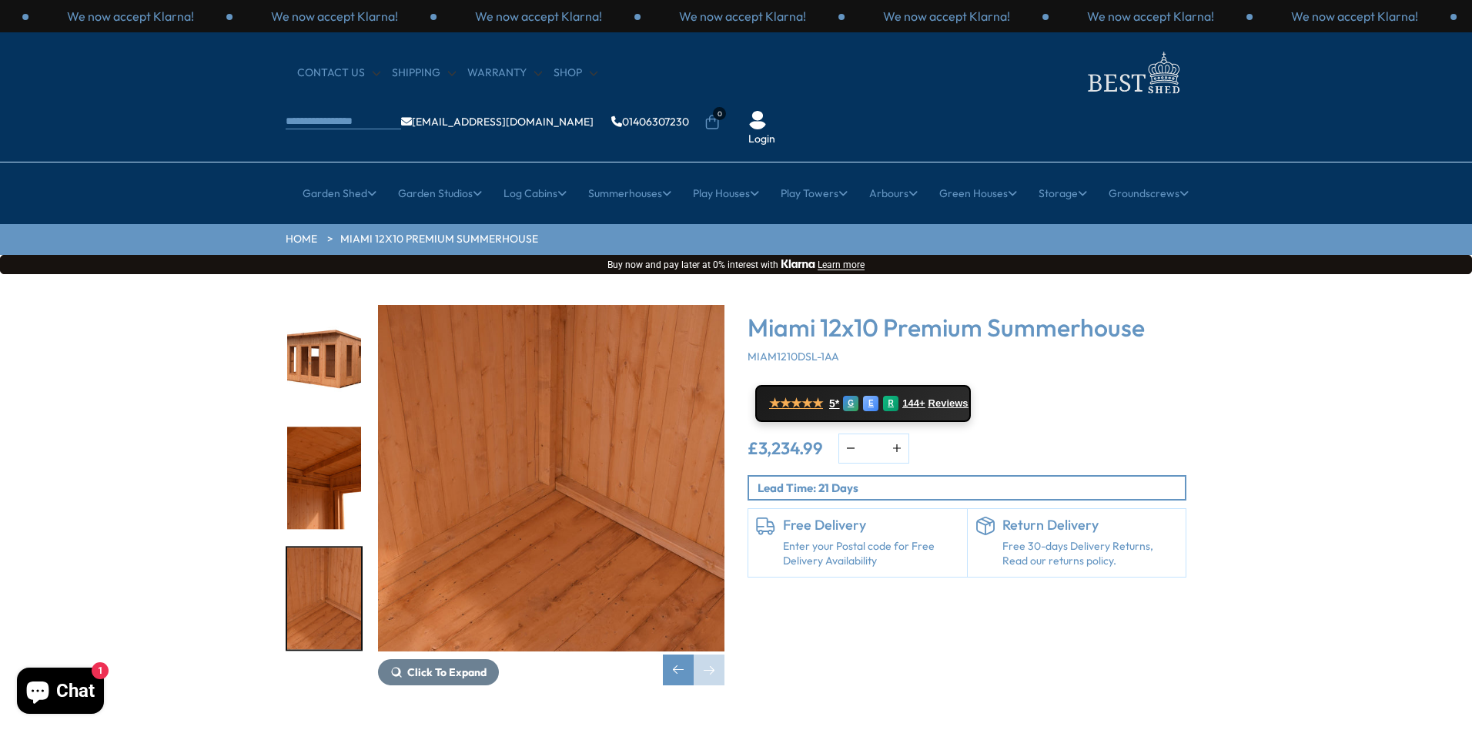
click at [323, 448] on img "18 / 19" at bounding box center [324, 478] width 74 height 102
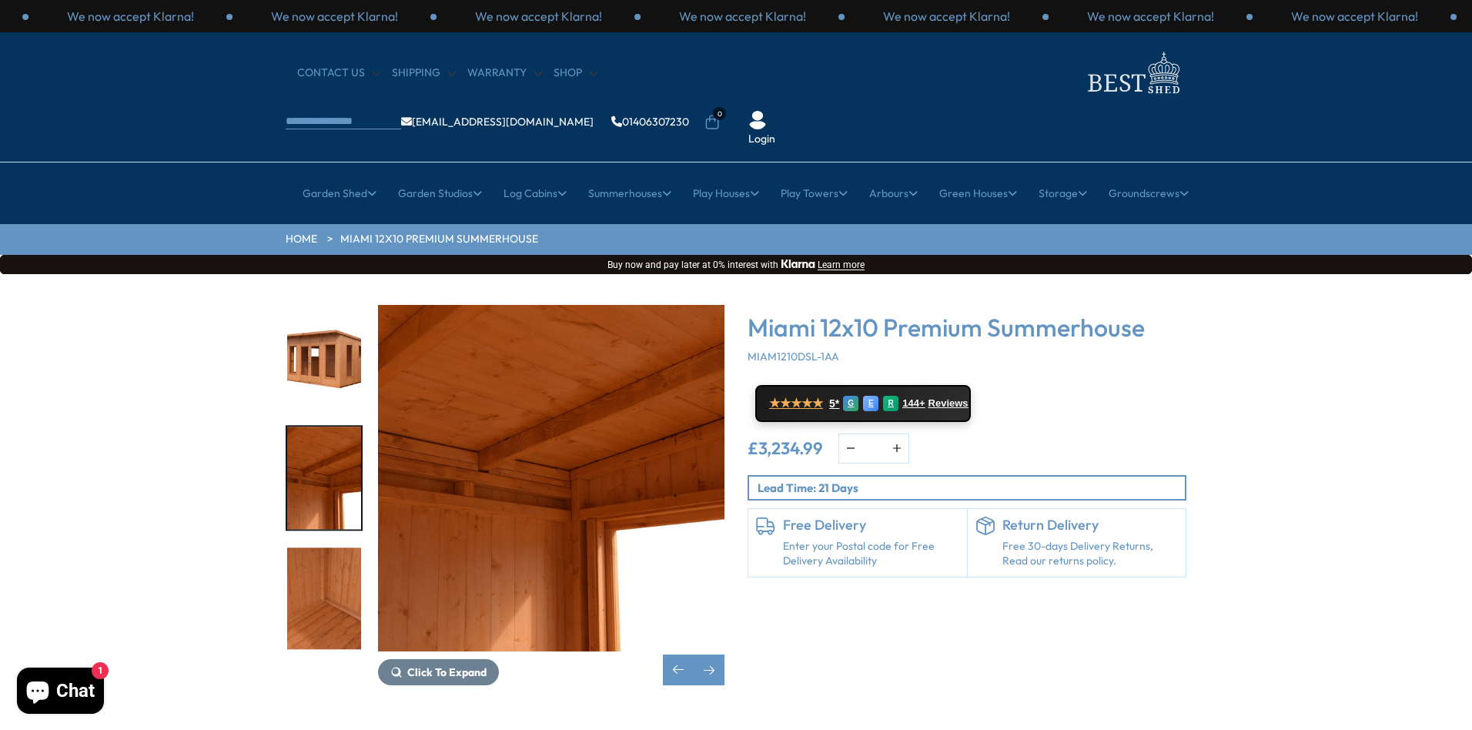
click at [326, 316] on img "17 / 19" at bounding box center [324, 357] width 74 height 102
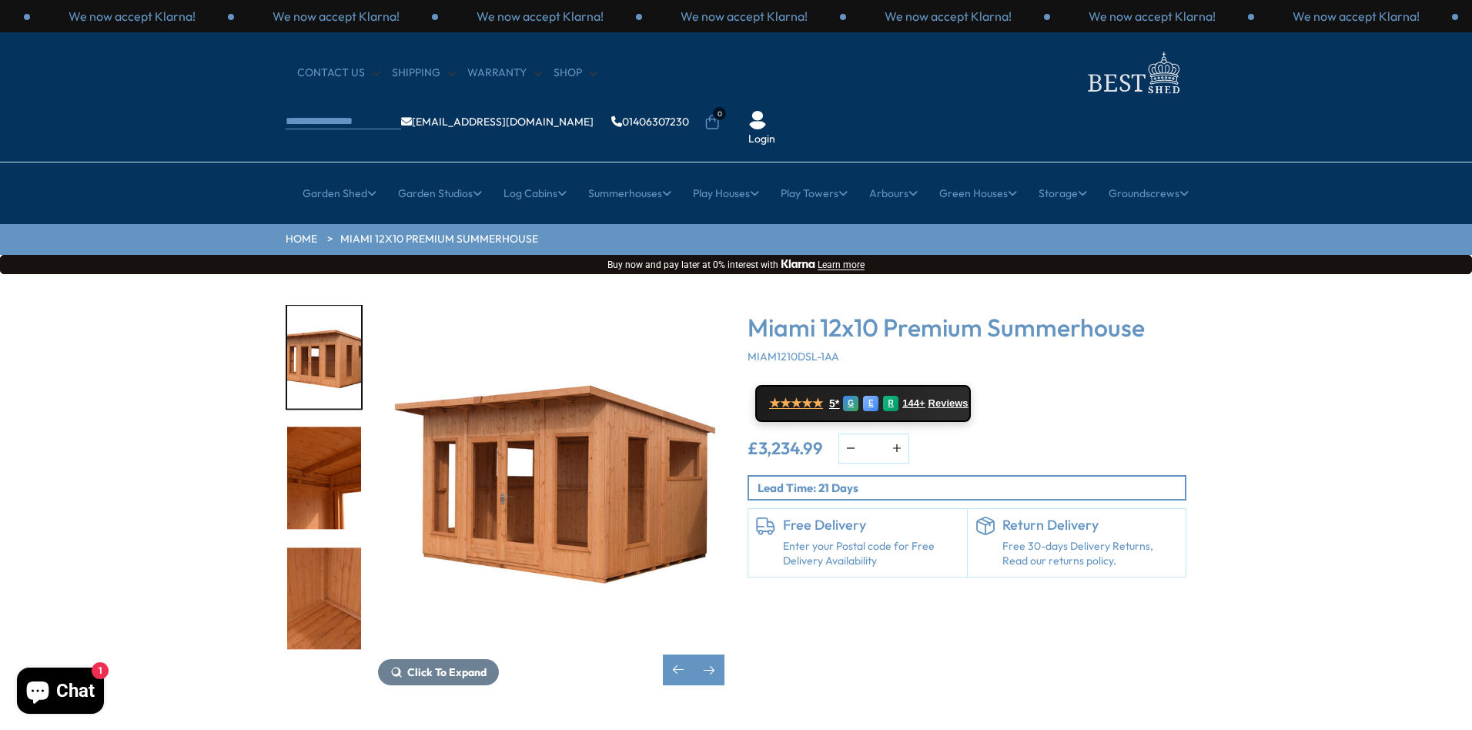
click at [344, 559] on img "19 / 19" at bounding box center [324, 598] width 74 height 102
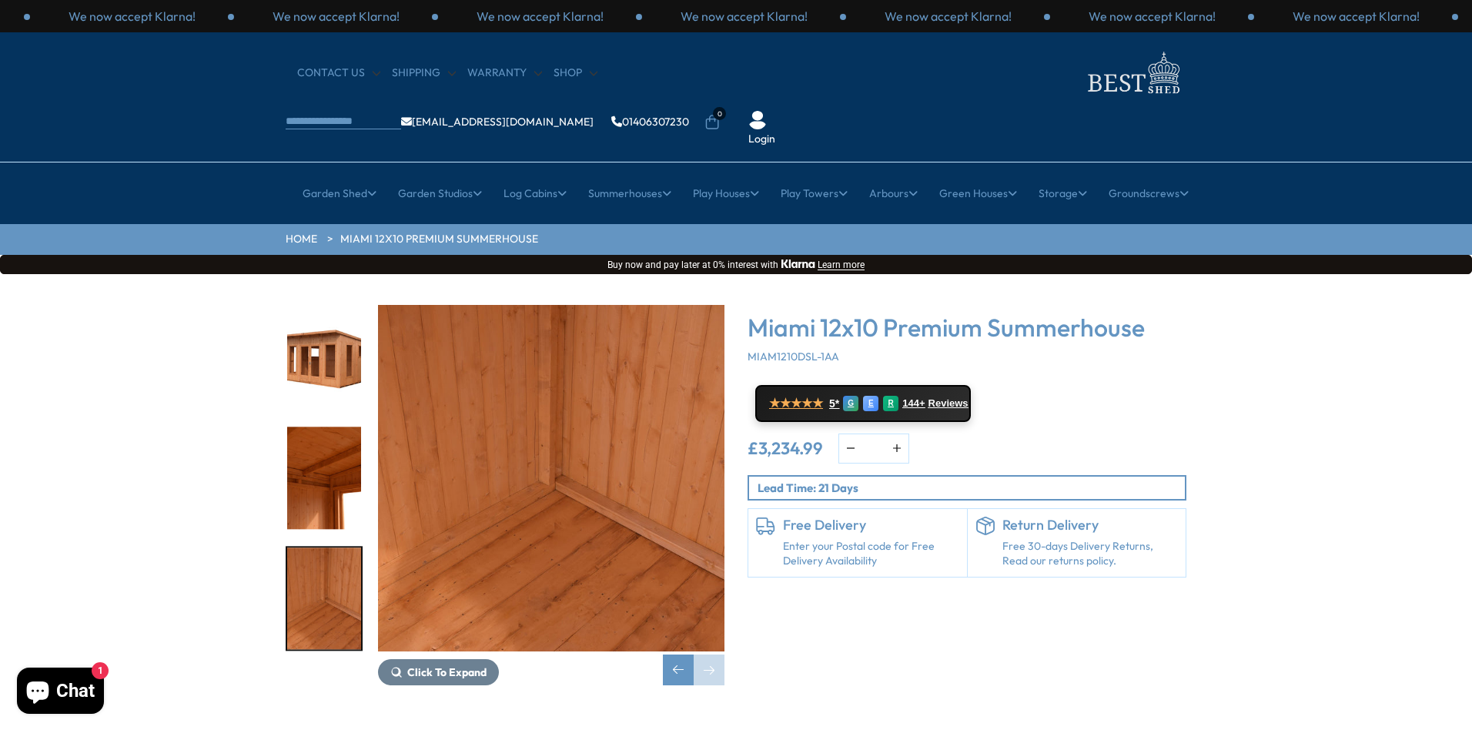
click at [320, 325] on img "17 / 19" at bounding box center [324, 357] width 74 height 102
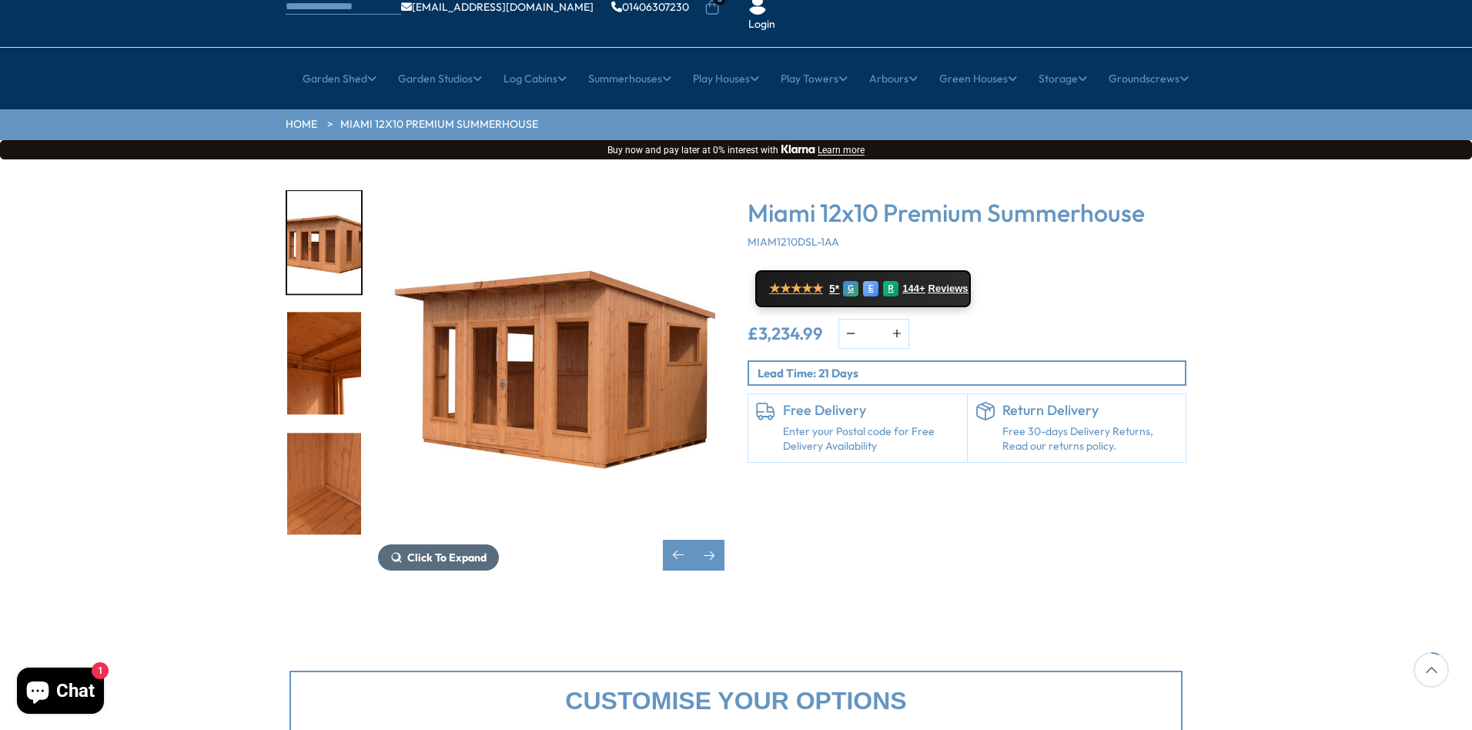
scroll to position [153, 0]
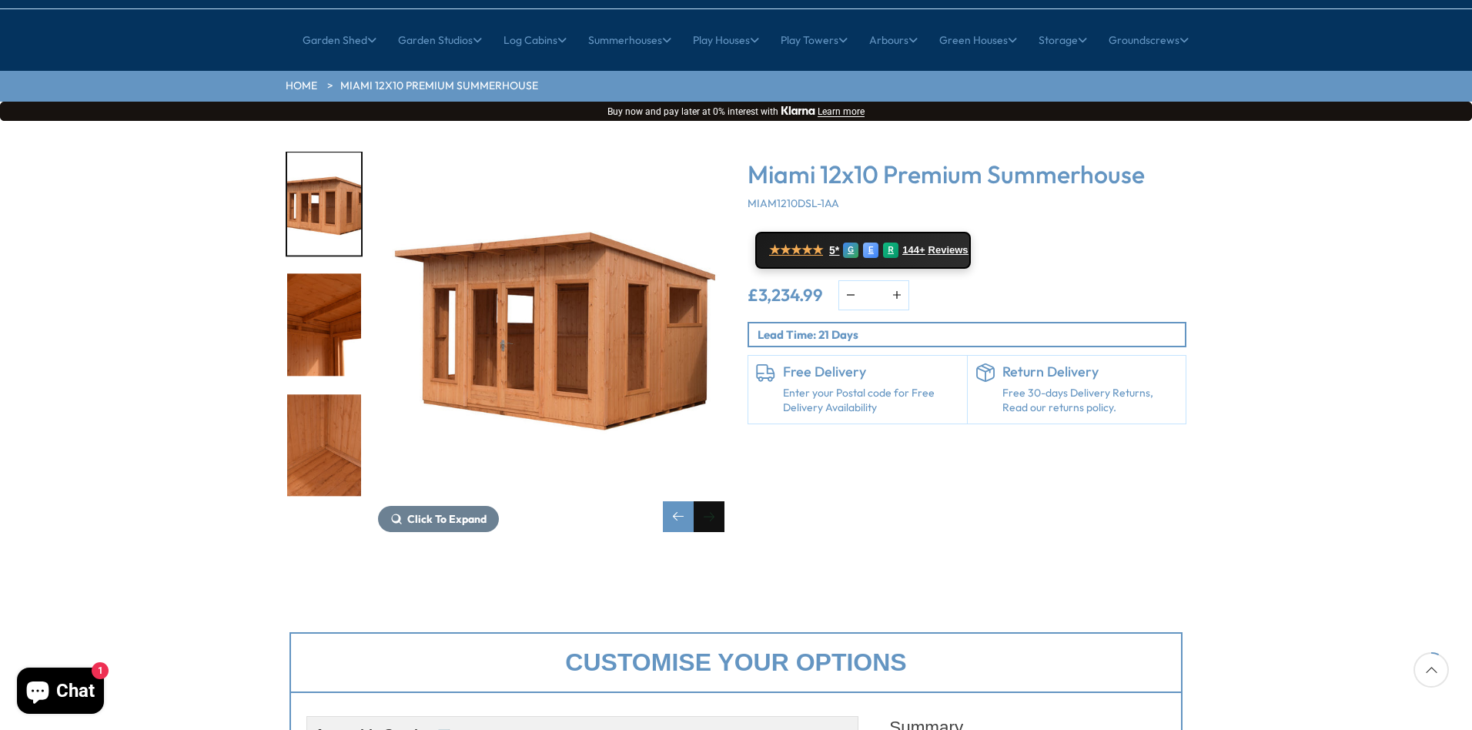
click at [710, 501] on div "Next slide" at bounding box center [709, 516] width 31 height 31
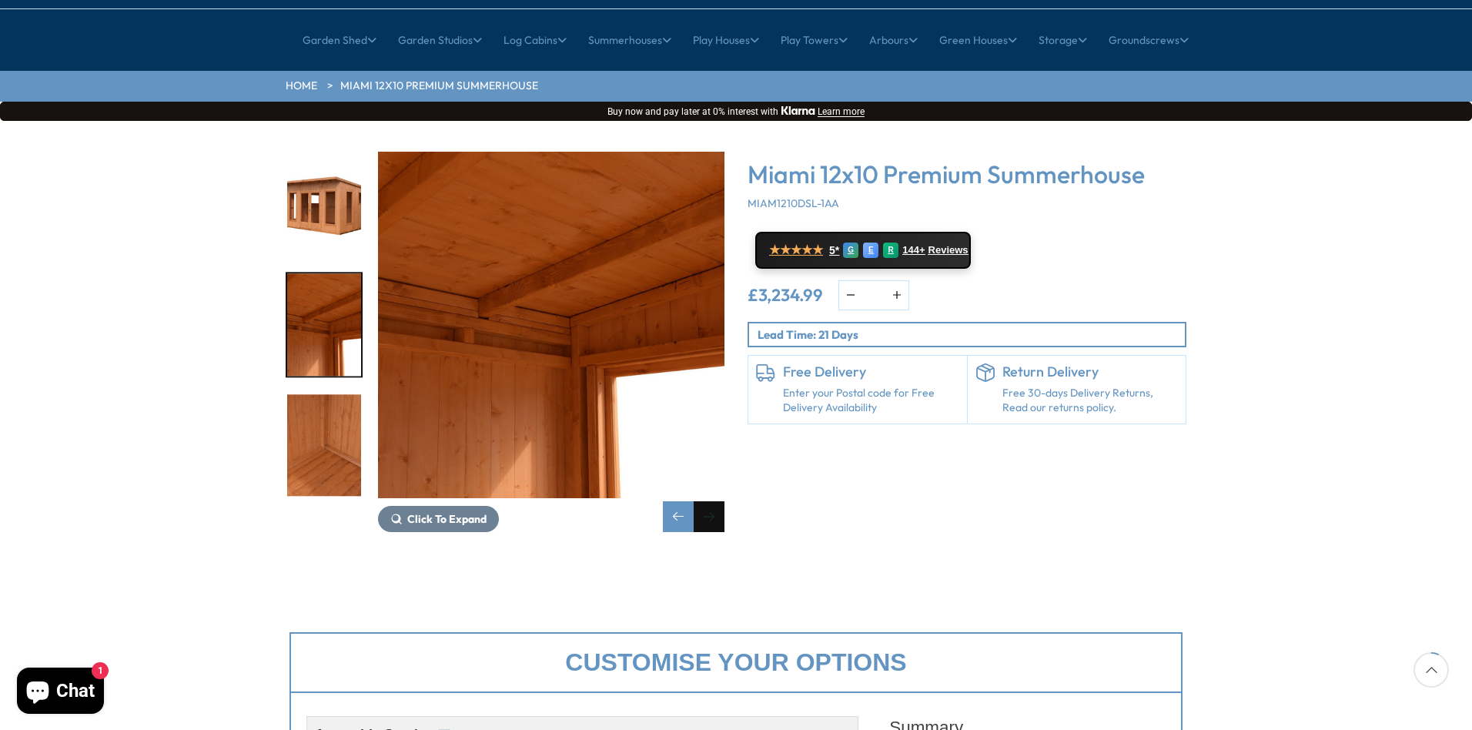
click at [710, 501] on div "Next slide" at bounding box center [709, 516] width 31 height 31
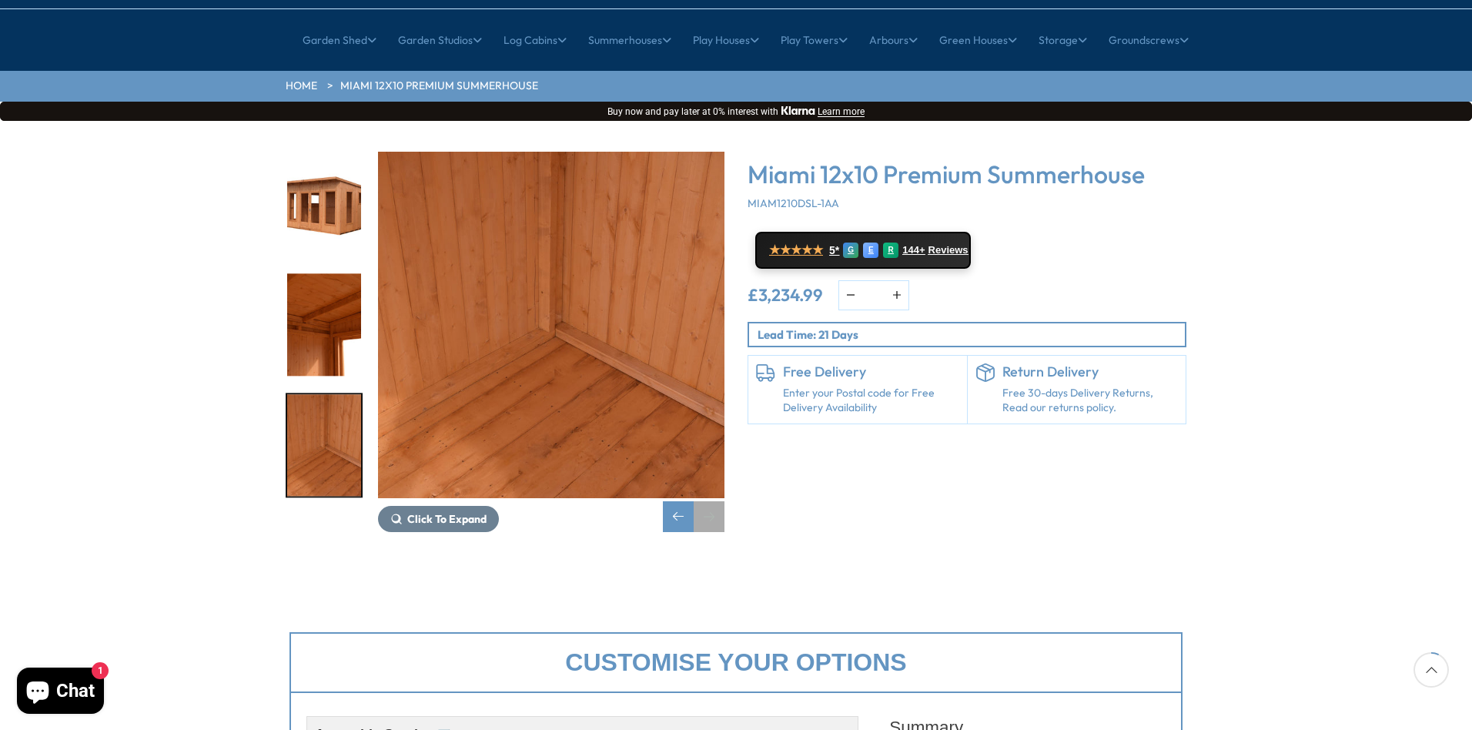
click at [710, 501] on div "Next slide" at bounding box center [709, 516] width 31 height 31
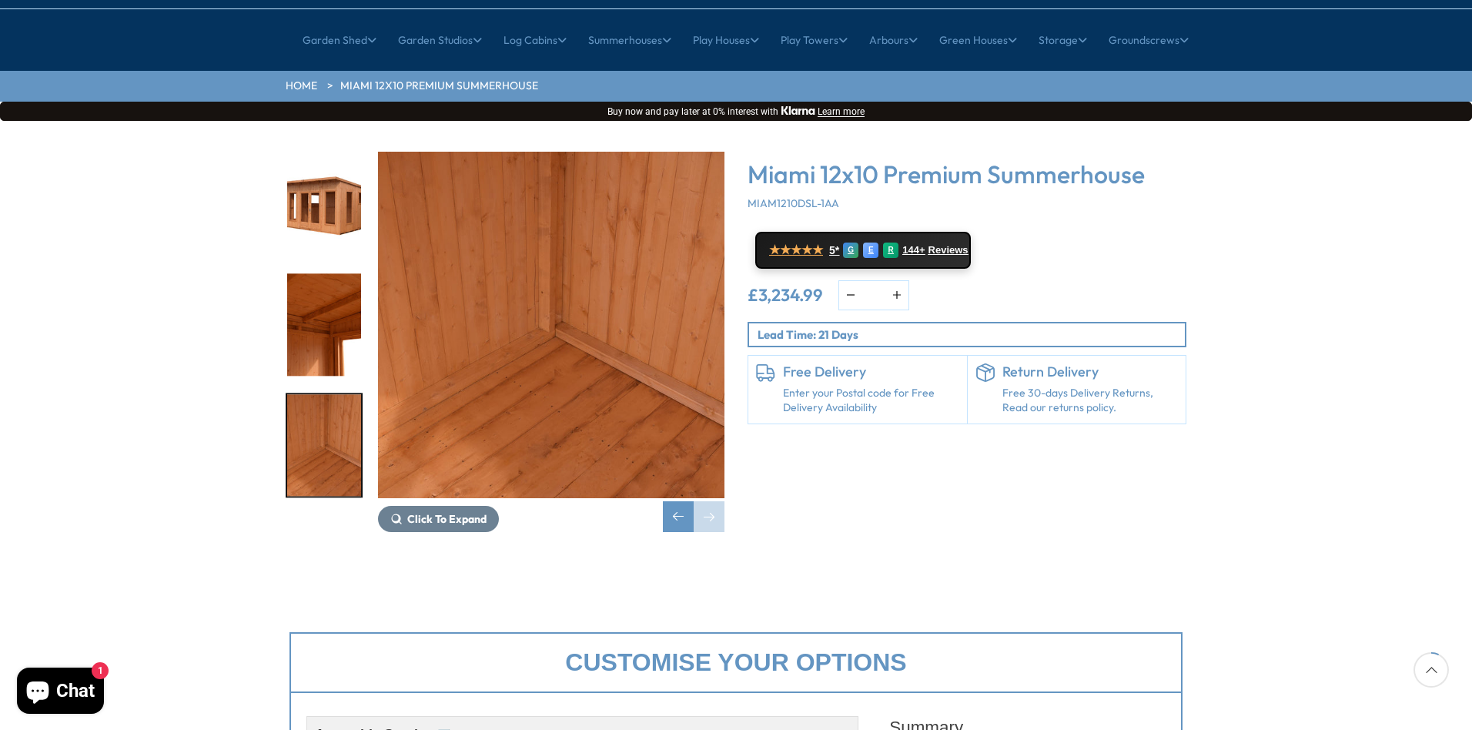
click at [340, 394] on img "19 / 19" at bounding box center [324, 445] width 74 height 102
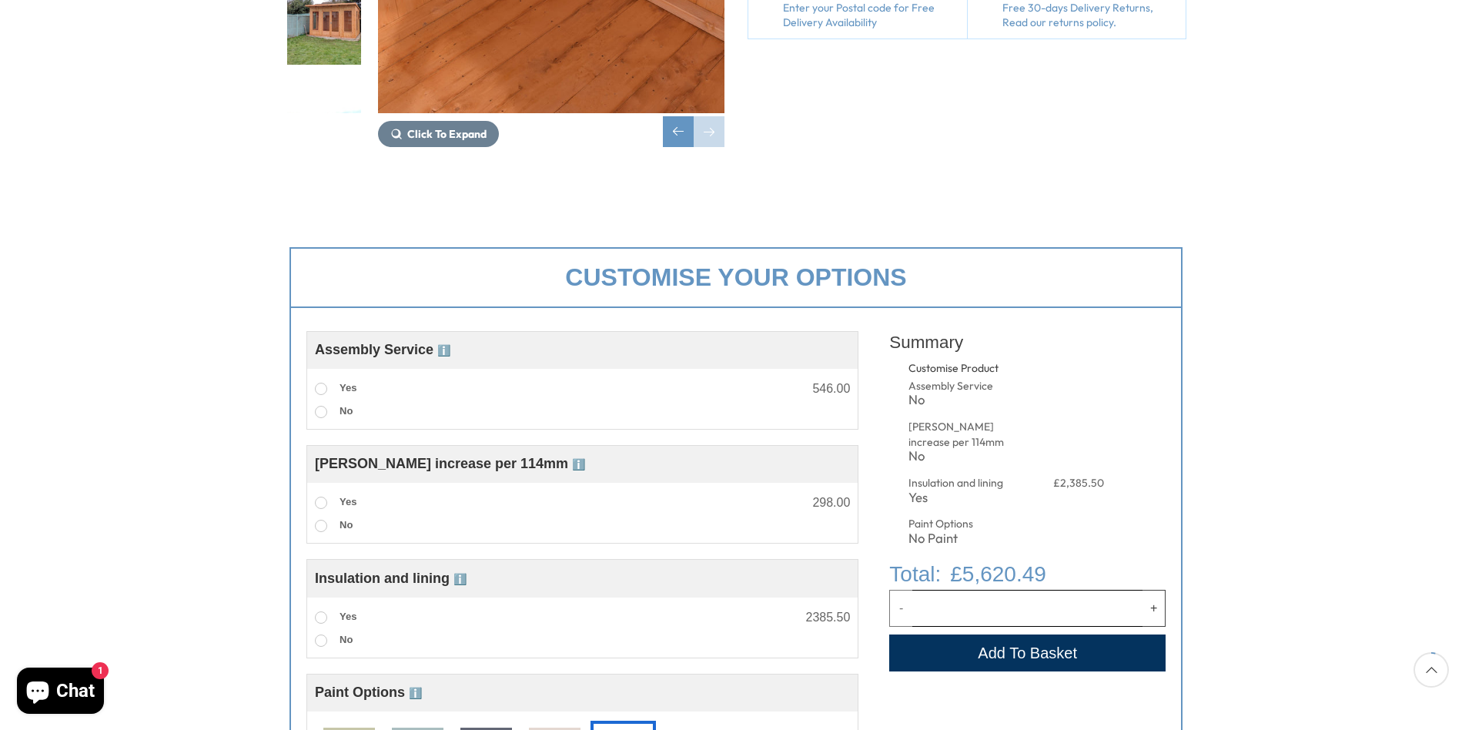
scroll to position [79, 0]
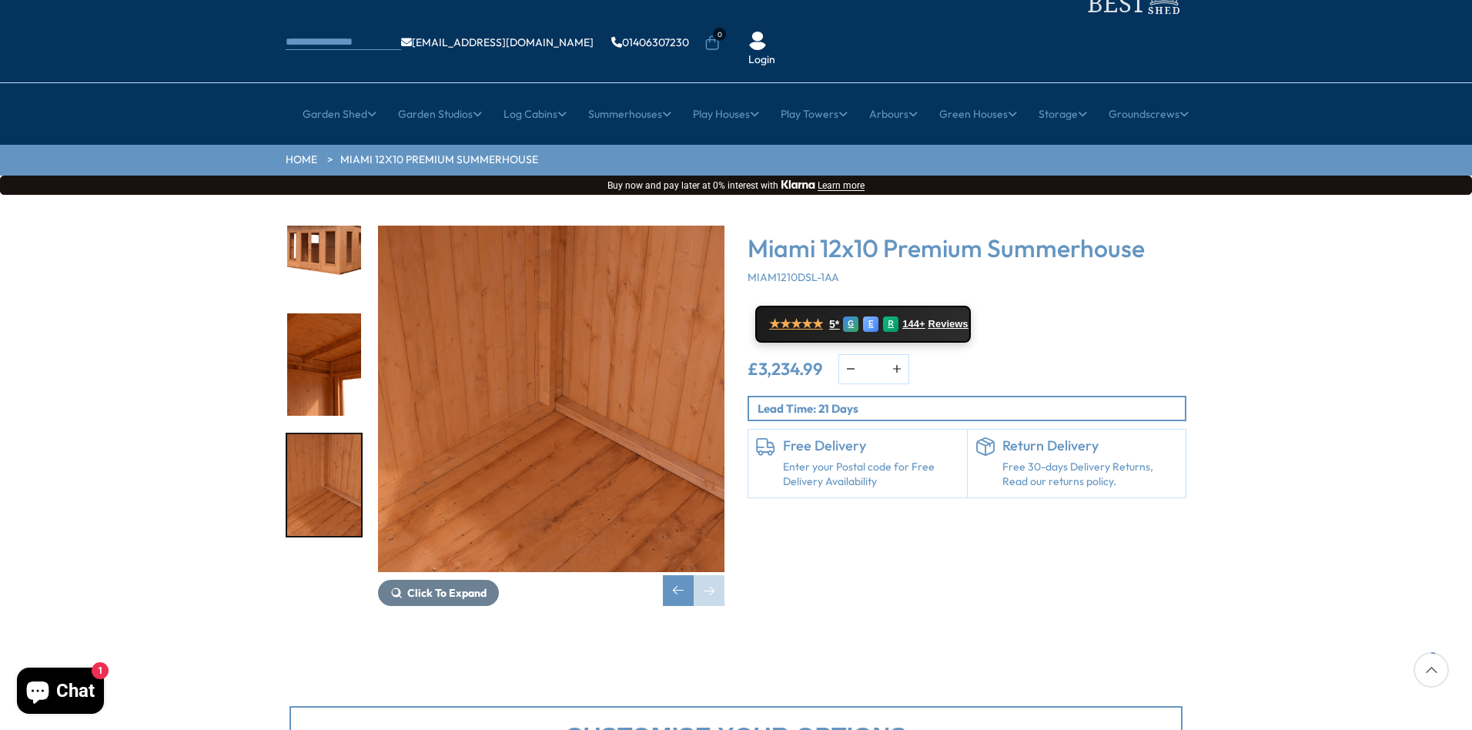
click at [566, 387] on img "19 / 19" at bounding box center [551, 399] width 347 height 347
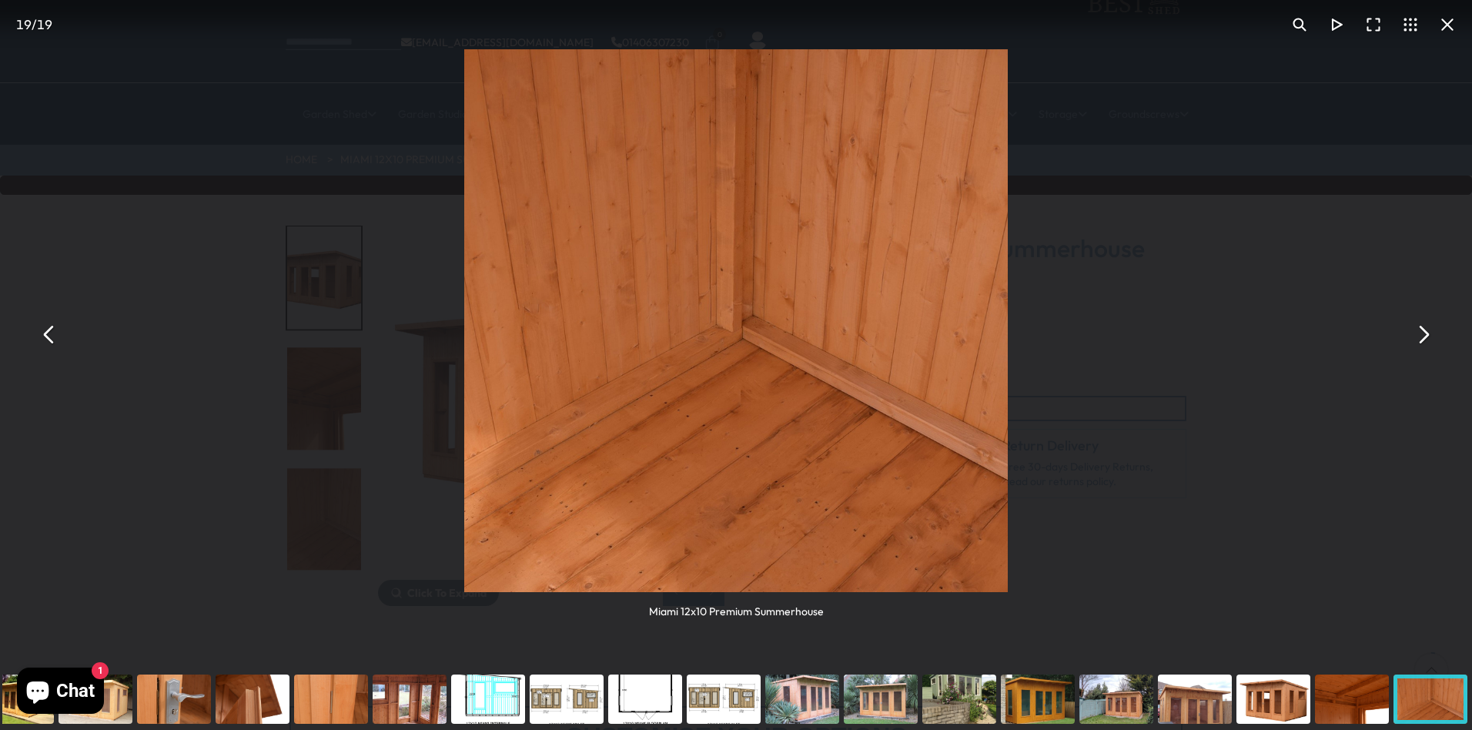
click at [541, 712] on div "You can close this modal content with the ESC key" at bounding box center [566, 699] width 79 height 62
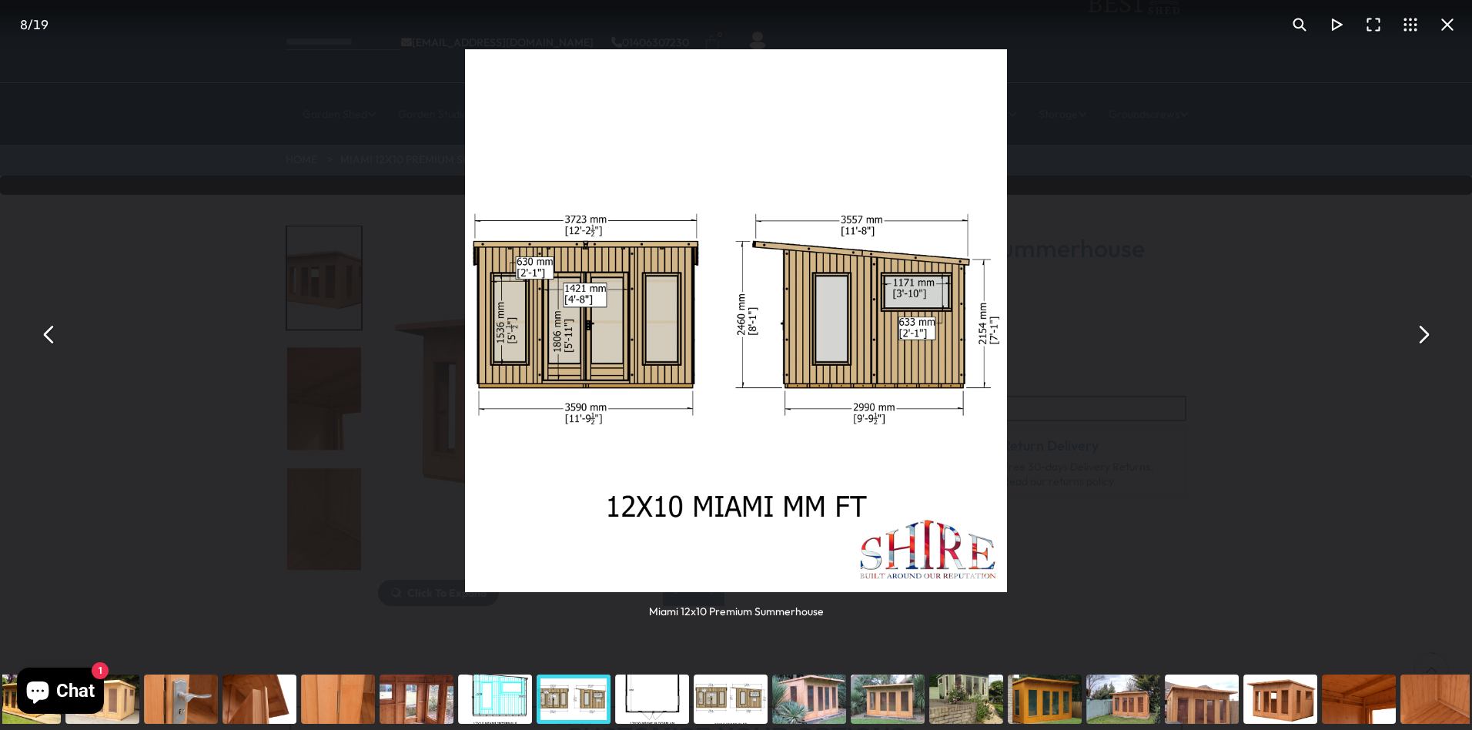
click at [501, 711] on div "You can close this modal content with the ESC key" at bounding box center [495, 699] width 79 height 62
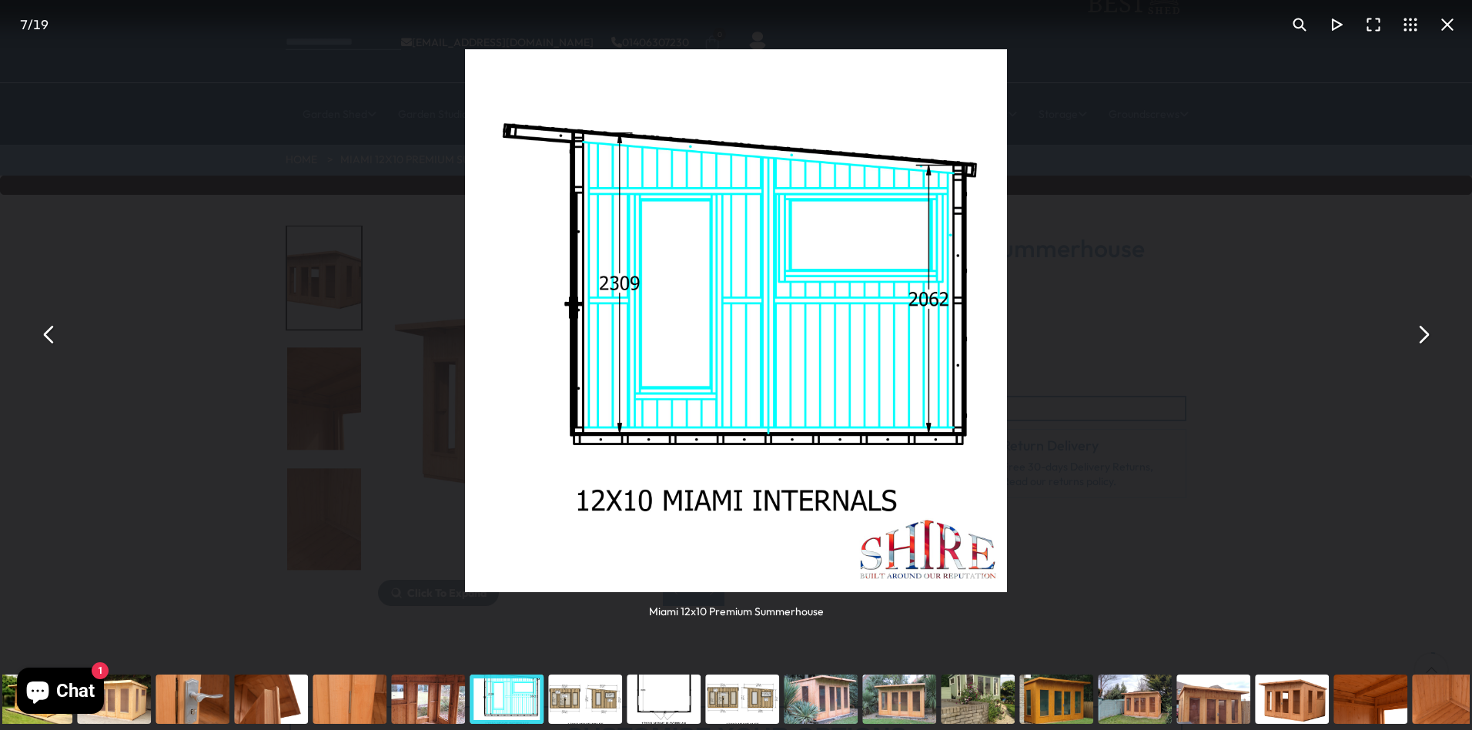
click at [588, 703] on div "You can close this modal content with the ESC key" at bounding box center [585, 699] width 79 height 62
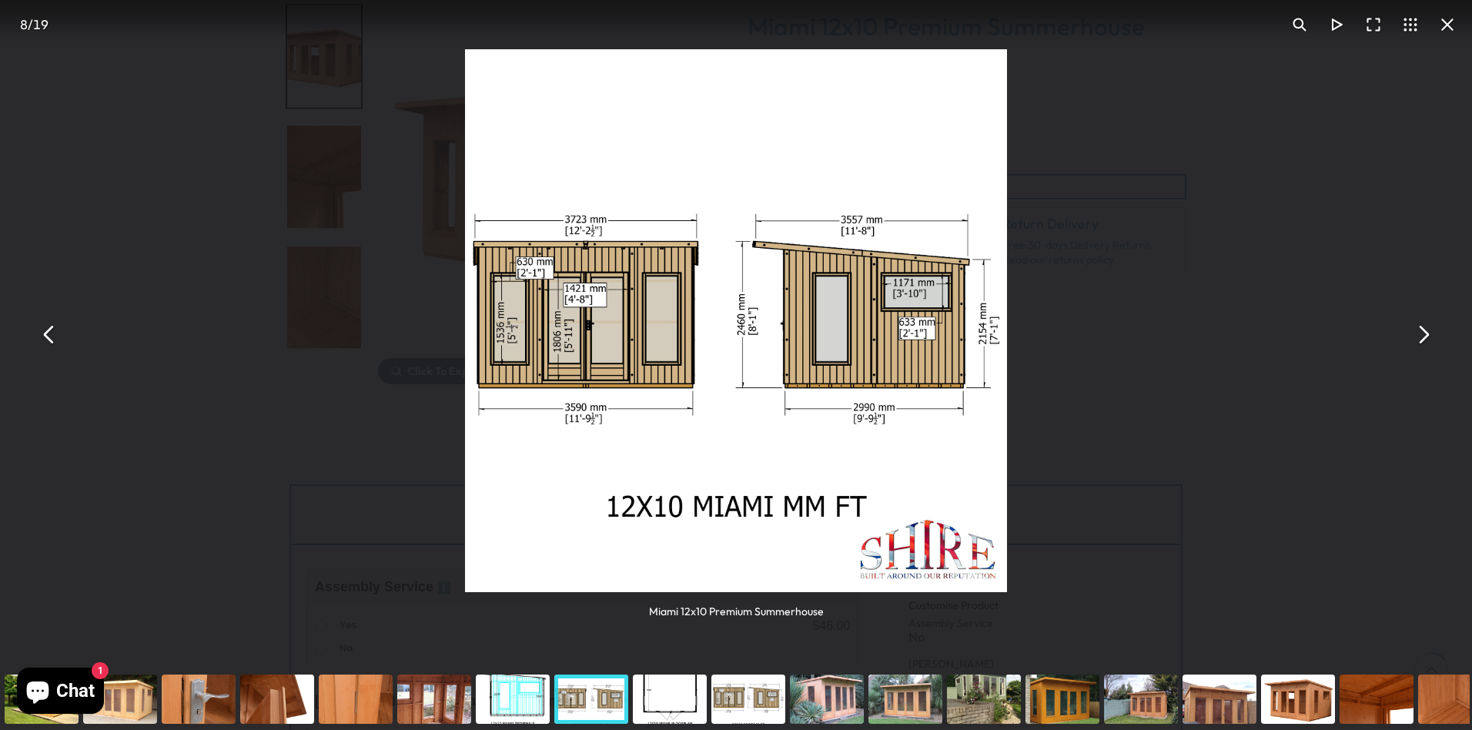
scroll to position [307, 0]
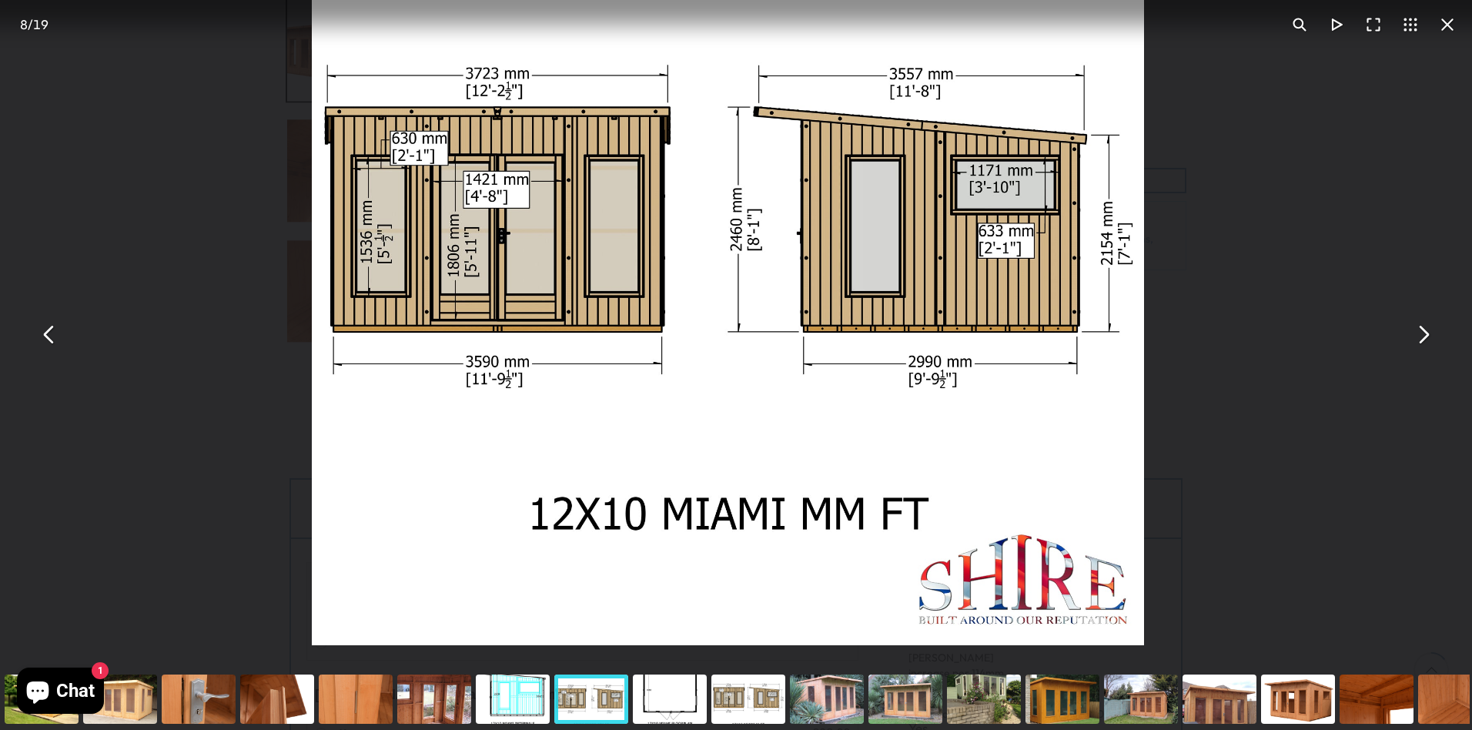
click at [1444, 24] on button "You can close this modal content with the ESC key" at bounding box center [1447, 24] width 37 height 37
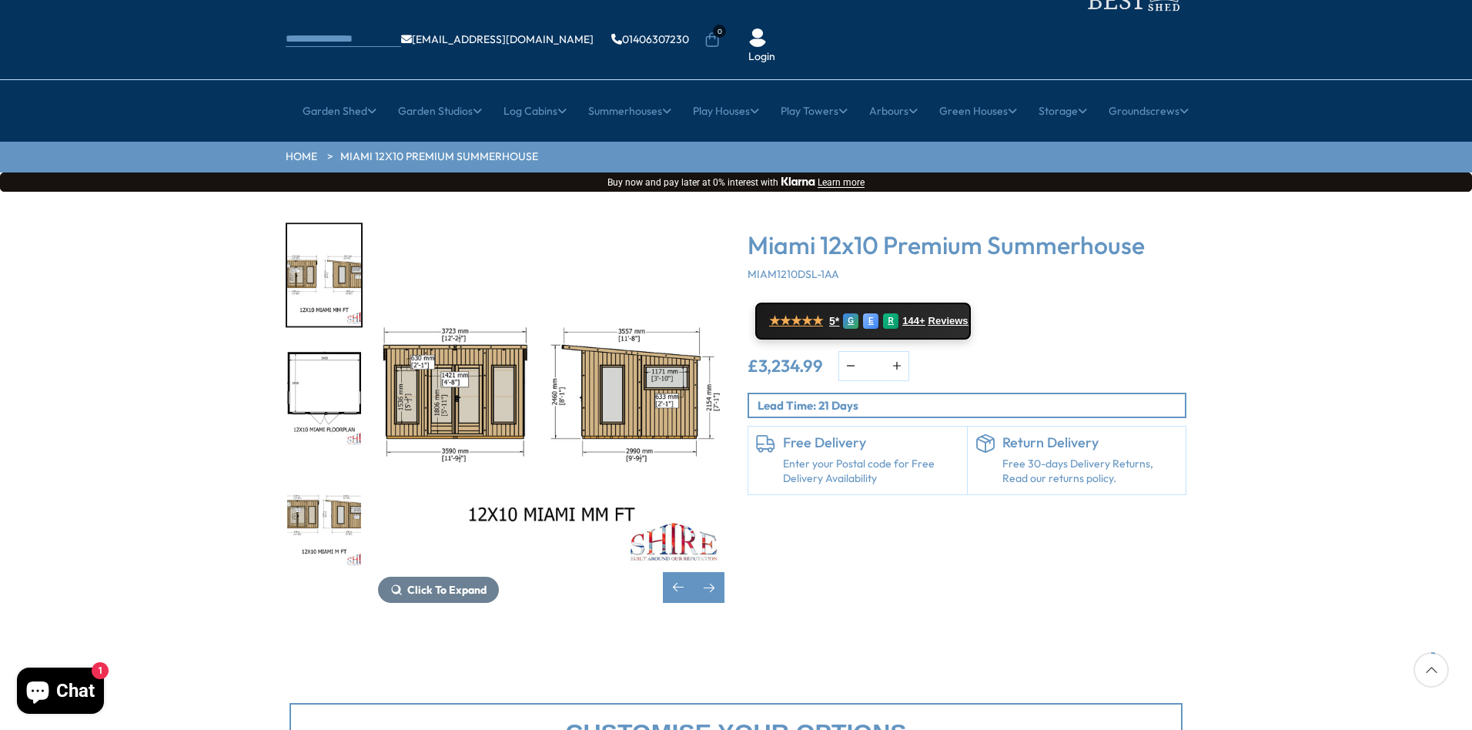
scroll to position [76, 0]
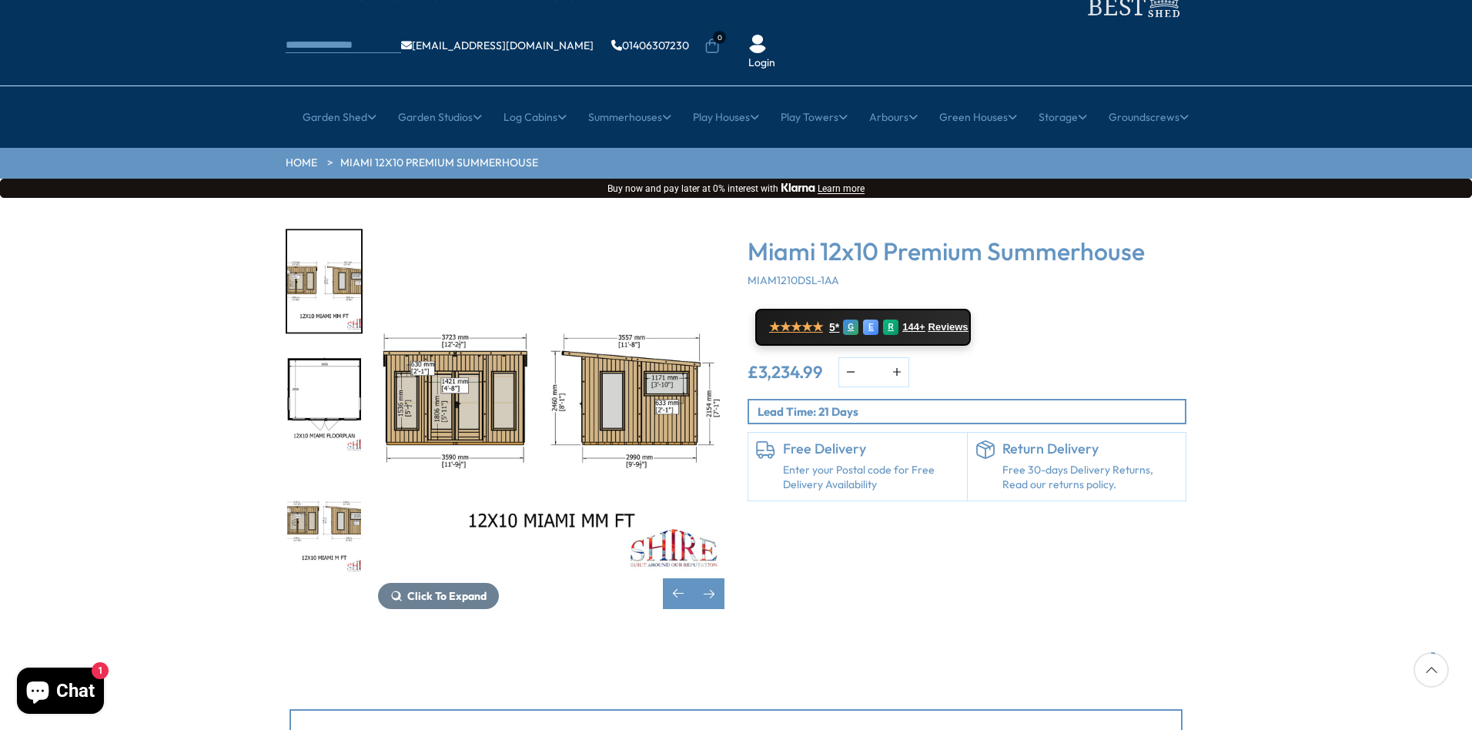
click at [341, 472] on img "10 / 19" at bounding box center [324, 522] width 74 height 102
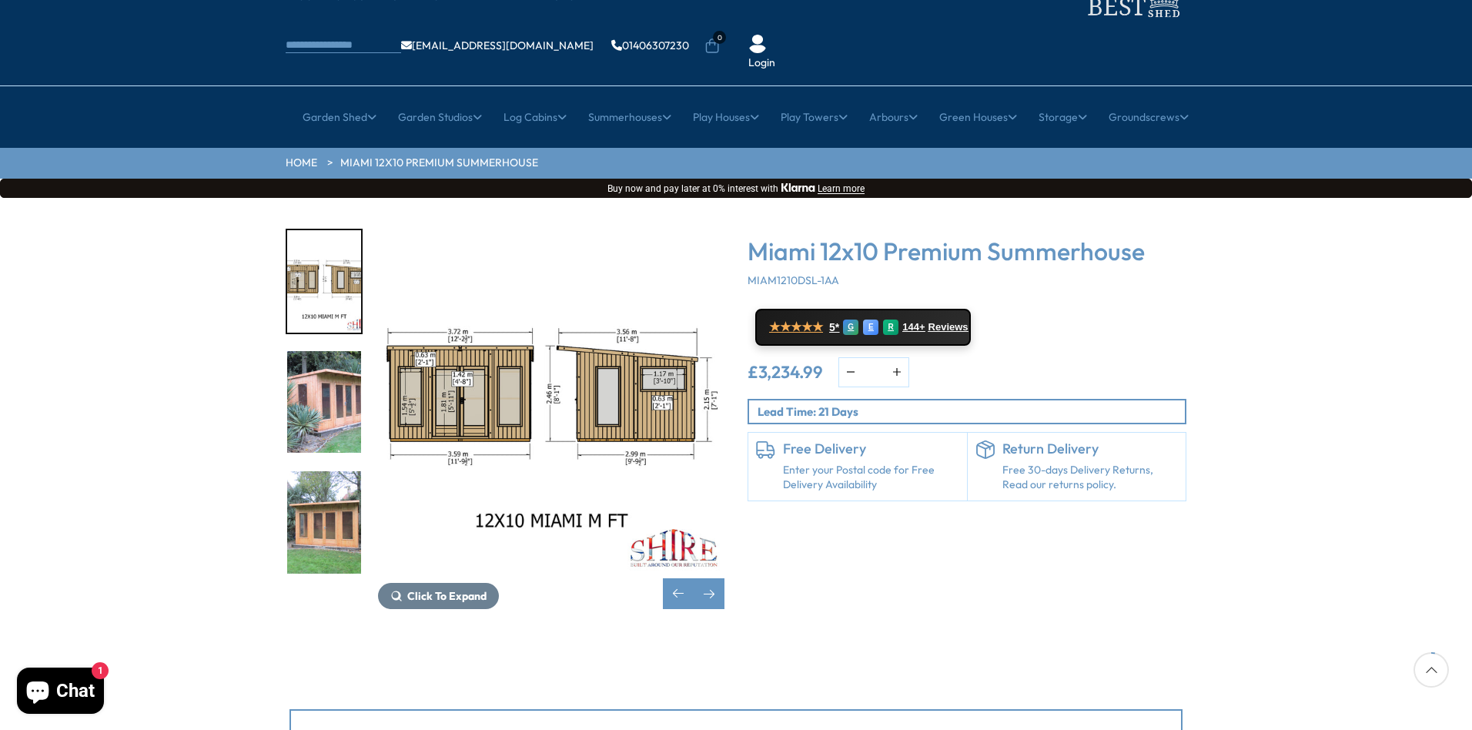
click at [337, 471] on img "12 / 19" at bounding box center [324, 522] width 74 height 102
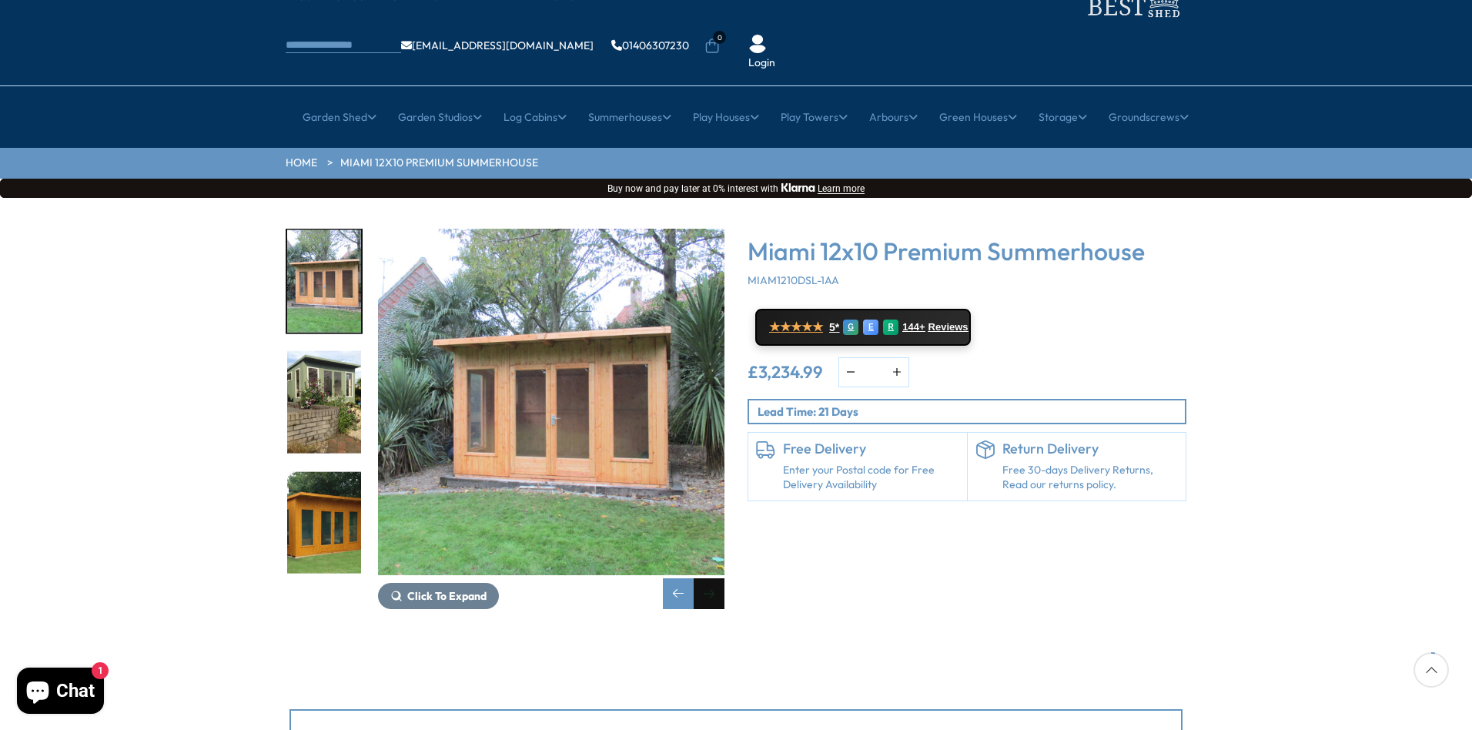
click at [714, 578] on div "Next slide" at bounding box center [709, 593] width 31 height 31
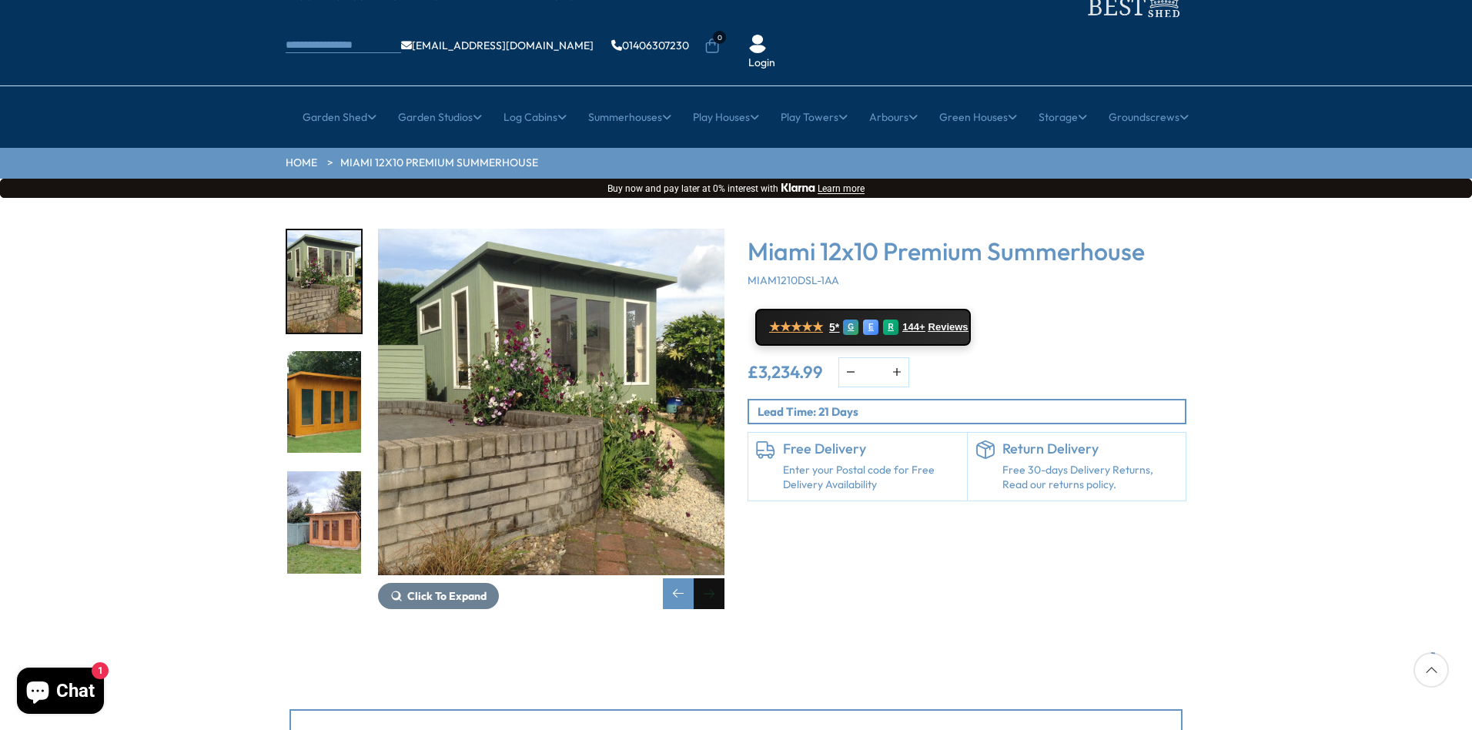
click at [714, 578] on div "Next slide" at bounding box center [709, 593] width 31 height 31
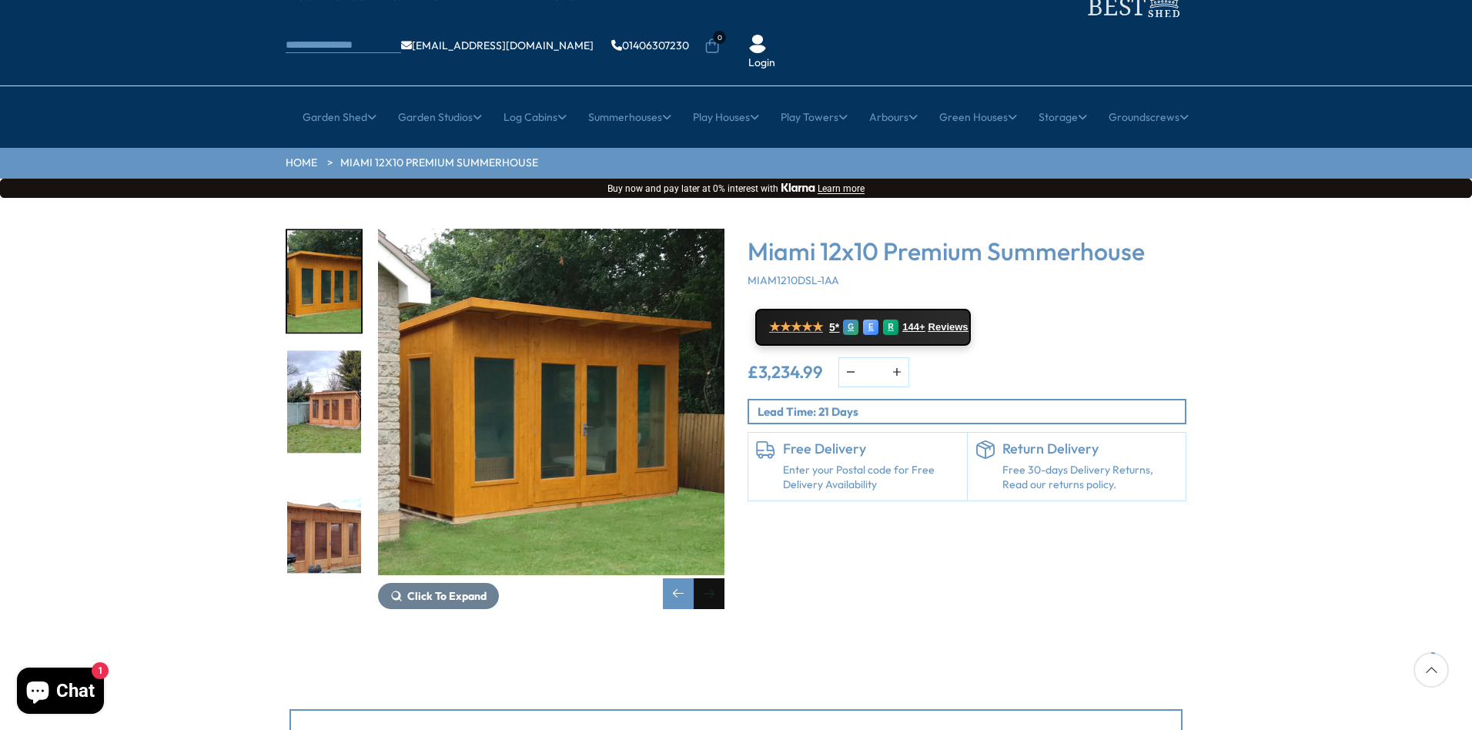
click at [714, 578] on div "Next slide" at bounding box center [709, 593] width 31 height 31
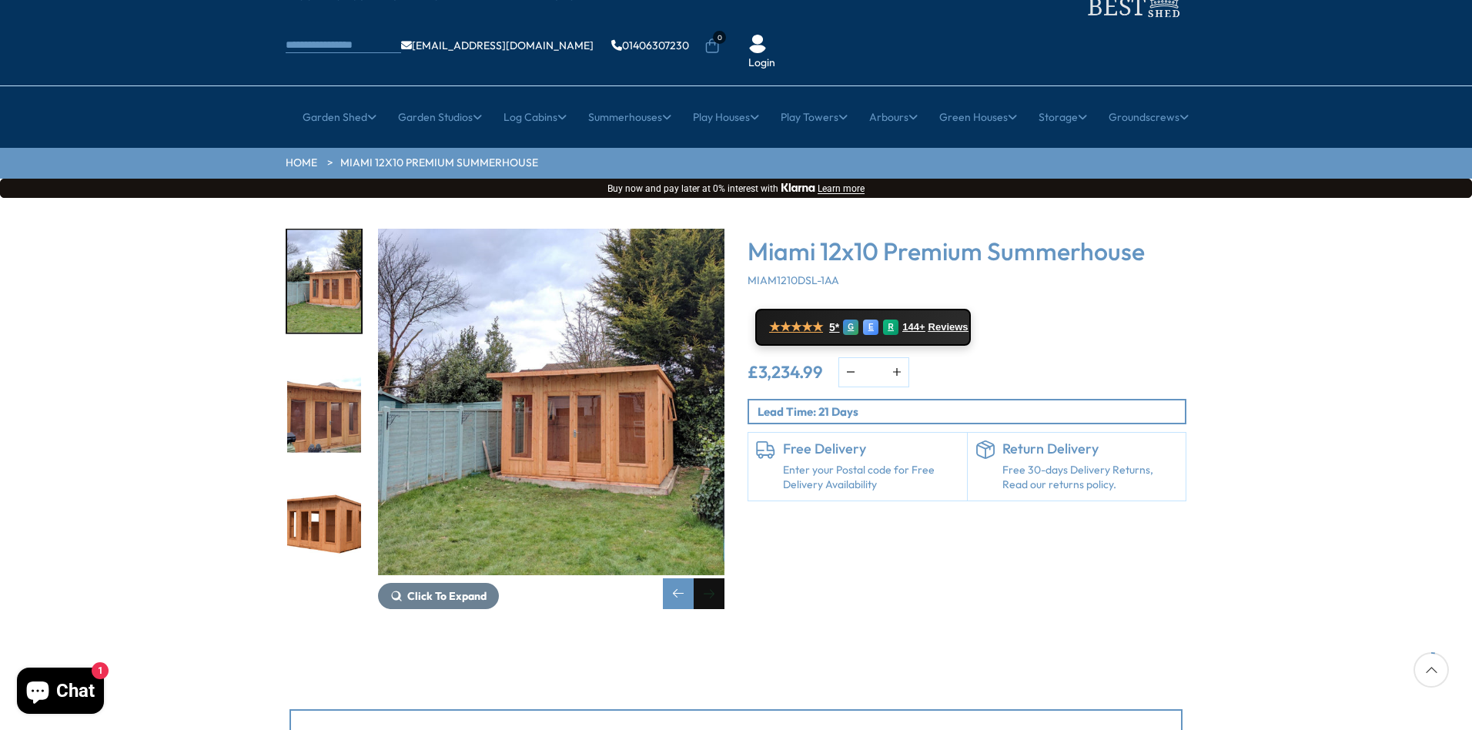
click at [714, 578] on div "Next slide" at bounding box center [709, 593] width 31 height 31
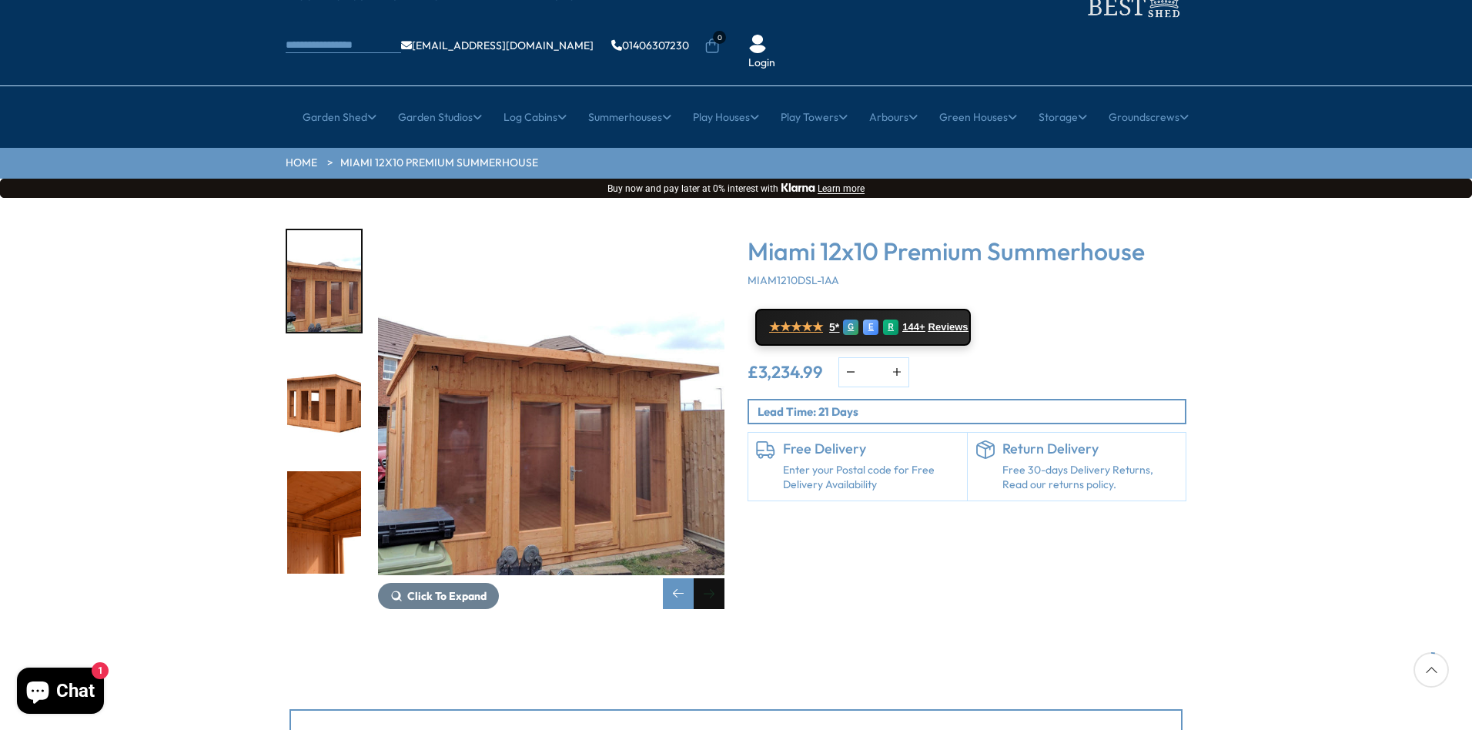
click at [714, 578] on div "Next slide" at bounding box center [709, 593] width 31 height 31
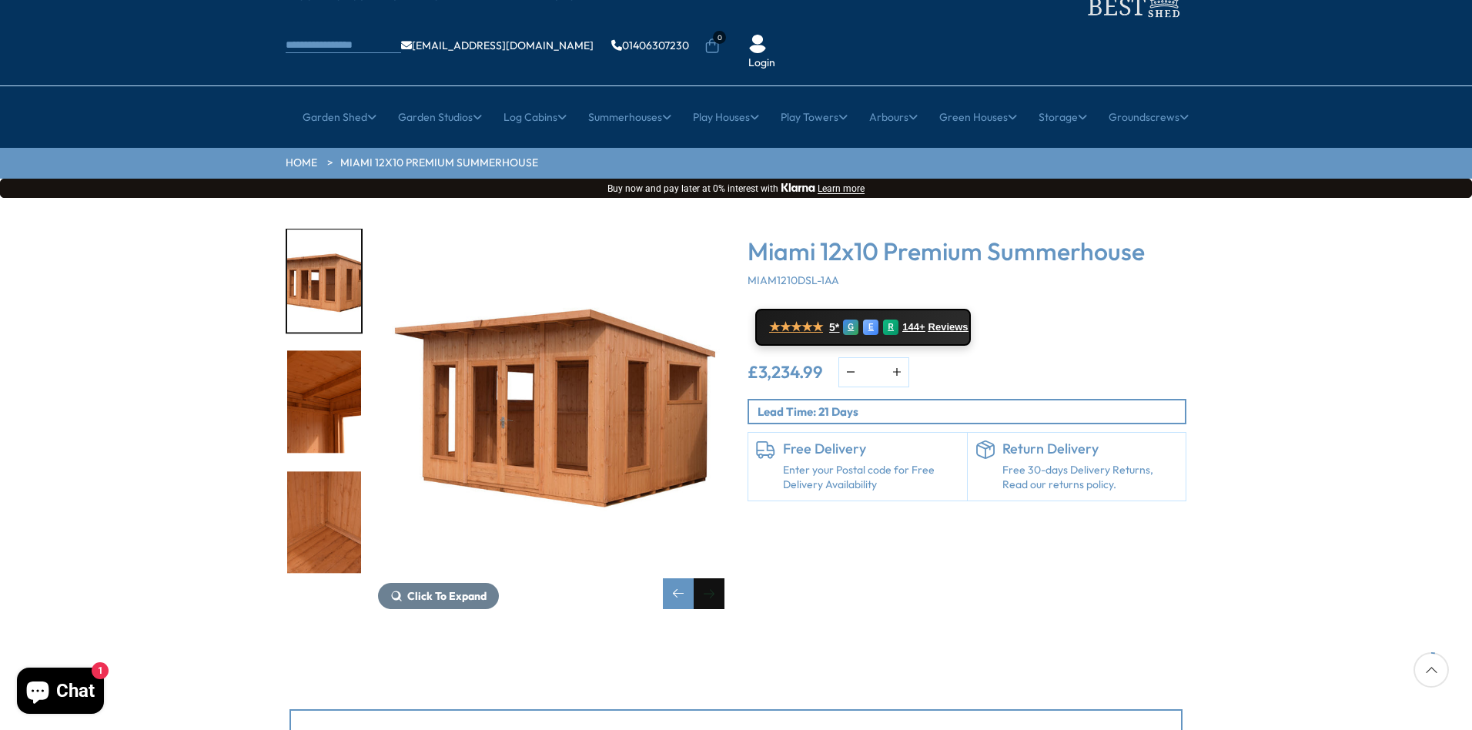
click at [714, 578] on div "Next slide" at bounding box center [709, 593] width 31 height 31
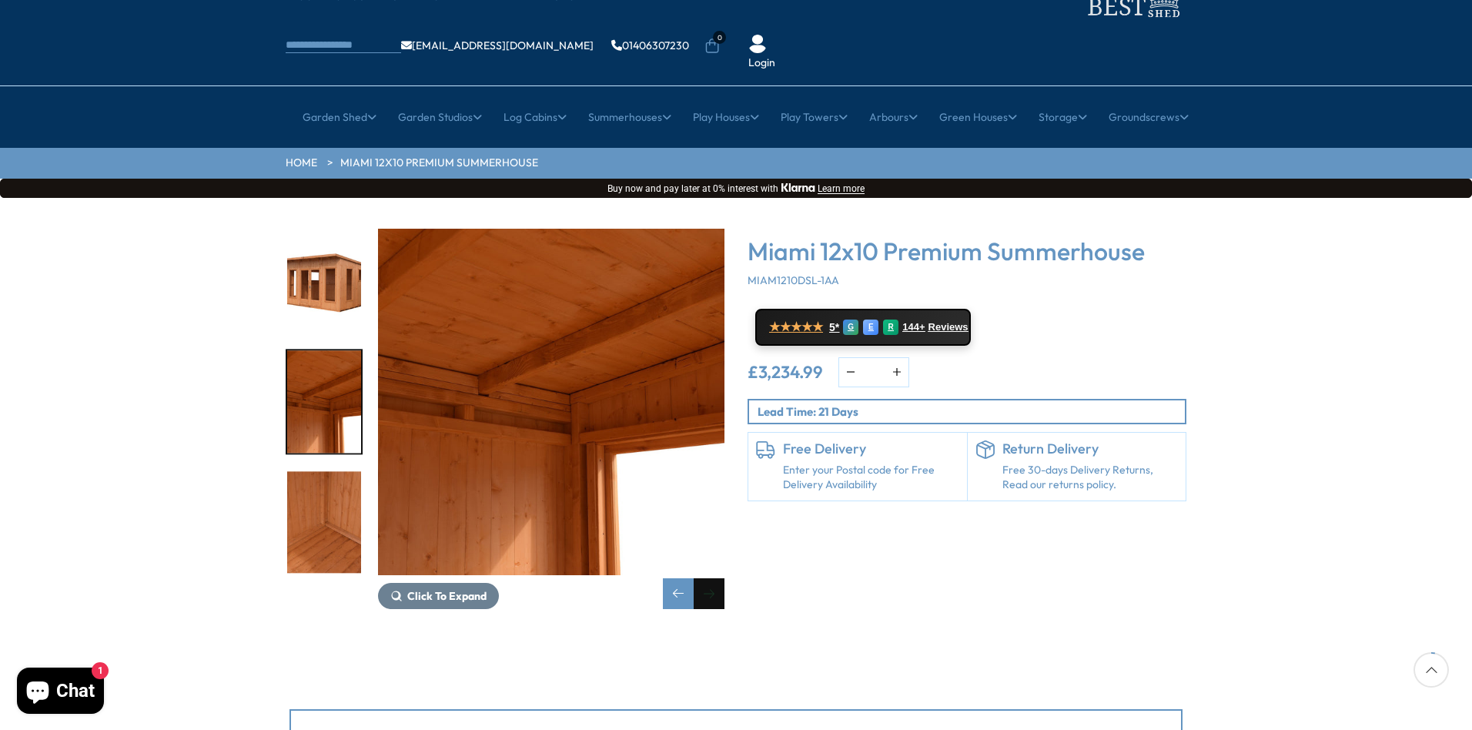
click at [714, 578] on div "Next slide" at bounding box center [709, 593] width 31 height 31
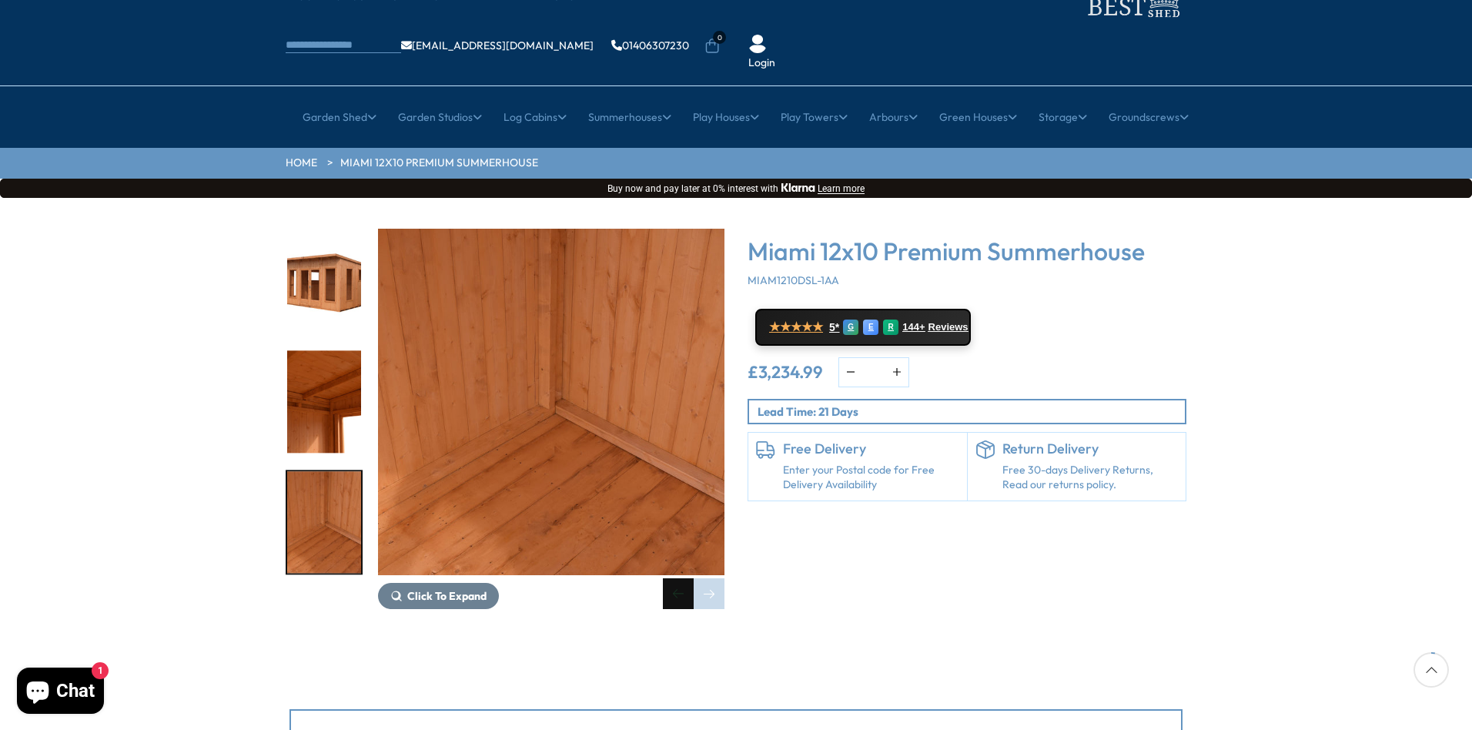
click at [687, 578] on div "Previous slide" at bounding box center [678, 593] width 31 height 31
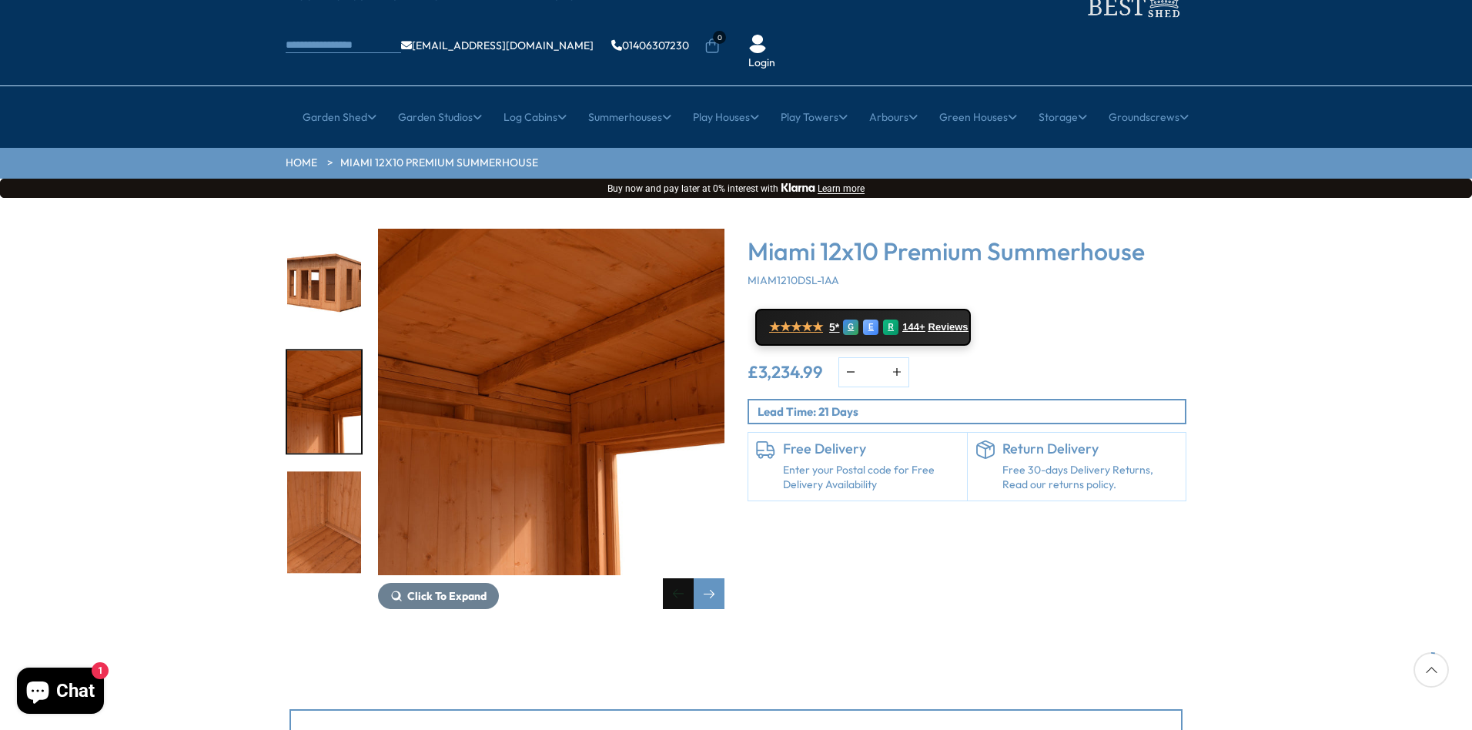
click at [687, 578] on div "Previous slide" at bounding box center [678, 593] width 31 height 31
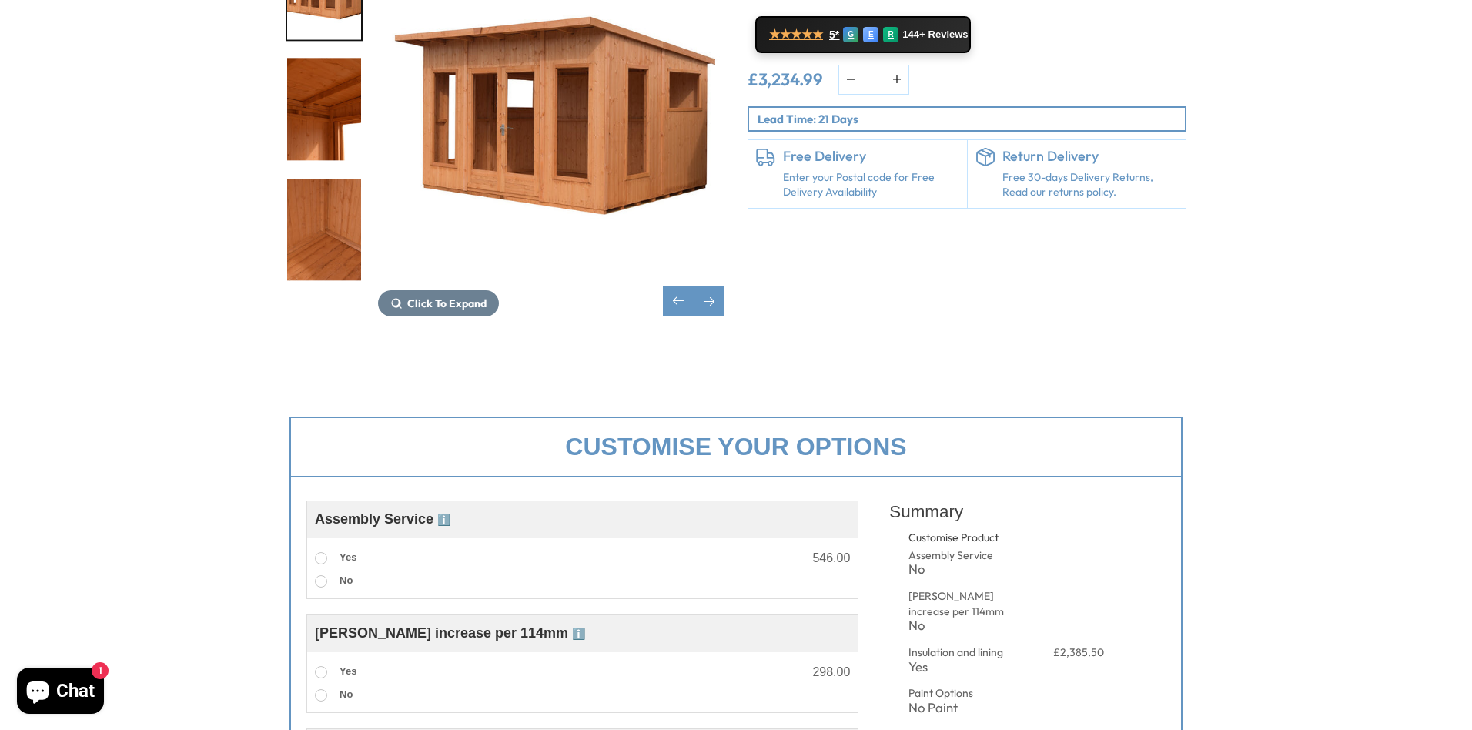
scroll to position [0, 0]
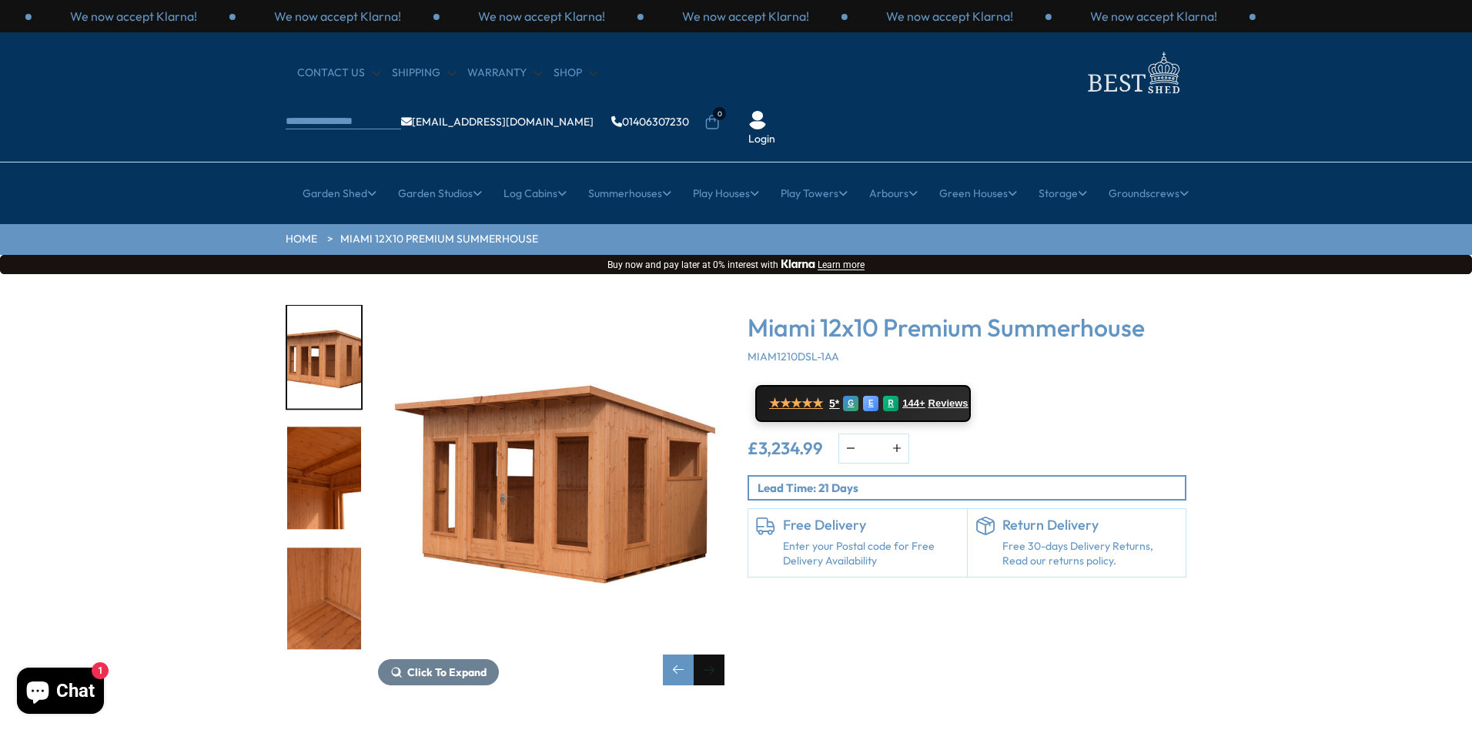
click at [704, 655] on div "Next slide" at bounding box center [709, 670] width 31 height 31
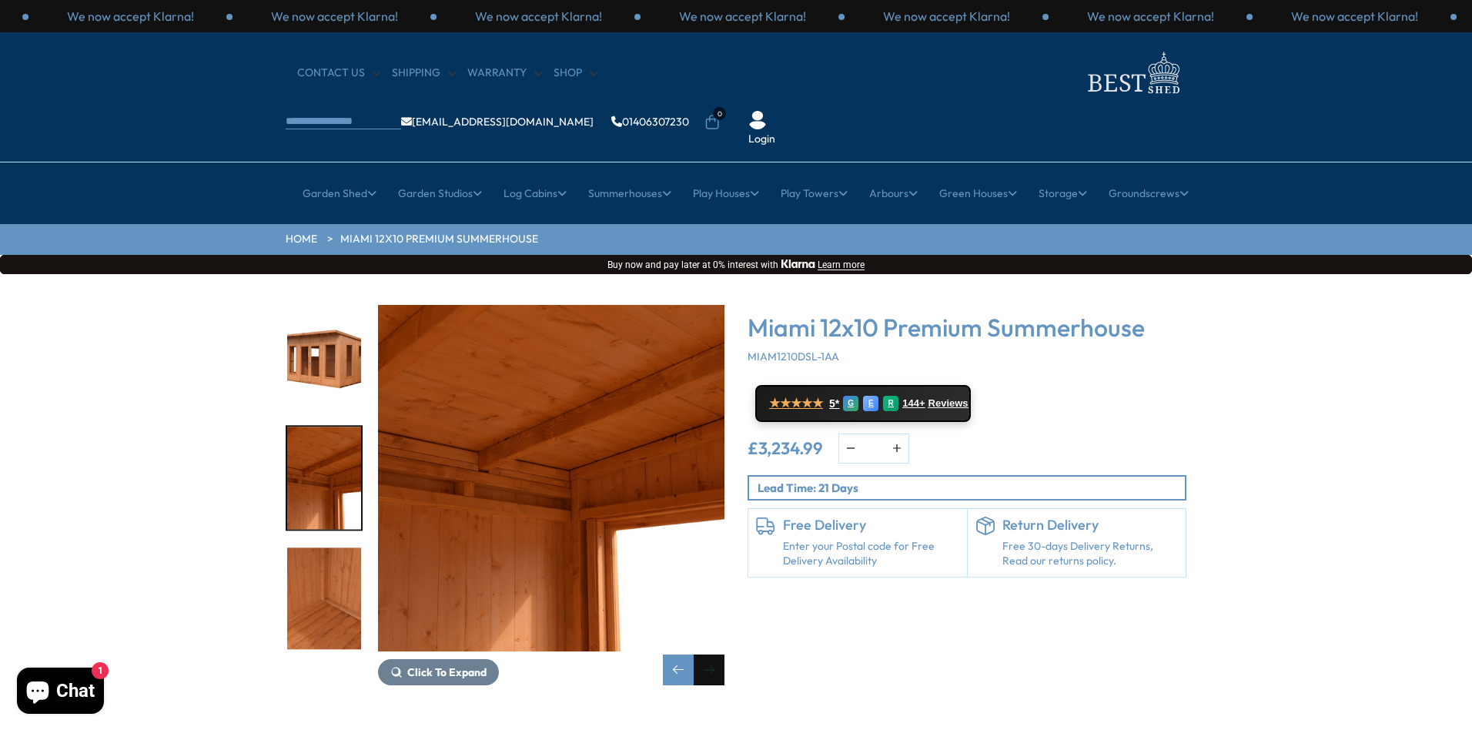
click at [704, 655] on div "Next slide" at bounding box center [709, 670] width 31 height 31
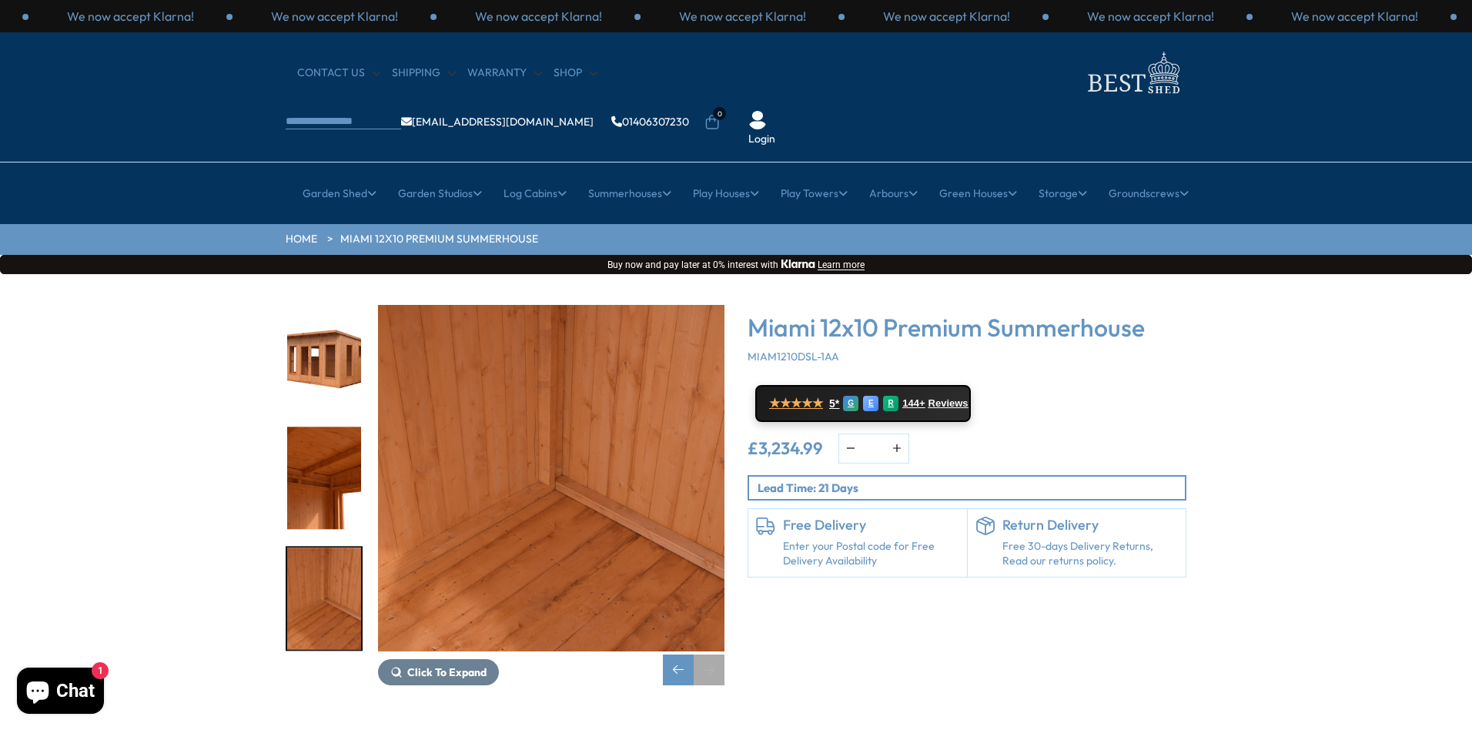
click at [704, 655] on div "Next slide" at bounding box center [709, 670] width 31 height 31
click at [481, 541] on img "19 / 19" at bounding box center [551, 478] width 347 height 347
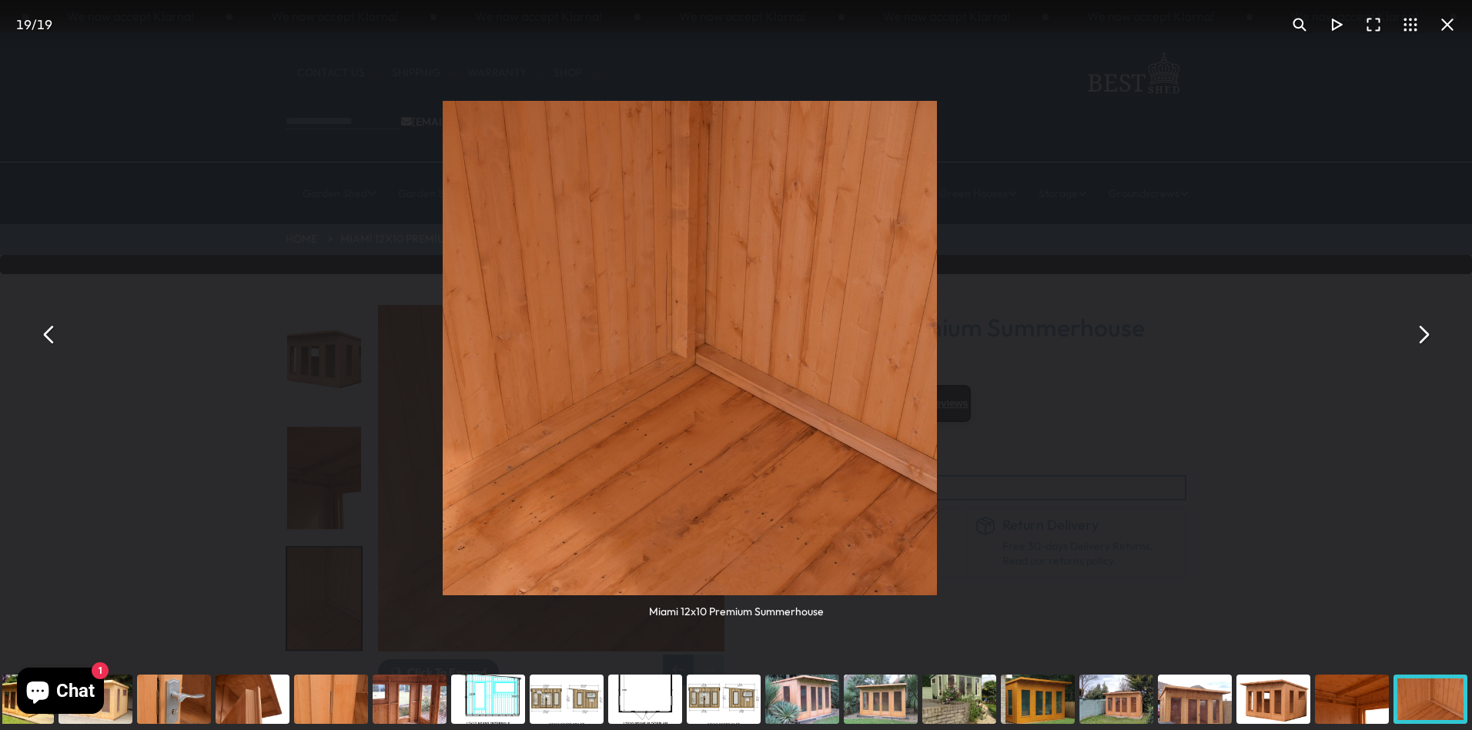
click at [129, 705] on div "You can close this modal content with the ESC key" at bounding box center [95, 699] width 79 height 62
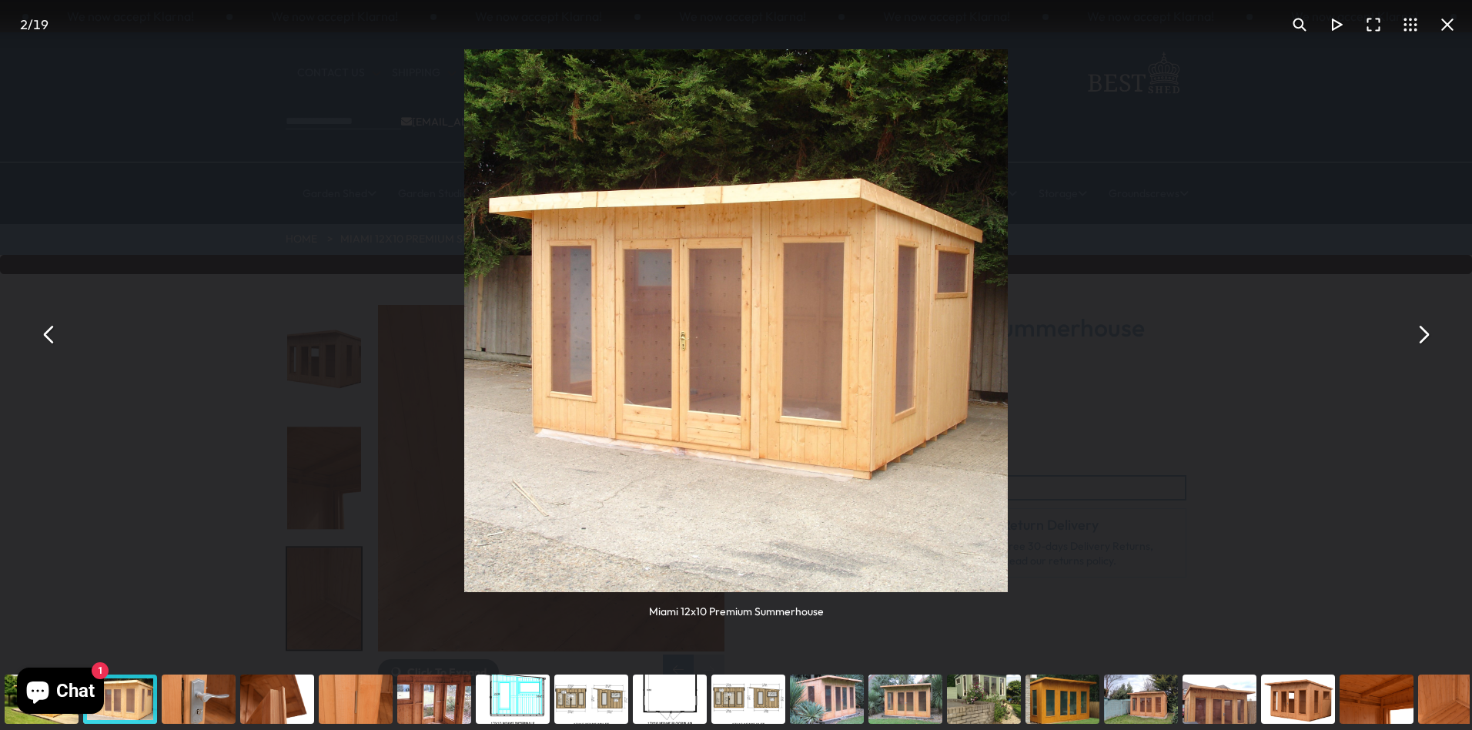
click at [745, 421] on img "You can close this modal content with the ESC key" at bounding box center [735, 320] width 543 height 543
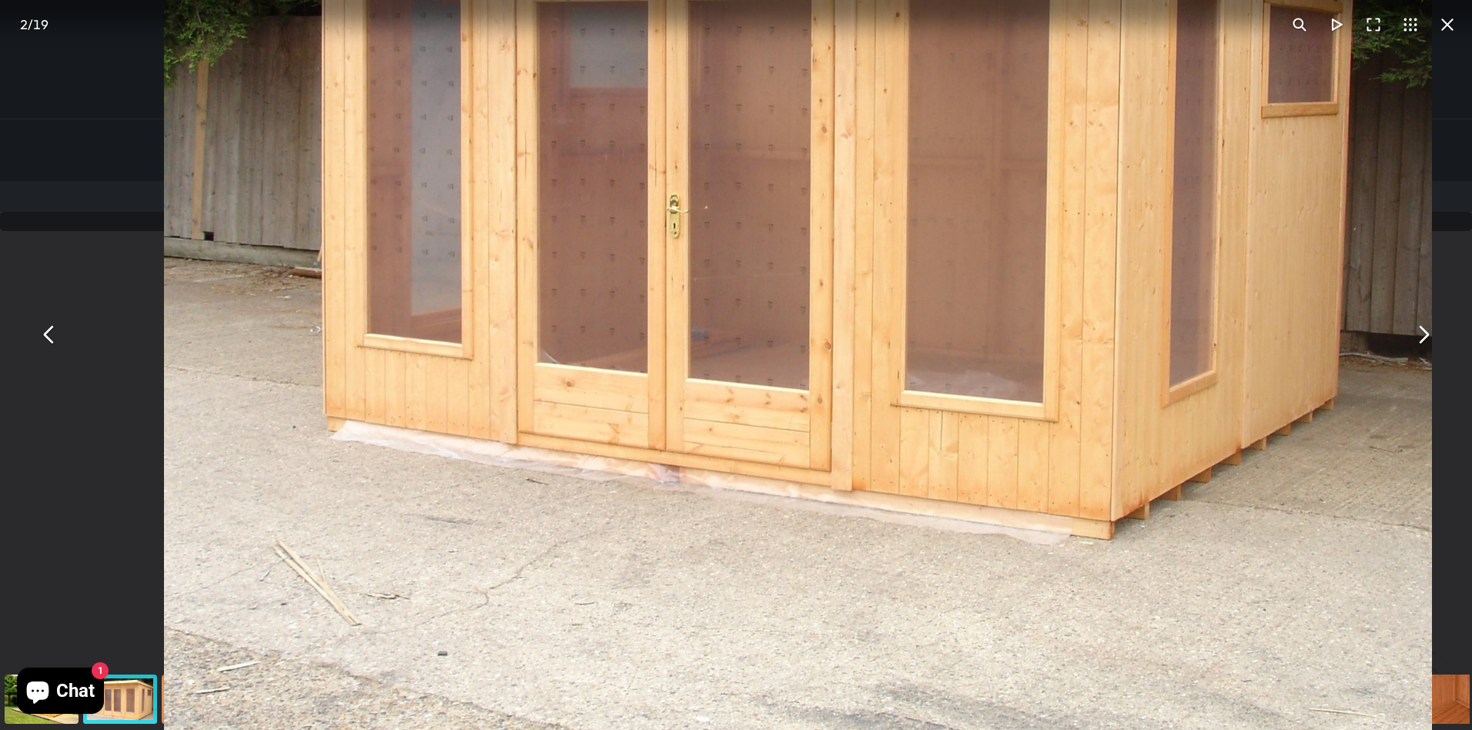
scroll to position [76, 0]
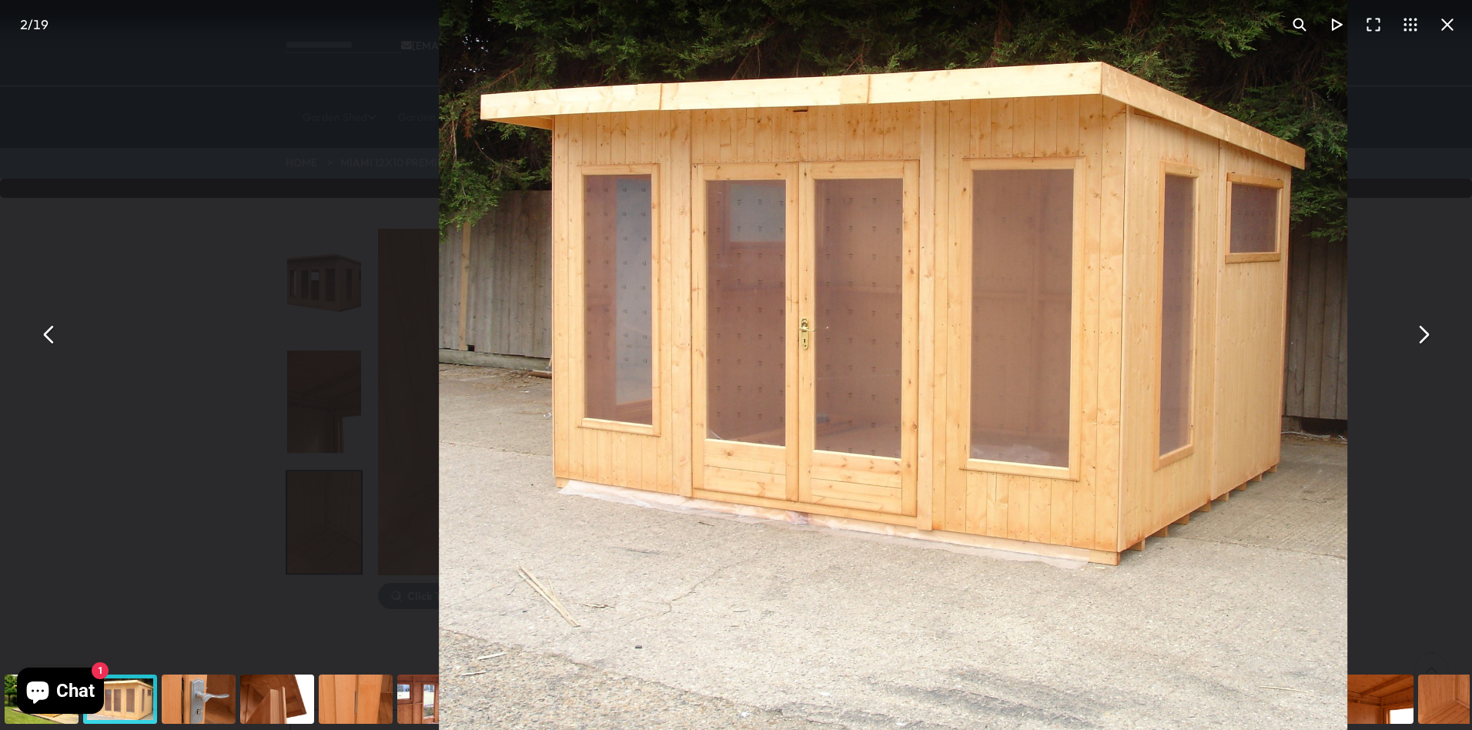
drag, startPoint x: 1275, startPoint y: 166, endPoint x: 1275, endPoint y: 253, distance: 86.2
click at [1275, 253] on img "You can close this modal content with the ESC key" at bounding box center [894, 300] width 908 height 908
click at [1448, 18] on button "You can close this modal content with the ESC key" at bounding box center [1447, 24] width 37 height 37
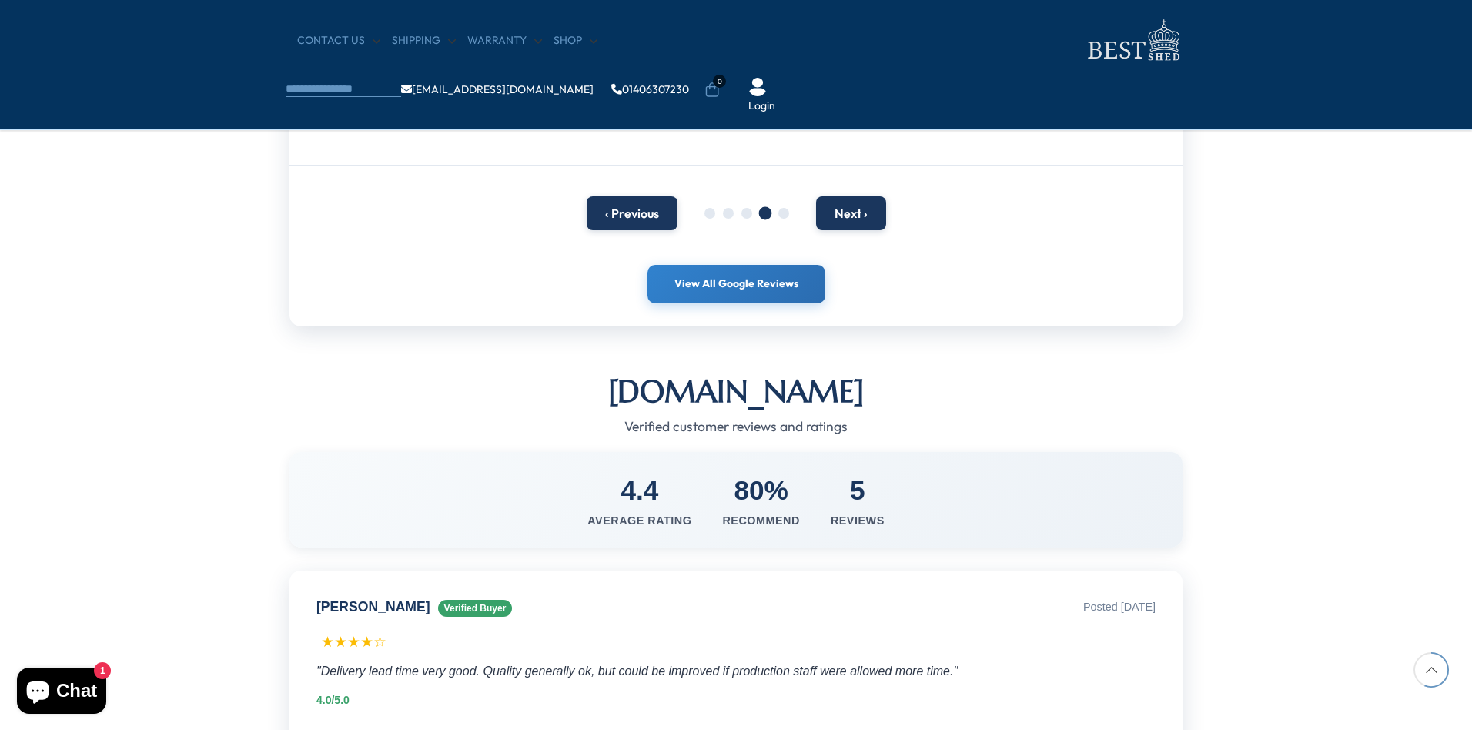
scroll to position [1231, 0]
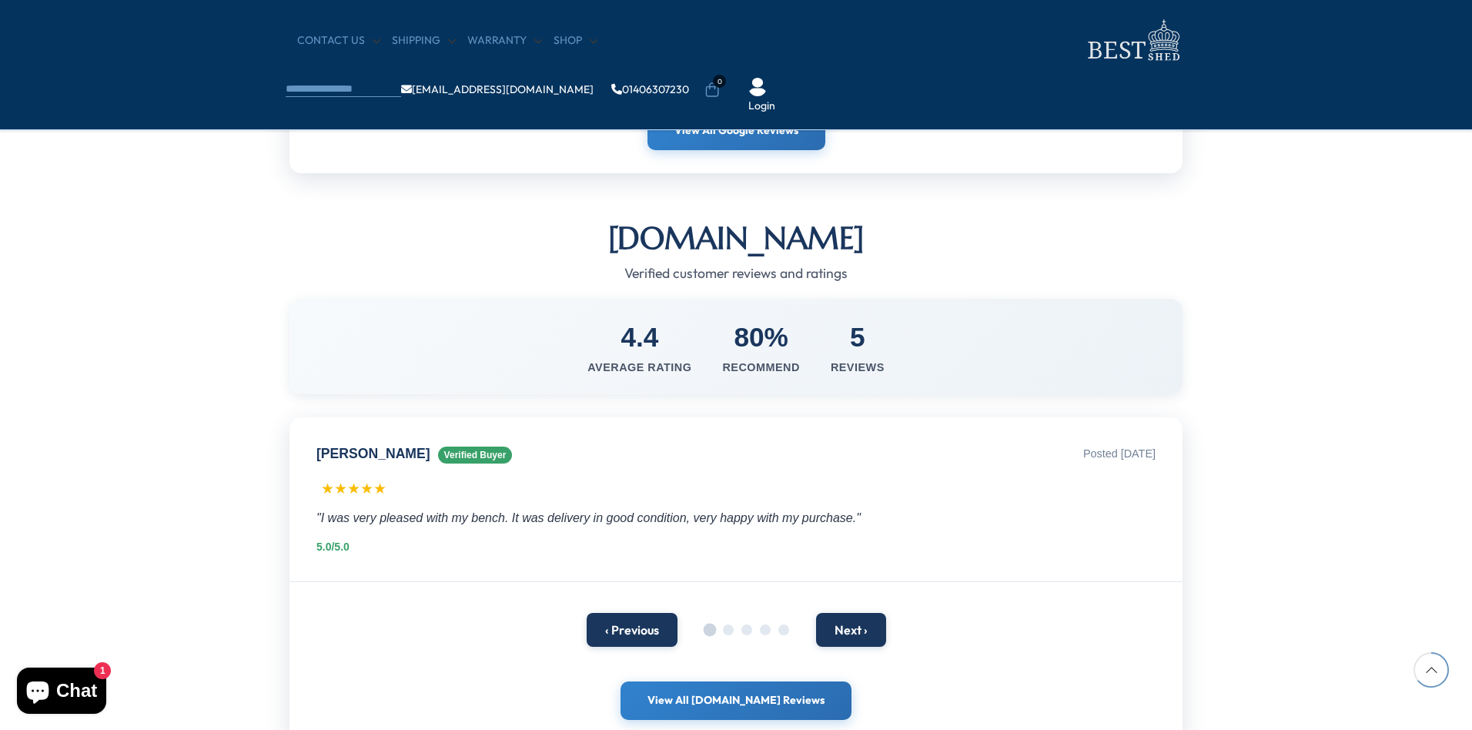
click at [710, 634] on span at bounding box center [709, 630] width 13 height 13
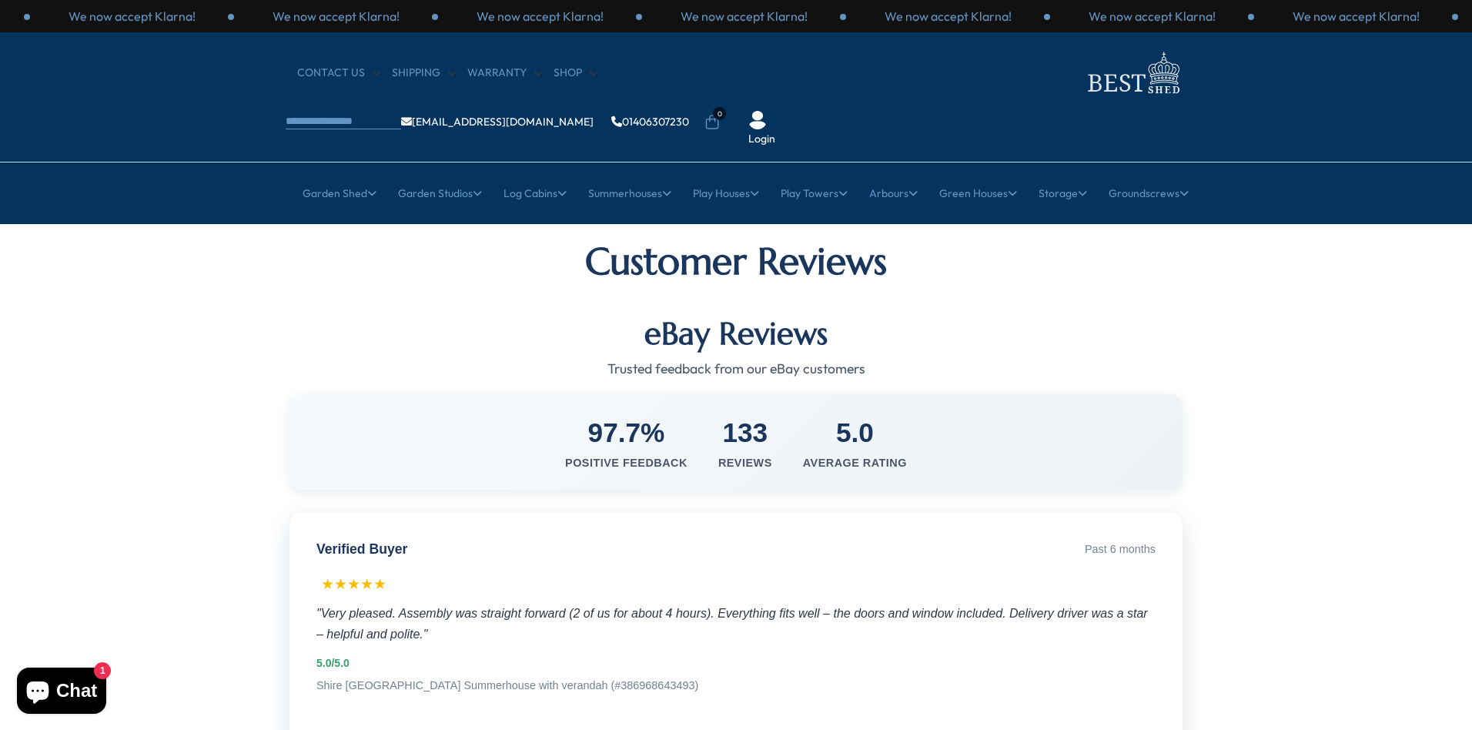
scroll to position [154, 0]
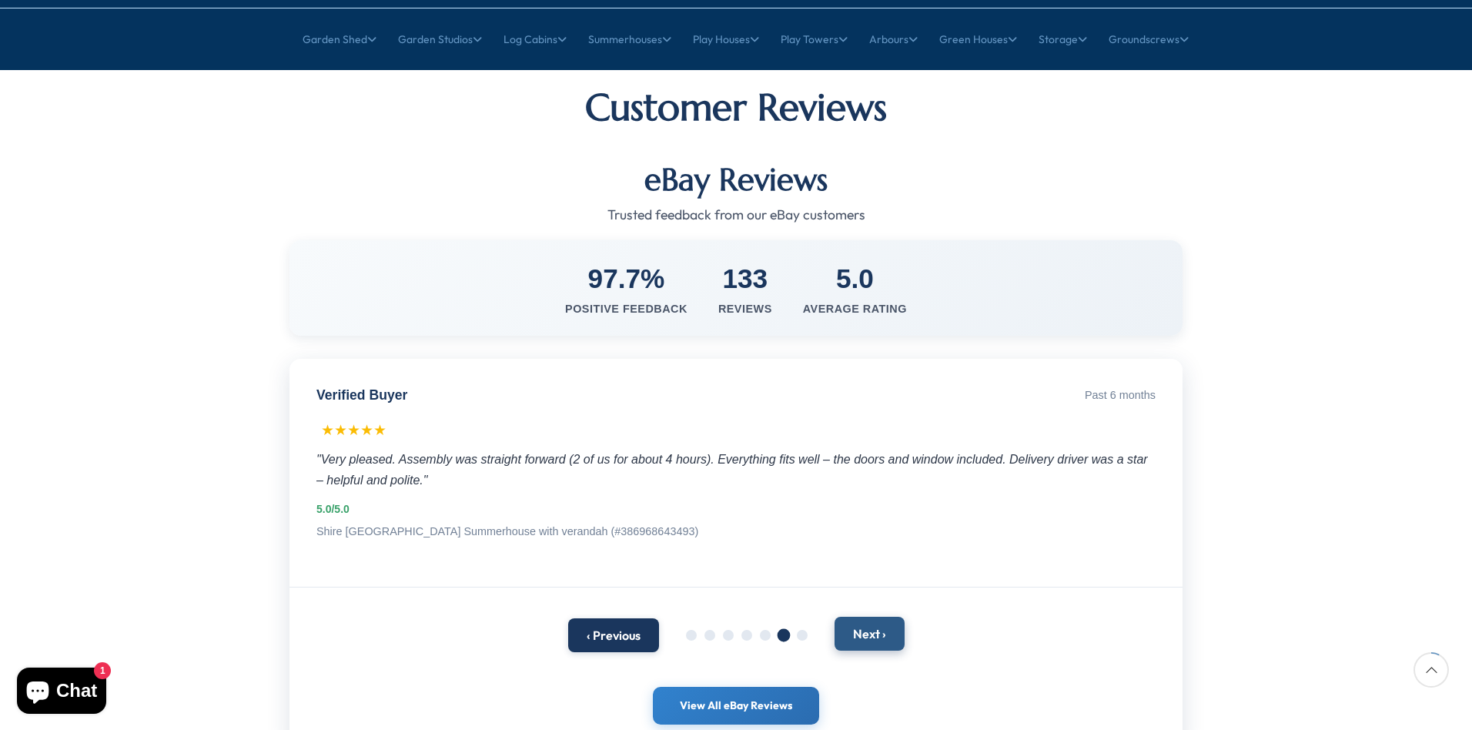
click at [863, 617] on button "Next ›" at bounding box center [870, 634] width 70 height 34
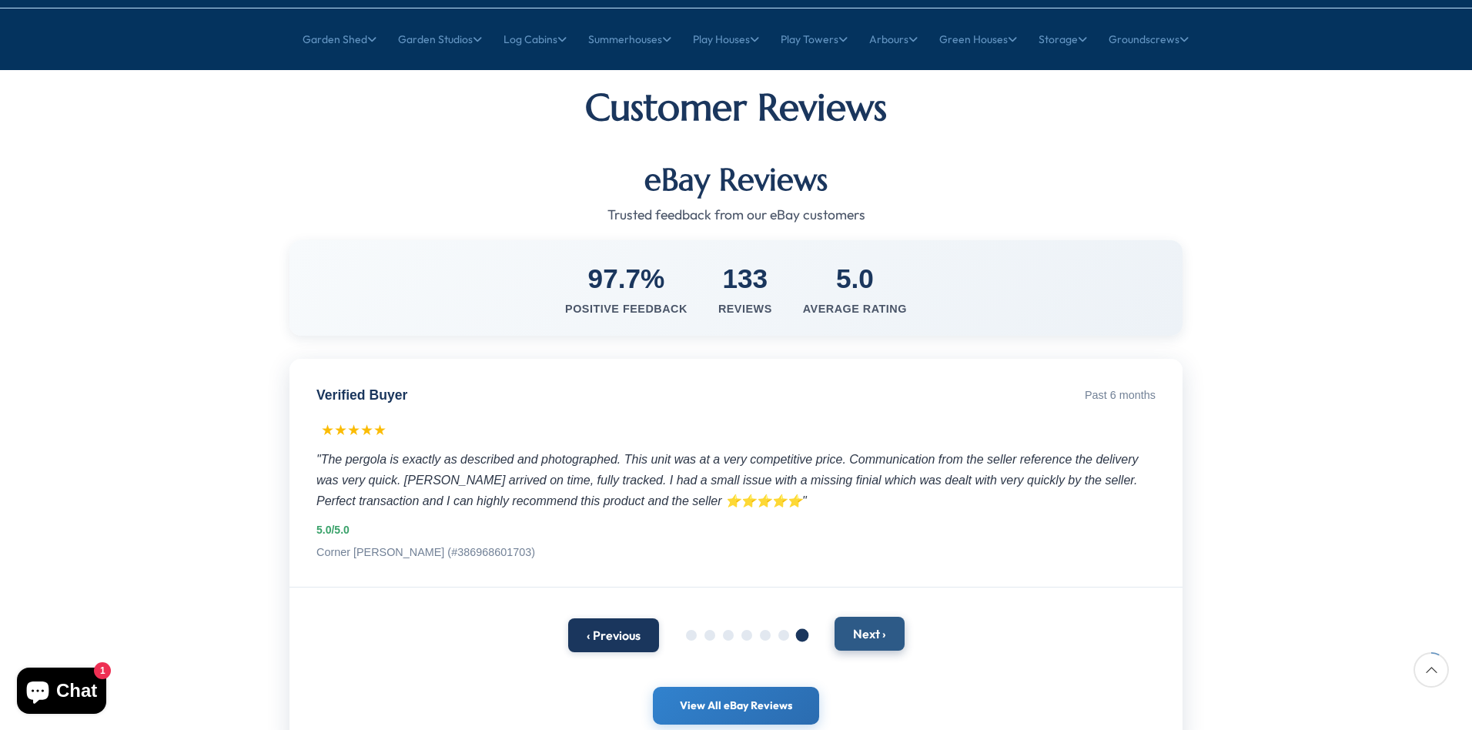
click at [863, 617] on button "Next ›" at bounding box center [870, 634] width 70 height 34
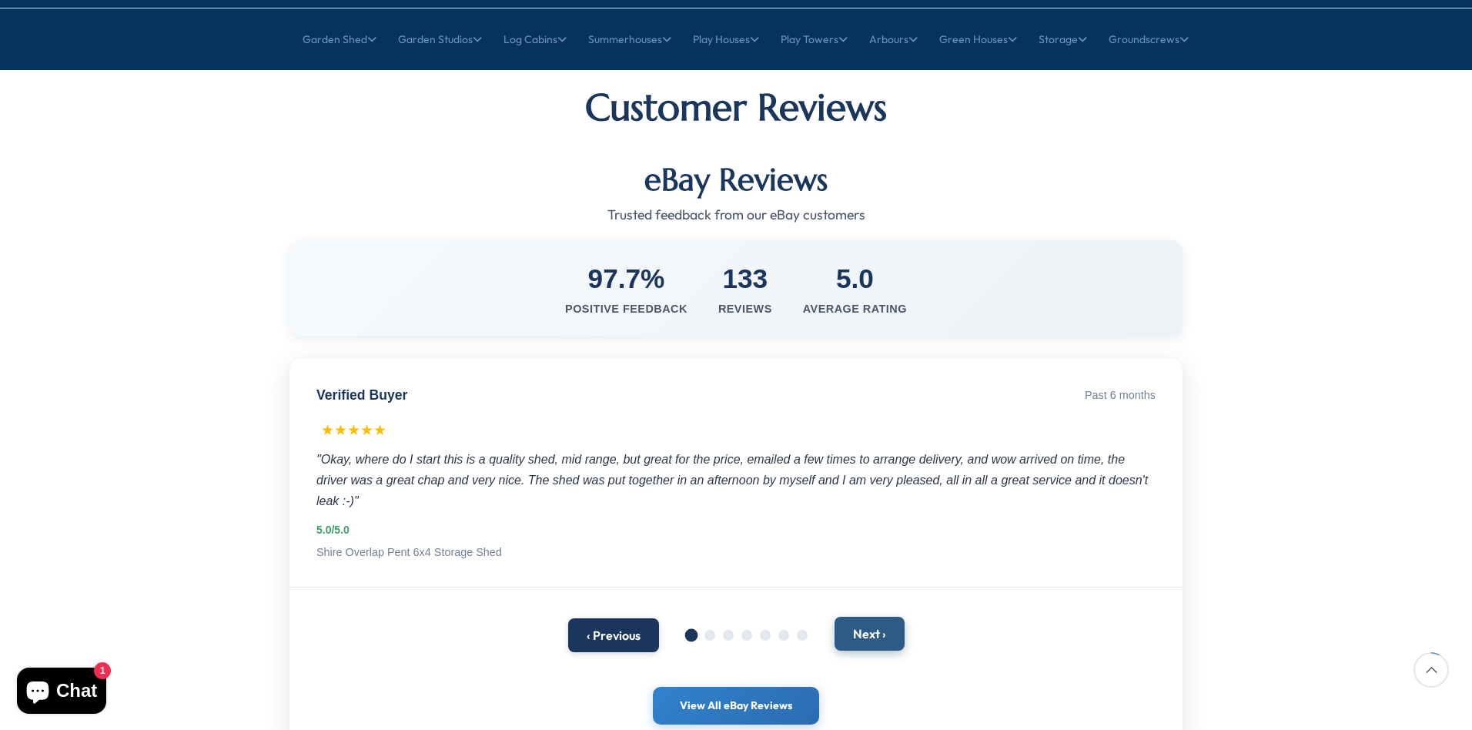
click at [863, 617] on button "Next ›" at bounding box center [870, 634] width 70 height 34
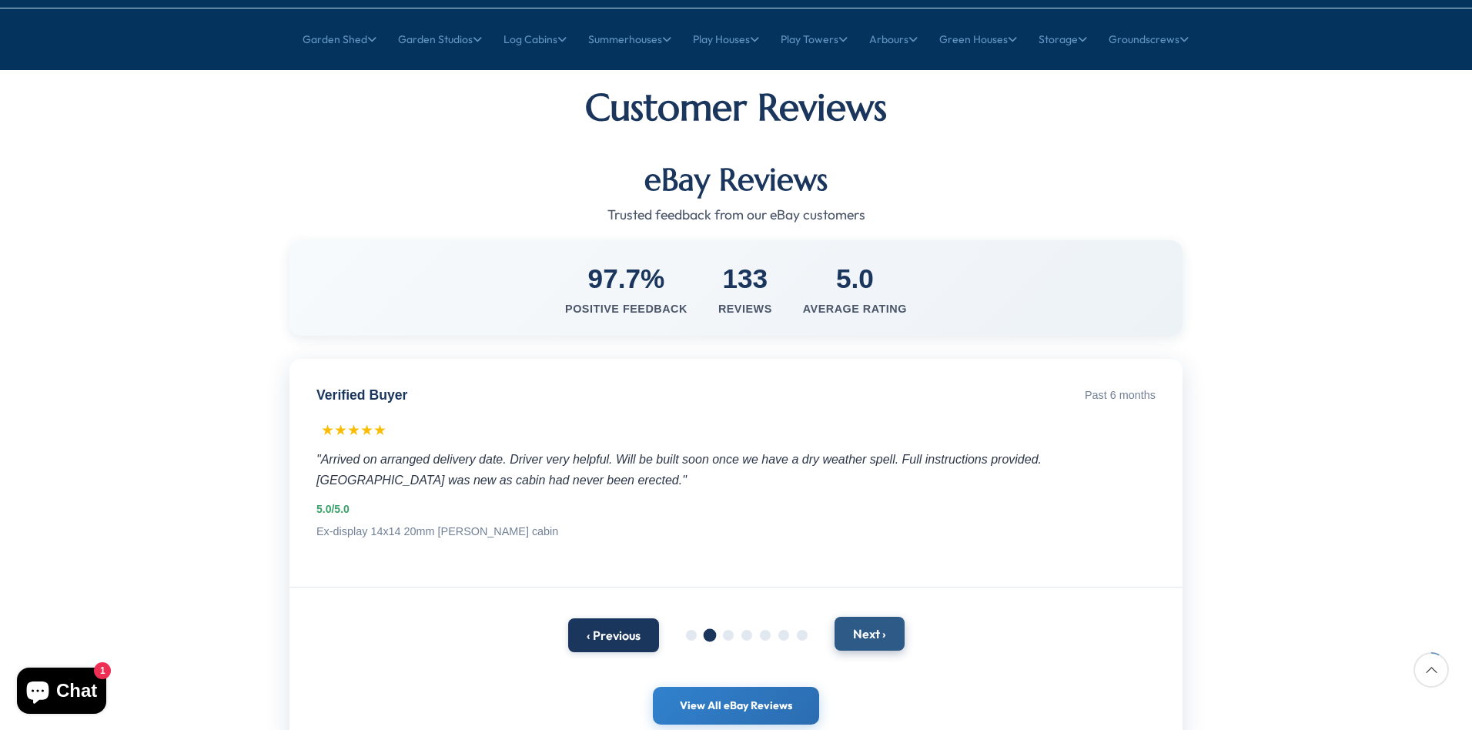
click at [863, 617] on button "Next ›" at bounding box center [870, 634] width 70 height 34
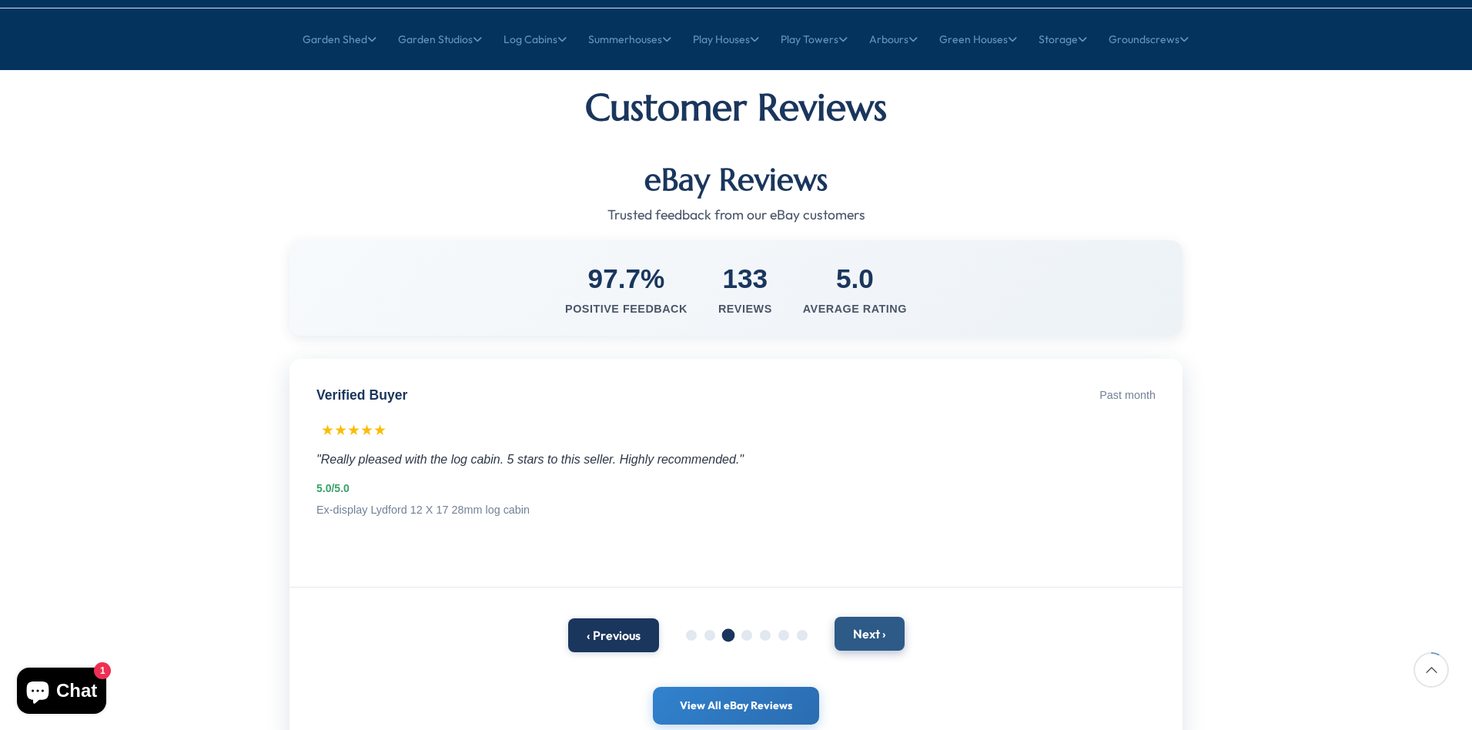
click at [863, 617] on button "Next ›" at bounding box center [870, 634] width 70 height 34
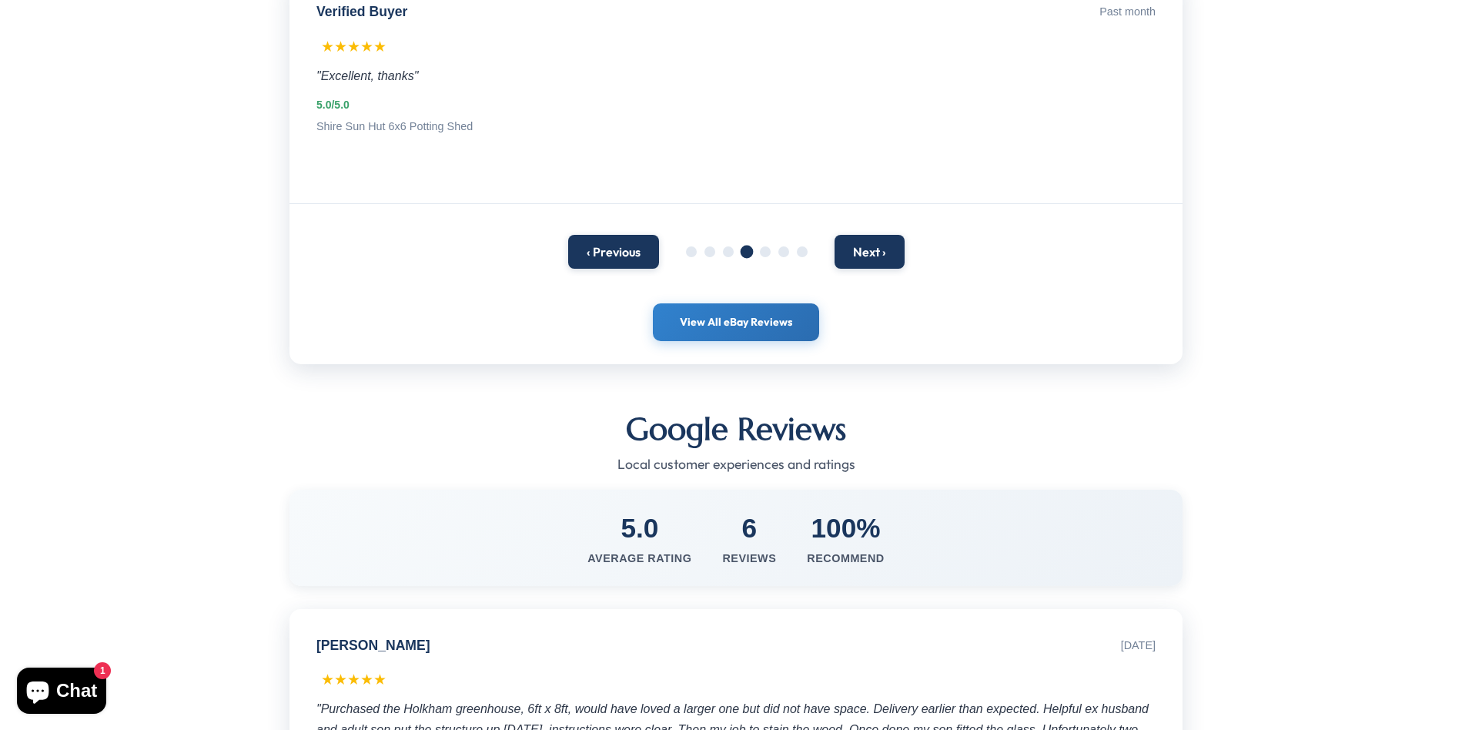
scroll to position [0, 0]
